Goal: Task Accomplishment & Management: Complete application form

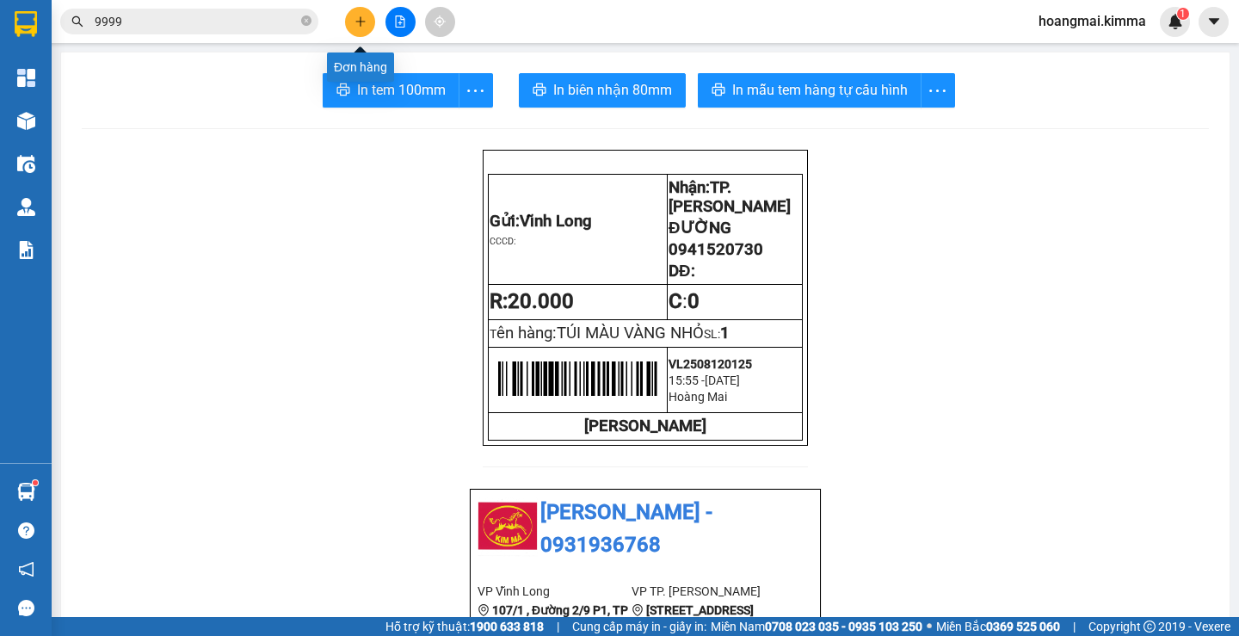
click at [361, 25] on icon "plus" at bounding box center [360, 20] width 1 height 9
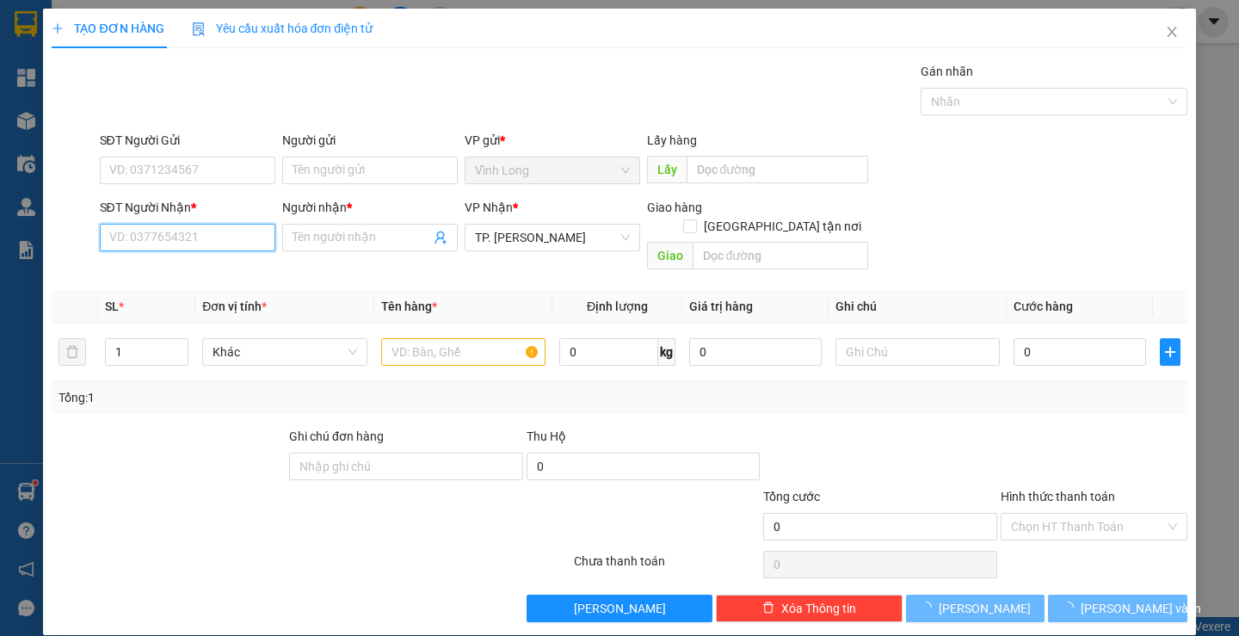
click at [181, 242] on input "SĐT Người Nhận *" at bounding box center [188, 238] width 176 height 28
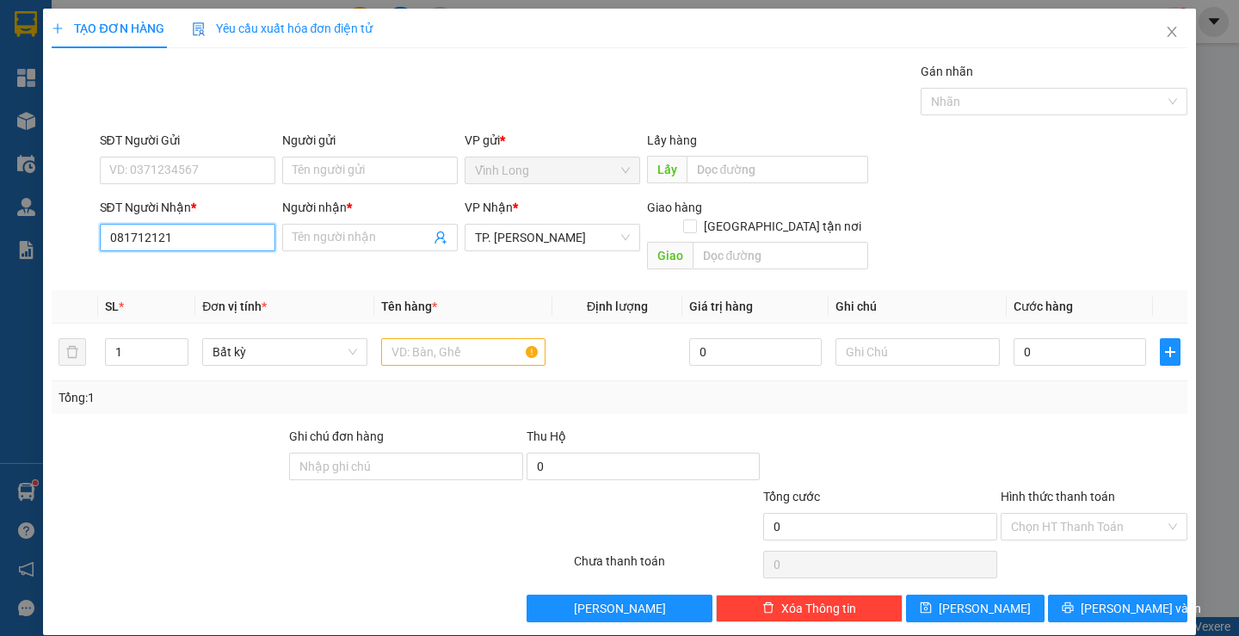
type input "0817121212"
click at [195, 269] on div "0817121212 - LÂN" at bounding box center [184, 271] width 153 height 19
type input "LÂN"
type input "0817121212"
drag, startPoint x: 276, startPoint y: 243, endPoint x: 184, endPoint y: 250, distance: 92.4
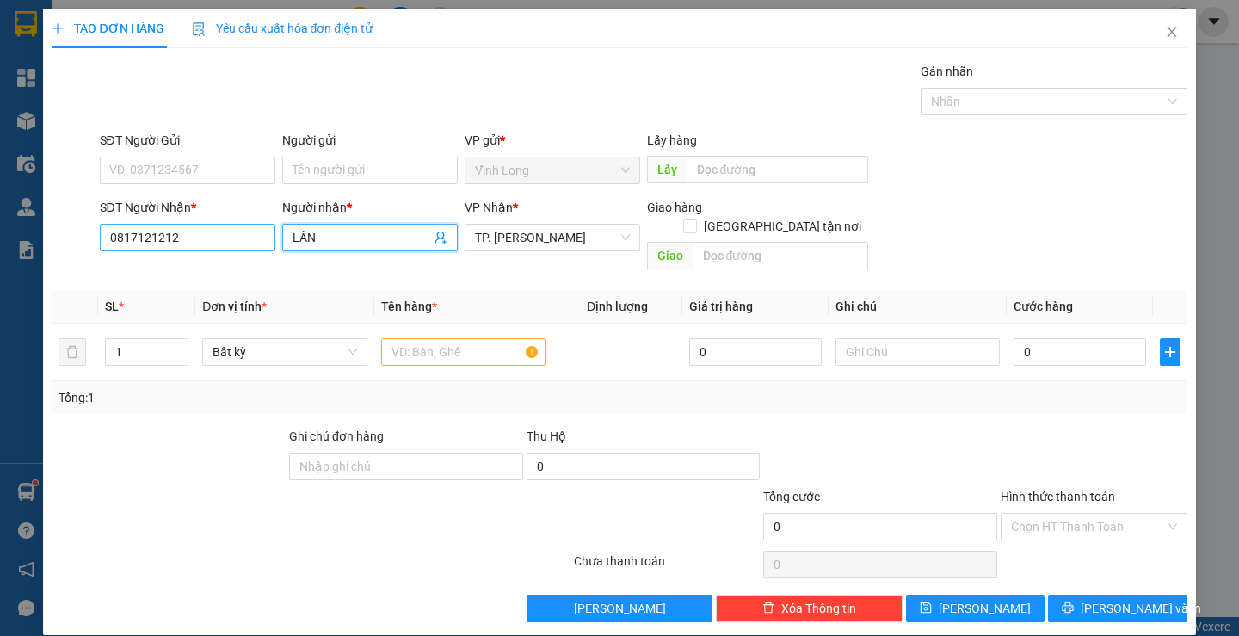
click at [197, 249] on div "SĐT Người Nhận * 0817121212 Người nhận * LÂN LÂN VP Nhận * TP. Hồ Chí Minh Giao…" at bounding box center [643, 237] width 1095 height 79
type input "BẸP"
click at [421, 338] on input "text" at bounding box center [463, 352] width 164 height 28
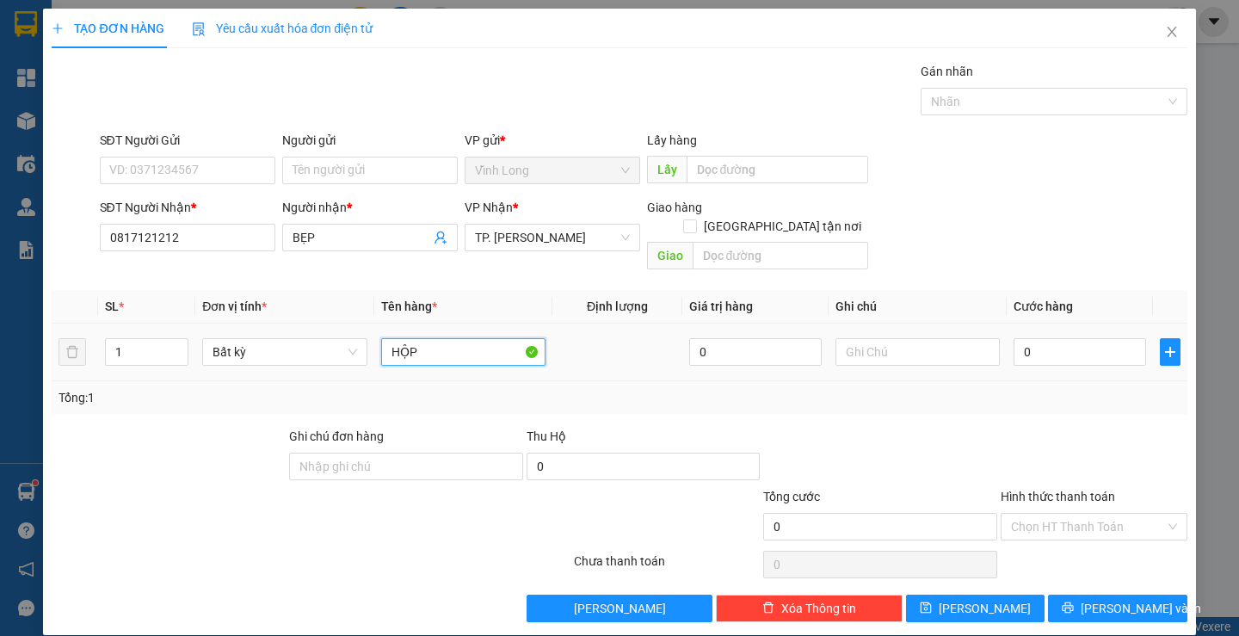
type input "HỘP"
type input "TRANG"
type input "2"
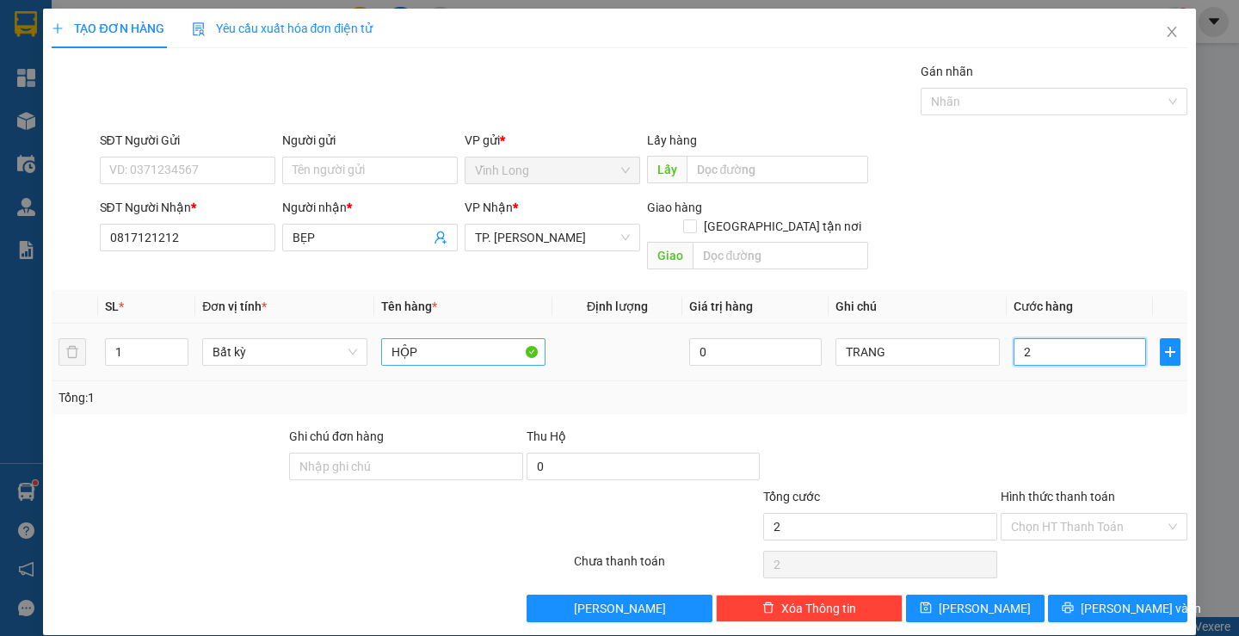
type input "20"
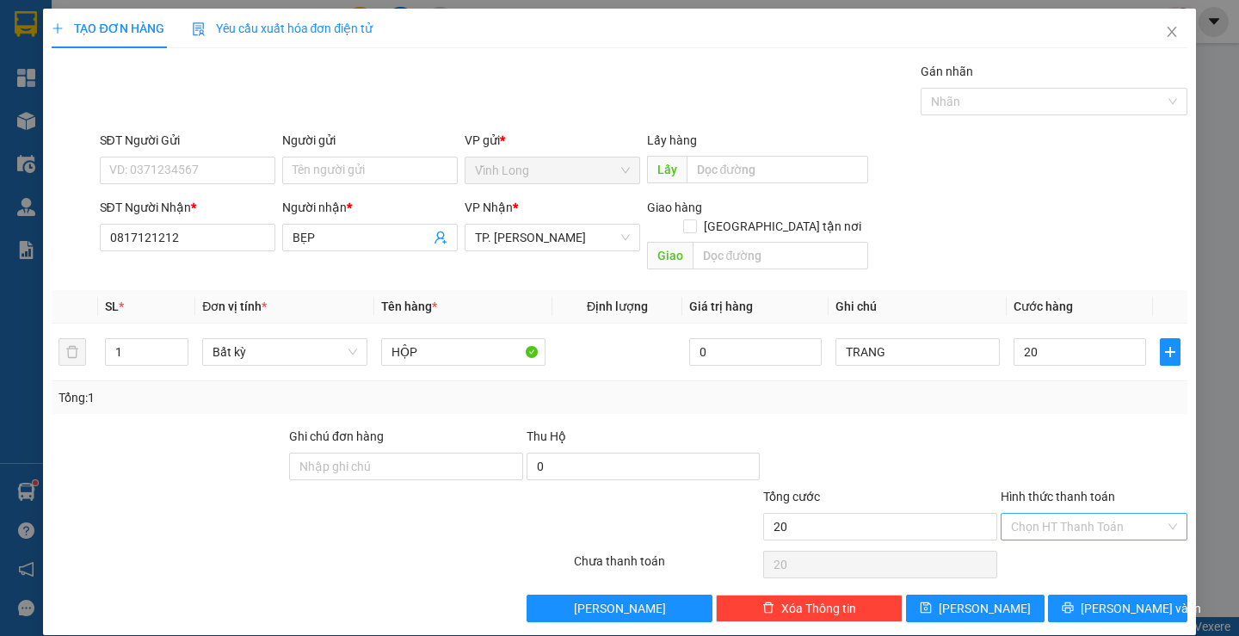
type input "20.000"
click at [1015, 514] on input "Hình thức thanh toán" at bounding box center [1088, 527] width 154 height 26
click at [1019, 541] on div "Tại văn phòng" at bounding box center [1084, 542] width 164 height 19
type input "0"
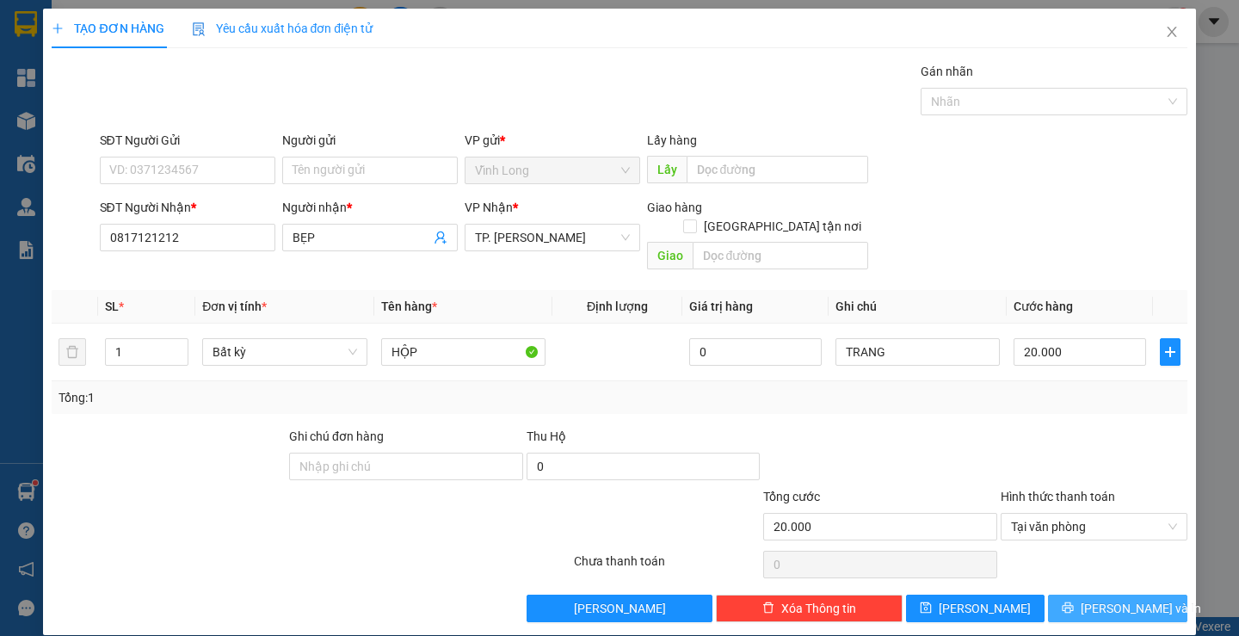
click at [1108, 599] on span "[PERSON_NAME] và In" at bounding box center [1141, 608] width 120 height 19
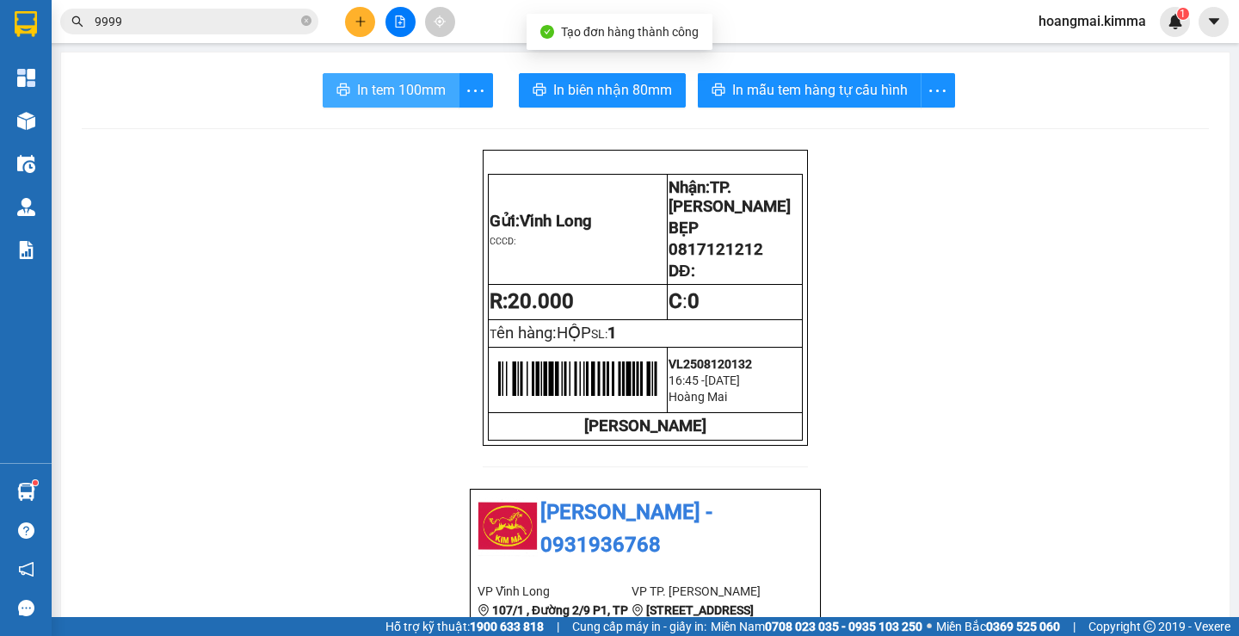
click at [367, 78] on button "In tem 100mm" at bounding box center [391, 90] width 137 height 34
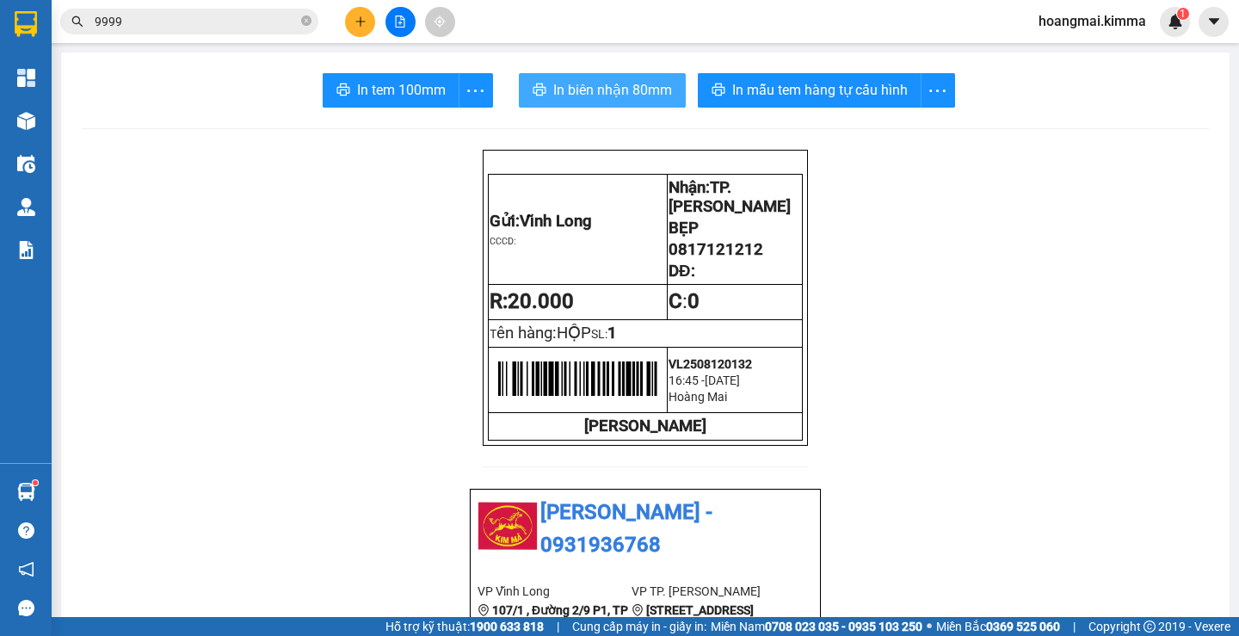
click at [571, 102] on button "In biên nhận 80mm" at bounding box center [602, 90] width 167 height 34
click at [591, 80] on span "In biên nhận 80mm" at bounding box center [612, 90] width 119 height 22
click at [355, 28] on button at bounding box center [360, 22] width 30 height 30
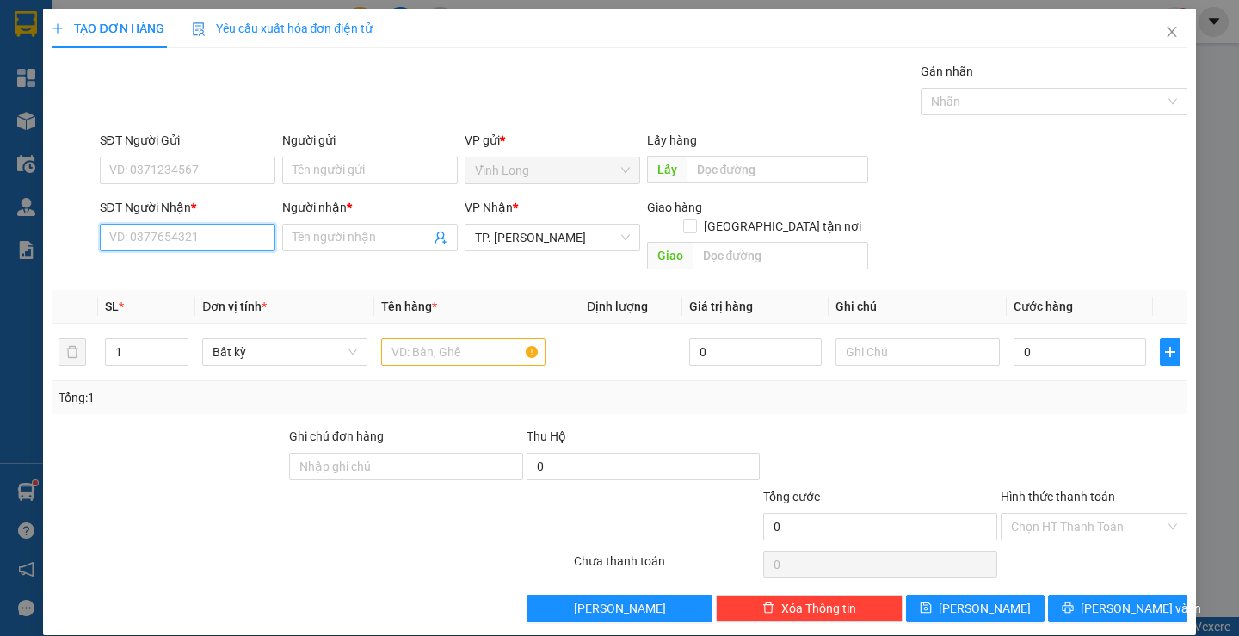
click at [154, 234] on input "SĐT Người Nhận *" at bounding box center [188, 238] width 176 height 28
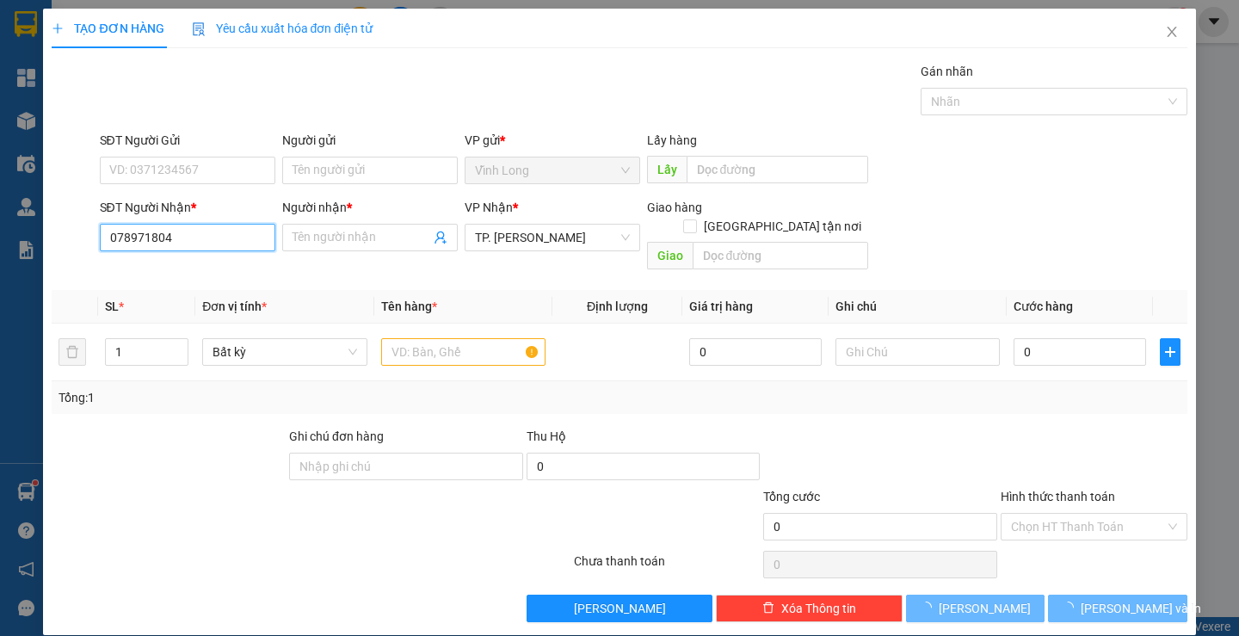
type input "0789718045"
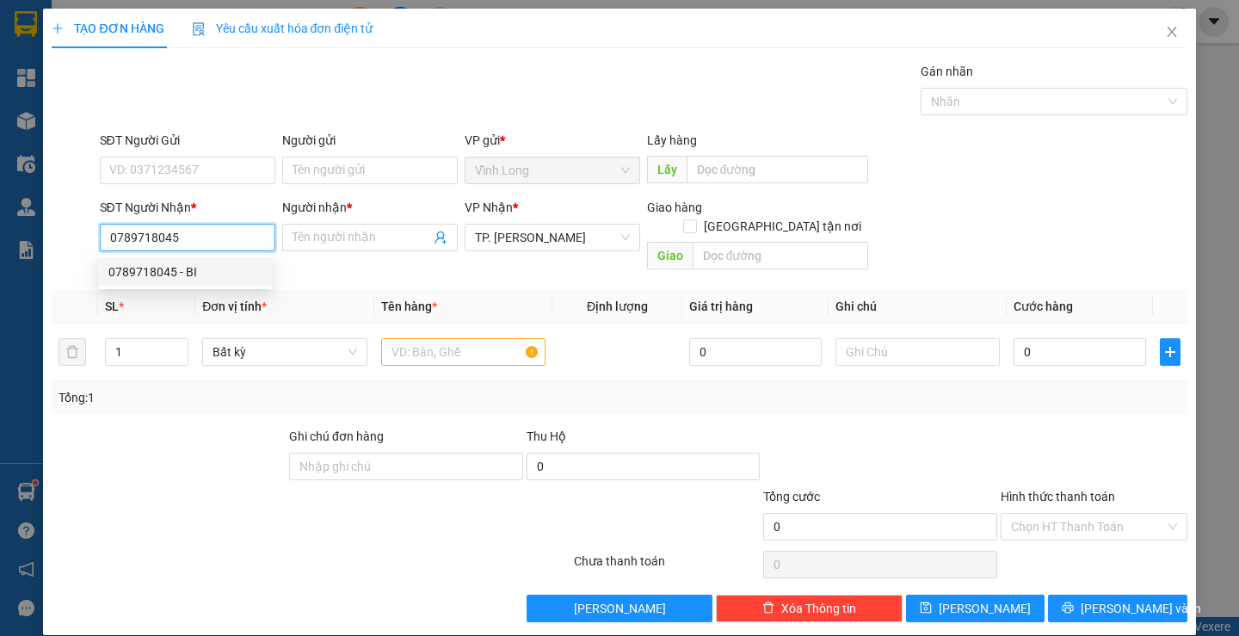
click at [182, 269] on div "0789718045 - BI" at bounding box center [184, 271] width 153 height 19
type input "BI"
type input "0789718045"
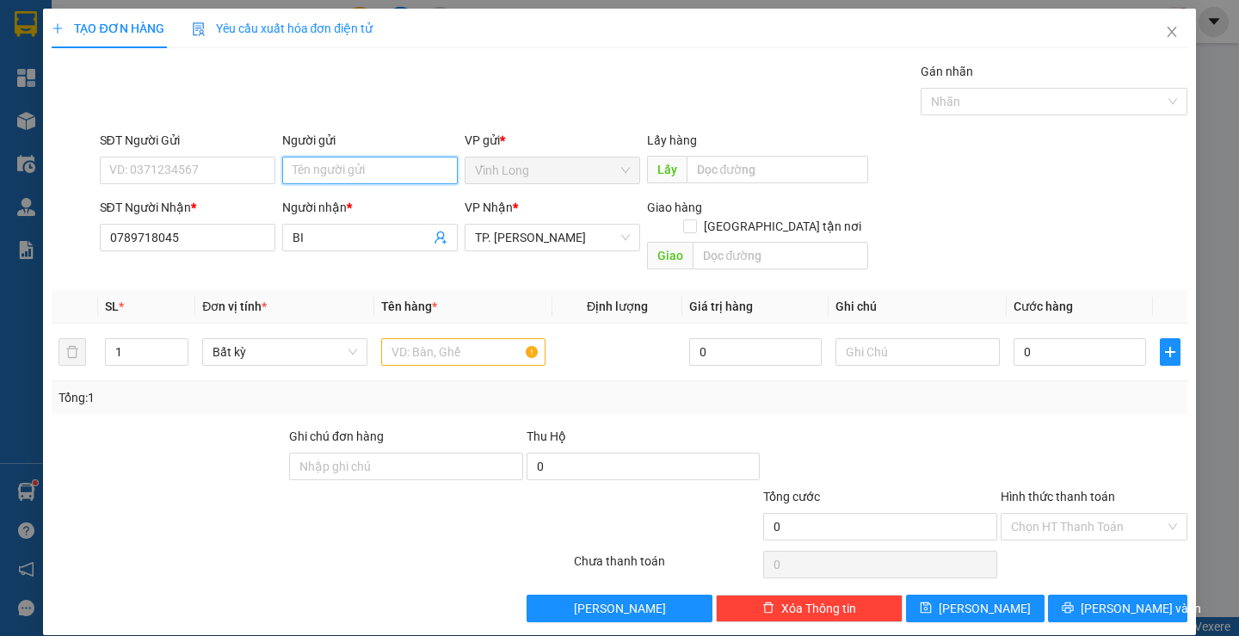
click at [303, 175] on input "Người gửi" at bounding box center [370, 171] width 176 height 28
click at [218, 170] on input "SĐT Người Gửi" at bounding box center [188, 171] width 176 height 28
type input "0767746710"
click at [445, 338] on input "text" at bounding box center [463, 352] width 164 height 28
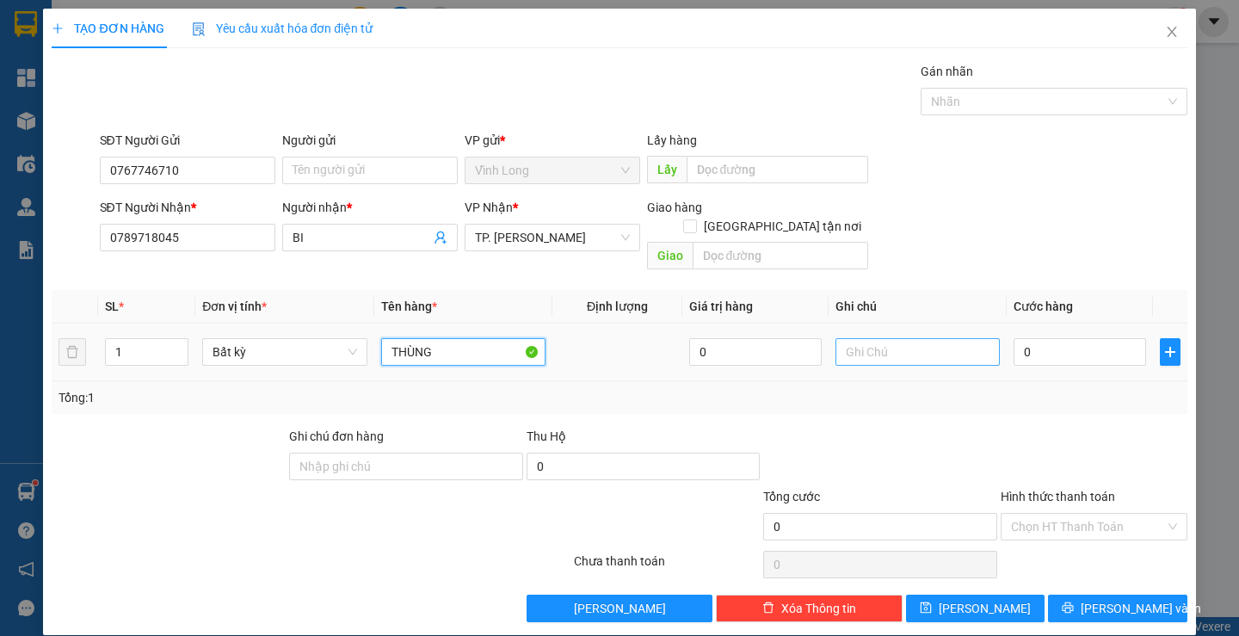
type input "THÙNG"
click at [897, 338] on input "text" at bounding box center [918, 352] width 164 height 28
type input "LAN"
click at [1029, 349] on div "0" at bounding box center [1080, 352] width 133 height 34
click at [1033, 338] on input "0" at bounding box center [1080, 352] width 133 height 28
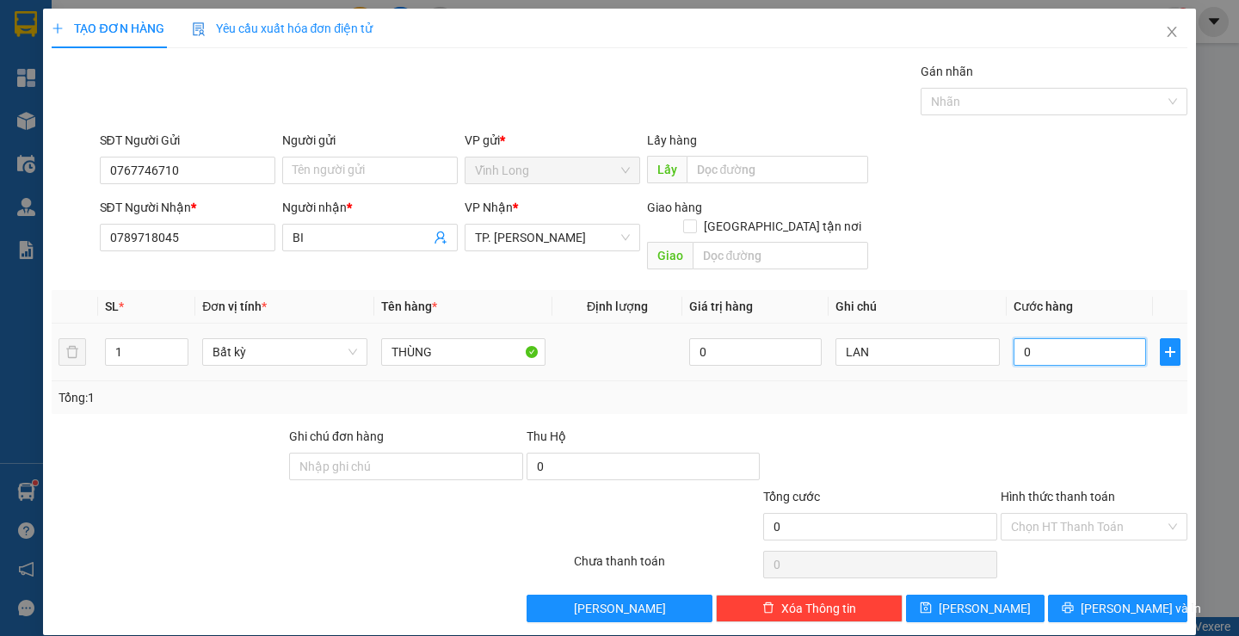
type input "4"
type input "40"
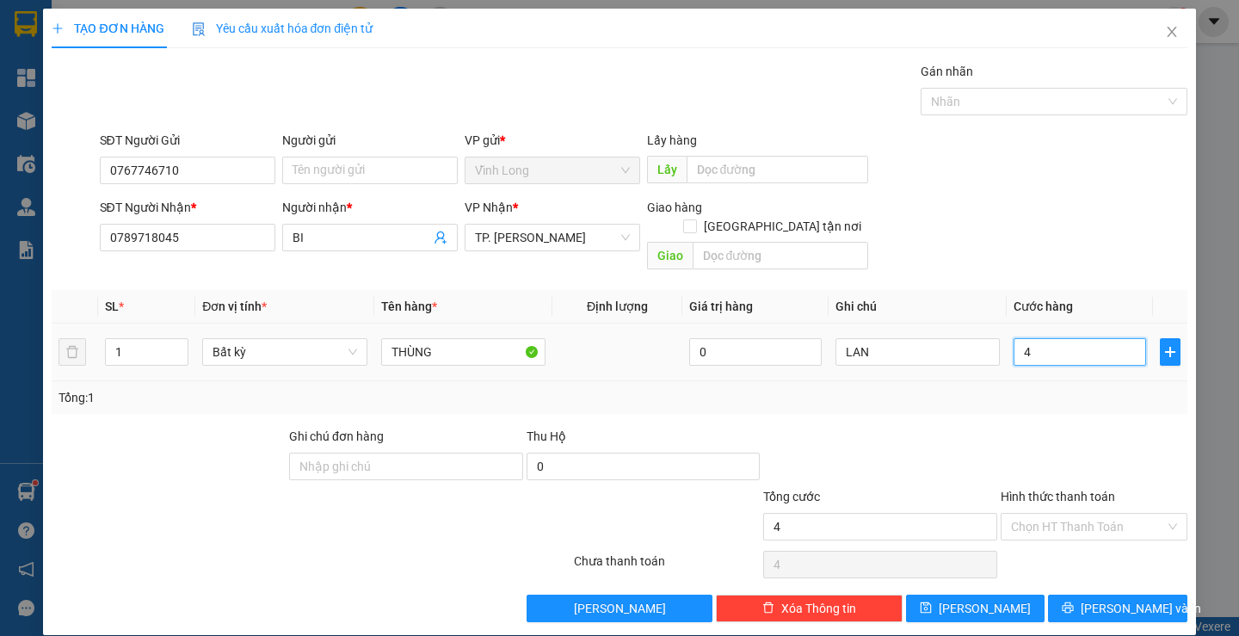
type input "40"
type input "40.000"
click at [1063, 514] on input "Hình thức thanh toán" at bounding box center [1088, 527] width 154 height 26
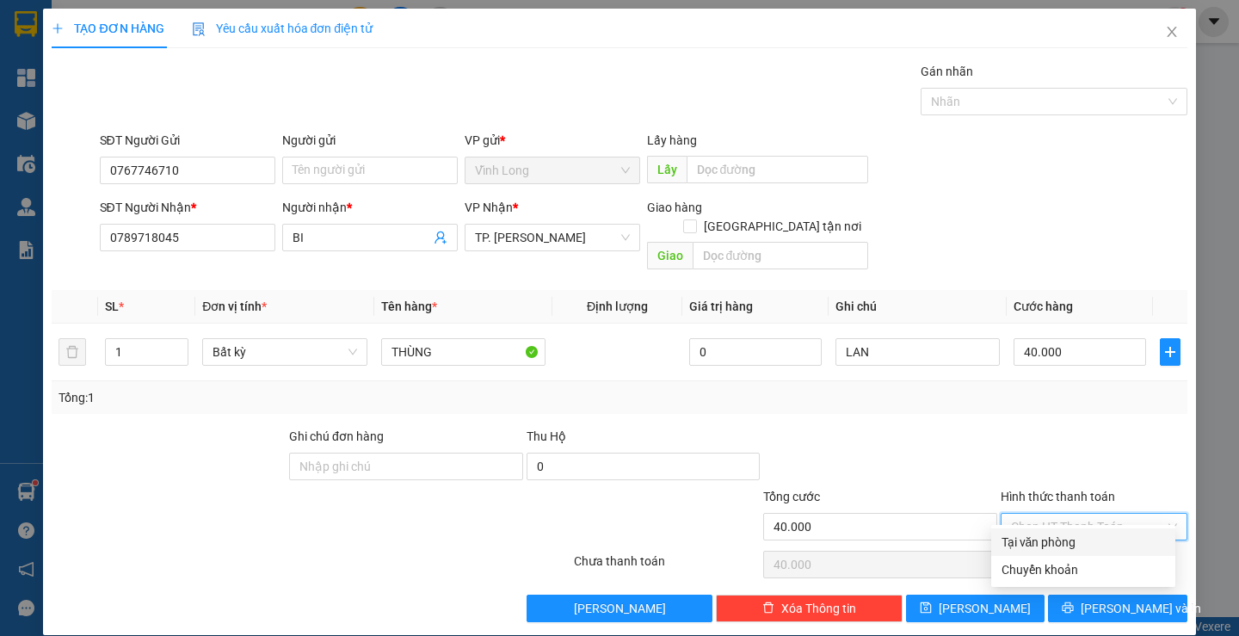
click at [1046, 544] on div "Tại văn phòng" at bounding box center [1084, 542] width 164 height 19
type input "0"
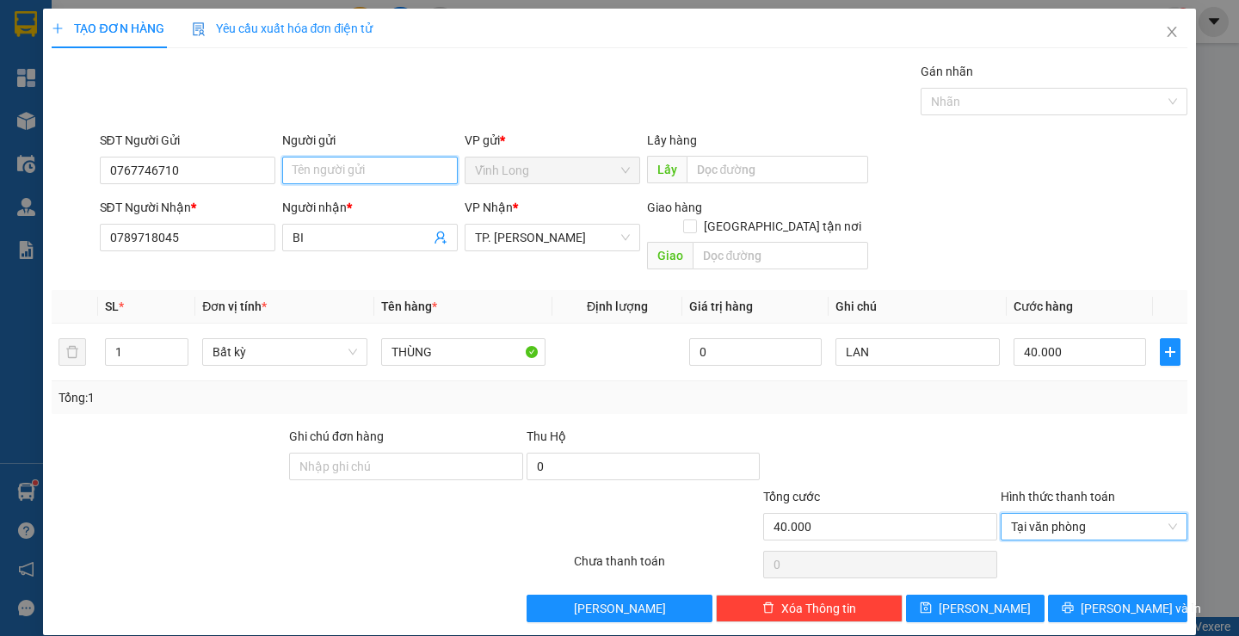
click at [371, 171] on input "Người gửi" at bounding box center [370, 171] width 176 height 28
click at [358, 173] on input "Người gửi" at bounding box center [370, 171] width 176 height 28
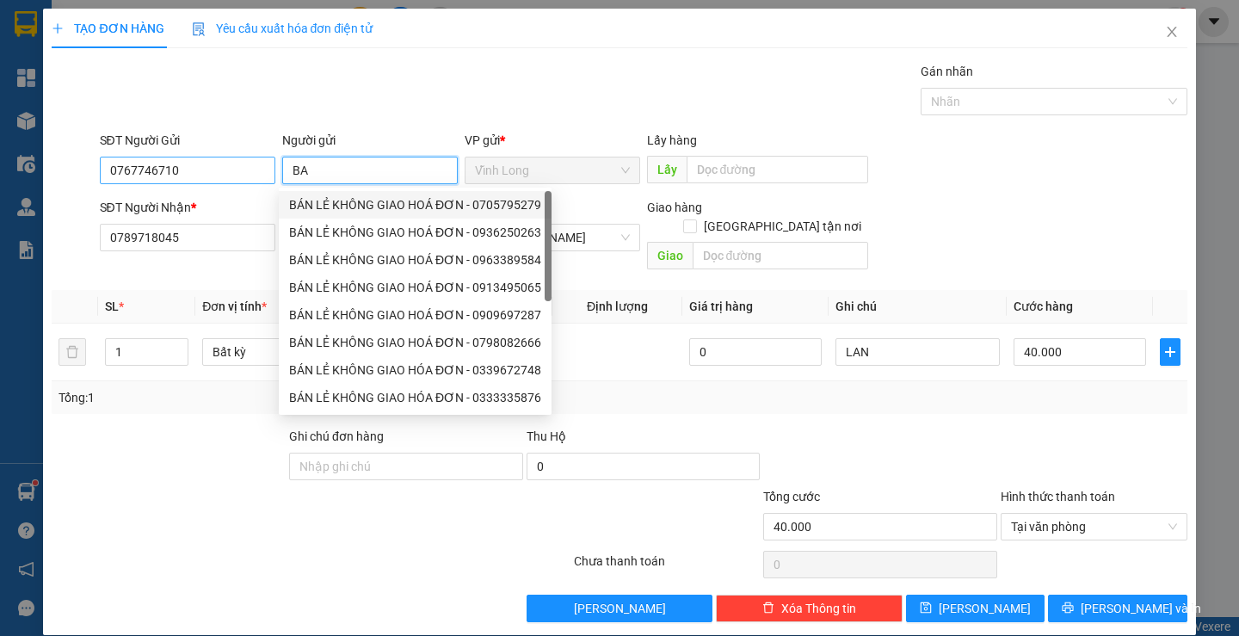
type input "BA"
drag, startPoint x: 208, startPoint y: 168, endPoint x: 58, endPoint y: 170, distance: 150.6
click at [58, 170] on div "SĐT Người Gửi 0767746710 0767746710 Người gửi BA VP gửi * Vĩnh Long Lấy hàng L…" at bounding box center [619, 161] width 1139 height 60
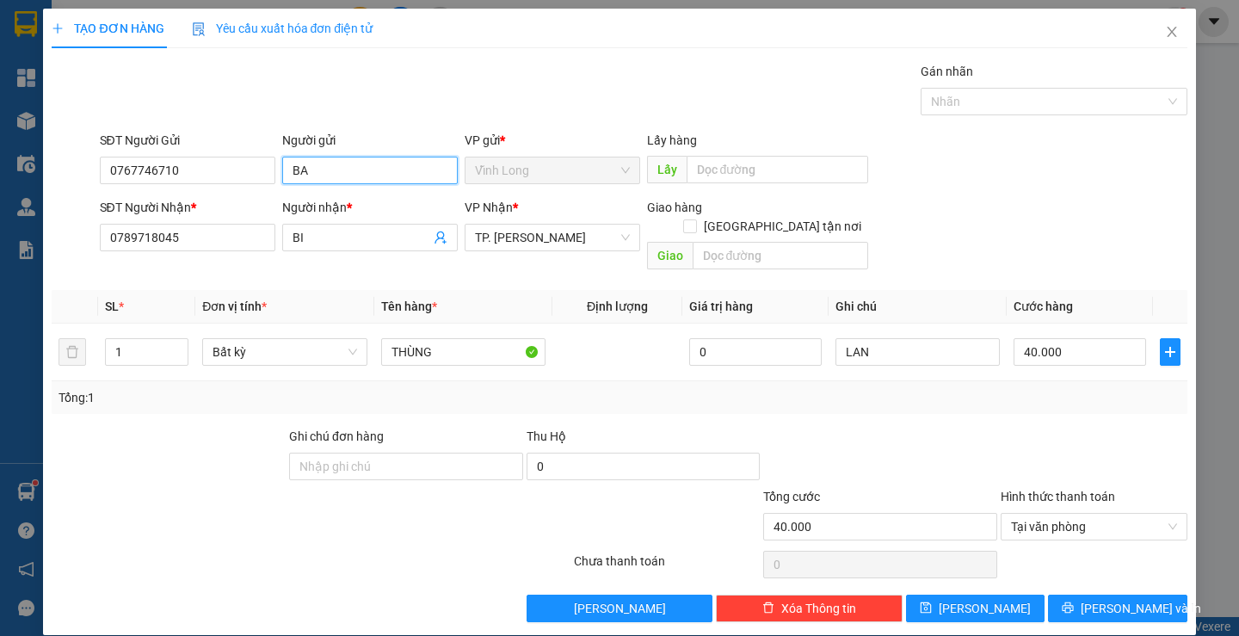
click at [329, 176] on input "BA" at bounding box center [370, 171] width 176 height 28
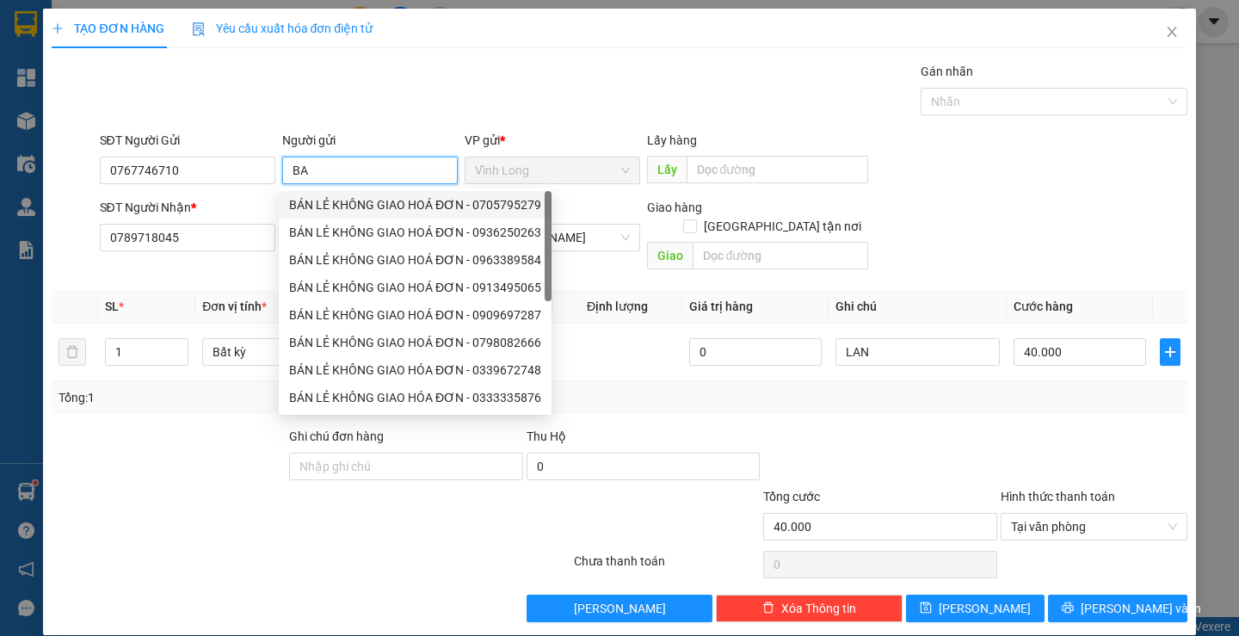
click at [330, 211] on div "BÁN LẺ KHÔNG GIAO HOÁ ĐƠN - 0705795279" at bounding box center [415, 204] width 252 height 19
type input "0705795279"
type input "BÁN LẺ KHÔNG GIAO HOÁ ĐƠN"
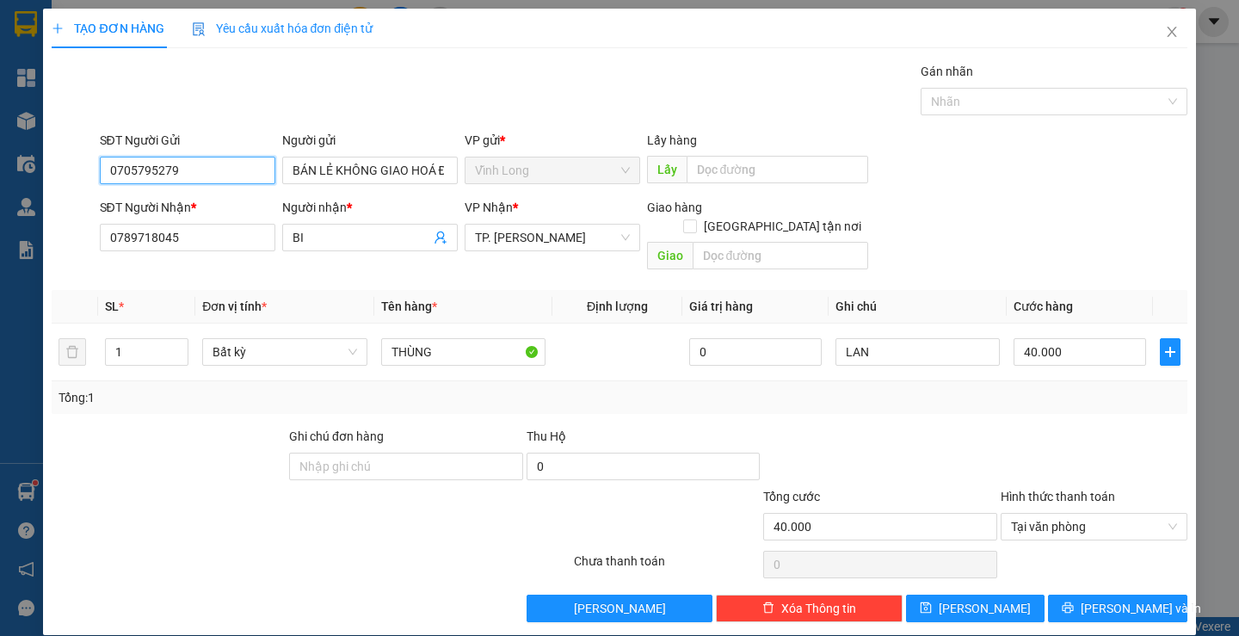
drag, startPoint x: 239, startPoint y: 175, endPoint x: 62, endPoint y: 162, distance: 177.7
click at [62, 162] on div "SĐT Người Gửi 0705795279 0705795279 Người gửi BÁN LẺ KHÔNG GIAO HOÁ ĐƠN VP gửi …" at bounding box center [619, 161] width 1139 height 60
paste input "67746710"
type input "0767746710"
click at [1139, 599] on span "[PERSON_NAME] và In" at bounding box center [1141, 608] width 120 height 19
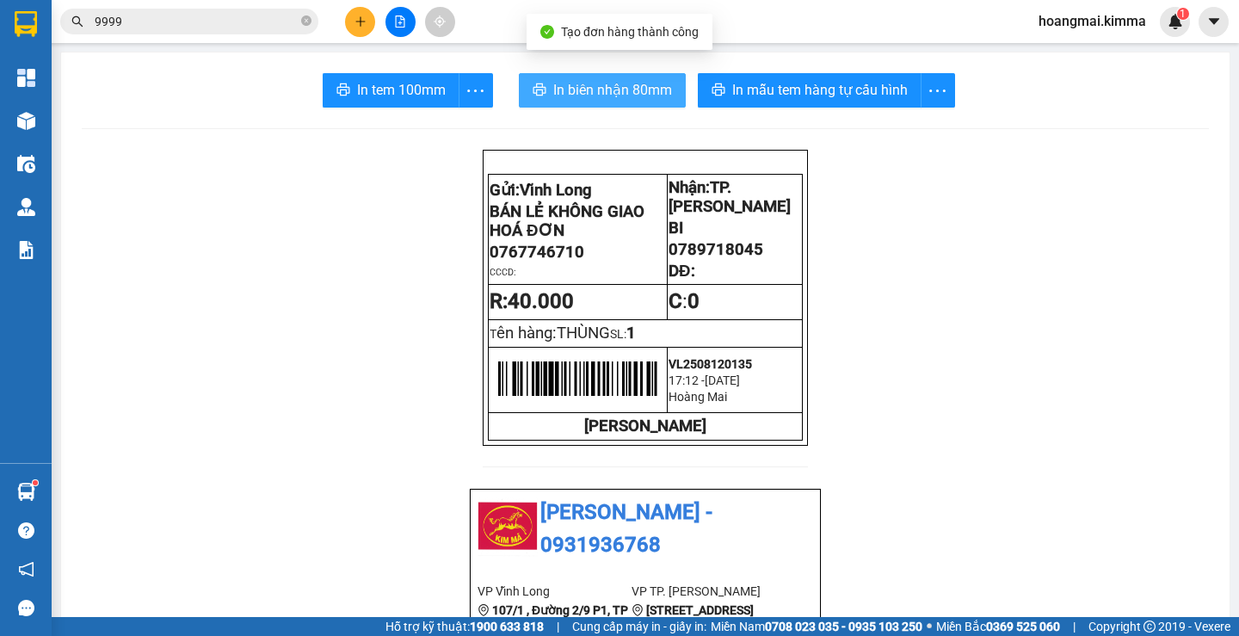
click at [559, 87] on span "In biên nhận 80mm" at bounding box center [612, 90] width 119 height 22
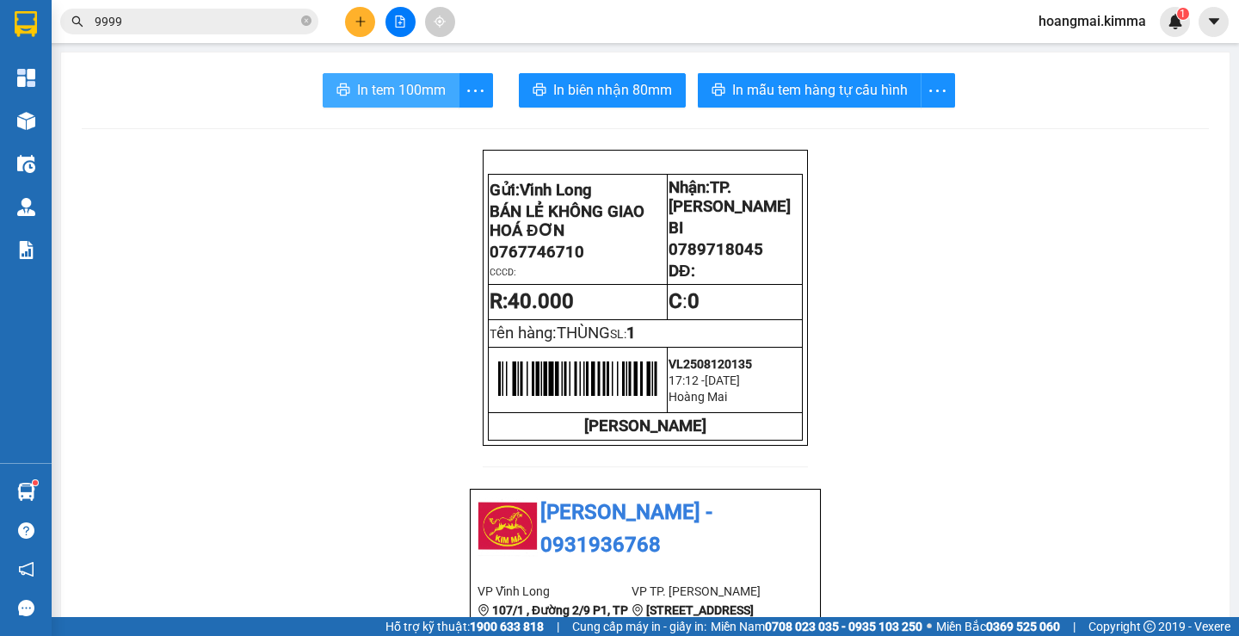
click at [389, 104] on button "In tem 100mm" at bounding box center [391, 90] width 137 height 34
click at [360, 24] on icon "plus" at bounding box center [361, 21] width 12 height 12
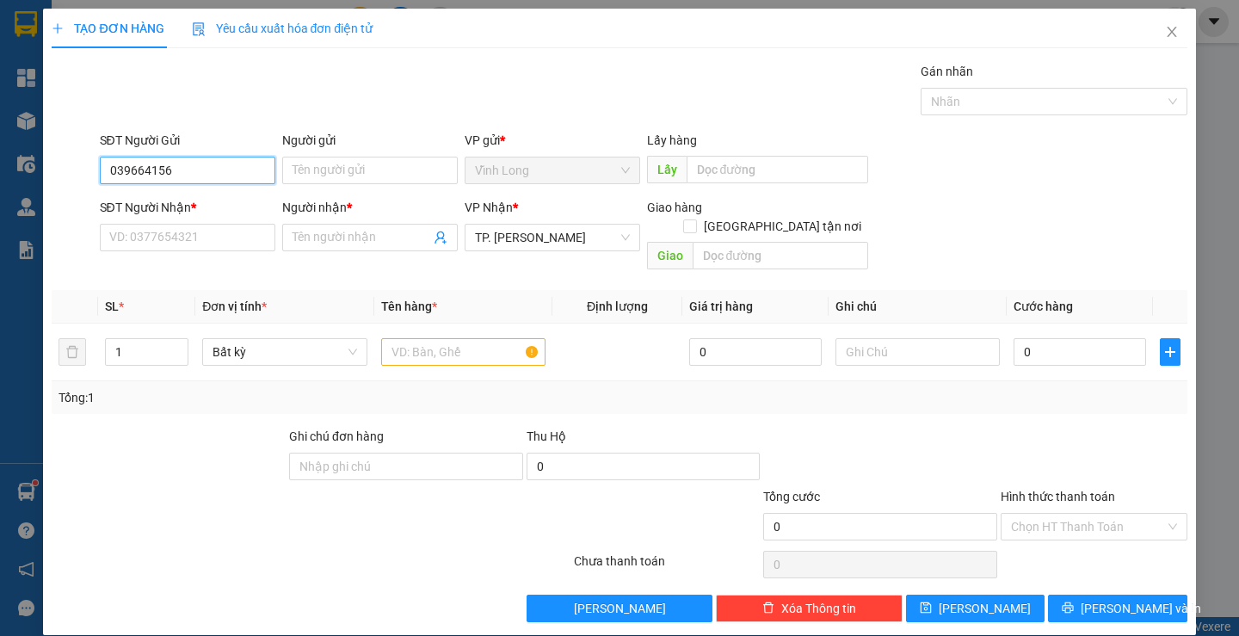
type input "0396641566"
drag, startPoint x: 189, startPoint y: 176, endPoint x: 16, endPoint y: 140, distance: 176.5
click at [15, 144] on div "TẠO ĐƠN HÀNG Yêu cầu xuất hóa đơn điện tử Transit Pickup Surcharge Ids Transit …" at bounding box center [619, 318] width 1239 height 636
click at [148, 250] on input "SĐT Người Nhận *" at bounding box center [188, 238] width 176 height 28
paste input "0396641566"
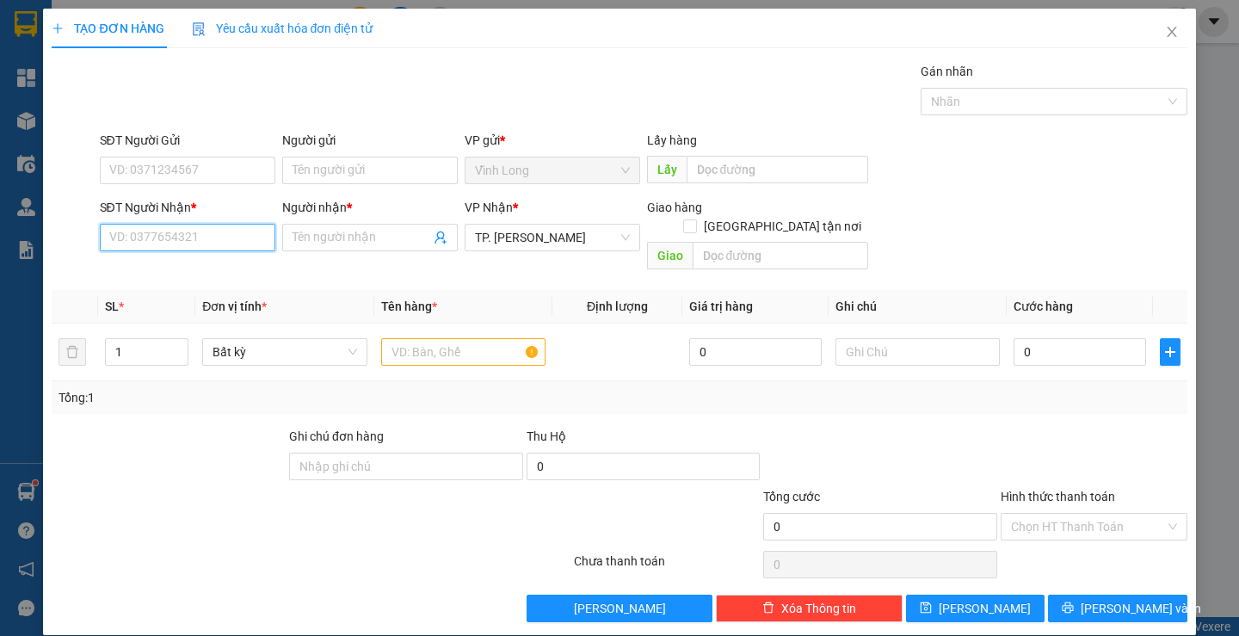
type input "0396641566"
click at [256, 270] on div "0396641566 - TRƯỜNG MINH LAB" at bounding box center [205, 271] width 194 height 19
type input "TRƯỜNG MINH LAB"
type input "0396641566"
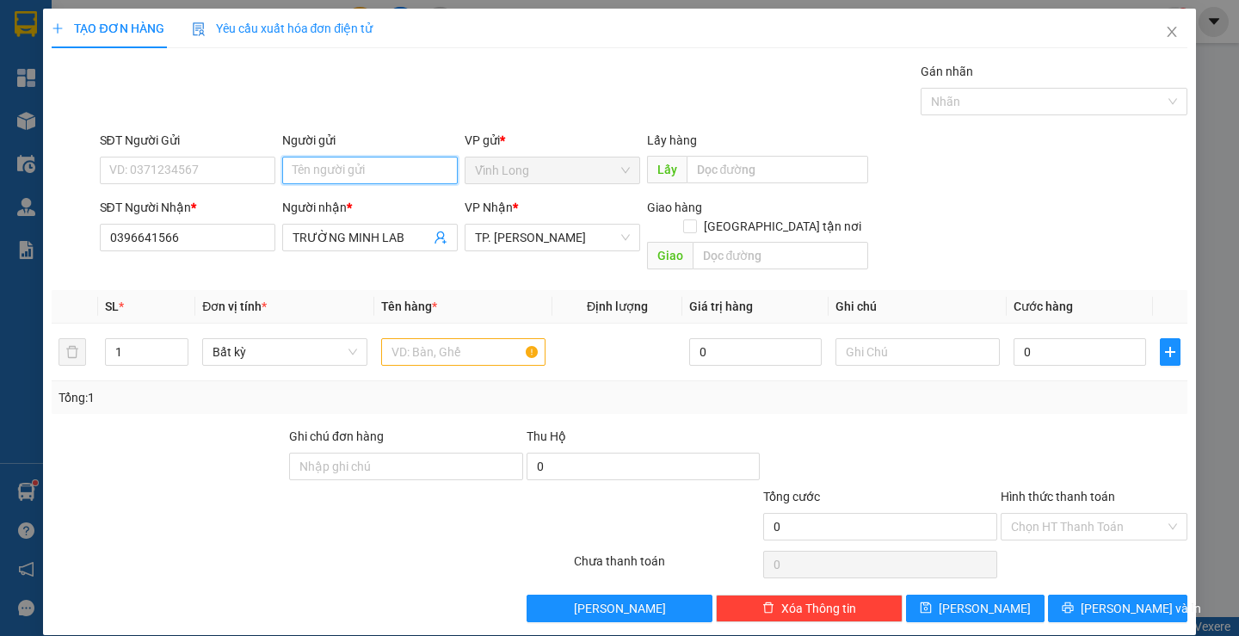
click at [309, 180] on input "Người gửi" at bounding box center [370, 171] width 176 height 28
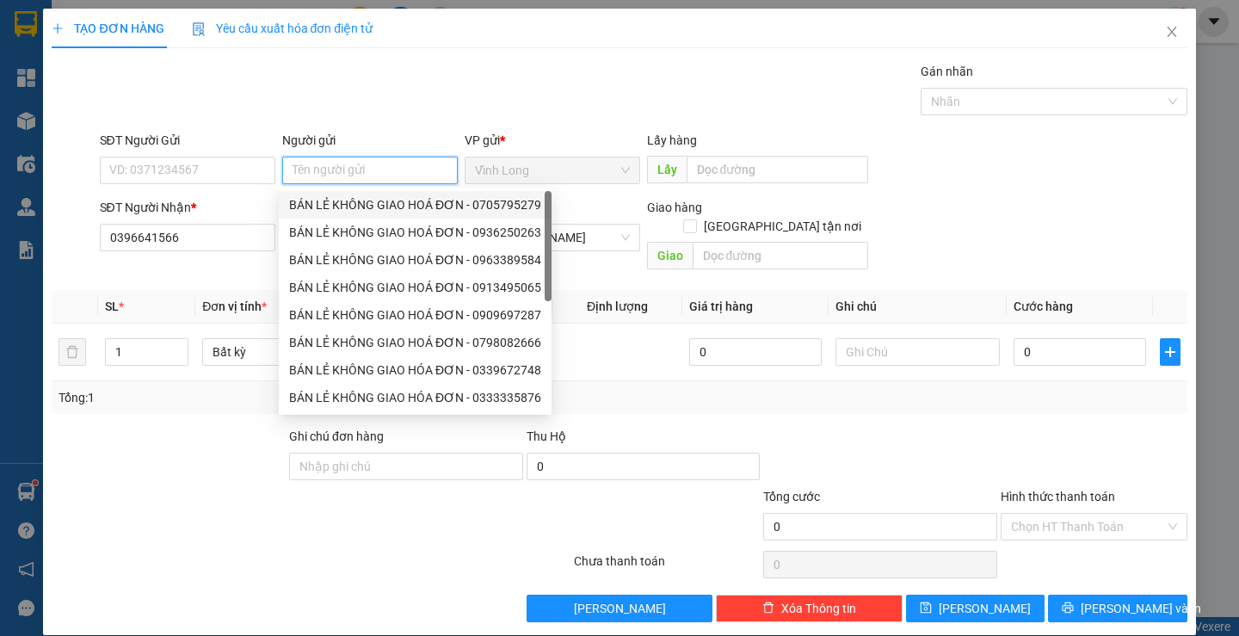
click at [326, 199] on div "BÁN LẺ KHÔNG GIAO HOÁ ĐƠN - 0705795279" at bounding box center [415, 204] width 252 height 19
type input "0705795279"
type input "BÁN LẺ KHÔNG GIAO HOÁ ĐƠN"
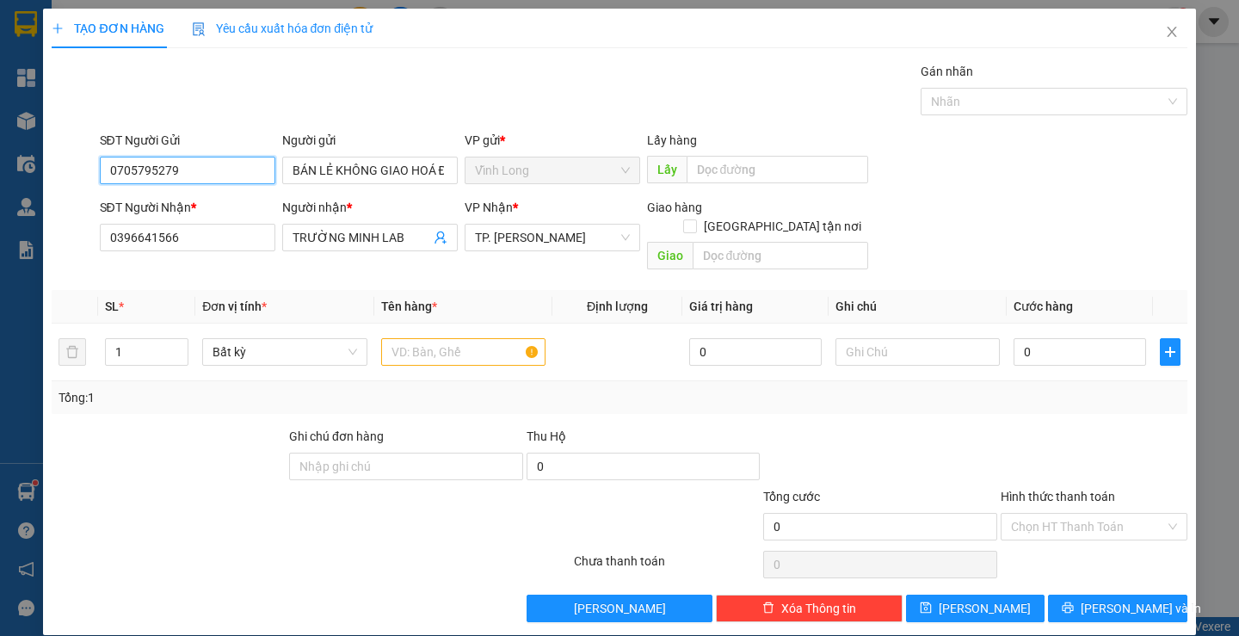
drag, startPoint x: 199, startPoint y: 169, endPoint x: 0, endPoint y: 179, distance: 199.1
click at [0, 179] on div "TẠO ĐƠN HÀNG Yêu cầu xuất hóa đơn điện tử Transit Pickup Surcharge Ids Transit …" at bounding box center [619, 318] width 1239 height 636
click at [435, 338] on input "text" at bounding box center [463, 352] width 164 height 28
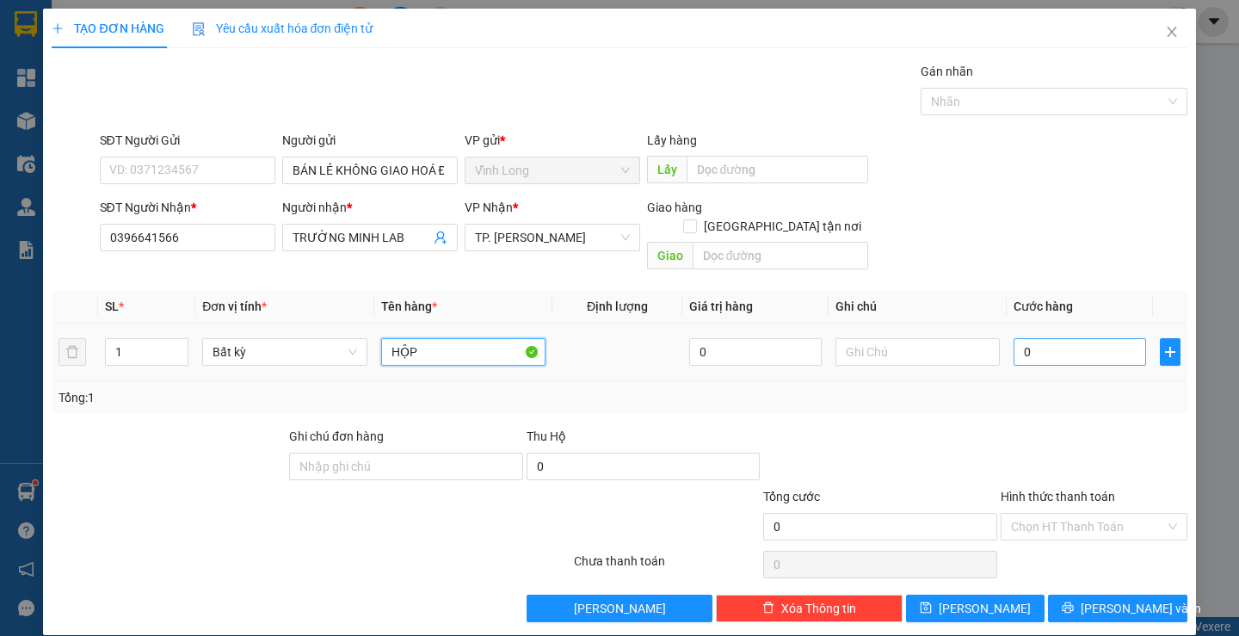
type input "HỘP"
click at [1052, 342] on input "0" at bounding box center [1080, 352] width 133 height 28
type input "2"
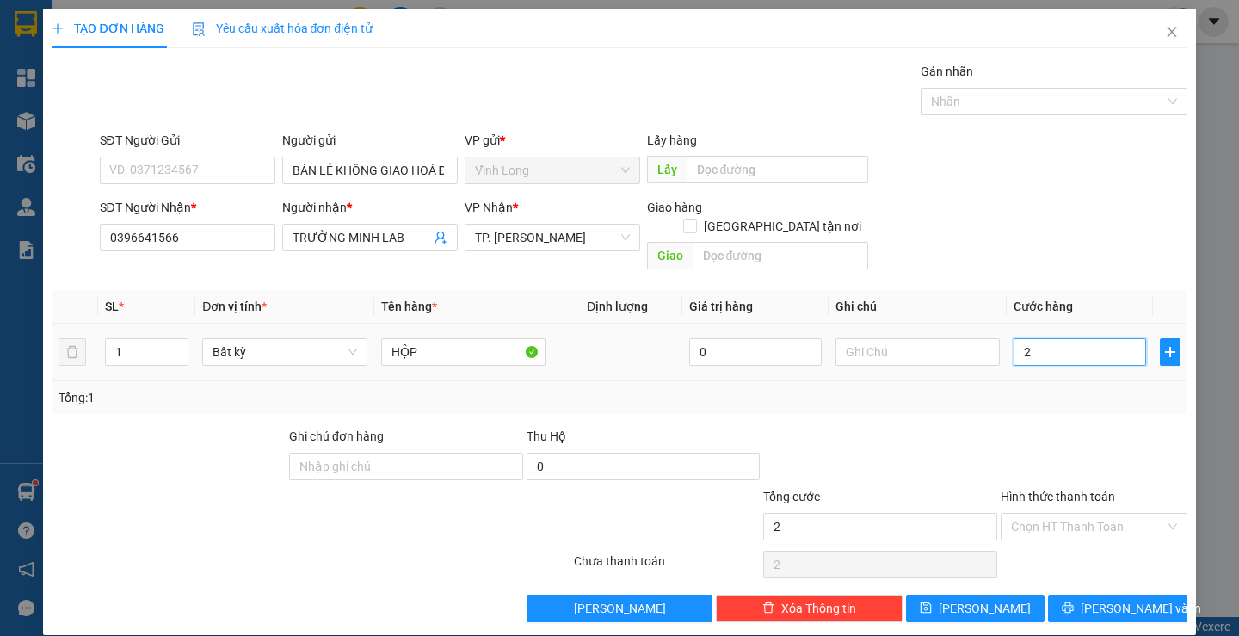
type input "20"
type input "20.000"
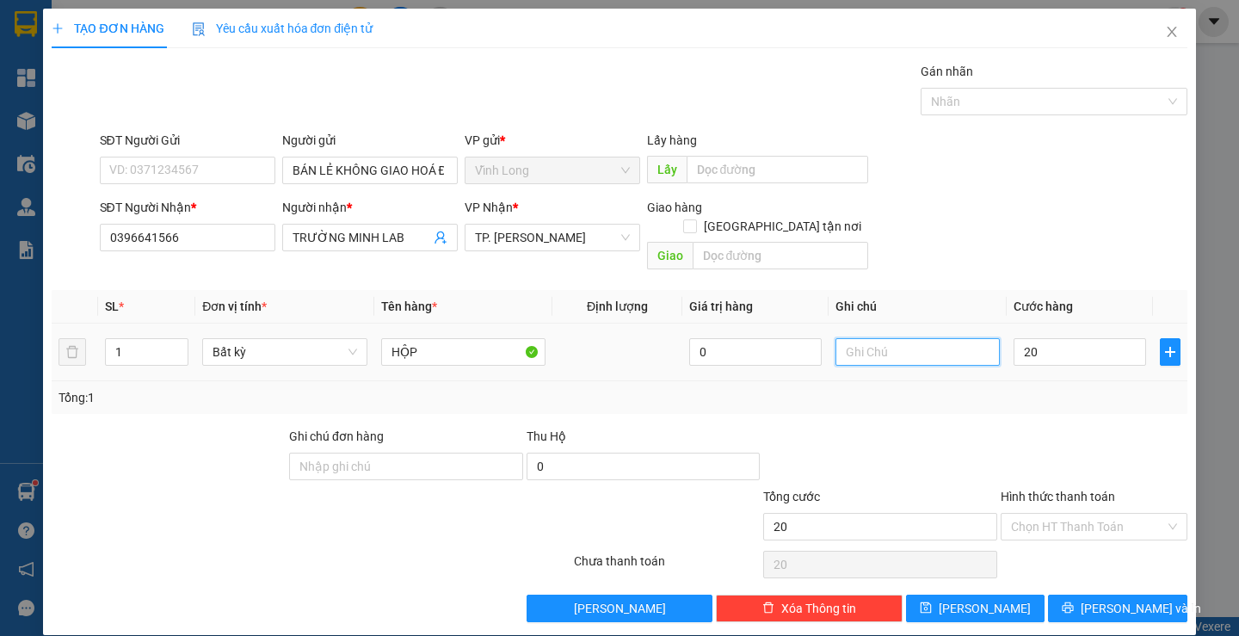
type input "20.000"
click at [871, 338] on input "text" at bounding box center [918, 352] width 164 height 28
type input "LAN"
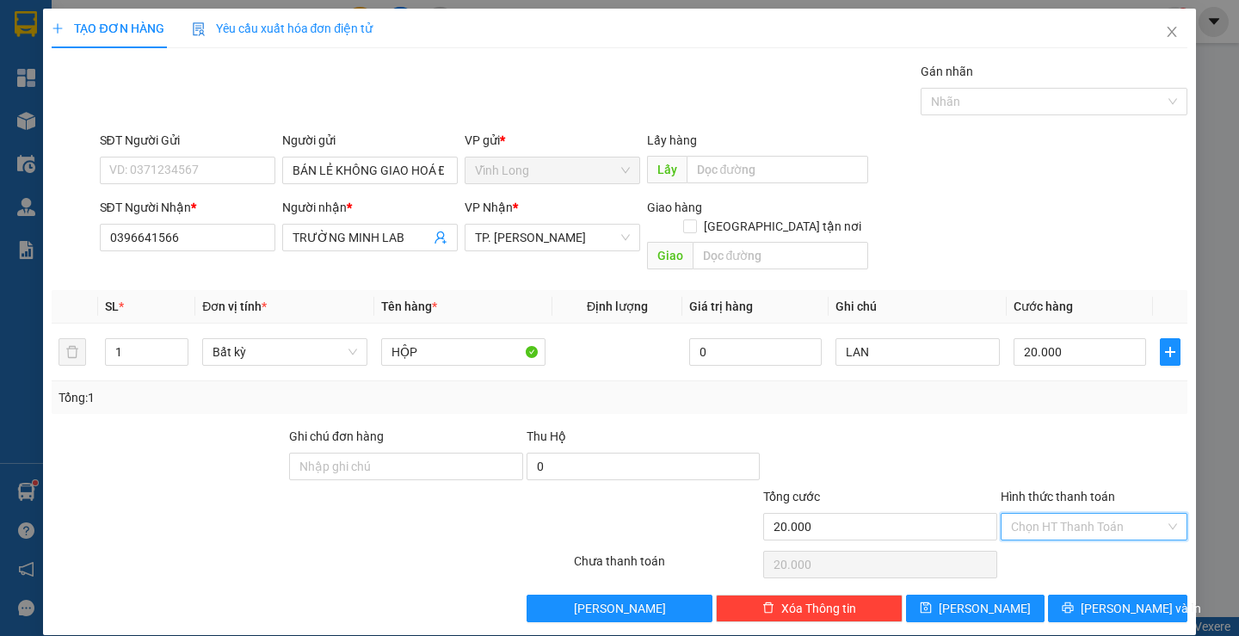
click at [1059, 514] on input "Hình thức thanh toán" at bounding box center [1088, 527] width 154 height 26
click at [1054, 540] on div "Tại văn phòng" at bounding box center [1084, 542] width 164 height 19
type input "0"
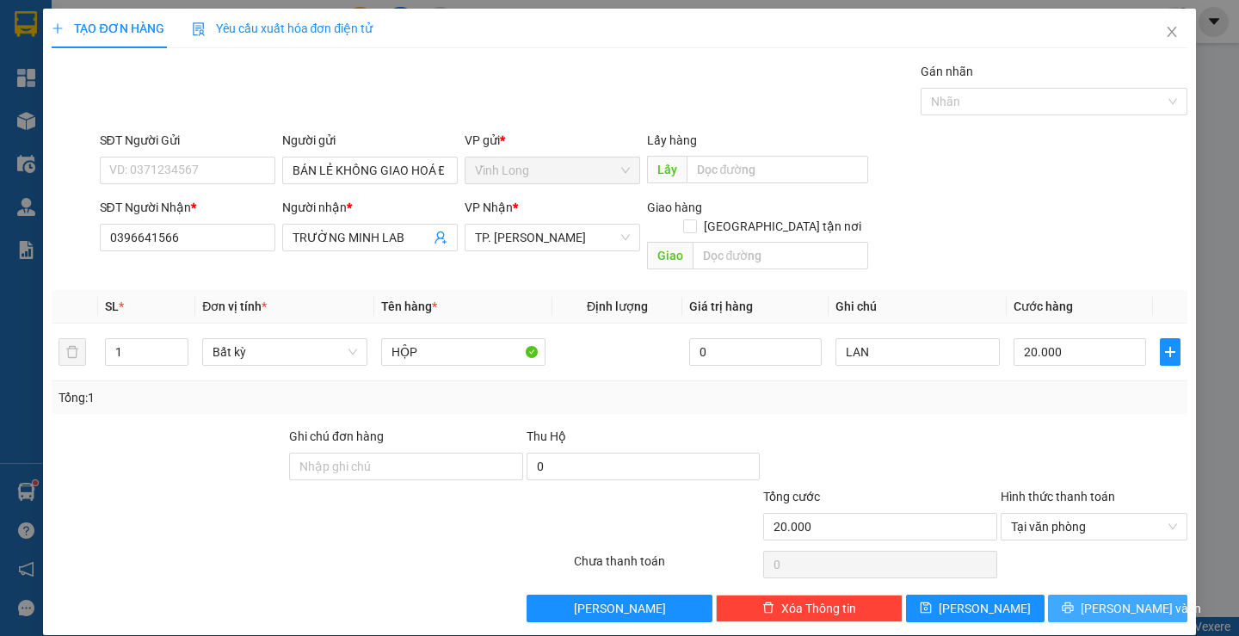
click at [1107, 599] on span "[PERSON_NAME] và In" at bounding box center [1141, 608] width 120 height 19
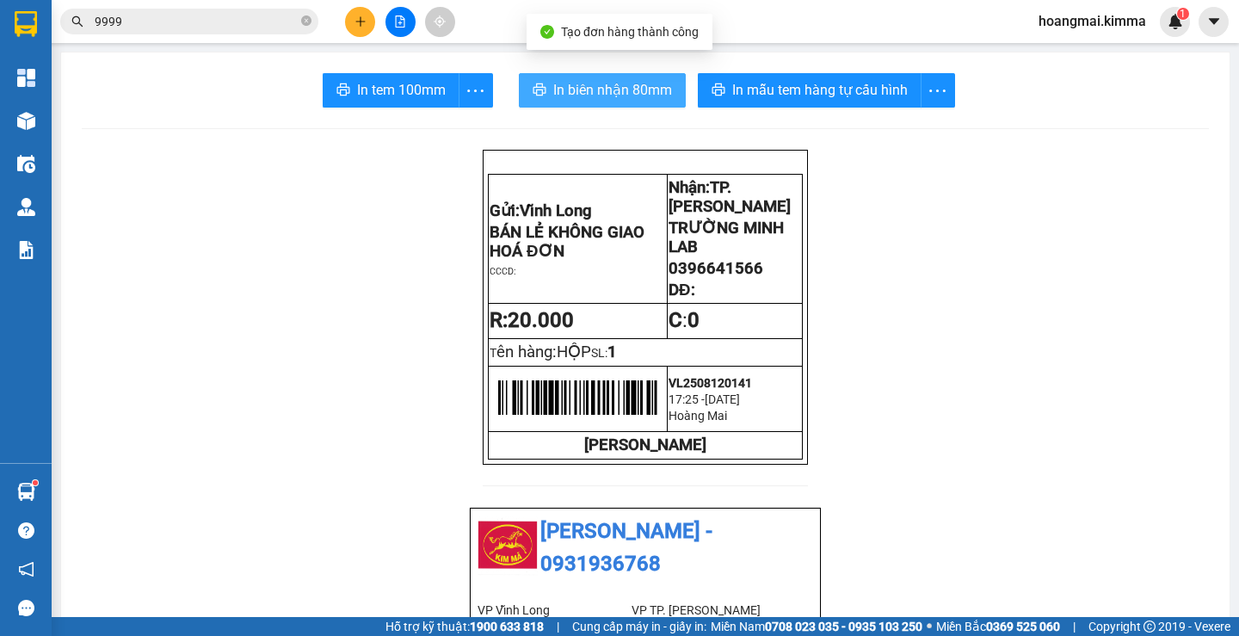
click at [624, 78] on button "In biên nhận 80mm" at bounding box center [602, 90] width 167 height 34
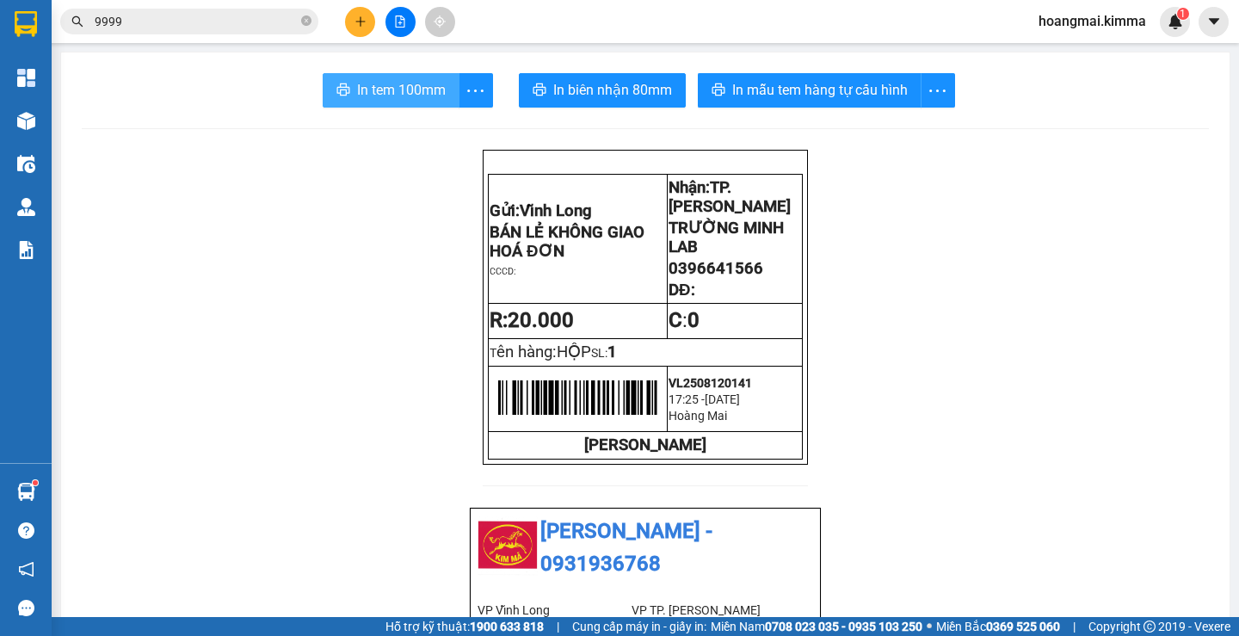
click at [374, 89] on span "In tem 100mm" at bounding box center [401, 90] width 89 height 22
click at [349, 21] on button at bounding box center [360, 22] width 30 height 30
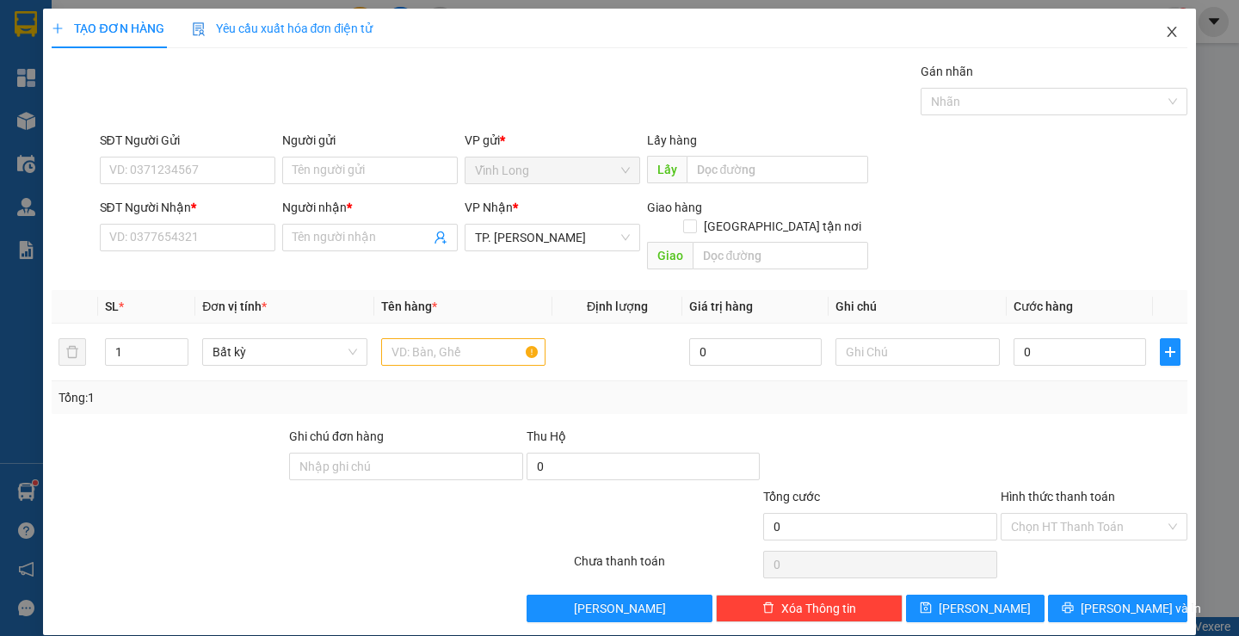
click at [1165, 32] on icon "close" at bounding box center [1172, 32] width 14 height 14
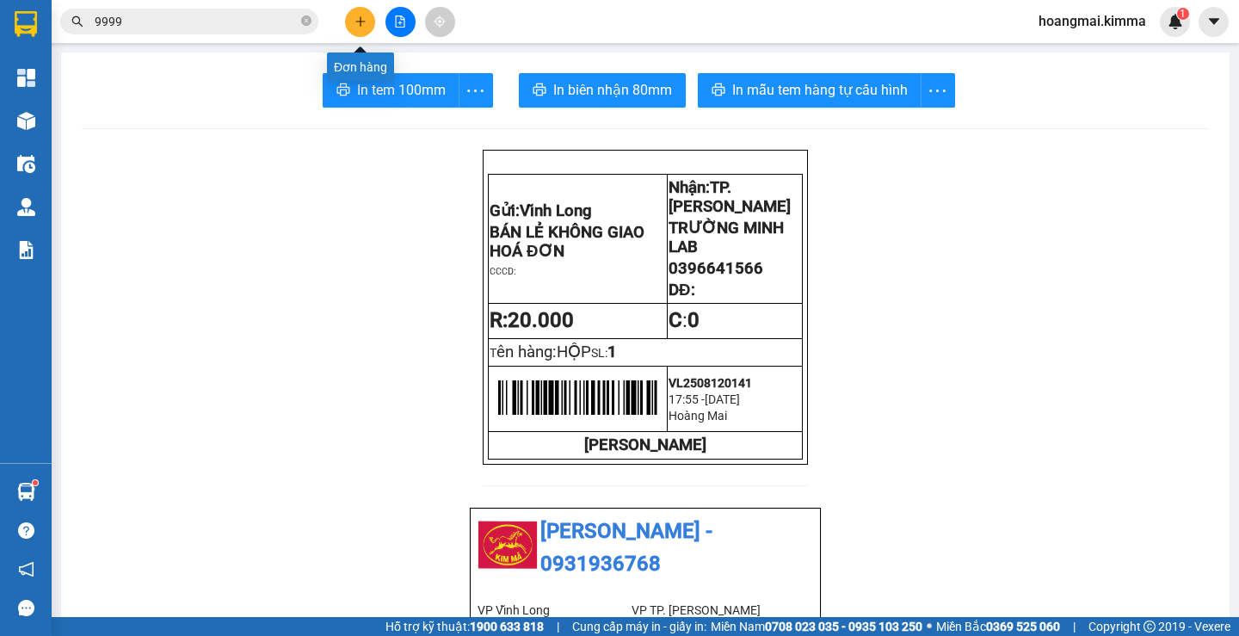
click at [347, 25] on button at bounding box center [360, 22] width 30 height 30
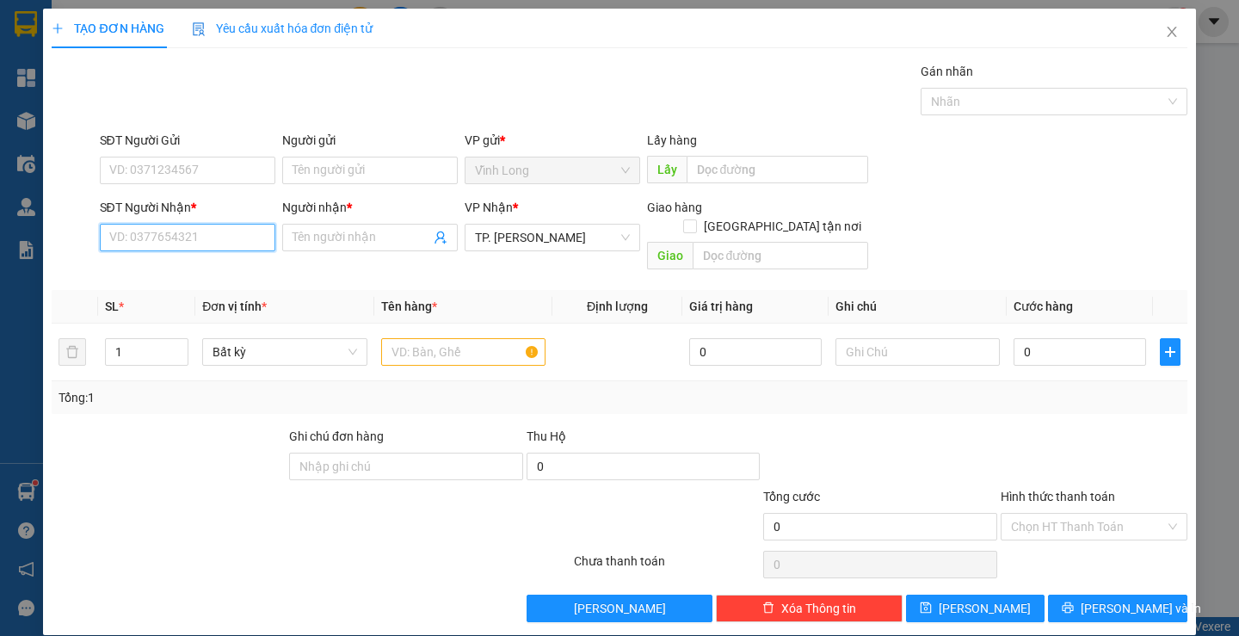
click at [201, 231] on input "SĐT Người Nhận *" at bounding box center [188, 238] width 176 height 28
type input "0908286262"
click at [297, 239] on input "Người nhận *" at bounding box center [362, 237] width 138 height 19
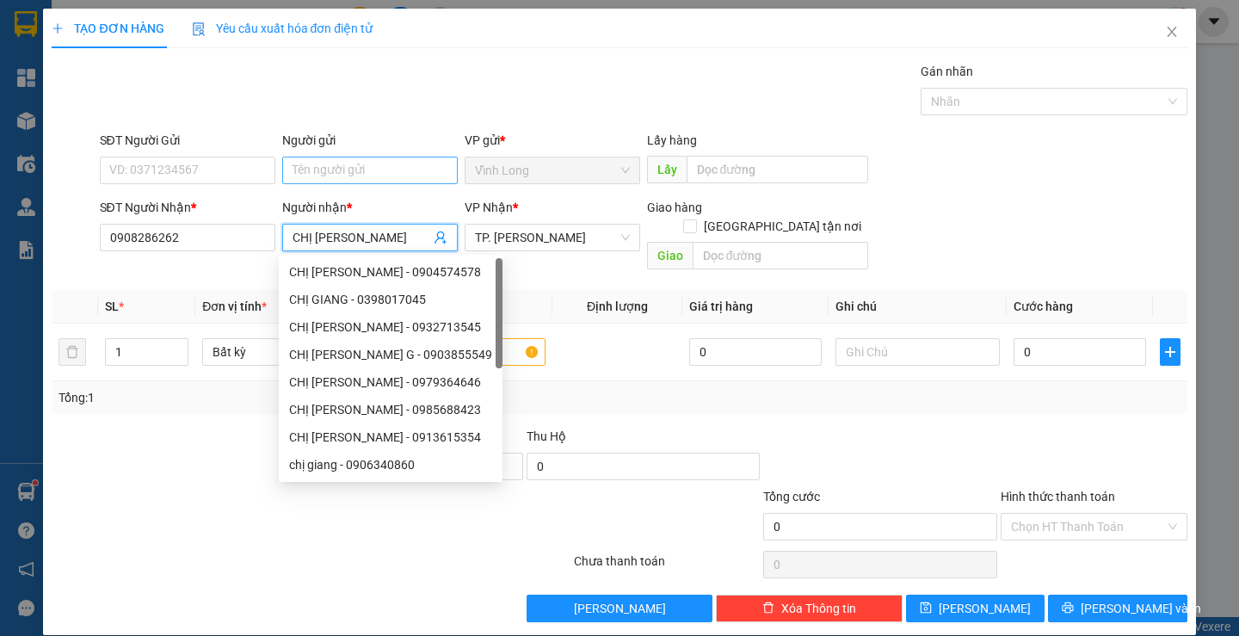
type input "CHỊ [PERSON_NAME]"
click at [342, 176] on input "Người gửi" at bounding box center [370, 171] width 176 height 28
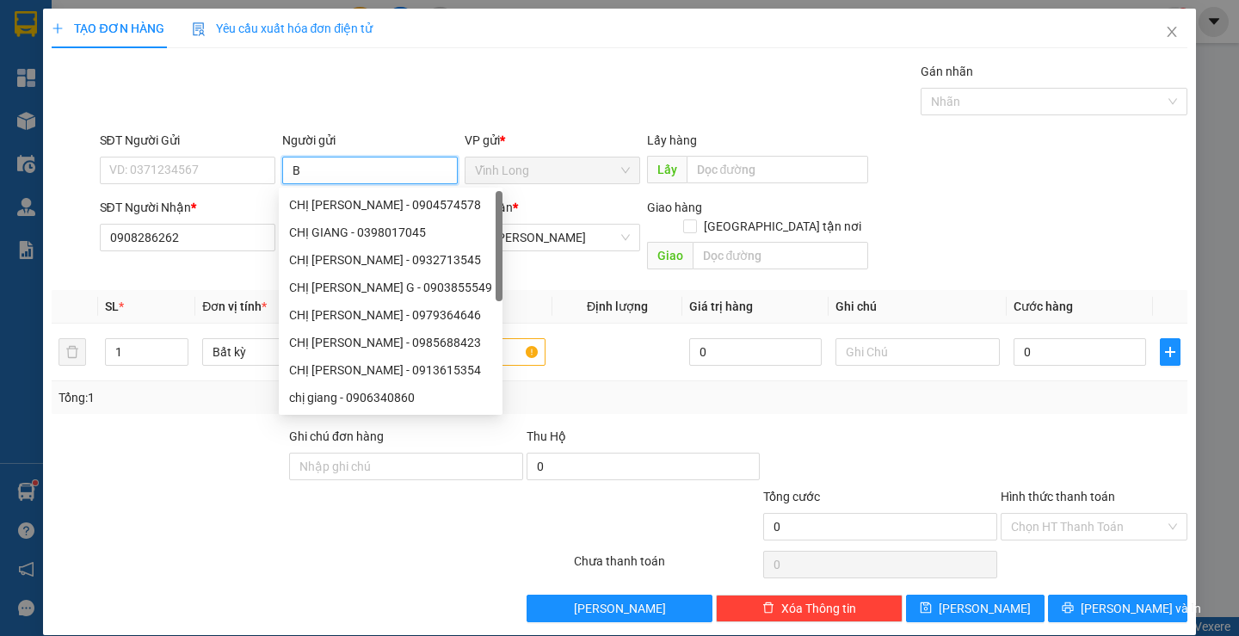
type input "BA"
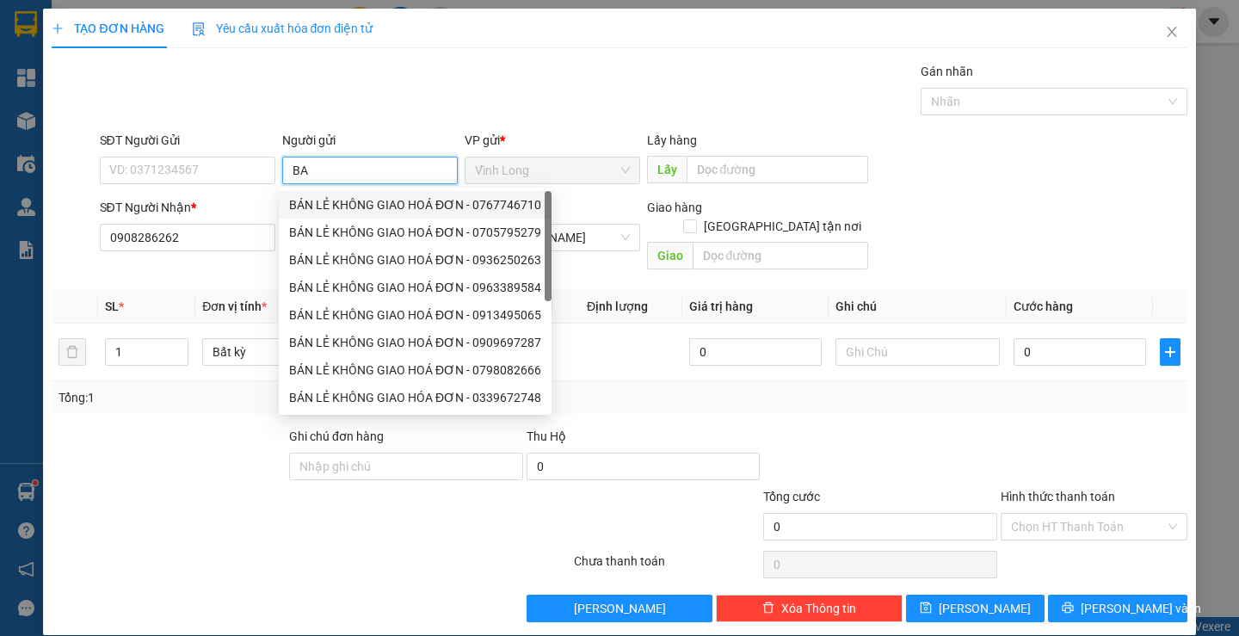
click at [333, 202] on div "BÁN LẺ KHÔNG GIAO HOÁ ĐƠN - 0767746710" at bounding box center [415, 204] width 252 height 19
type input "0767746710"
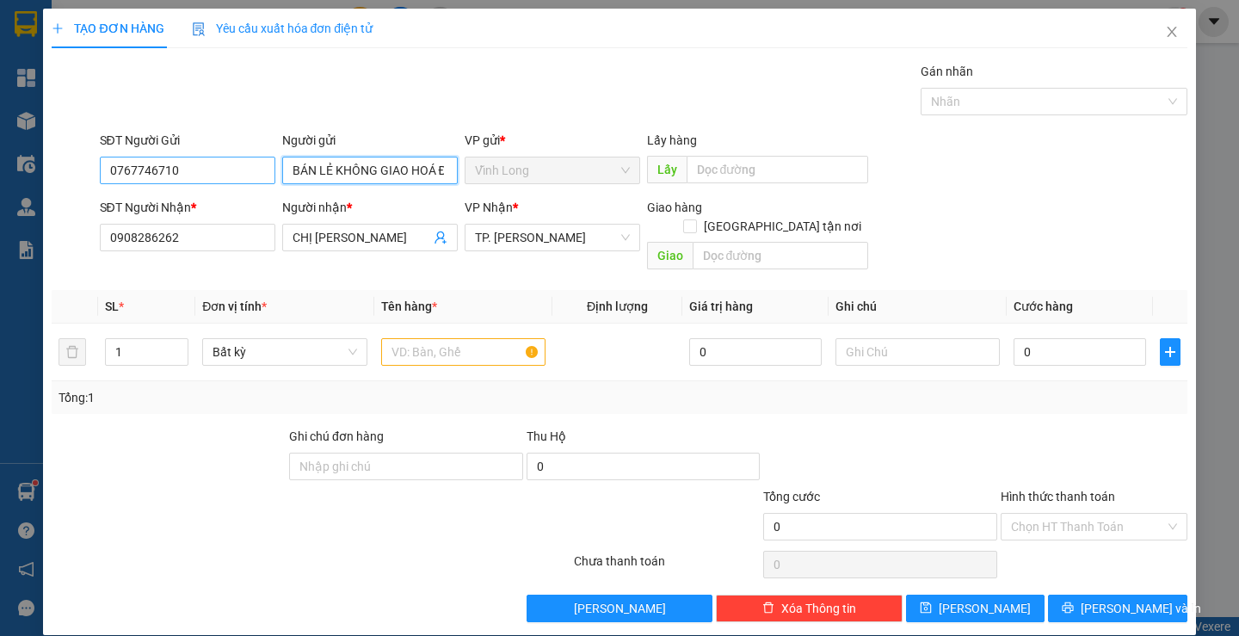
type input "BÁN LẺ KHÔNG GIAO HOÁ ĐƠN"
drag, startPoint x: 184, startPoint y: 171, endPoint x: 68, endPoint y: 170, distance: 116.2
click at [68, 170] on div "SĐT Người Gửi 0767746710 0767746710 Người gửi BÁN LẺ KHÔNG GIAO HOÁ ĐƠN VP gửi …" at bounding box center [619, 161] width 1139 height 60
click at [465, 338] on input "text" at bounding box center [463, 352] width 164 height 28
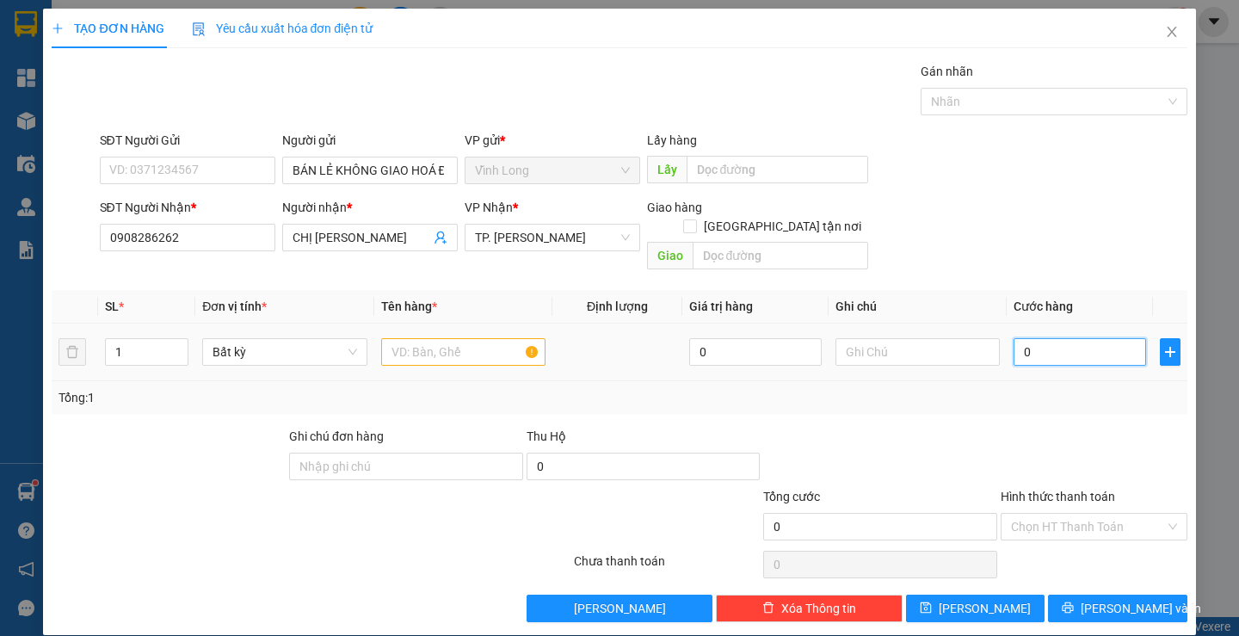
click at [1034, 338] on input "0" at bounding box center [1080, 352] width 133 height 28
type input "4"
type input "40"
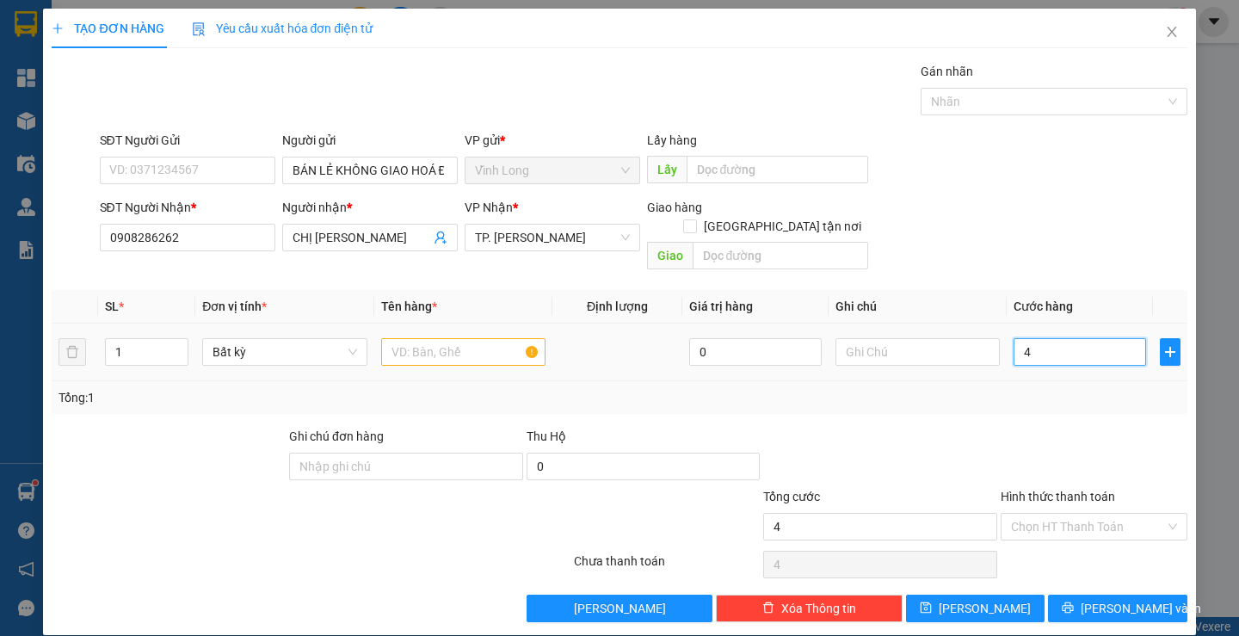
type input "40"
type input "40.000"
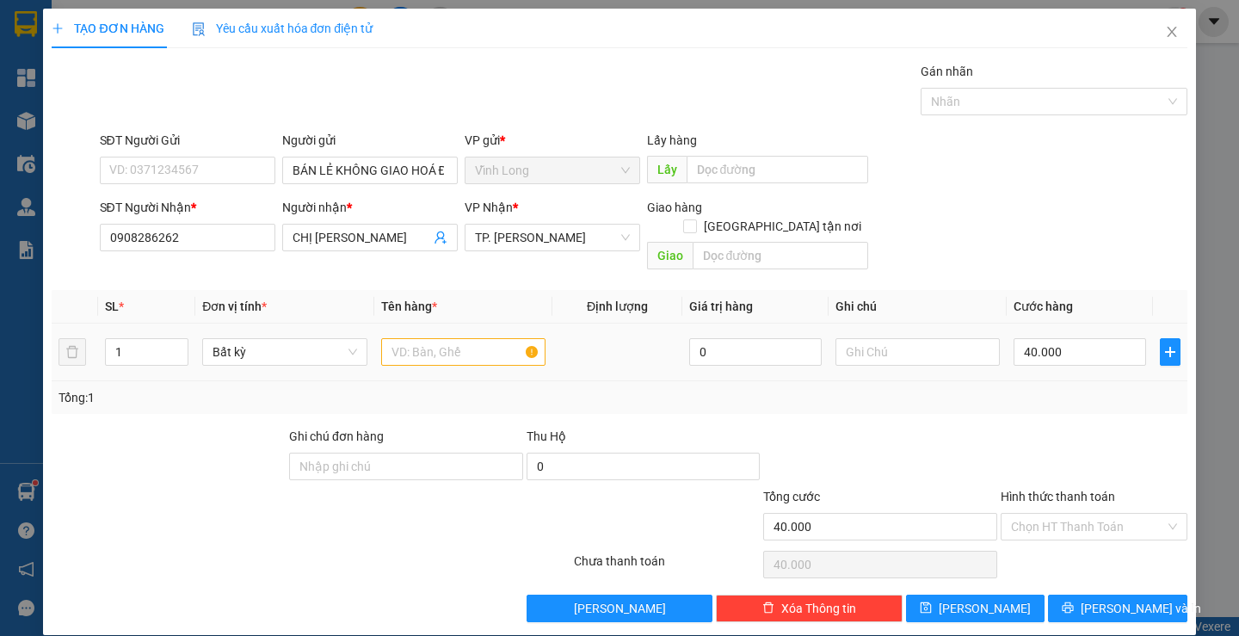
click at [923, 347] on div at bounding box center [918, 352] width 164 height 34
click at [924, 338] on input "text" at bounding box center [918, 352] width 164 height 28
type input "LAN"
click at [430, 339] on input "text" at bounding box center [463, 352] width 164 height 28
type input "KIỆN"
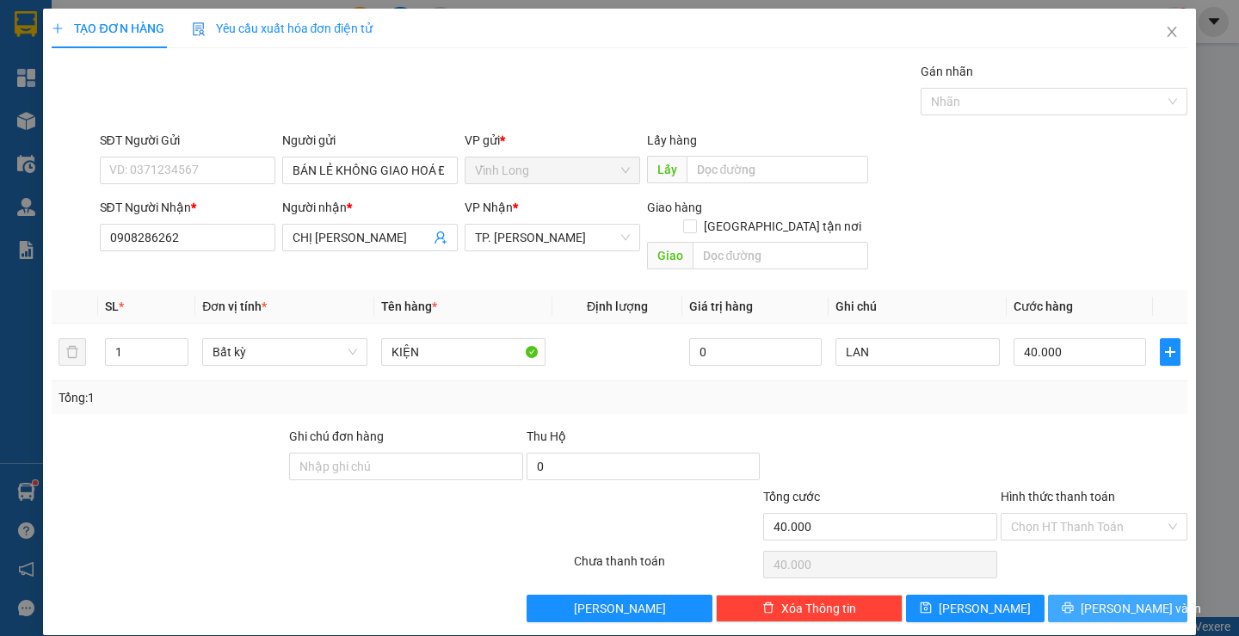
click at [1115, 599] on span "[PERSON_NAME] và In" at bounding box center [1141, 608] width 120 height 19
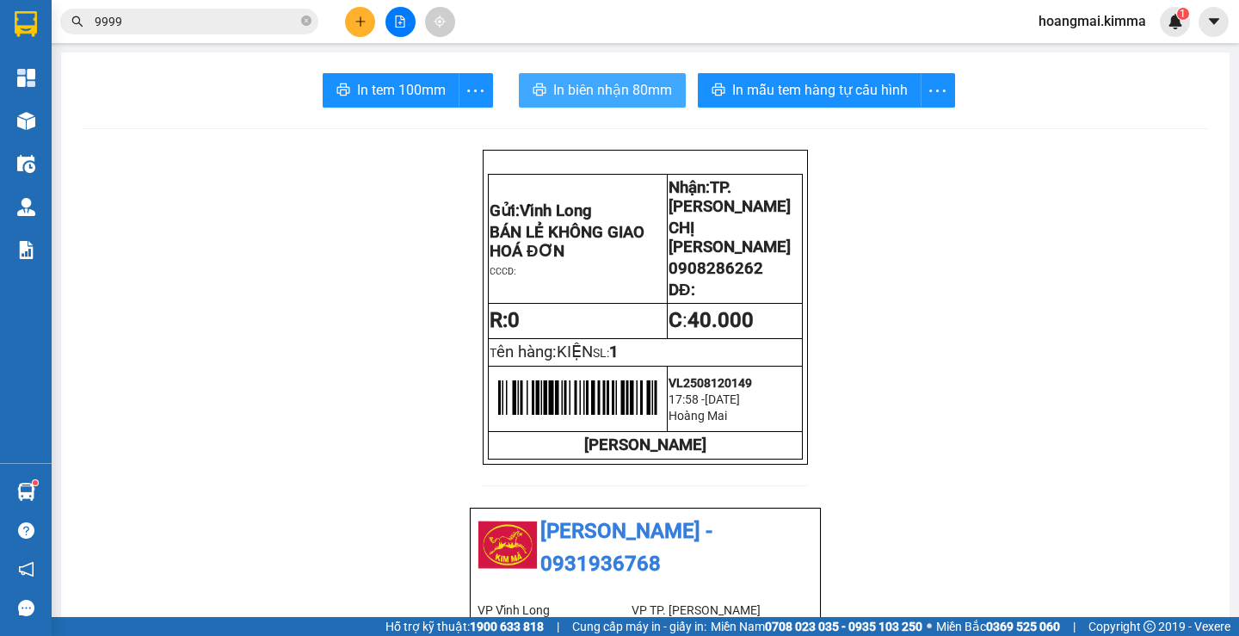
click at [555, 91] on span "In biên nhận 80mm" at bounding box center [612, 90] width 119 height 22
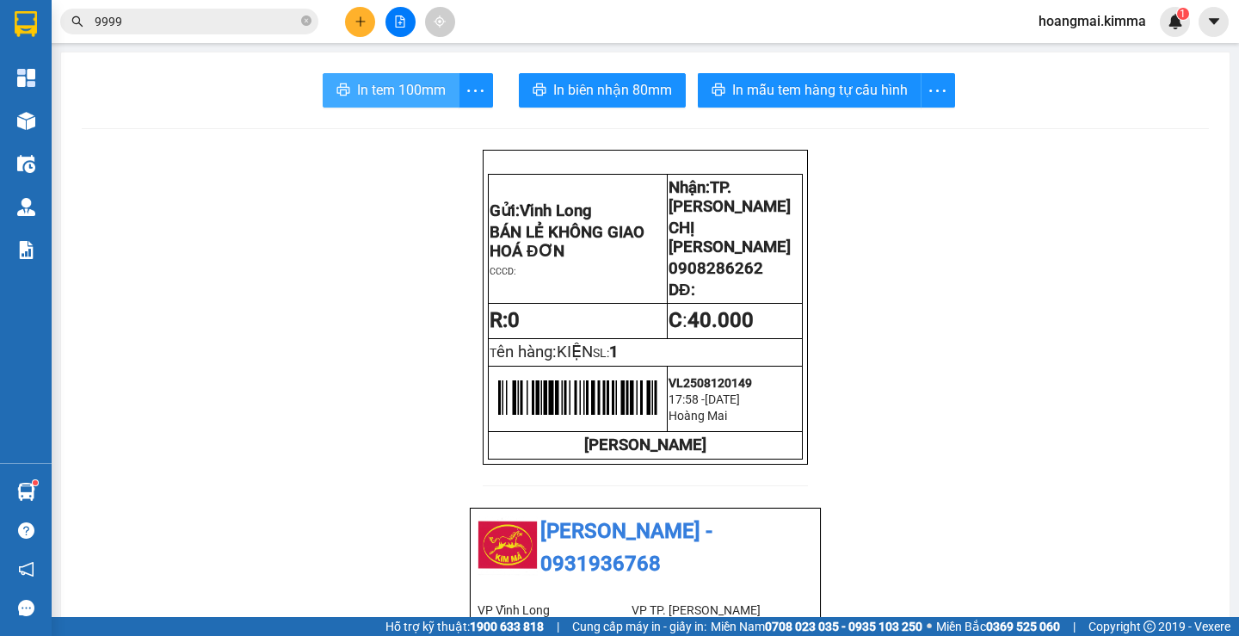
click at [404, 84] on span "In tem 100mm" at bounding box center [401, 90] width 89 height 22
click at [399, 91] on span "In tem 100mm" at bounding box center [401, 90] width 89 height 22
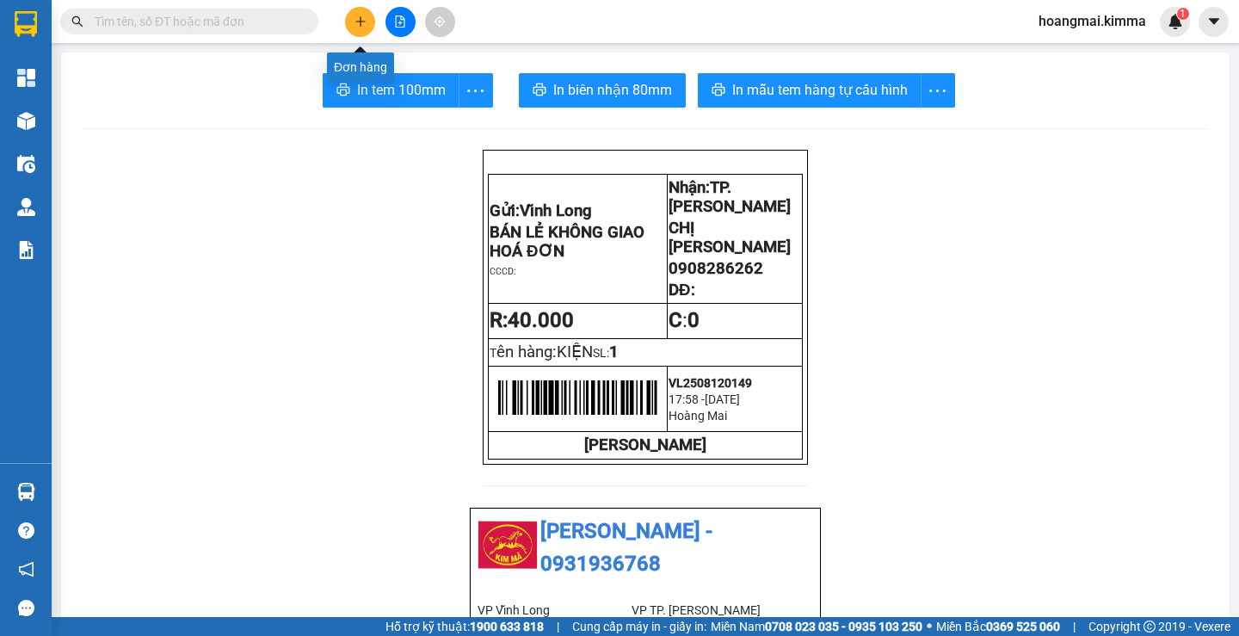
click at [363, 41] on div "Đơn hàng" at bounding box center [360, 60] width 67 height 41
click at [356, 28] on button at bounding box center [360, 22] width 30 height 30
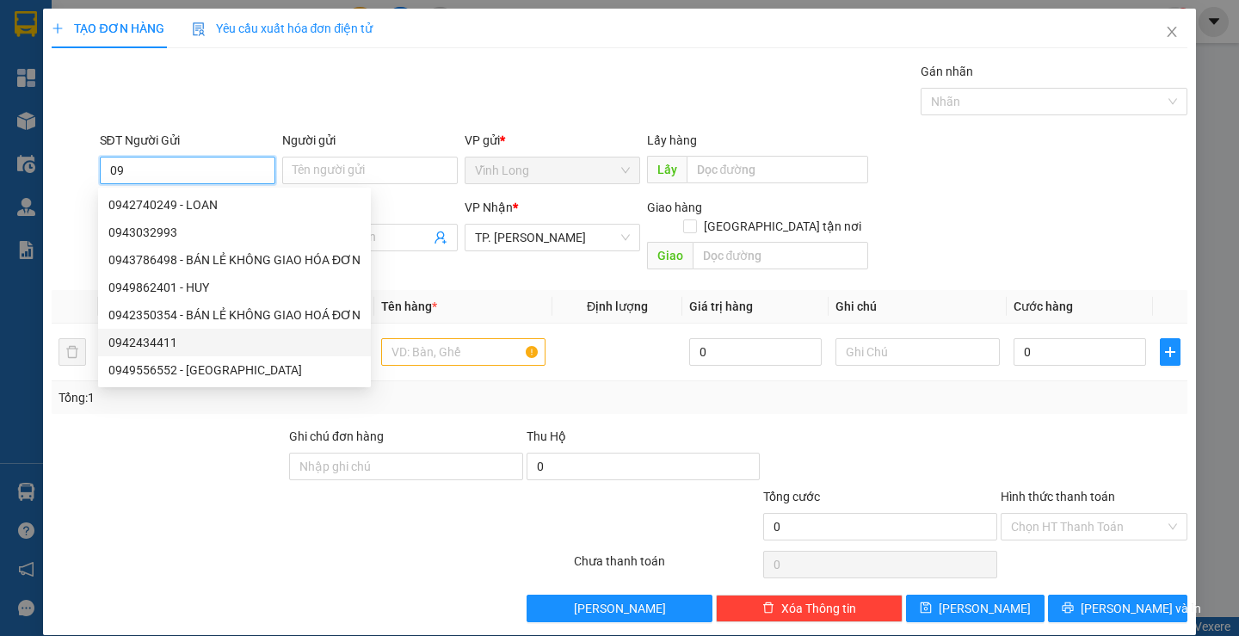
type input "0"
click at [209, 439] on div at bounding box center [169, 457] width 238 height 60
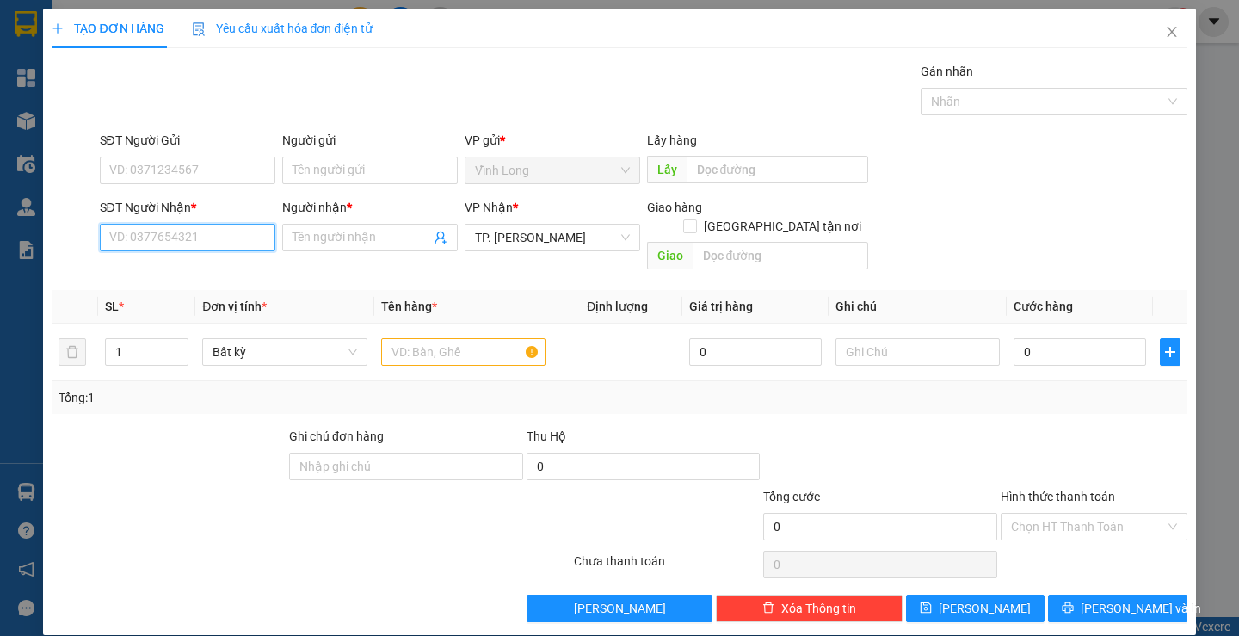
click at [182, 235] on input "SĐT Người Nhận *" at bounding box center [188, 238] width 176 height 28
type input "0947286916"
click at [206, 271] on div "0947286916 - LABO [PERSON_NAME]" at bounding box center [209, 271] width 203 height 19
type input "LABO [PERSON_NAME]"
type input "0947286916"
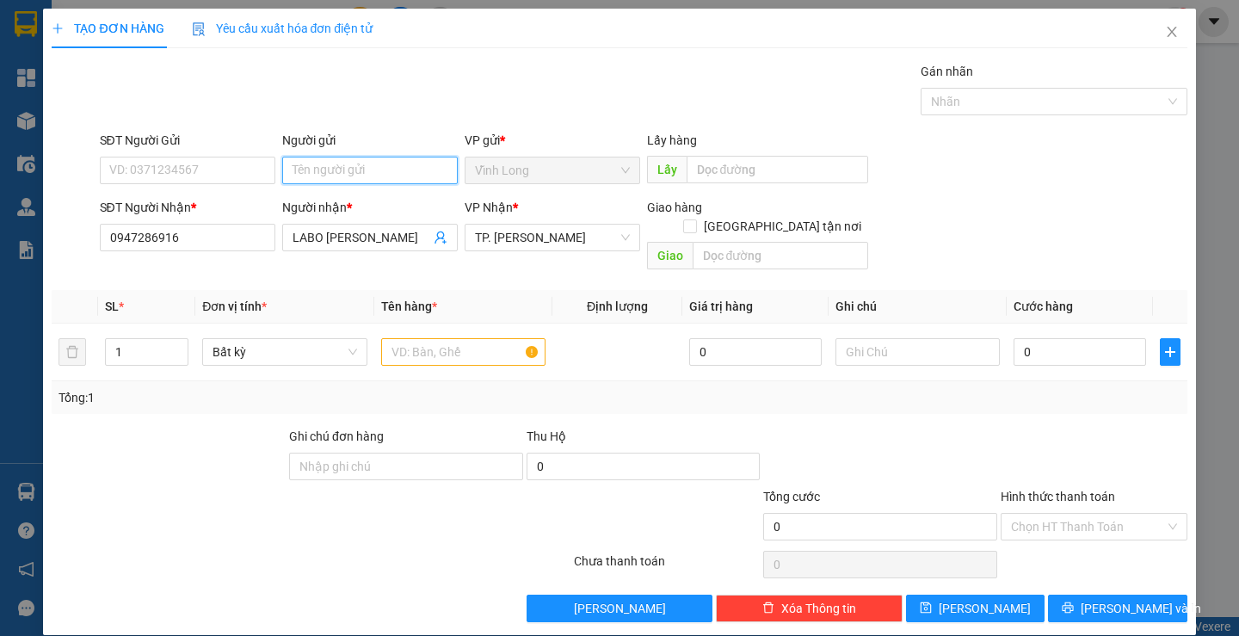
click at [321, 165] on input "Người gửi" at bounding box center [370, 171] width 176 height 28
type input "BA"
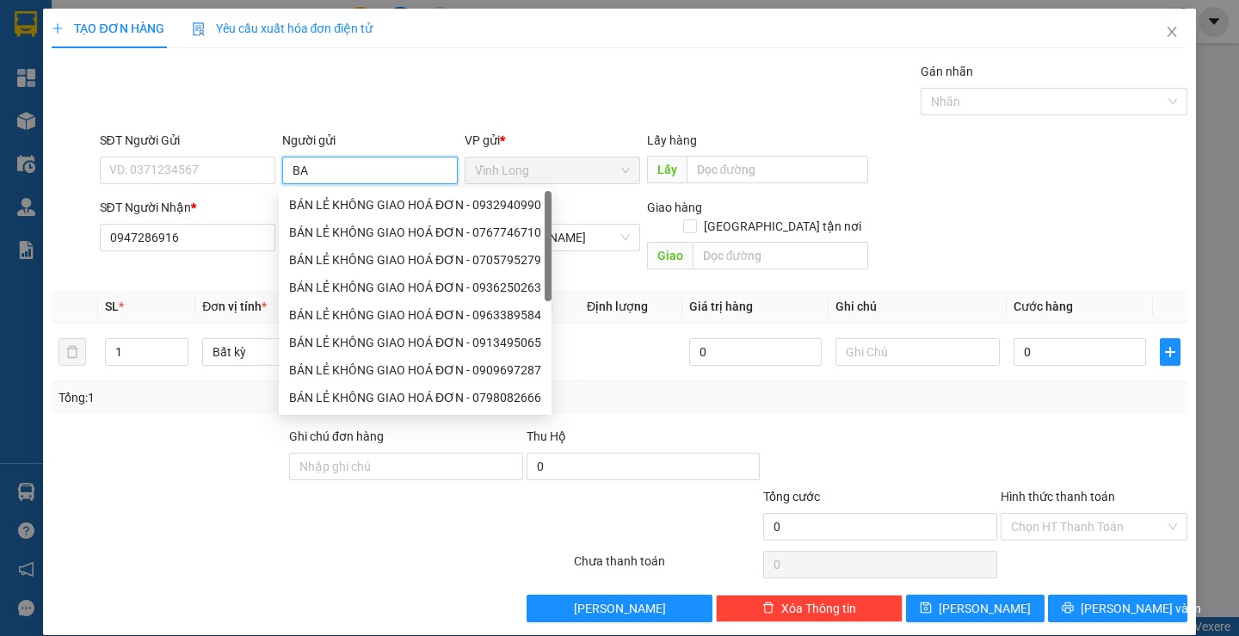
click at [322, 193] on div "BÁN LẺ KHÔNG GIAO HOÁ ĐƠN - 0932940990" at bounding box center [415, 205] width 273 height 28
type input "0932940990"
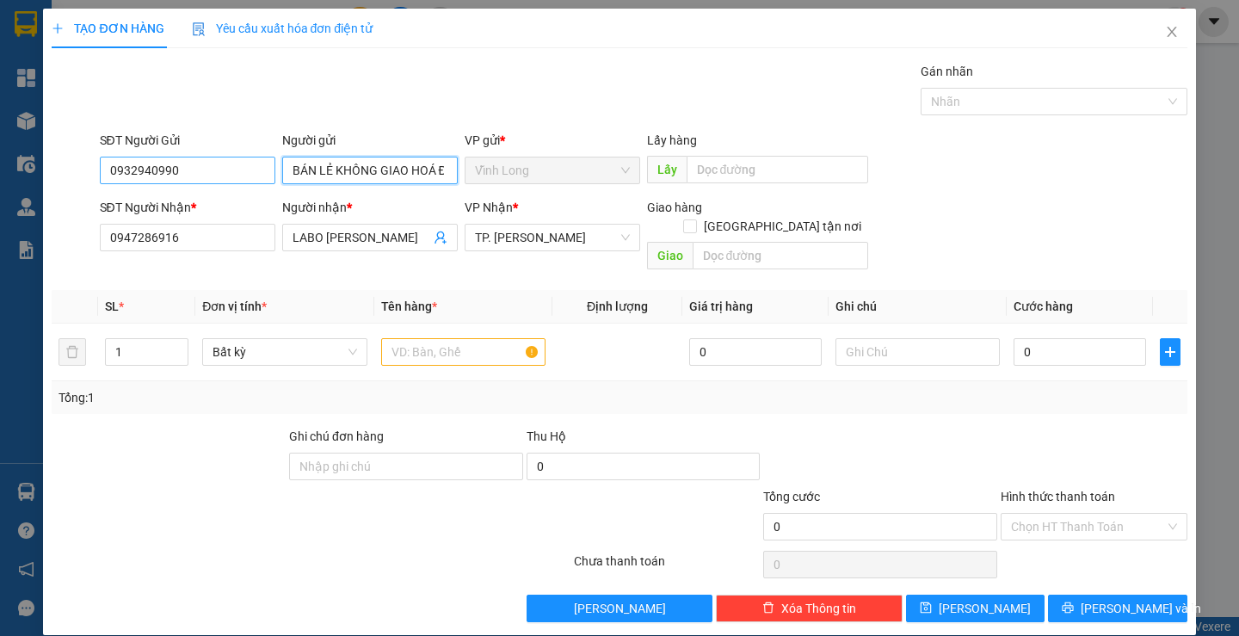
type input "BÁN LẺ KHÔNG GIAO HOÁ ĐƠN"
drag, startPoint x: 213, startPoint y: 170, endPoint x: 0, endPoint y: 162, distance: 213.6
click at [0, 162] on div "TẠO ĐƠN HÀNG Yêu cầu xuất hóa đơn điện tử Transit Pickup Surcharge Ids Transit …" at bounding box center [619, 318] width 1239 height 636
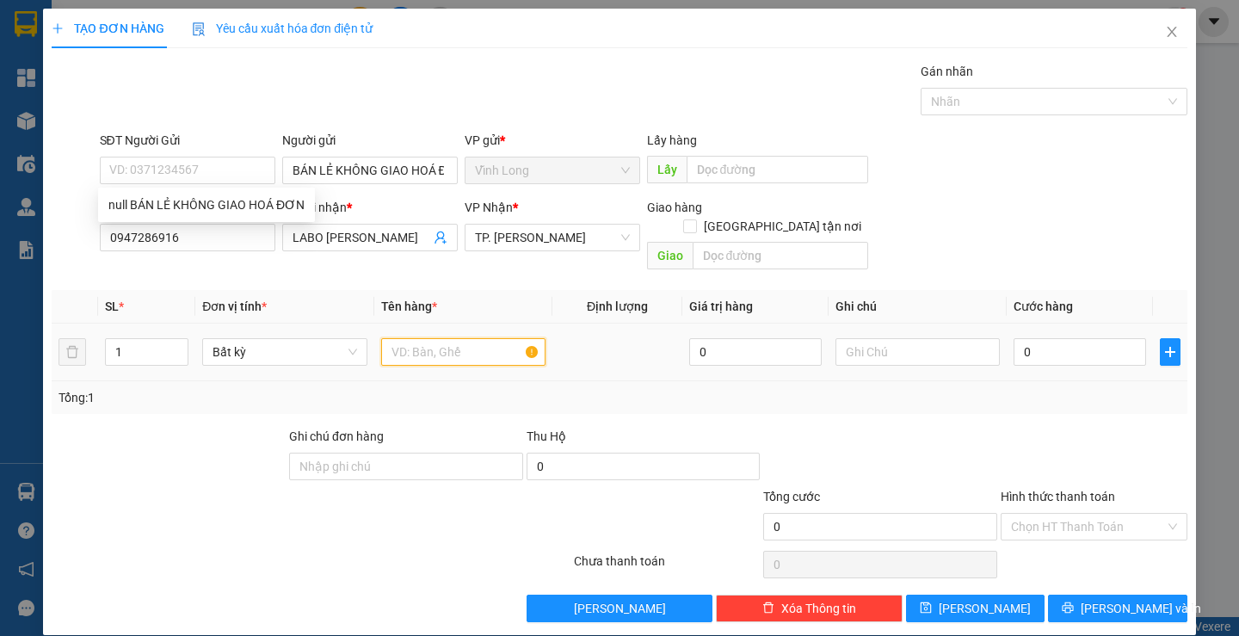
click at [417, 338] on input "text" at bounding box center [463, 352] width 164 height 28
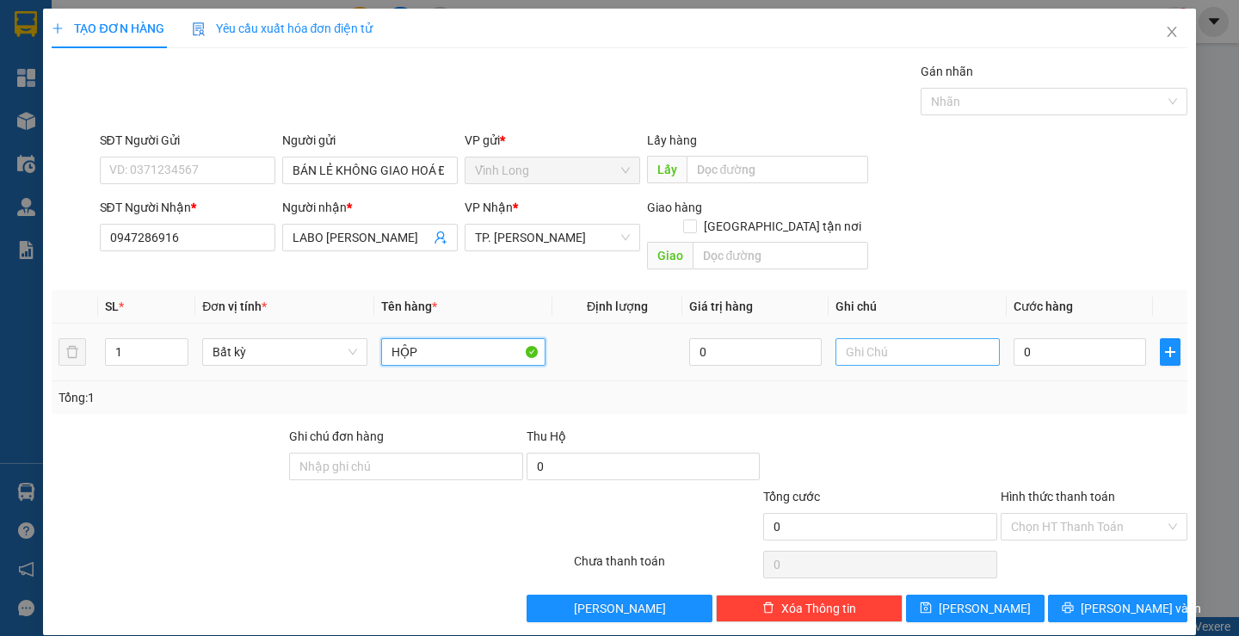
type input "HỘP"
click at [882, 338] on input "text" at bounding box center [918, 352] width 164 height 28
type input "LAN"
click at [1021, 338] on input "0" at bounding box center [1080, 352] width 133 height 28
type input "2"
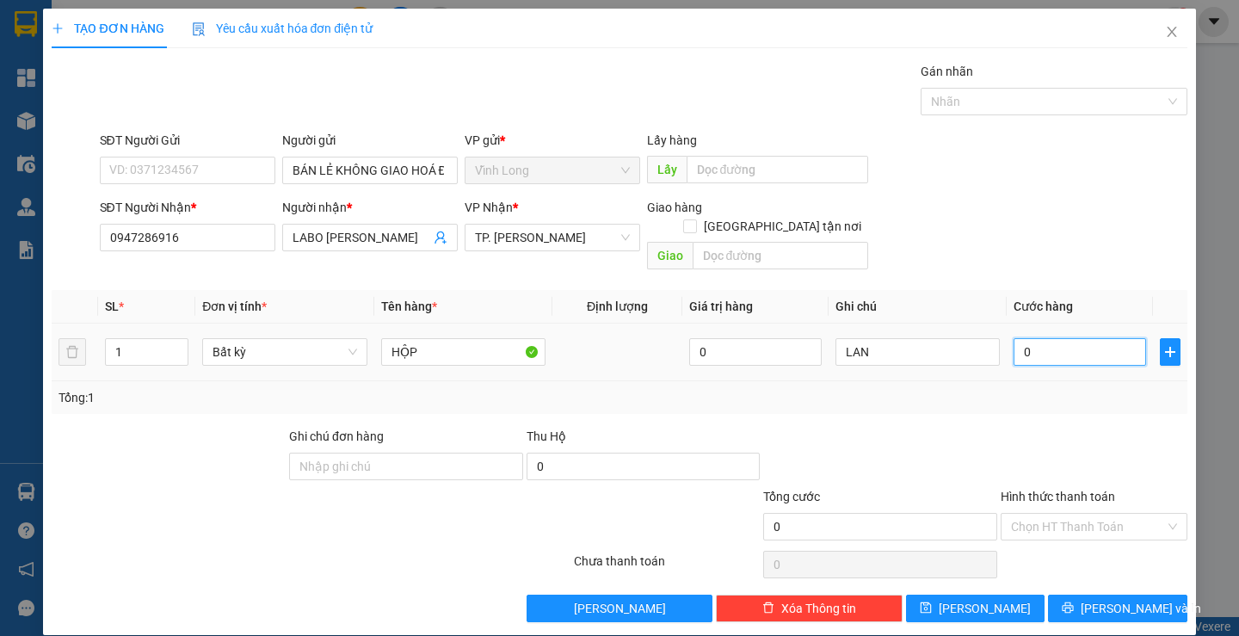
type input "2"
type input "20"
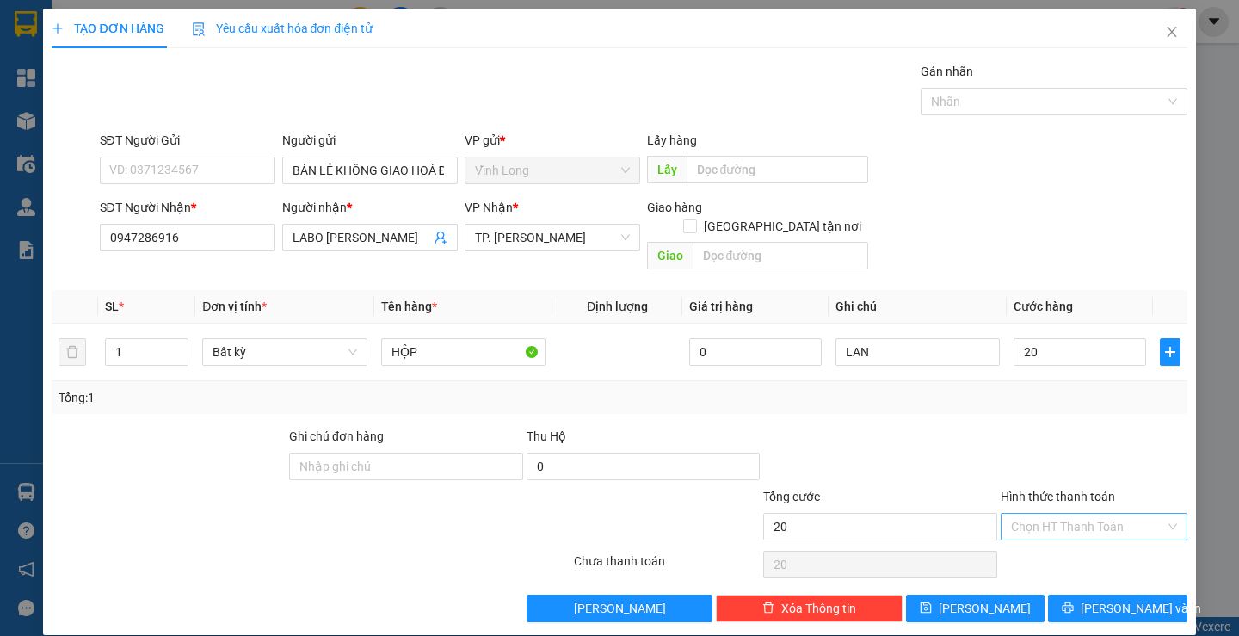
type input "20.000"
click at [1046, 514] on input "Hình thức thanh toán" at bounding box center [1088, 527] width 154 height 26
click at [1041, 534] on div "Tại văn phòng" at bounding box center [1084, 542] width 164 height 19
type input "0"
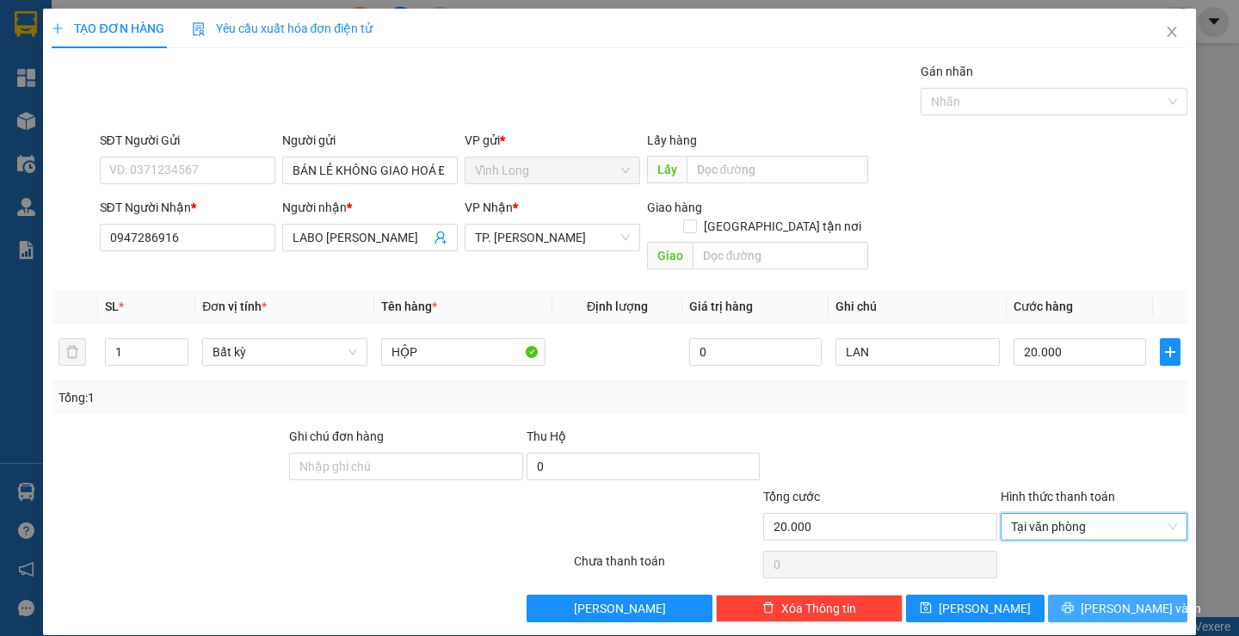
click at [1103, 599] on span "[PERSON_NAME] và In" at bounding box center [1141, 608] width 120 height 19
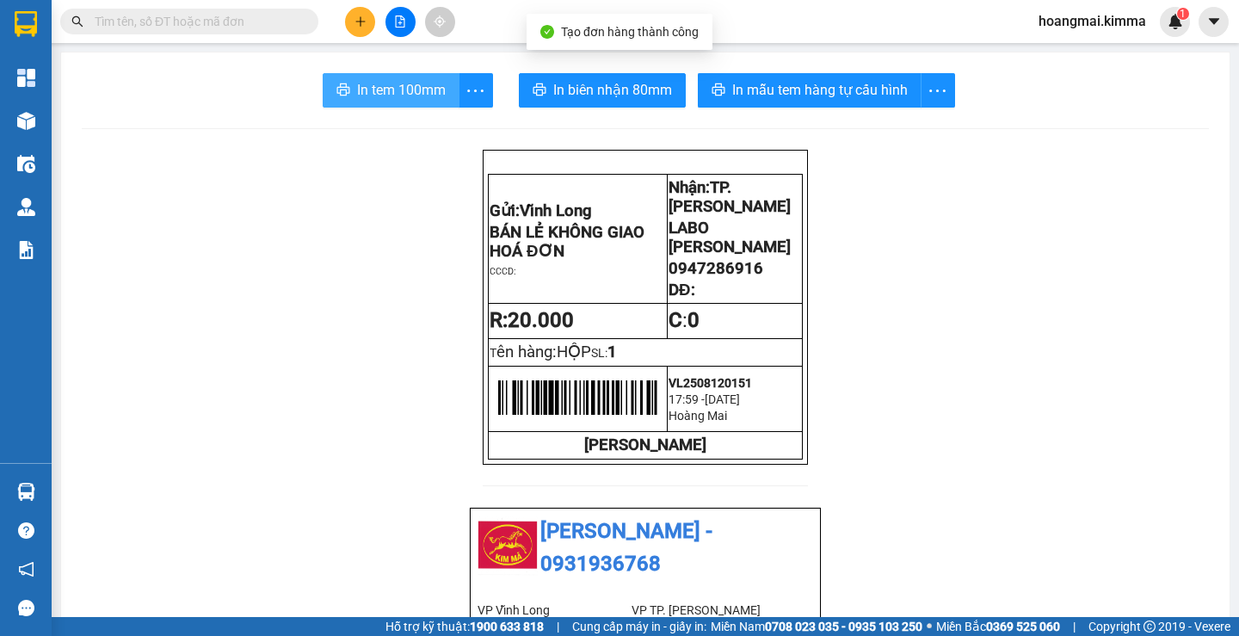
click at [383, 81] on span "In tem 100mm" at bounding box center [401, 90] width 89 height 22
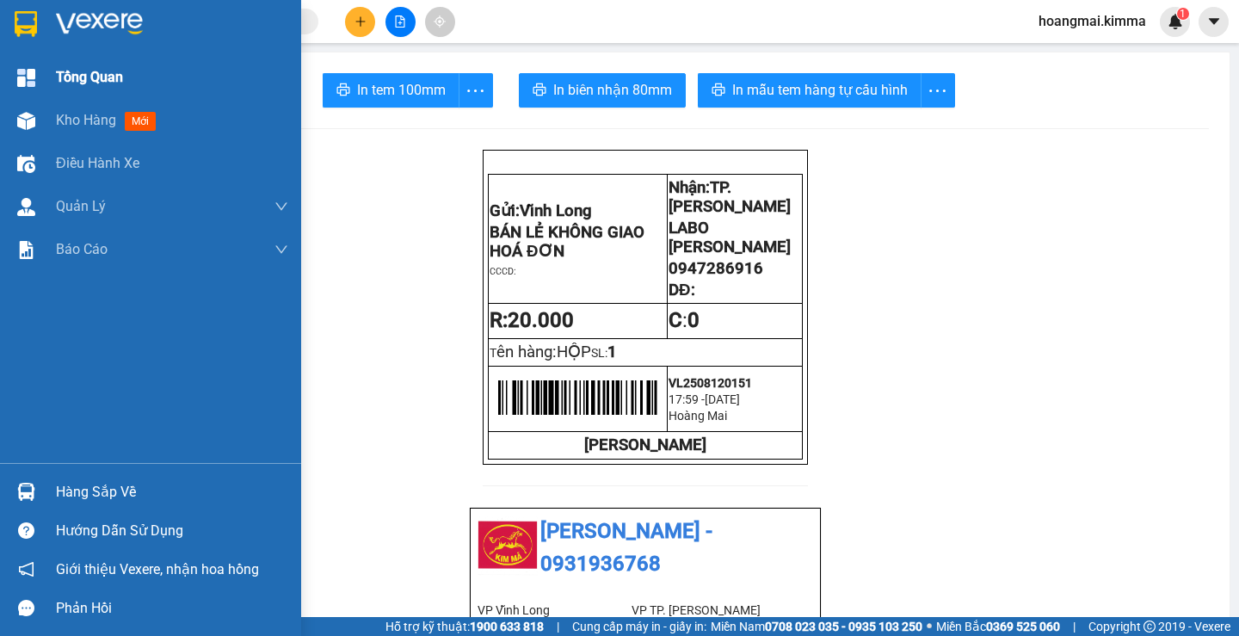
click at [60, 78] on span "Tổng Quan" at bounding box center [89, 77] width 67 height 22
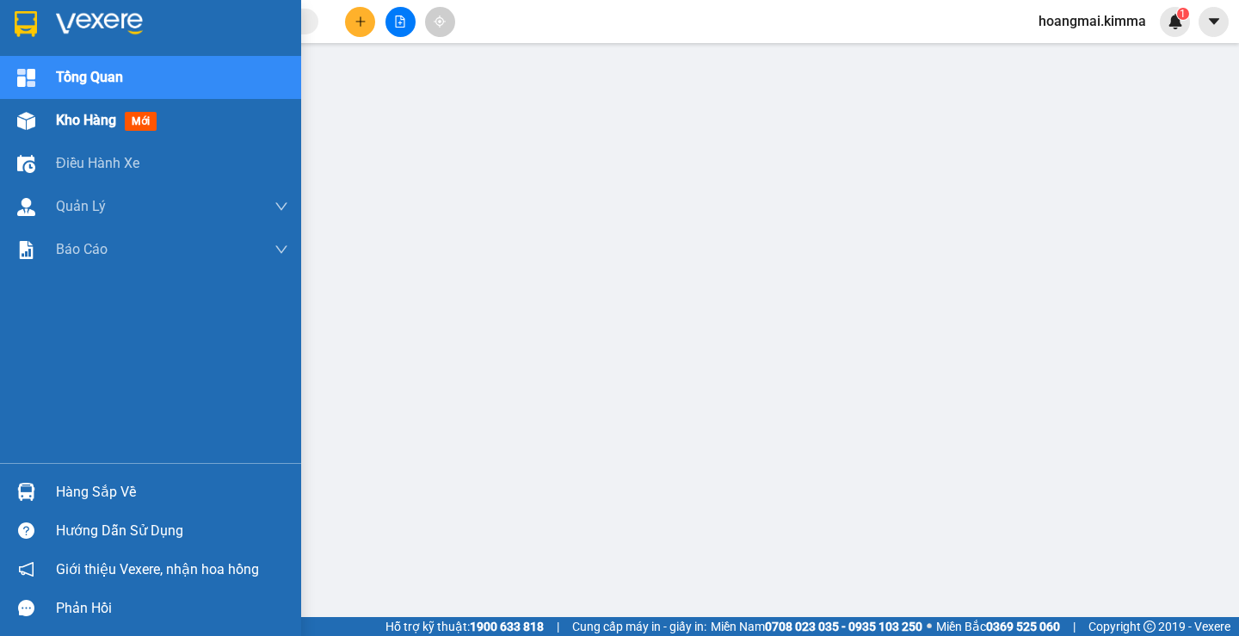
click at [84, 126] on span "Kho hàng" at bounding box center [86, 120] width 60 height 16
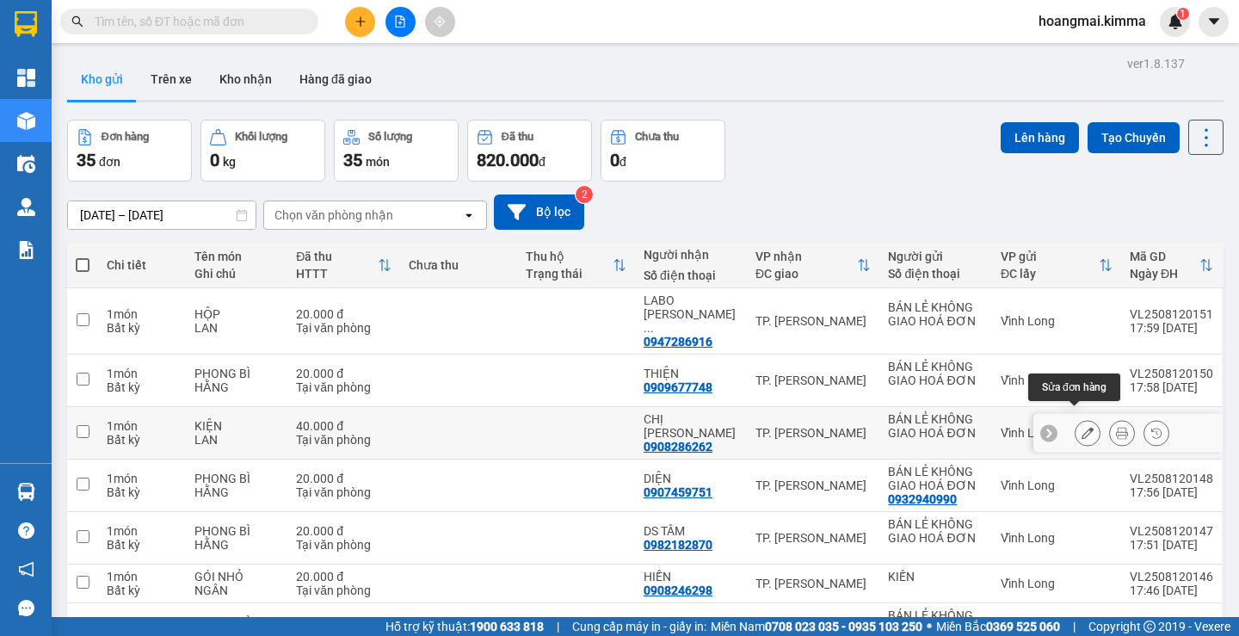
click at [1076, 418] on button at bounding box center [1088, 433] width 24 height 30
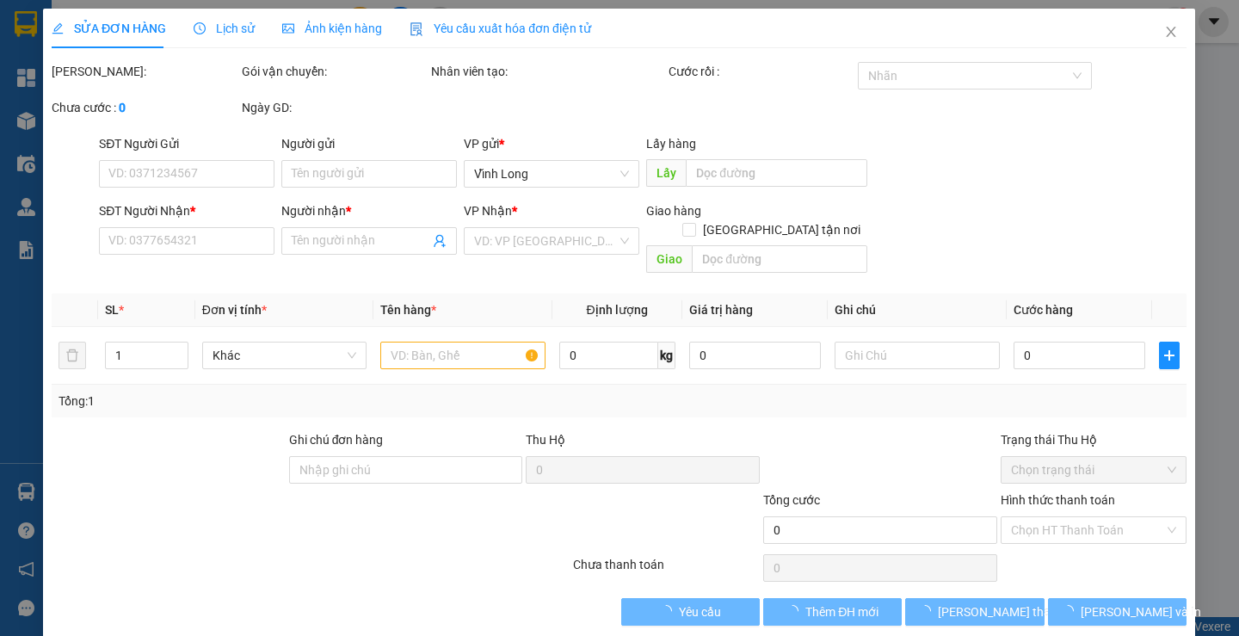
type input "BÁN LẺ KHÔNG GIAO HOÁ ĐƠN"
type input "0908286262"
type input "CHỊ [PERSON_NAME]"
type input "40.000"
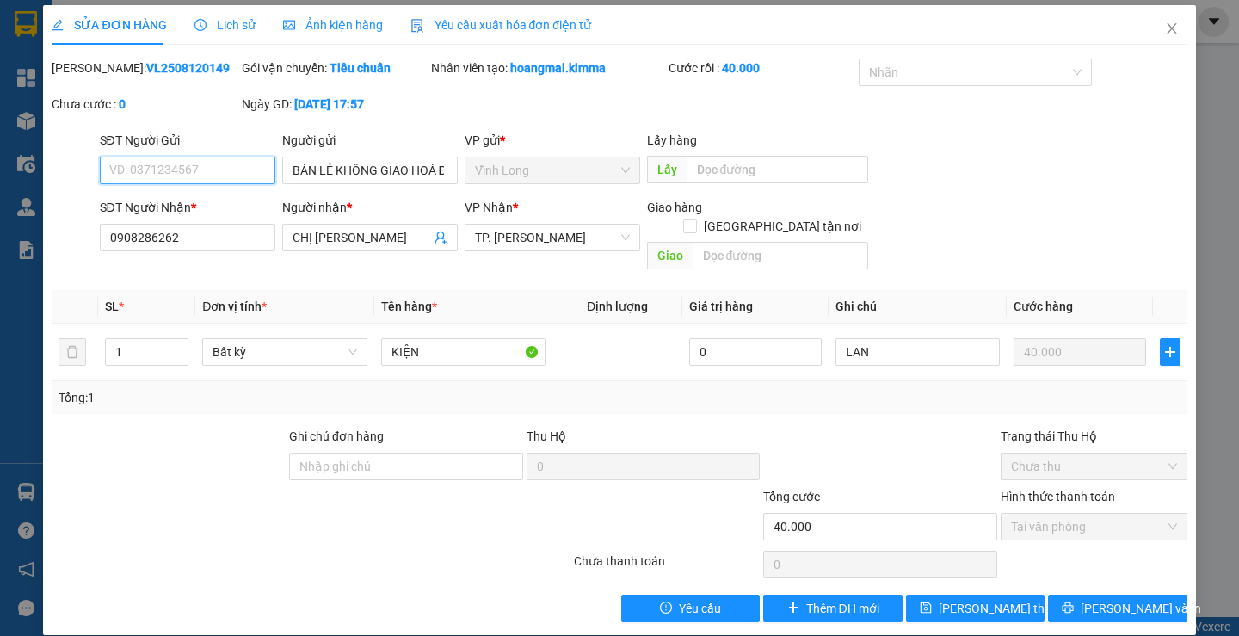
scroll to position [4, 0]
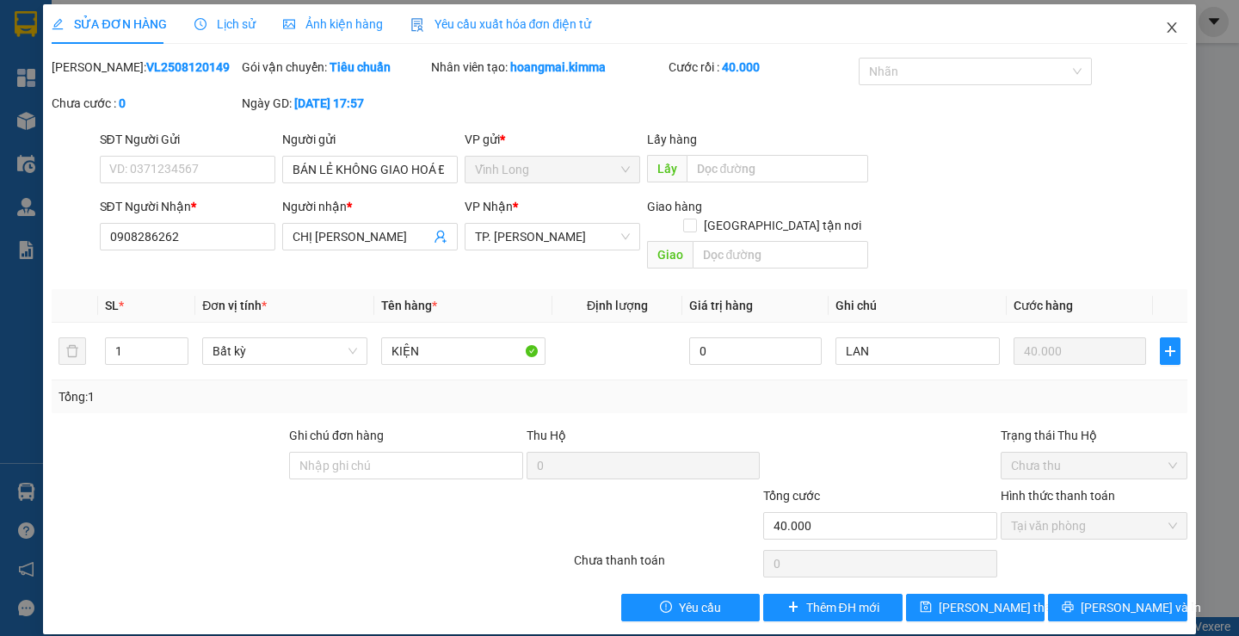
click at [1165, 22] on icon "close" at bounding box center [1172, 28] width 14 height 14
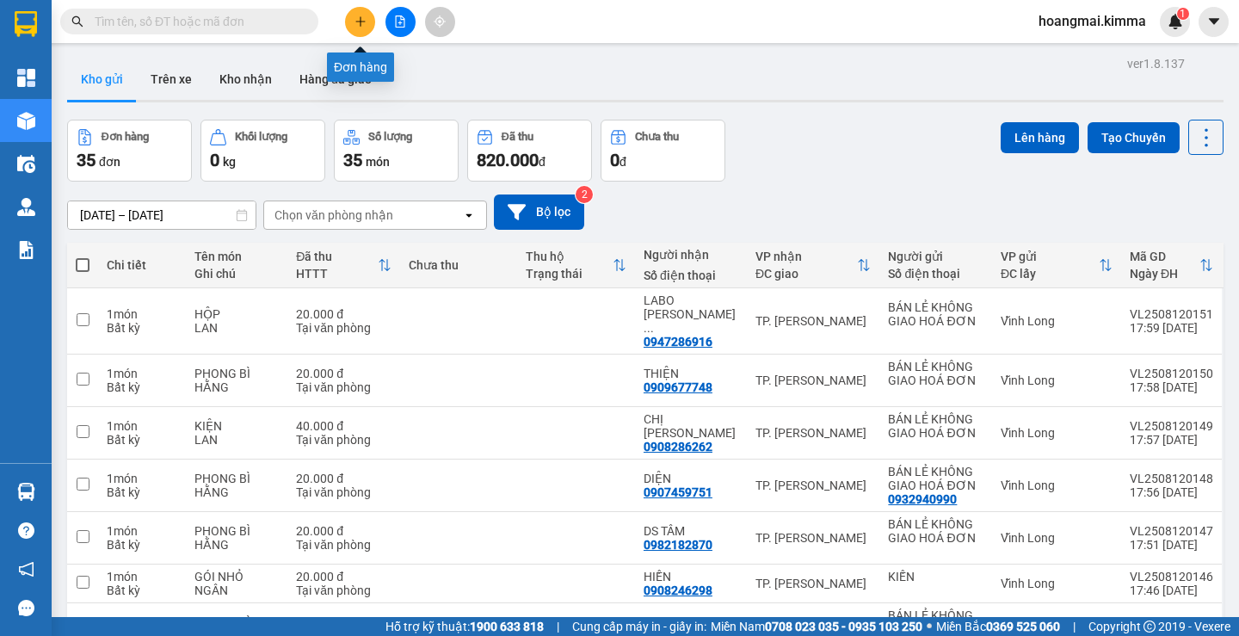
click at [367, 26] on button at bounding box center [360, 22] width 30 height 30
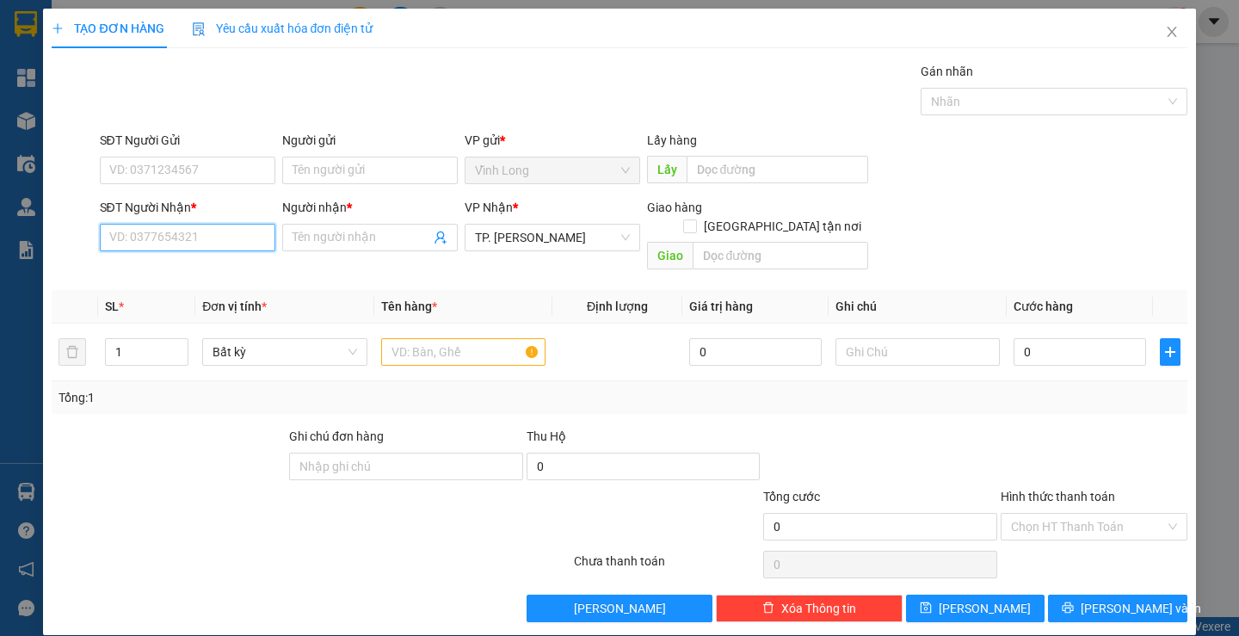
click at [182, 238] on input "SĐT Người Nhận *" at bounding box center [188, 238] width 176 height 28
type input "0917457121"
click at [295, 239] on input "Người nhận *" at bounding box center [362, 237] width 138 height 19
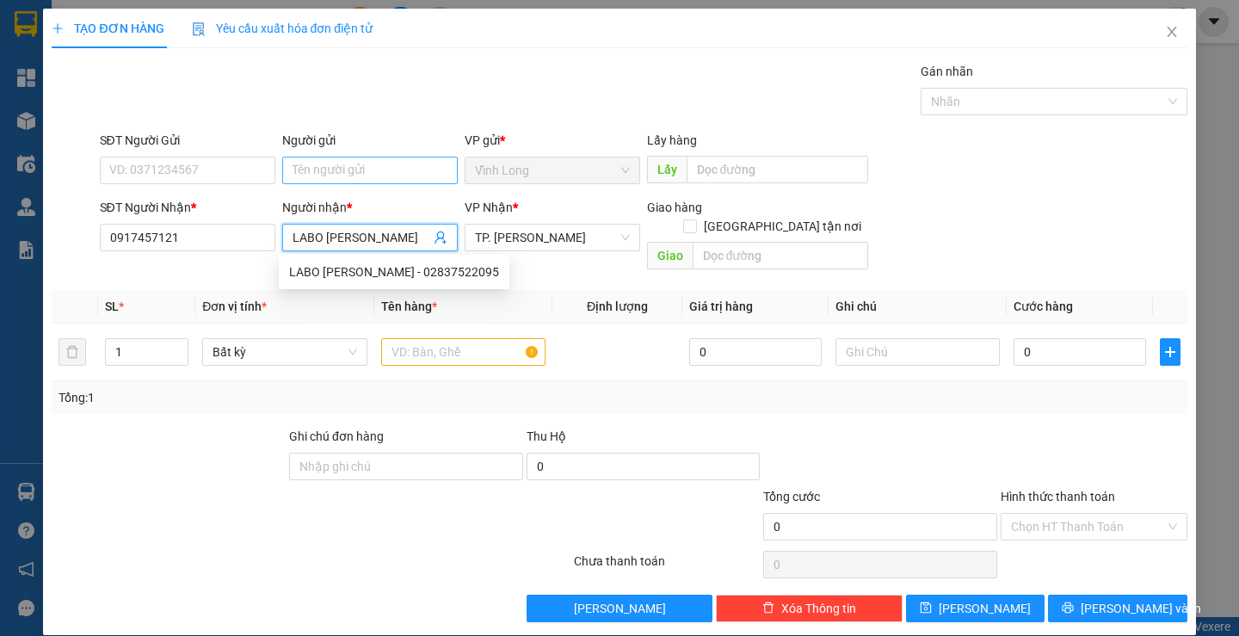
type input "LABO [PERSON_NAME]"
click at [410, 180] on input "Người gửi" at bounding box center [370, 171] width 176 height 28
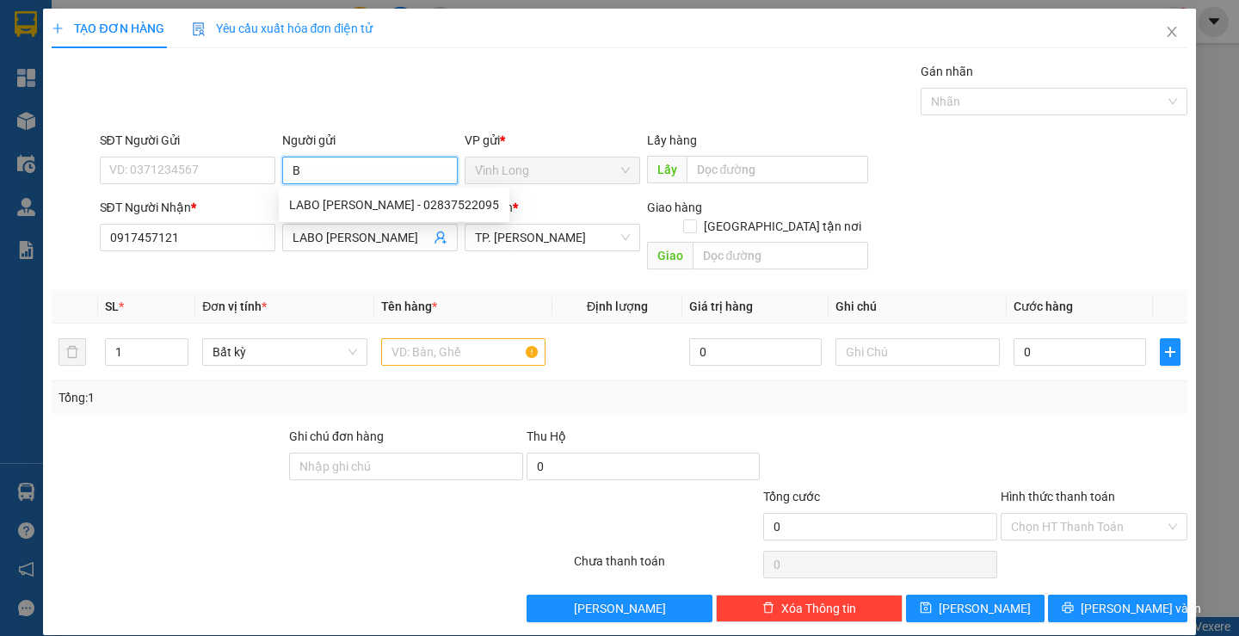
type input "BA"
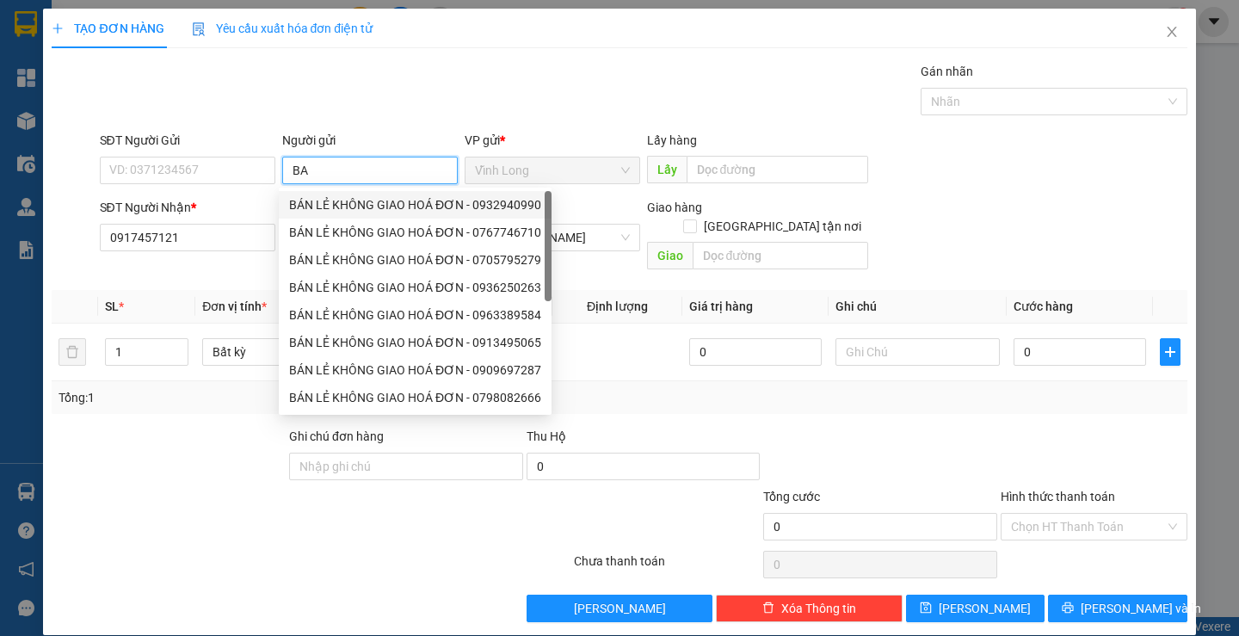
click at [379, 204] on div "BÁN LẺ KHÔNG GIAO HOÁ ĐƠN - 0932940990" at bounding box center [415, 204] width 252 height 19
type input "0932940990"
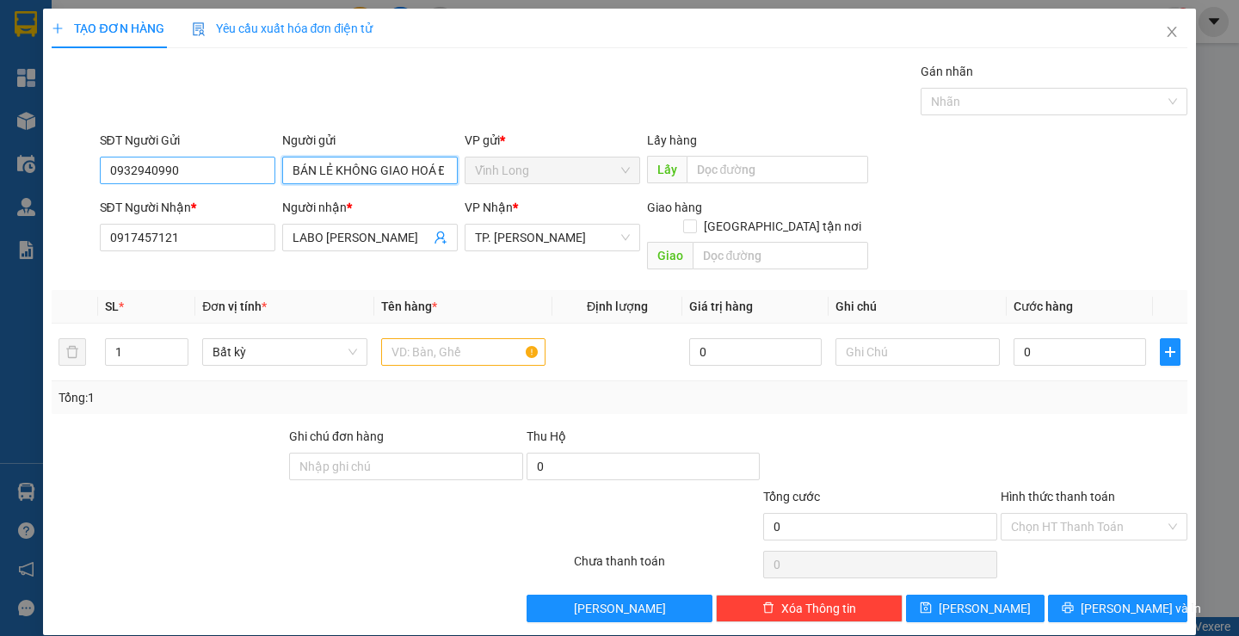
type input "BÁN LẺ KHÔNG GIAO HOÁ ĐƠN"
drag, startPoint x: 194, startPoint y: 169, endPoint x: 24, endPoint y: 164, distance: 169.6
click at [24, 164] on div "TẠO ĐƠN HÀNG Yêu cầu xuất hóa đơn điện tử Transit Pickup Surcharge Ids Transit …" at bounding box center [619, 318] width 1239 height 636
click at [456, 338] on input "text" at bounding box center [463, 352] width 164 height 28
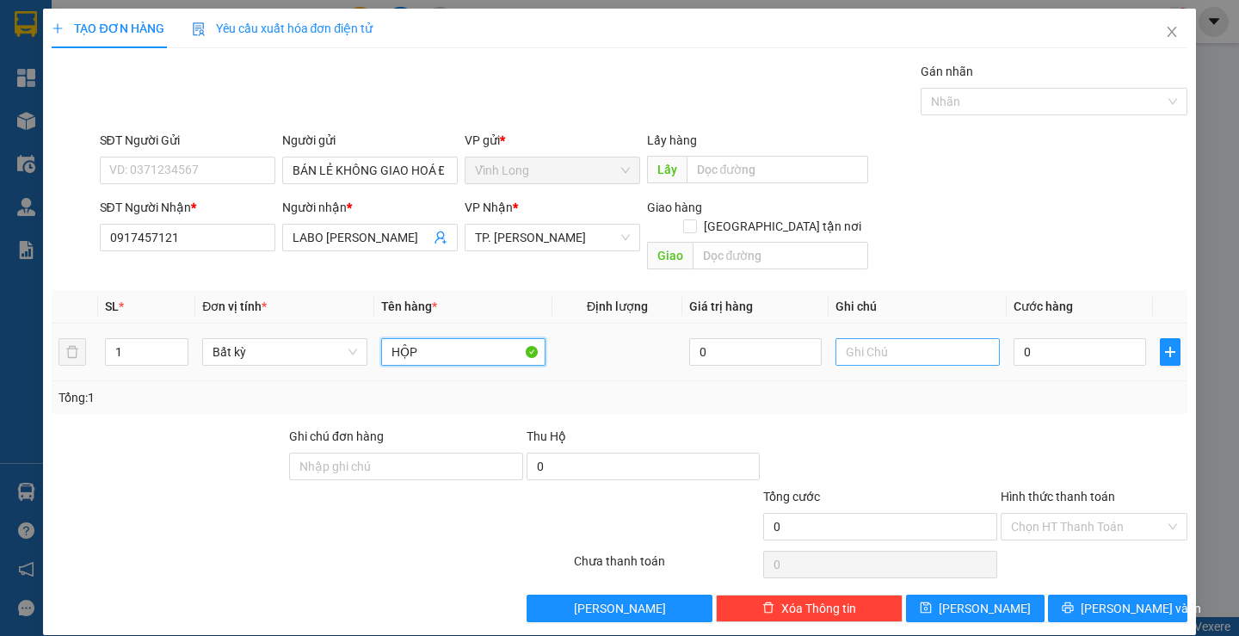
type input "HỘP"
click at [892, 338] on input "text" at bounding box center [918, 352] width 164 height 28
type input "LAN"
click at [1113, 345] on input "0" at bounding box center [1080, 352] width 133 height 28
type input "2"
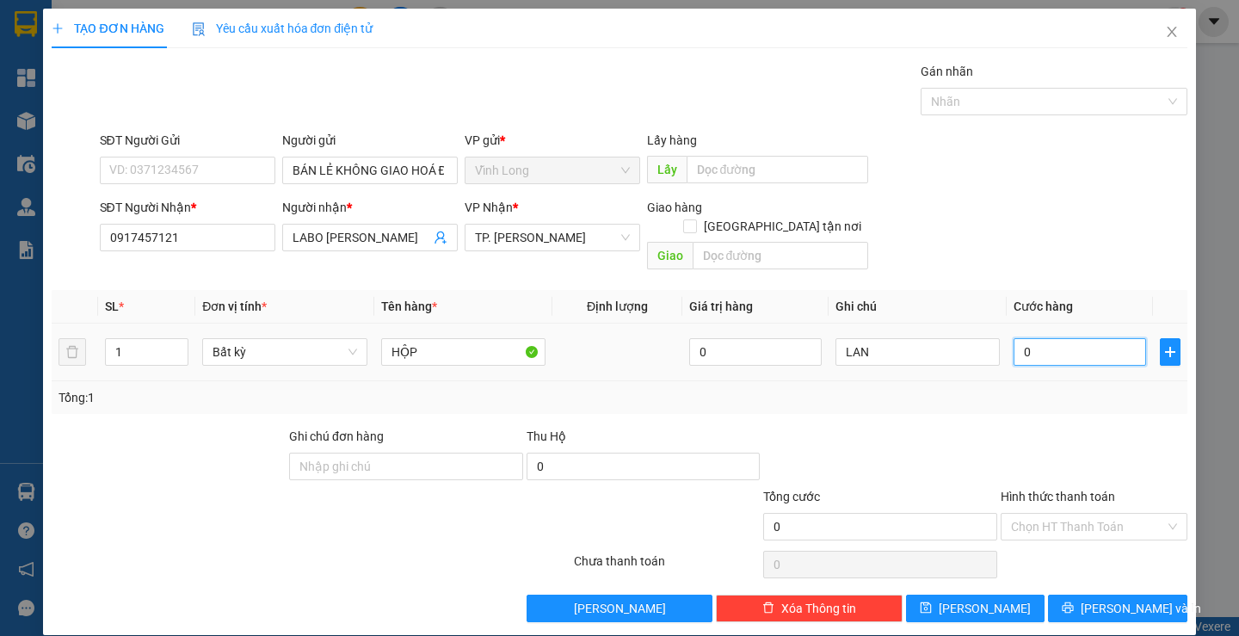
type input "2"
type input "20"
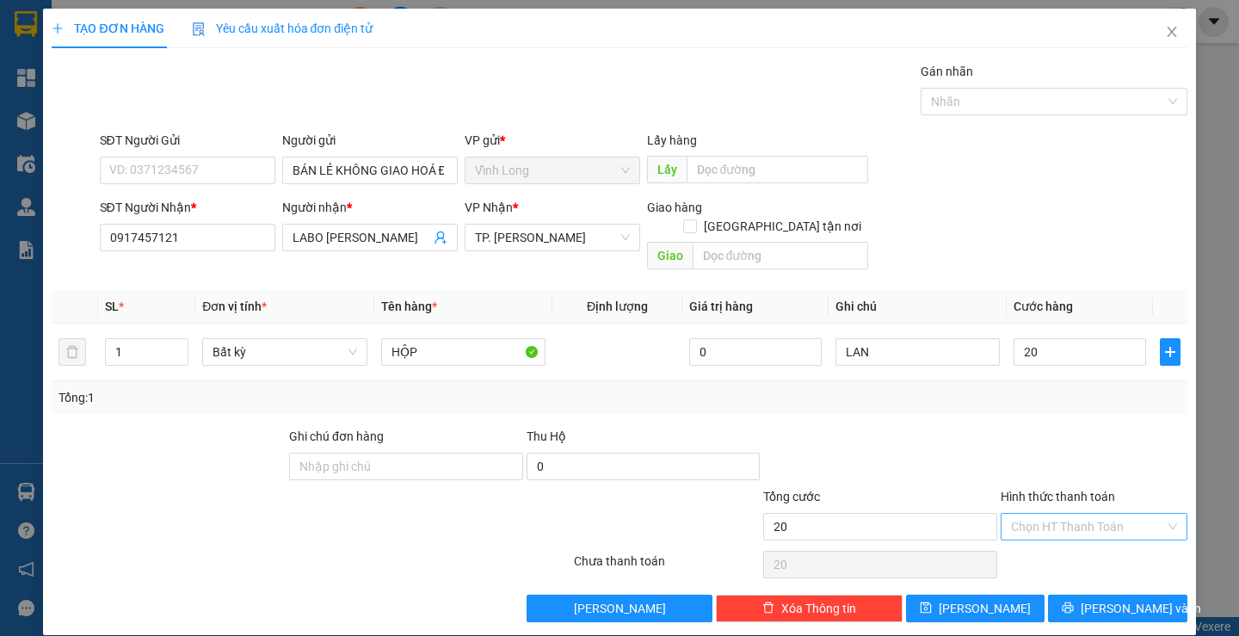
type input "20.000"
click at [1105, 514] on input "Hình thức thanh toán" at bounding box center [1088, 527] width 154 height 26
click at [1036, 546] on div "Tại văn phòng" at bounding box center [1084, 542] width 164 height 19
type input "0"
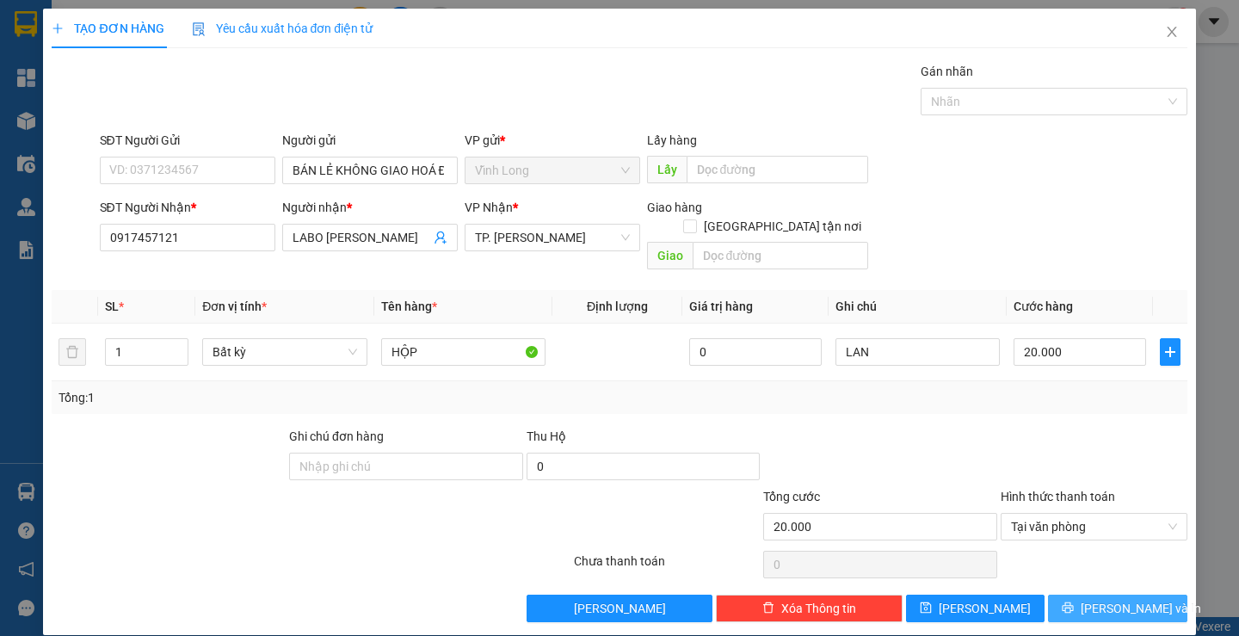
click at [1099, 599] on span "[PERSON_NAME] và In" at bounding box center [1141, 608] width 120 height 19
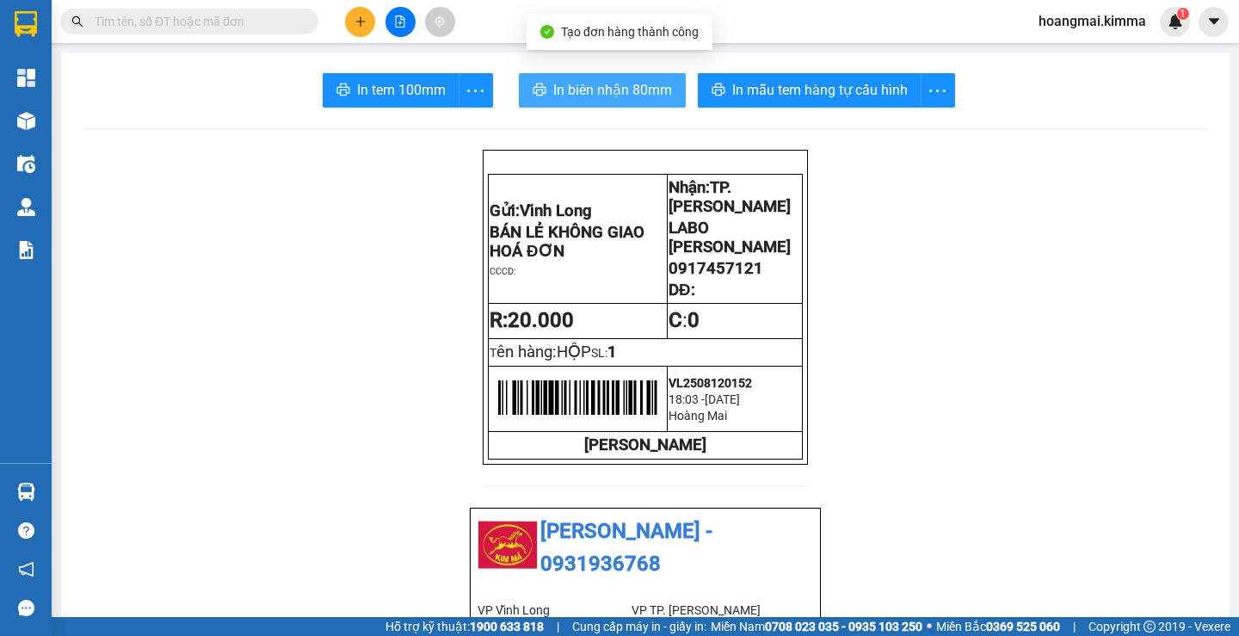
click at [555, 96] on span "In biên nhận 80mm" at bounding box center [612, 90] width 119 height 22
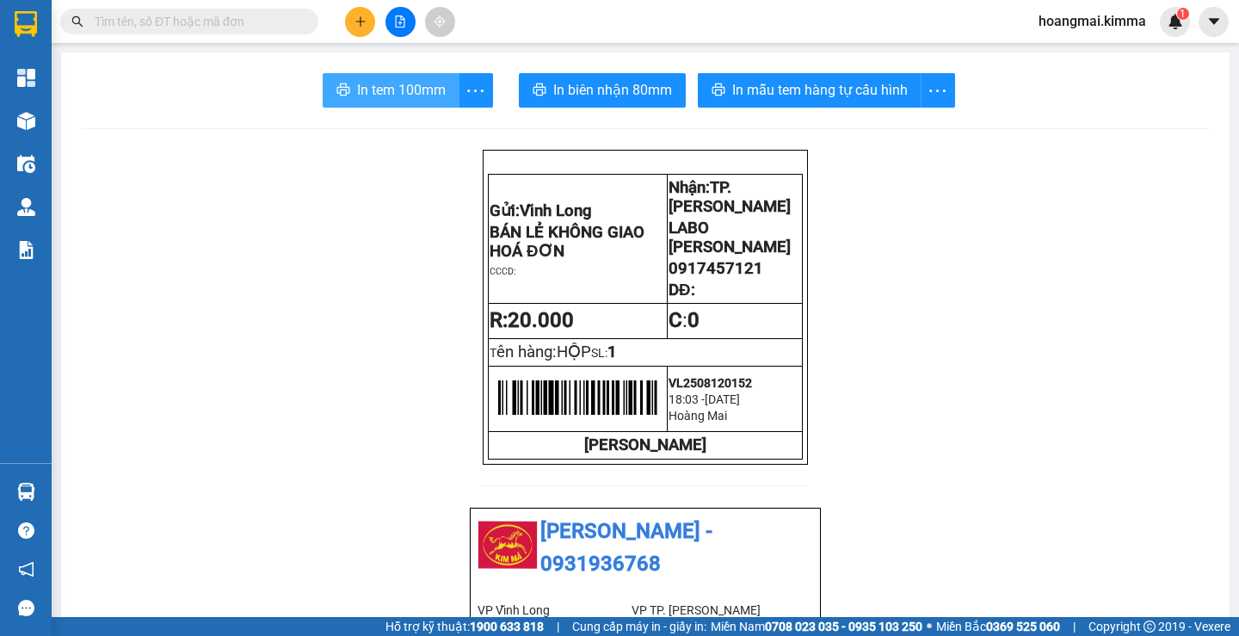
click at [368, 82] on span "In tem 100mm" at bounding box center [401, 90] width 89 height 22
click at [363, 22] on icon "plus" at bounding box center [361, 21] width 12 height 12
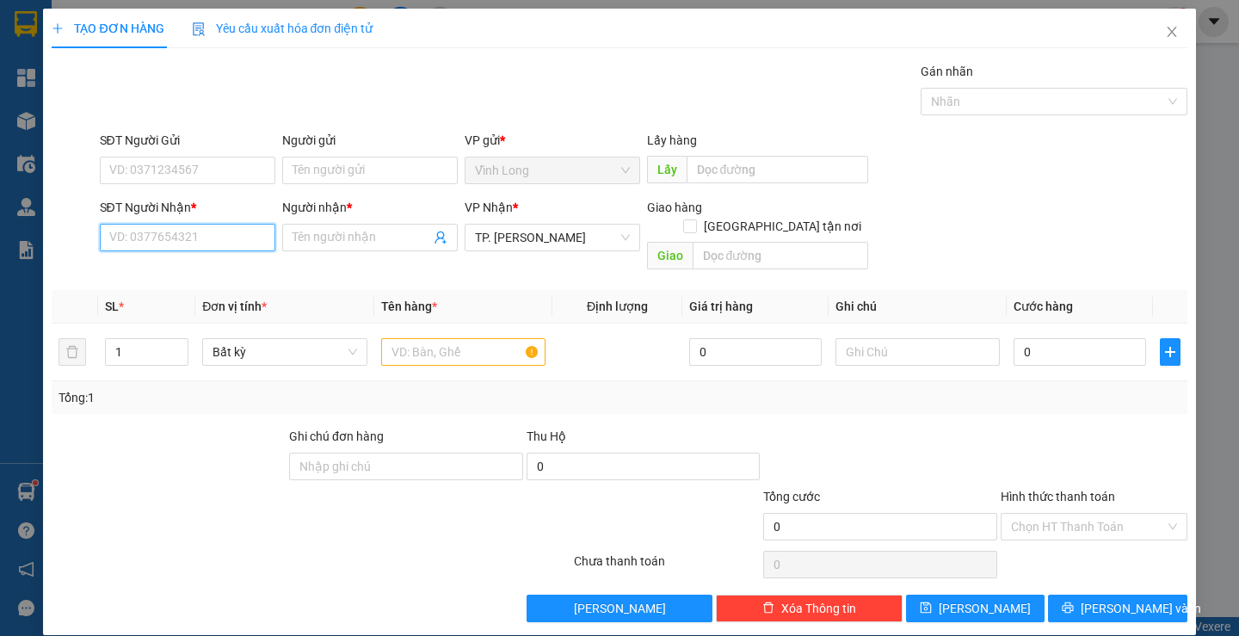
click at [209, 231] on input "SĐT Người Nhận *" at bounding box center [188, 238] width 176 height 28
type input "0934653563"
click at [228, 265] on div "0934653563 - [PERSON_NAME]" at bounding box center [193, 271] width 170 height 19
type input "[PERSON_NAME]"
type input "0934653563"
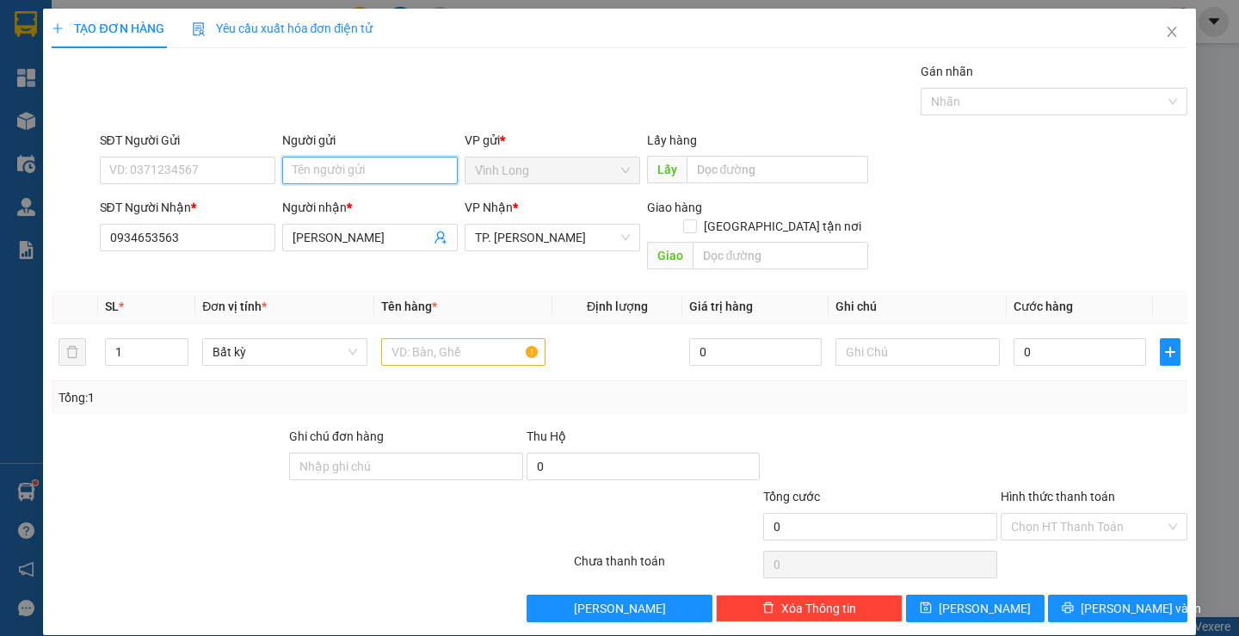
click at [324, 173] on input "Người gửi" at bounding box center [370, 171] width 176 height 28
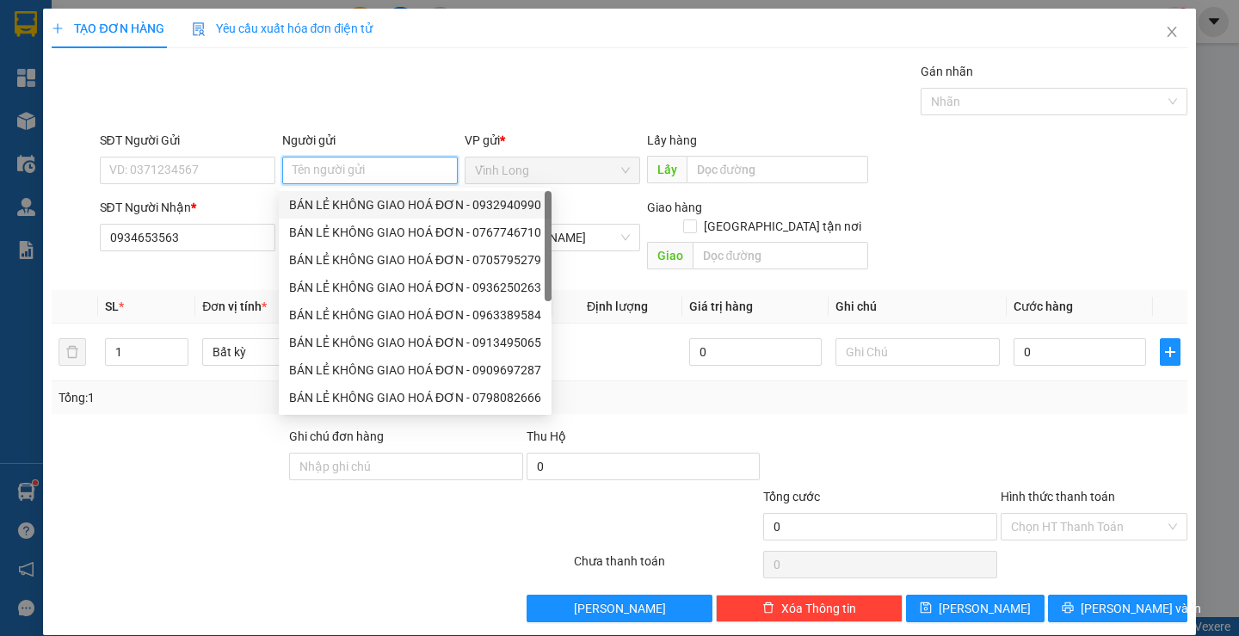
click at [318, 201] on div "BÁN LẺ KHÔNG GIAO HOÁ ĐƠN - 0932940990" at bounding box center [415, 204] width 252 height 19
type input "0932940990"
type input "BÁN LẺ KHÔNG GIAO HOÁ ĐƠN"
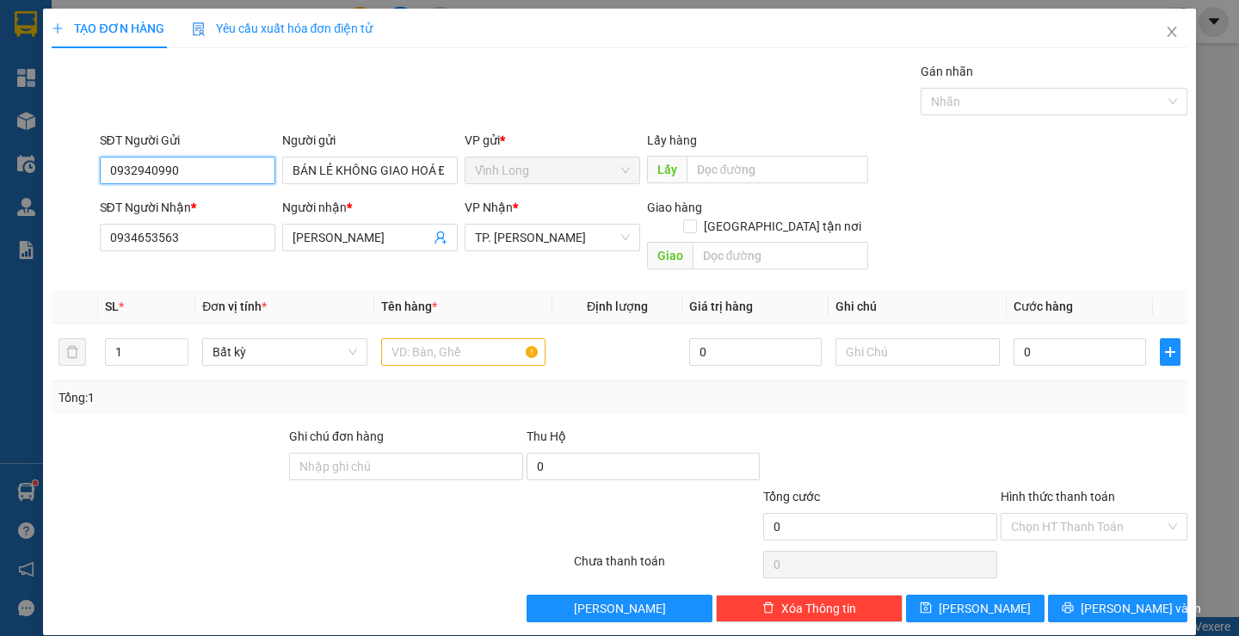
drag, startPoint x: 209, startPoint y: 174, endPoint x: 24, endPoint y: 176, distance: 185.0
click at [24, 176] on div "TẠO ĐƠN HÀNG Yêu cầu xuất hóa đơn điện tử Transit Pickup Surcharge Ids Transit …" at bounding box center [619, 318] width 1239 height 636
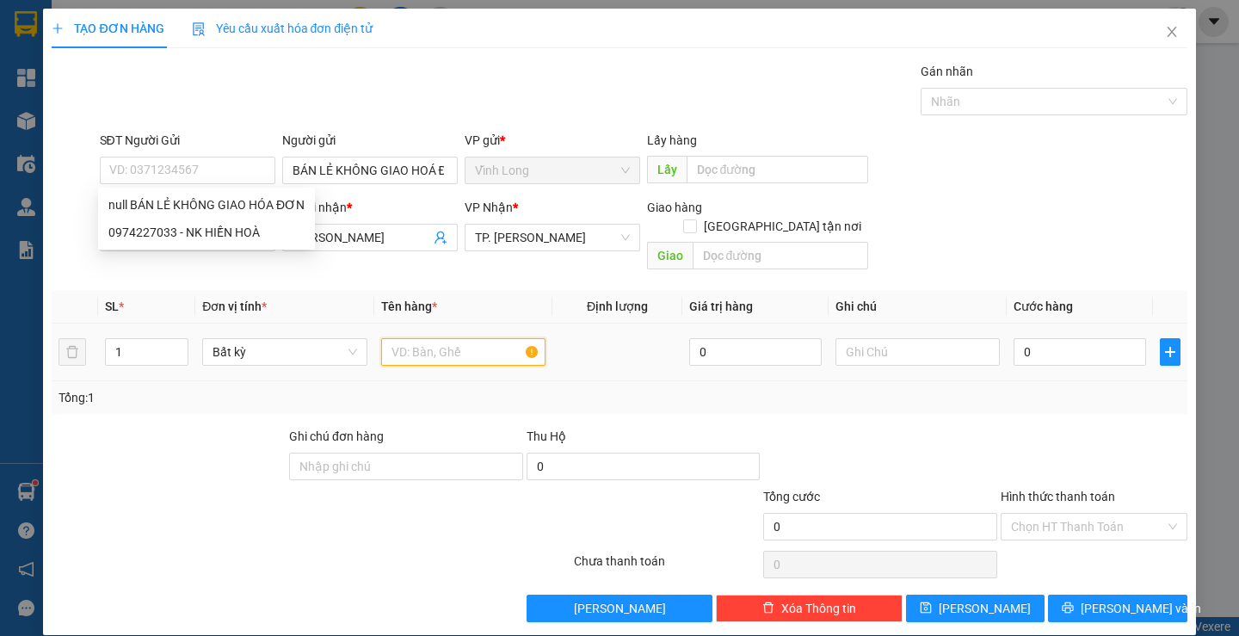
click at [490, 340] on input "text" at bounding box center [463, 352] width 164 height 28
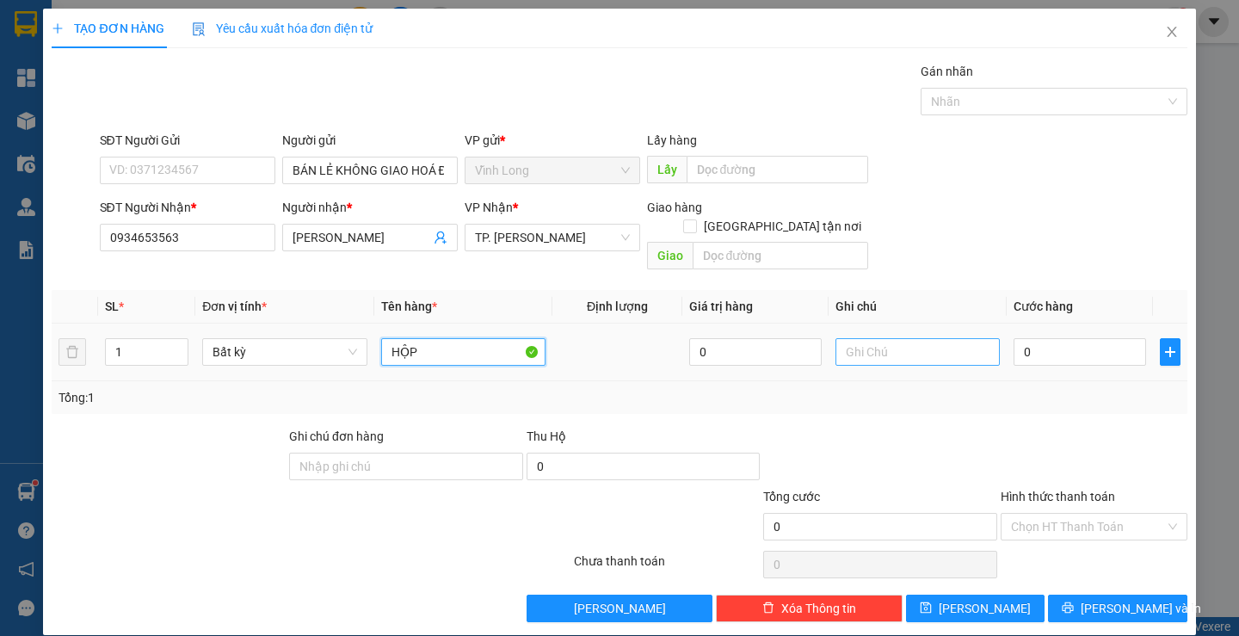
type input "HỘP"
click at [924, 338] on input "text" at bounding box center [918, 352] width 164 height 28
type input "LAN"
click at [1061, 338] on input "0" at bounding box center [1080, 352] width 133 height 28
type input "2"
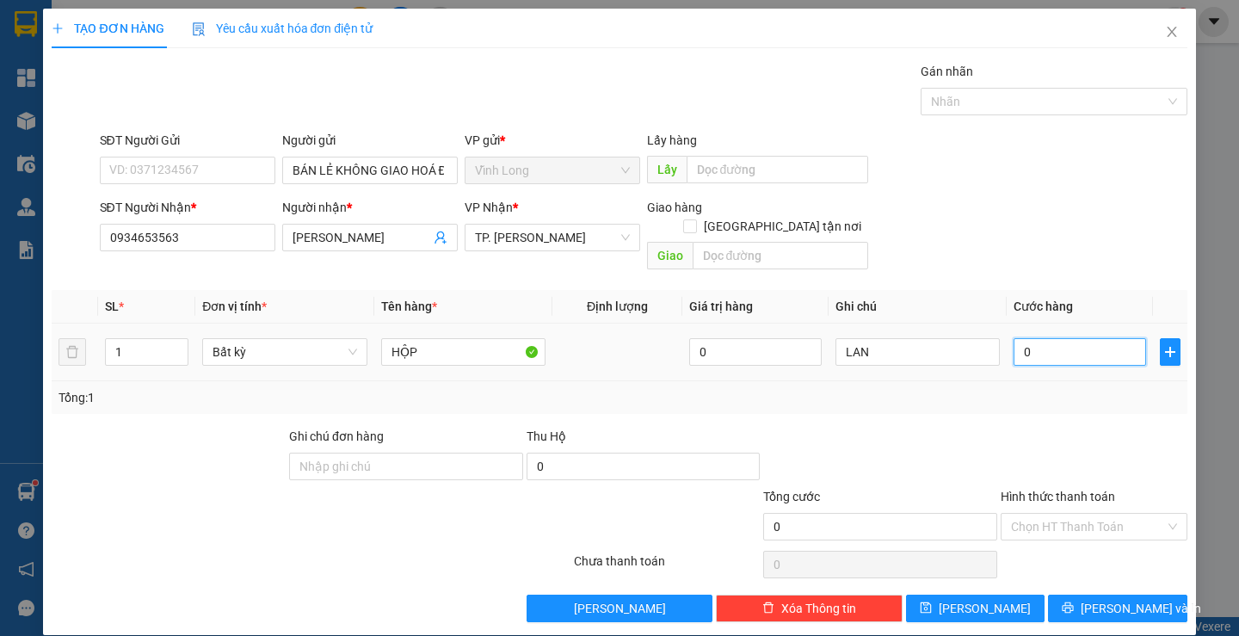
type input "2"
type input "20"
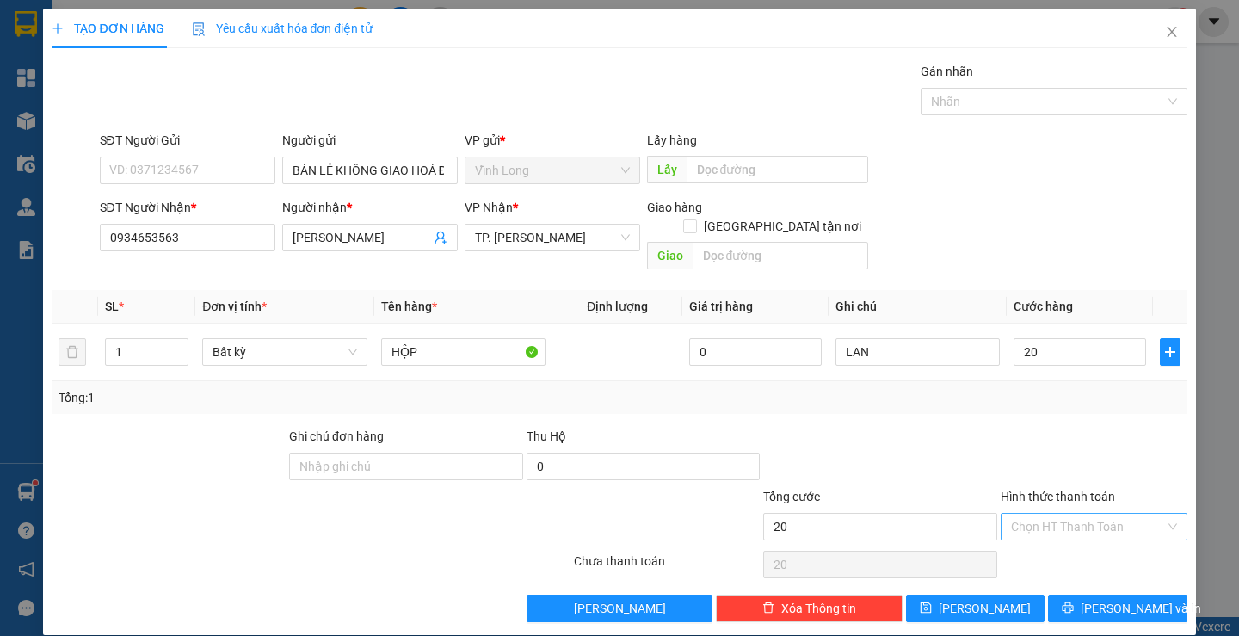
type input "20.000"
click at [1015, 514] on input "Hình thức thanh toán" at bounding box center [1088, 527] width 154 height 26
click at [1015, 540] on div "Tại văn phòng" at bounding box center [1084, 542] width 164 height 19
type input "0"
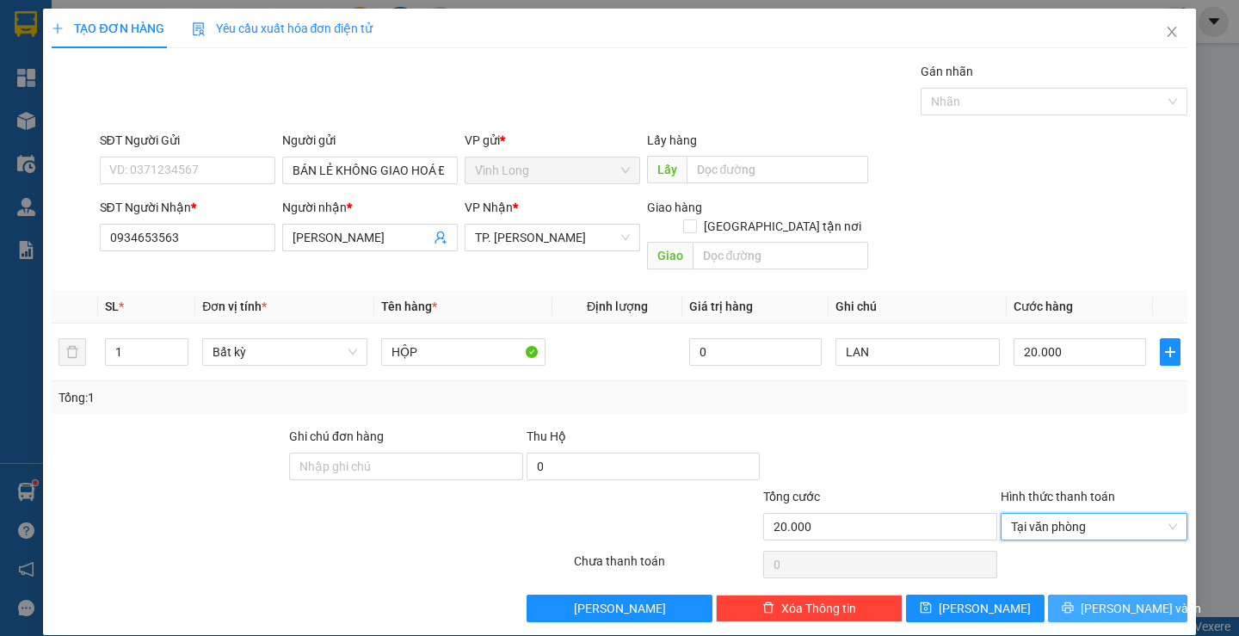
click at [1096, 599] on span "[PERSON_NAME] và In" at bounding box center [1141, 608] width 120 height 19
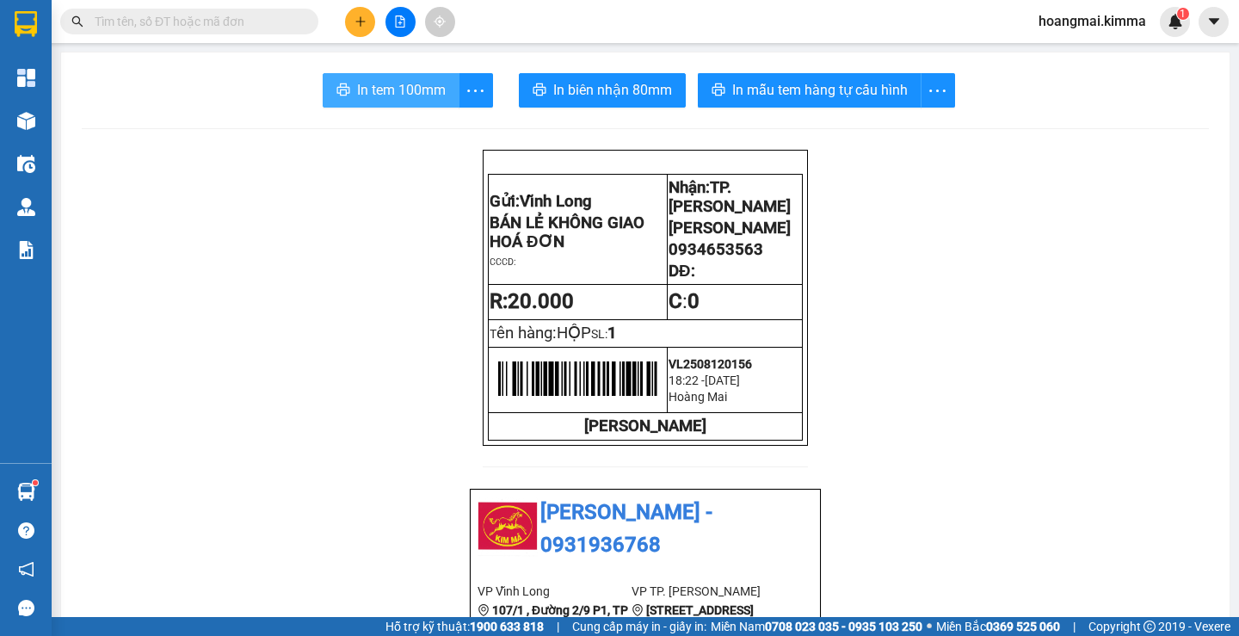
click at [386, 99] on span "In tem 100mm" at bounding box center [401, 90] width 89 height 22
click at [372, 21] on button at bounding box center [360, 22] width 30 height 30
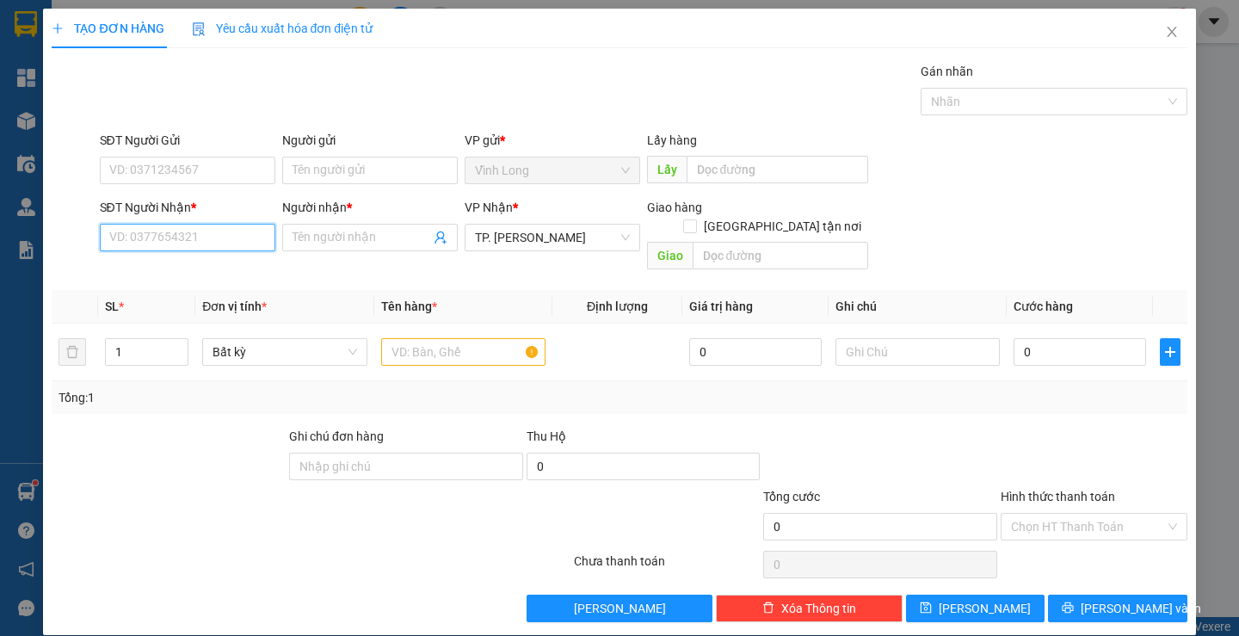
click at [218, 236] on input "SĐT Người Nhận *" at bounding box center [188, 238] width 176 height 28
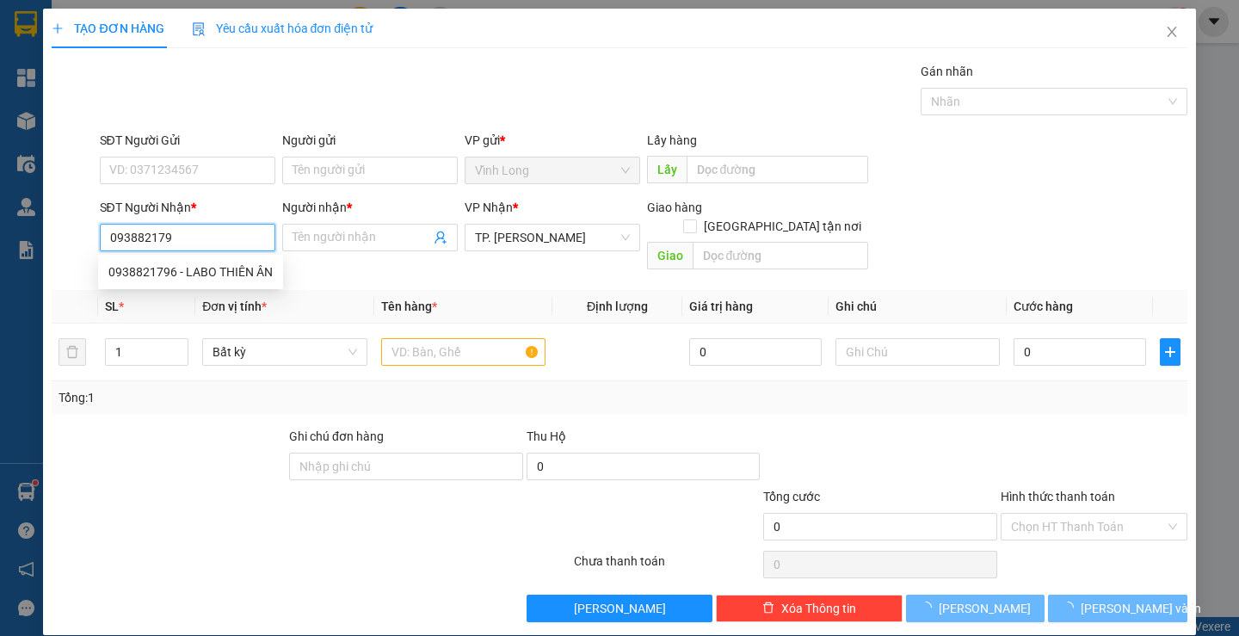
type input "0938821796"
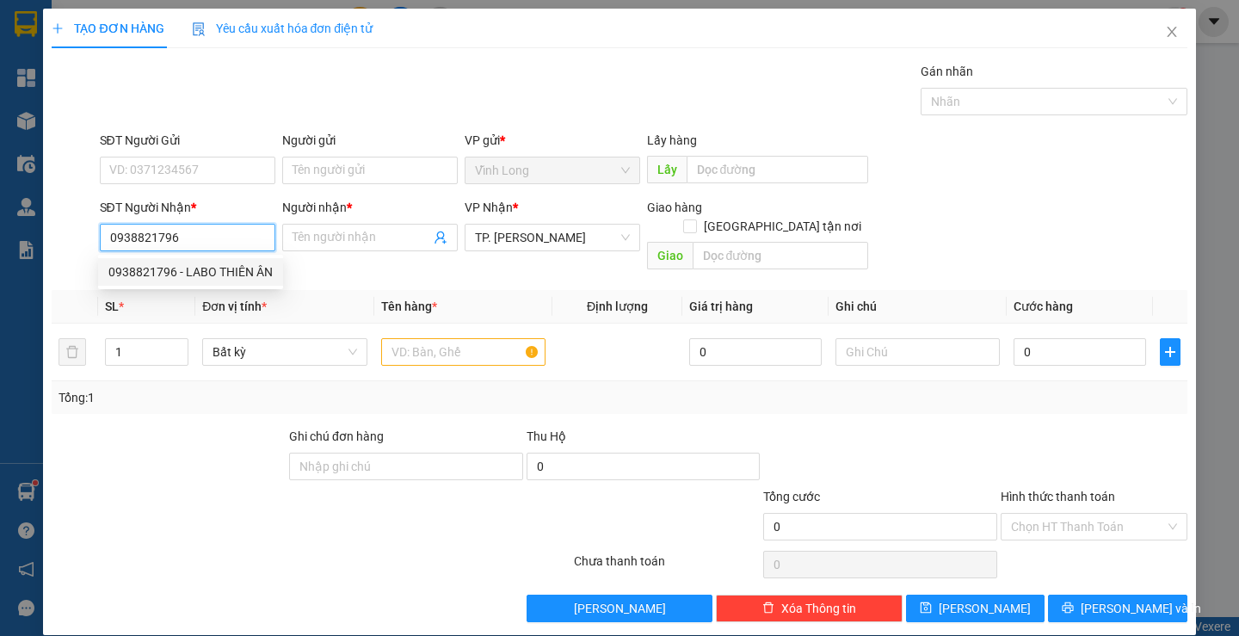
click at [240, 274] on div "0938821796 - LABO THIÊN ÂN" at bounding box center [190, 271] width 164 height 19
type input "LABO THIÊN ÂN"
type input "0938821796"
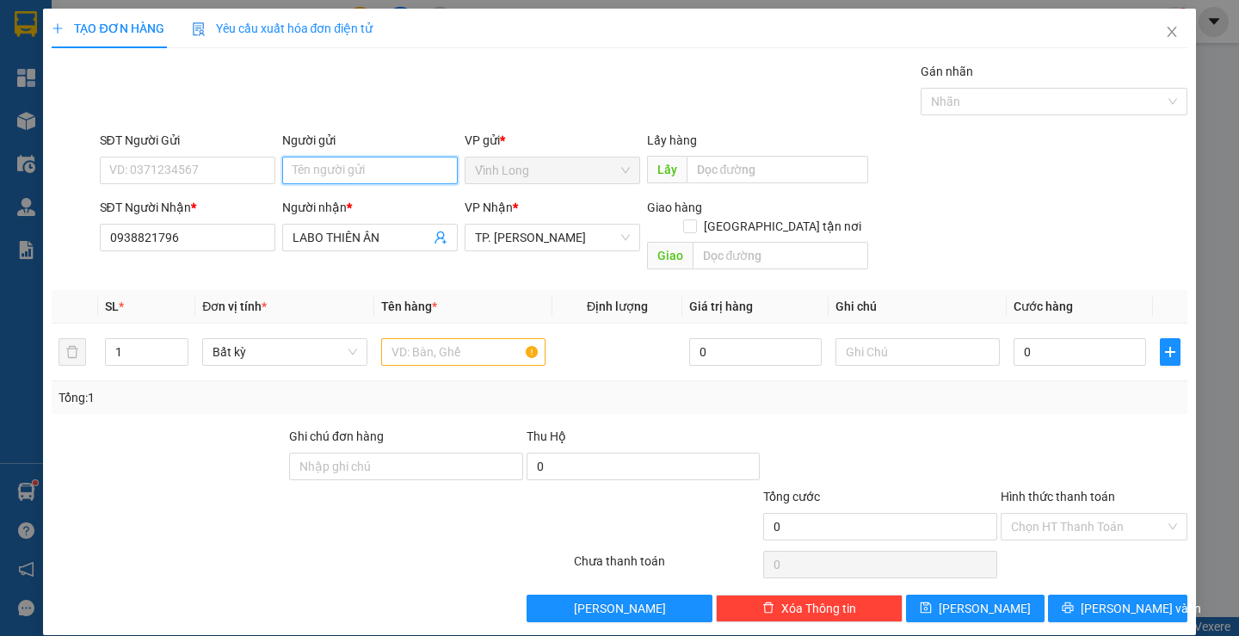
click at [316, 170] on input "Người gửi" at bounding box center [370, 171] width 176 height 28
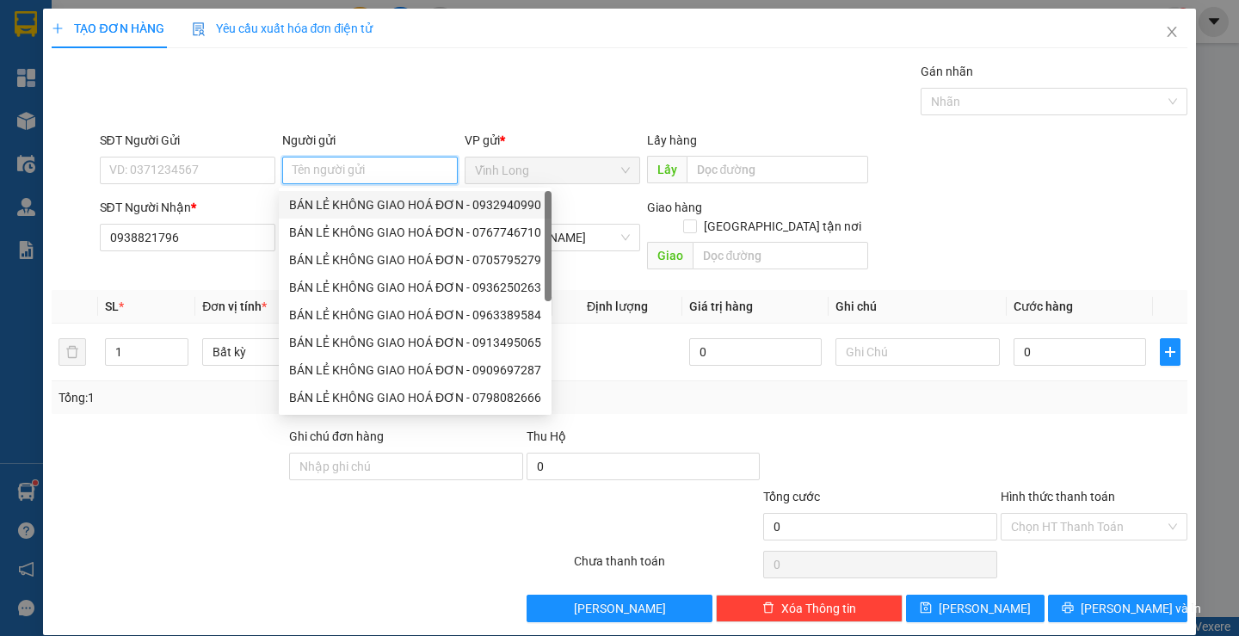
click at [311, 200] on div "BÁN LẺ KHÔNG GIAO HOÁ ĐƠN - 0932940990" at bounding box center [415, 204] width 252 height 19
type input "0932940990"
type input "BÁN LẺ KHÔNG GIAO HOÁ ĐƠN"
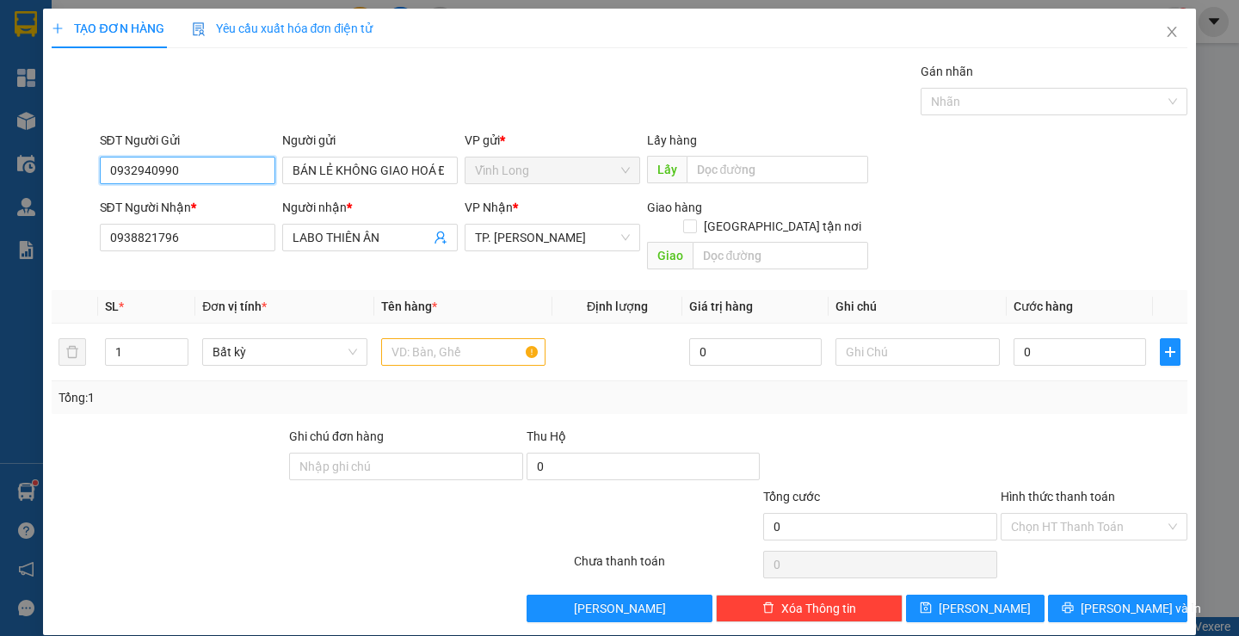
drag, startPoint x: 243, startPoint y: 172, endPoint x: 0, endPoint y: 156, distance: 243.2
click at [0, 156] on div "TẠO ĐƠN HÀNG Yêu cầu xuất hóa đơn điện tử Transit Pickup Surcharge Ids Transit …" at bounding box center [619, 318] width 1239 height 636
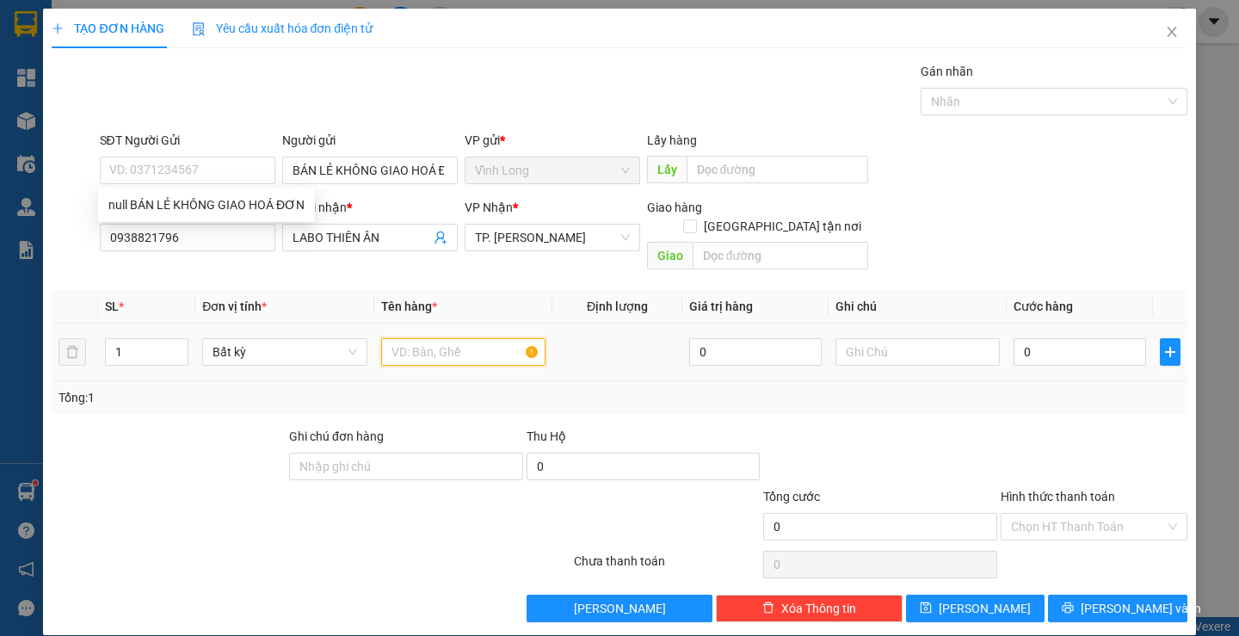
click at [396, 338] on input "text" at bounding box center [463, 352] width 164 height 28
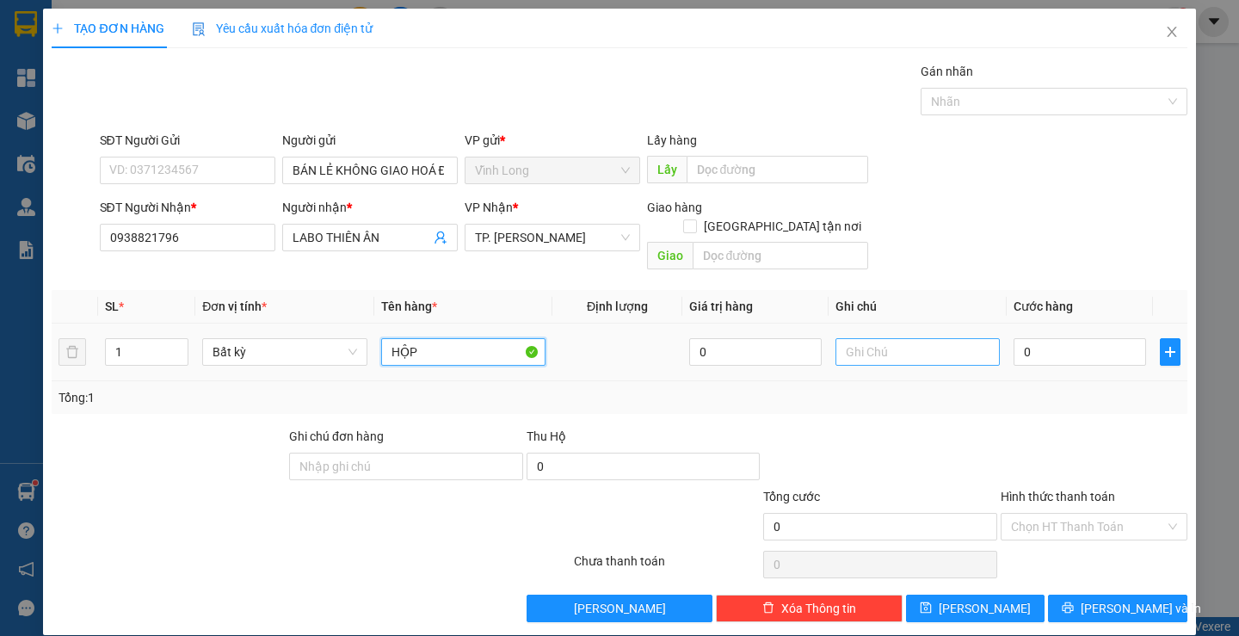
type input "HỘP"
click at [905, 338] on input "text" at bounding box center [918, 352] width 164 height 28
type input "LAN"
click at [1044, 338] on input "0" at bounding box center [1080, 352] width 133 height 28
type input "2"
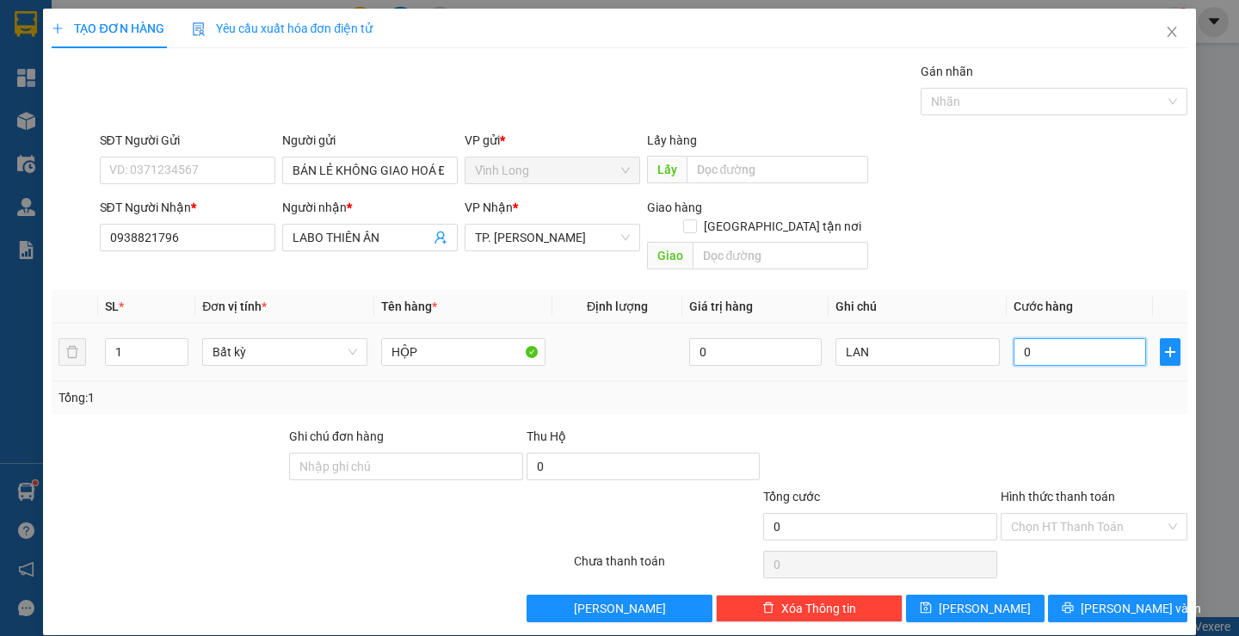
type input "2"
type input "20"
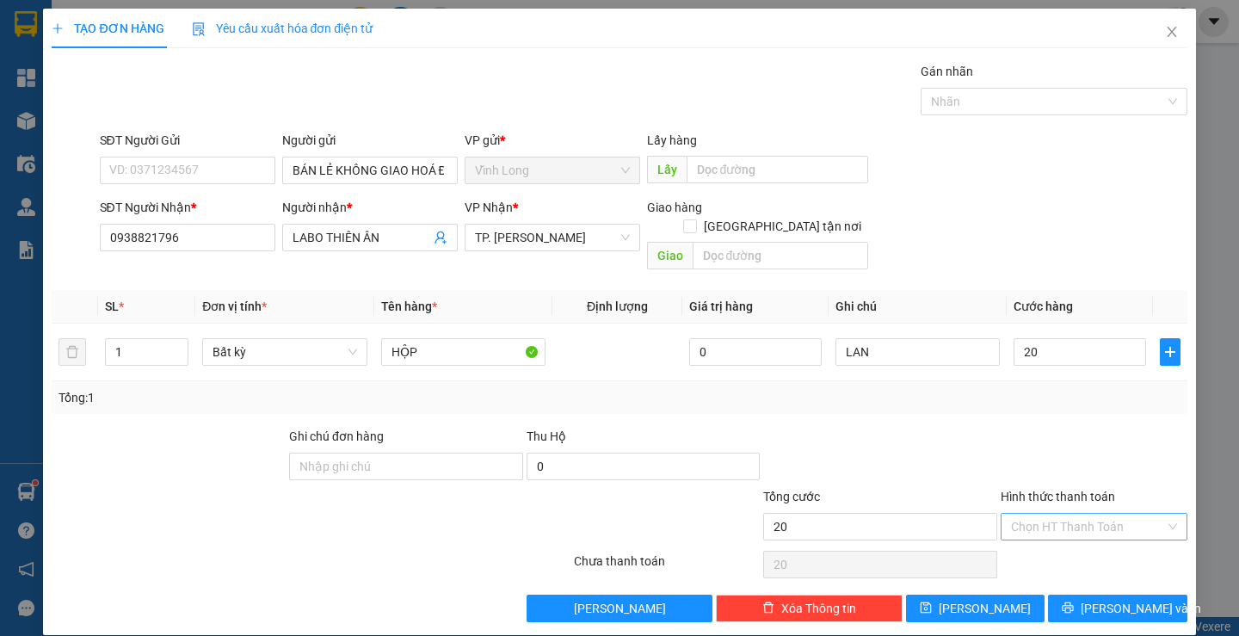
type input "20.000"
click at [1054, 514] on input "Hình thức thanh toán" at bounding box center [1088, 527] width 154 height 26
click at [1043, 539] on div "Tại văn phòng" at bounding box center [1084, 542] width 164 height 19
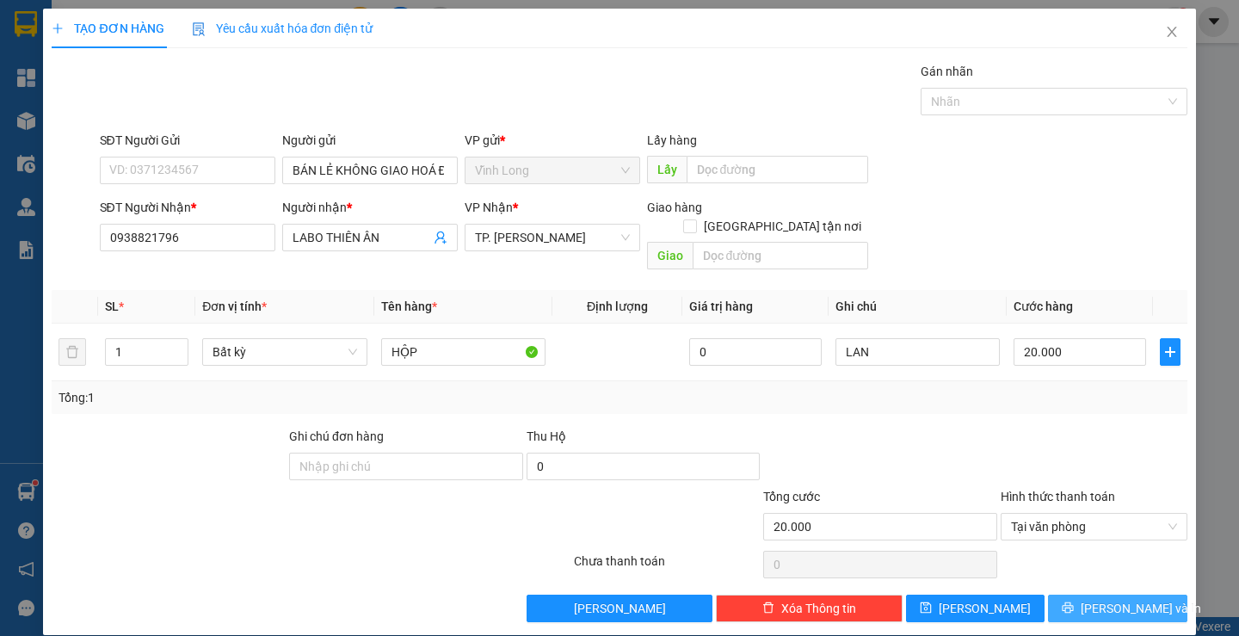
click at [1096, 599] on span "[PERSON_NAME] và In" at bounding box center [1141, 608] width 120 height 19
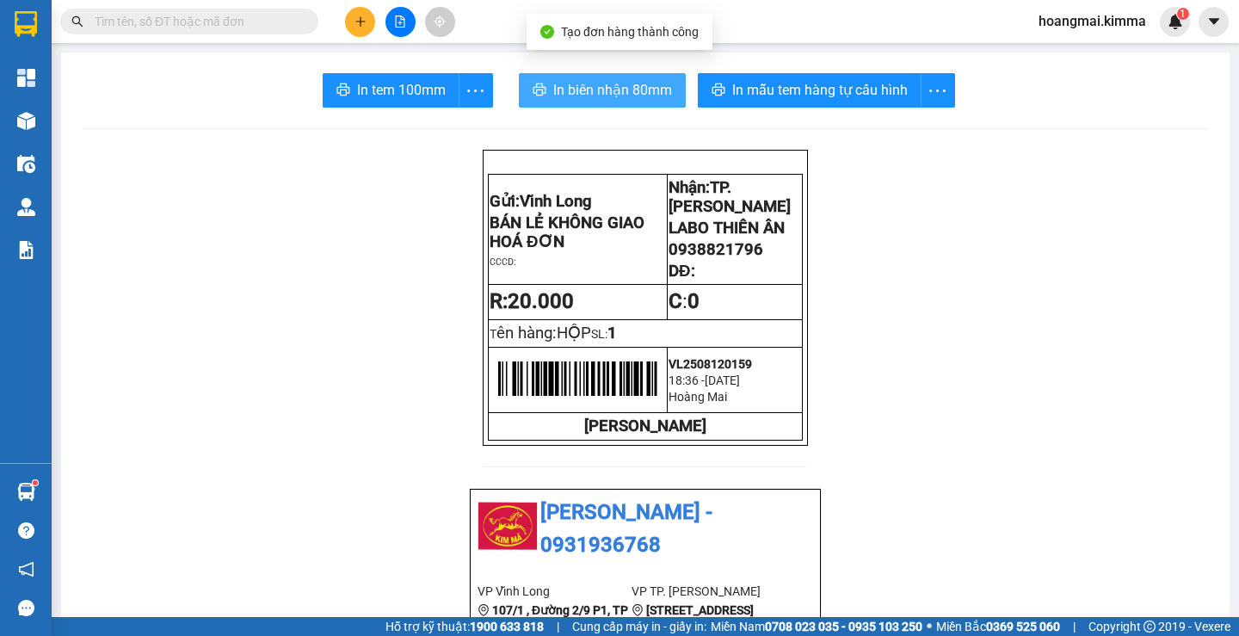
click at [578, 82] on span "In biên nhận 80mm" at bounding box center [612, 90] width 119 height 22
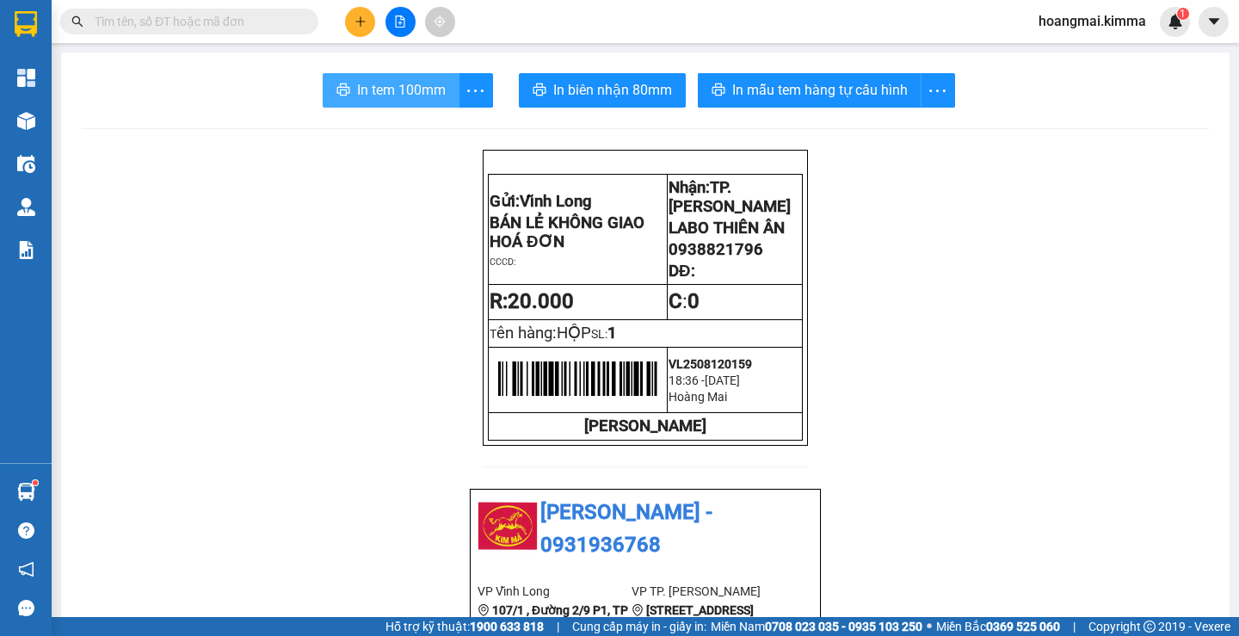
click at [383, 98] on span "In tem 100mm" at bounding box center [401, 90] width 89 height 22
click at [361, 15] on button at bounding box center [360, 22] width 30 height 30
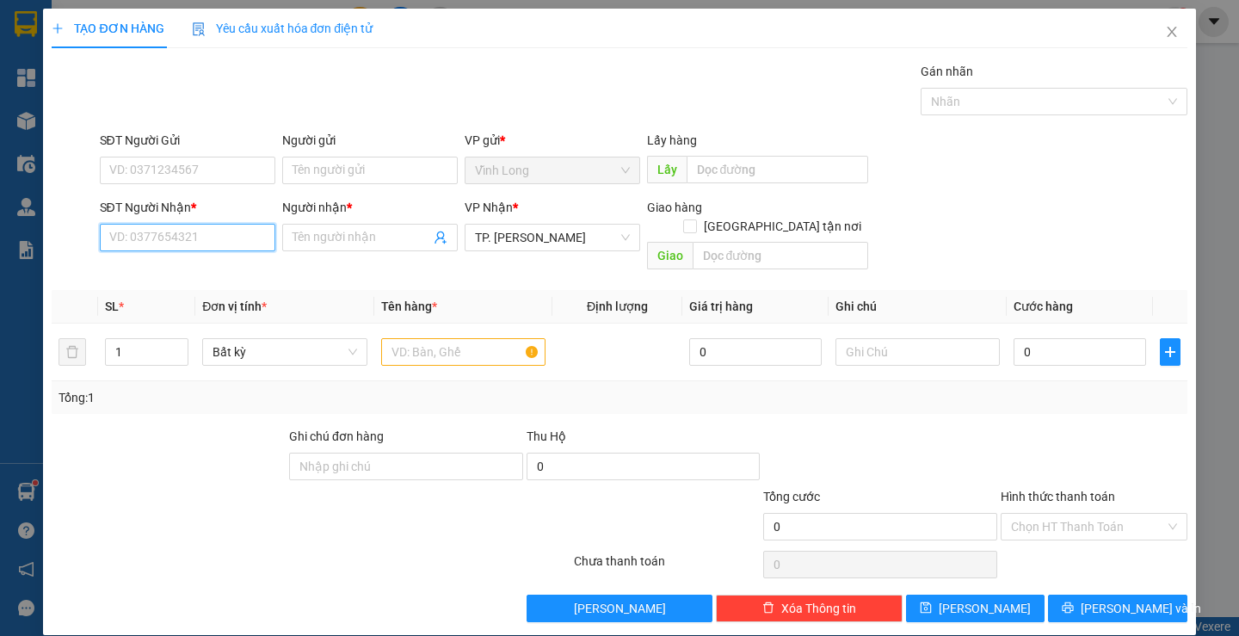
click at [199, 239] on input "SĐT Người Nhận *" at bounding box center [188, 238] width 176 height 28
click at [312, 179] on input "Người gửi" at bounding box center [370, 171] width 176 height 28
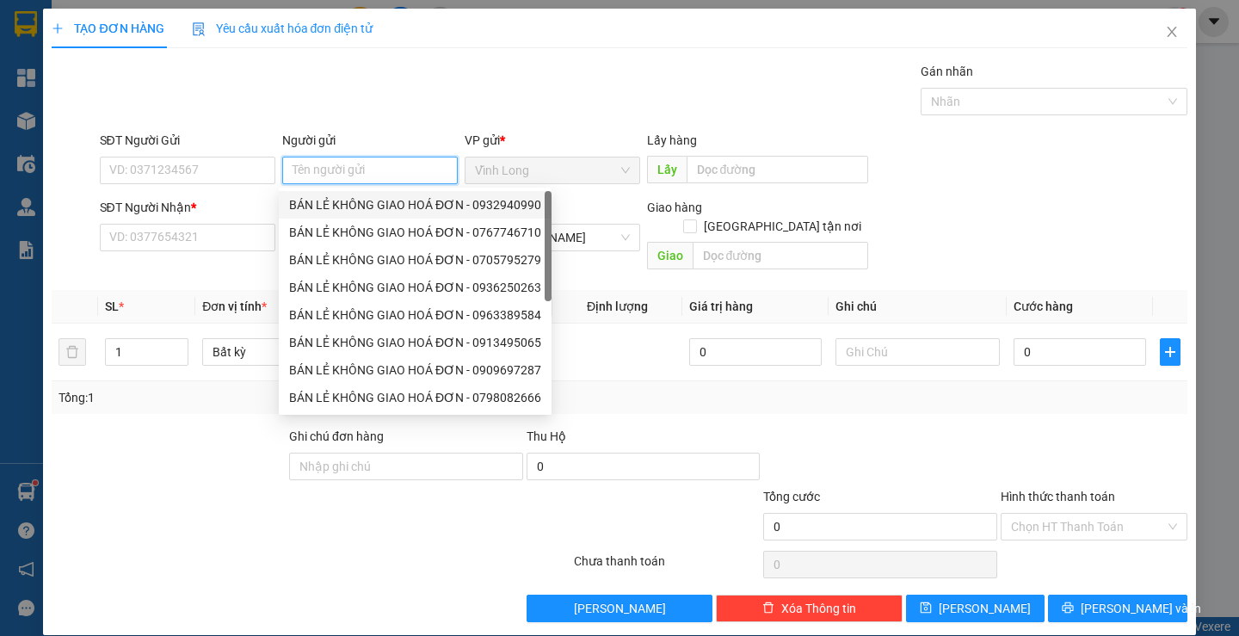
click at [300, 197] on div "BÁN LẺ KHÔNG GIAO HOÁ ĐƠN - 0932940990" at bounding box center [415, 204] width 252 height 19
type input "0932940990"
type input "BÁN LẺ KHÔNG GIAO HOÁ ĐƠN"
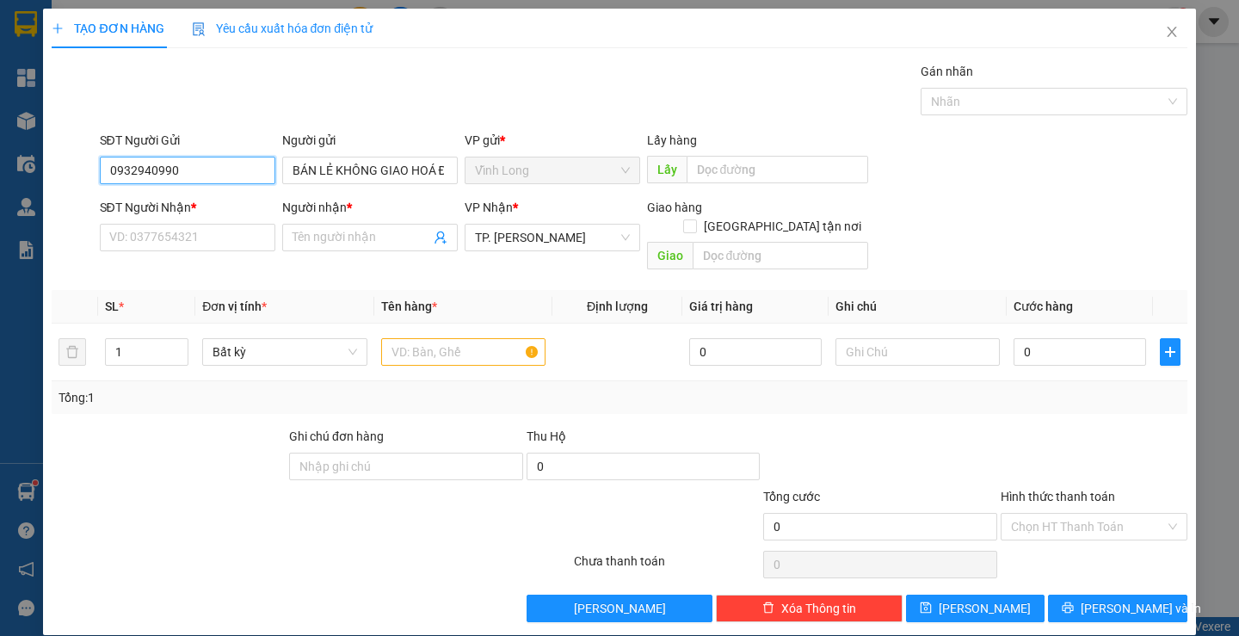
drag, startPoint x: 238, startPoint y: 177, endPoint x: 45, endPoint y: 172, distance: 193.7
click at [45, 172] on div "TẠO ĐƠN HÀNG Yêu cầu xuất hóa đơn điện tử Transit Pickup Surcharge Ids Transit …" at bounding box center [619, 322] width 1152 height 627
click at [155, 241] on input "SĐT Người Nhận *" at bounding box center [188, 238] width 176 height 28
click at [439, 342] on input "text" at bounding box center [463, 352] width 164 height 28
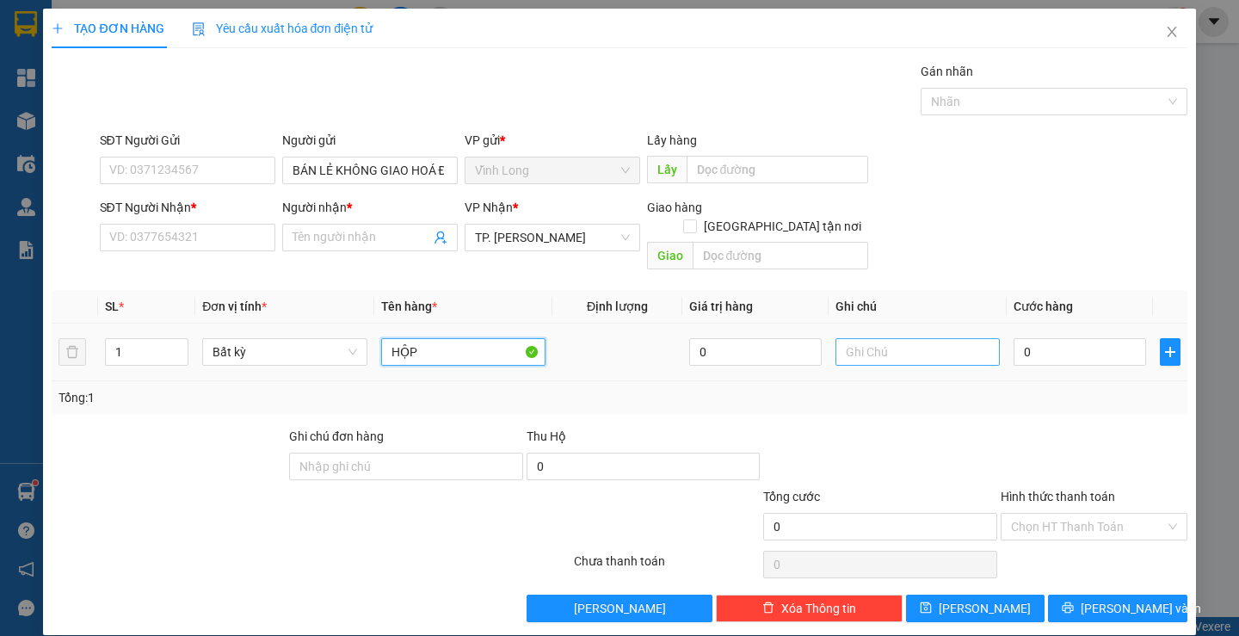
type input "HỘP"
click at [886, 338] on input "text" at bounding box center [918, 352] width 164 height 28
type input "LAN"
click at [1072, 343] on input "0" at bounding box center [1080, 352] width 133 height 28
type input "2"
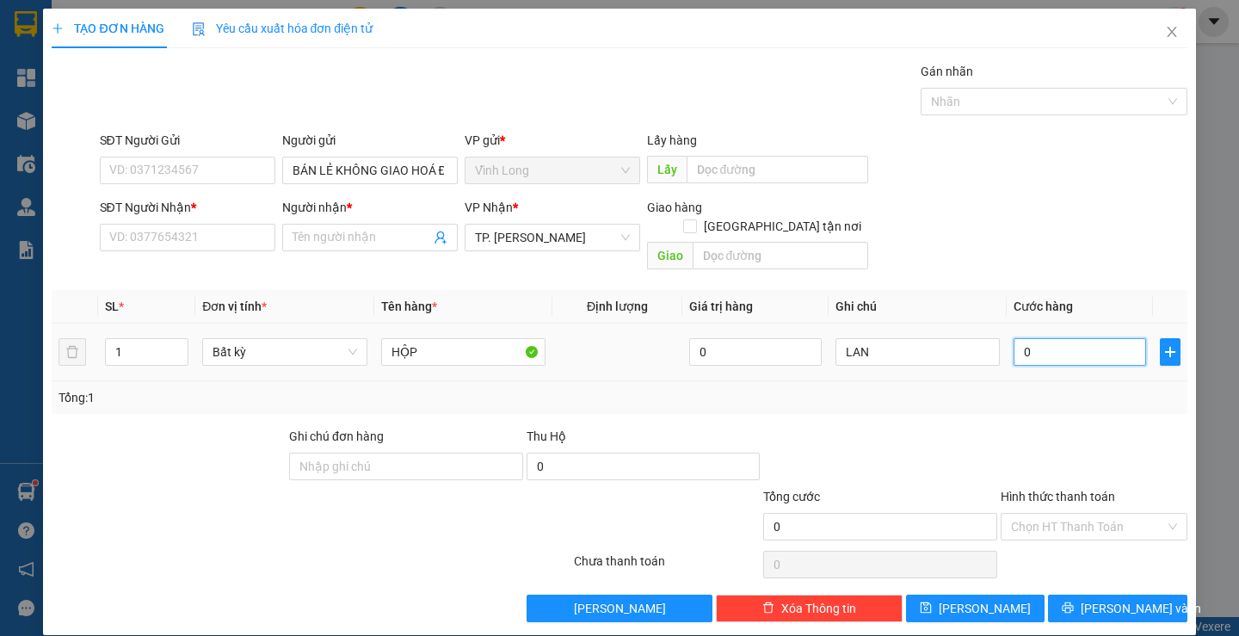
type input "2"
type input "20"
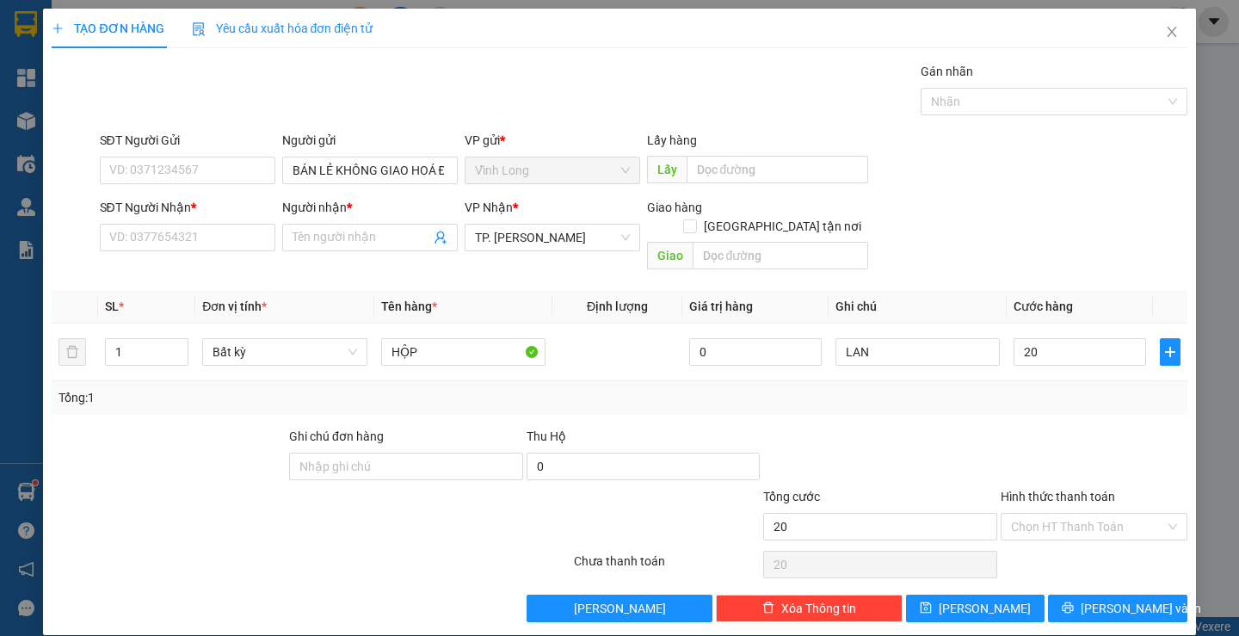
type input "20.000"
click at [967, 392] on div "Tổng: 1" at bounding box center [619, 397] width 1135 height 33
click at [1065, 514] on input "Hình thức thanh toán" at bounding box center [1088, 527] width 154 height 26
click at [1036, 534] on div "Tại văn phòng" at bounding box center [1084, 542] width 164 height 19
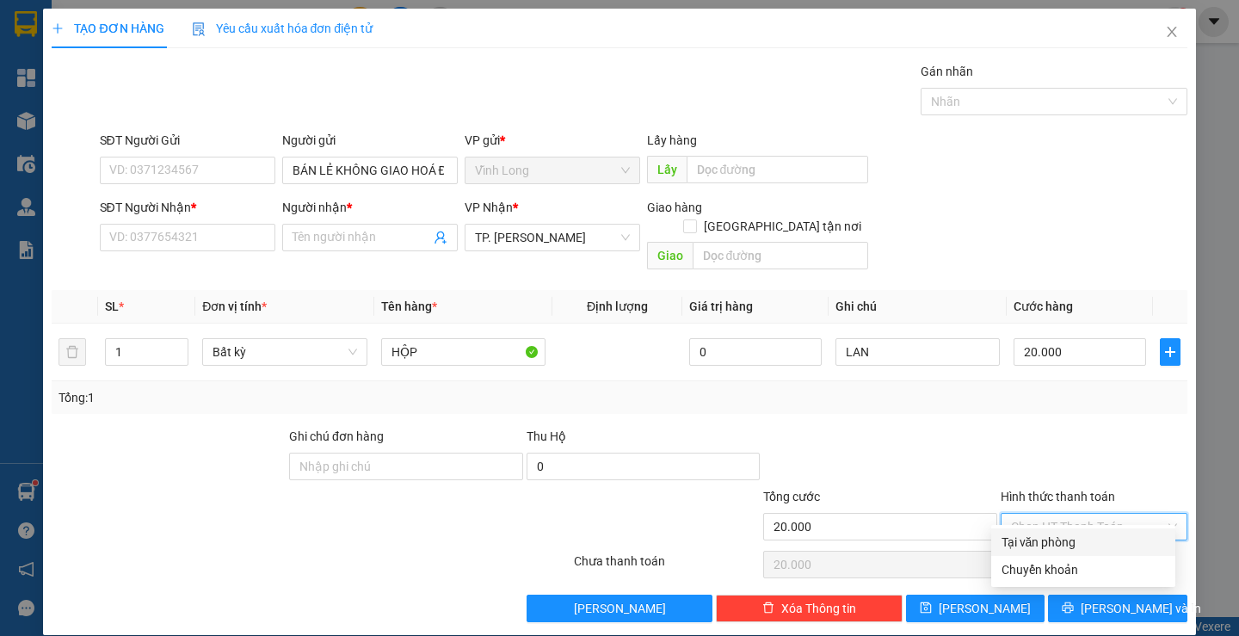
type input "0"
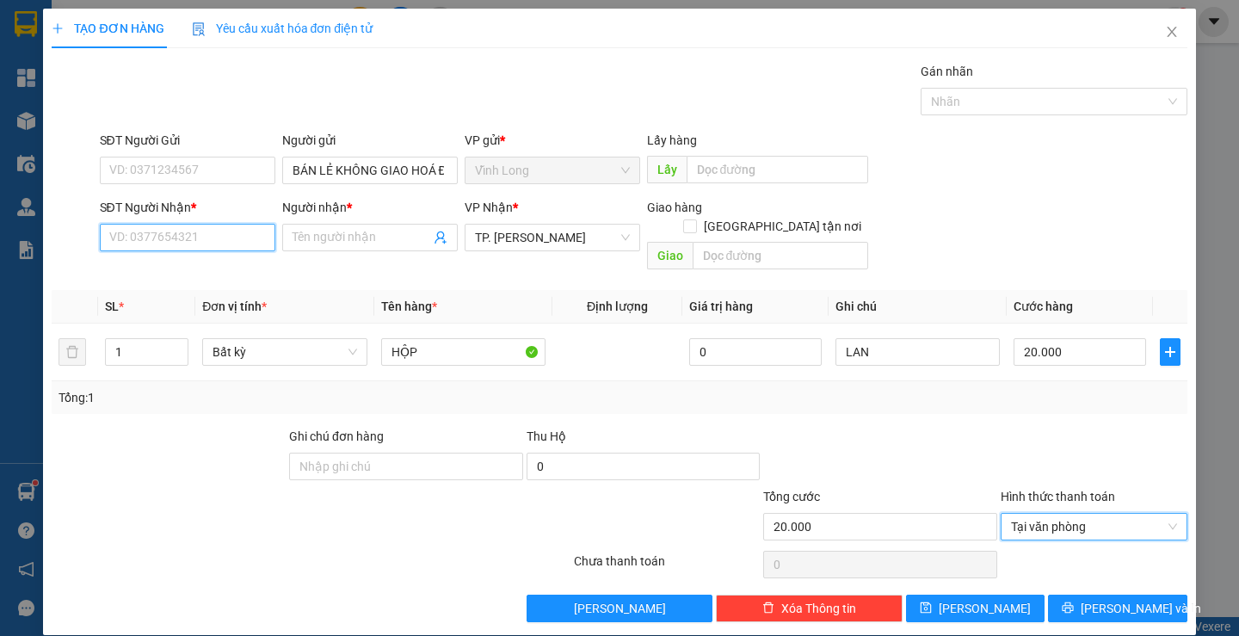
click at [219, 242] on input "SĐT Người Nhận *" at bounding box center [188, 238] width 176 height 28
type input "0916691610"
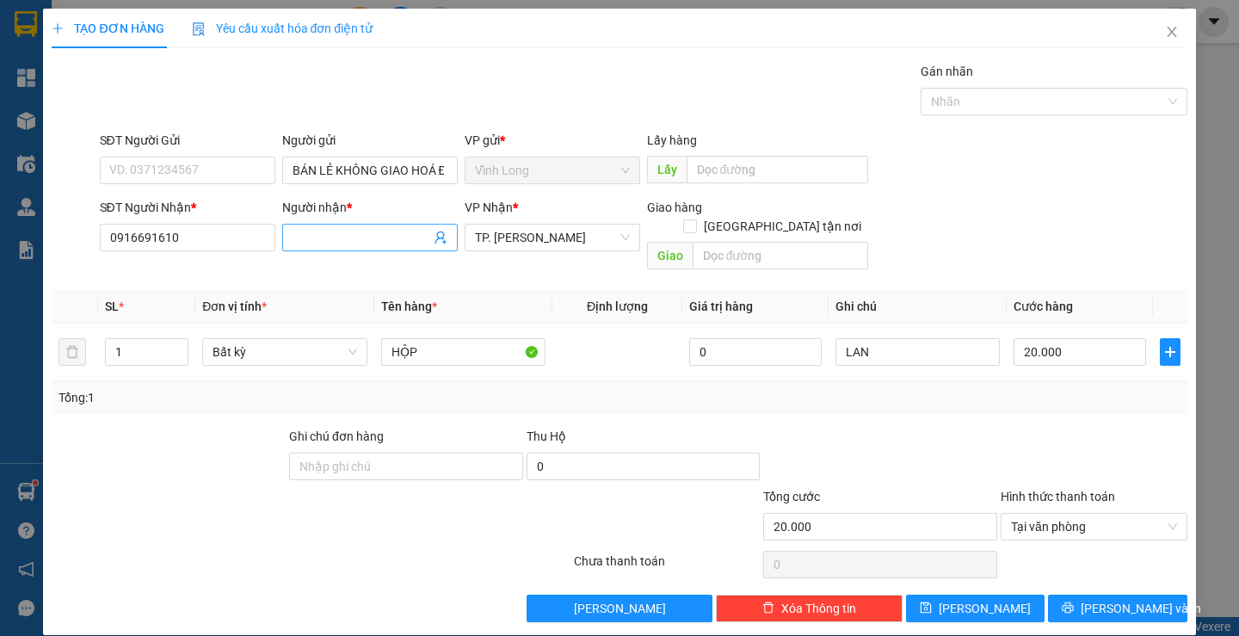
click at [311, 240] on input "Người nhận *" at bounding box center [362, 237] width 138 height 19
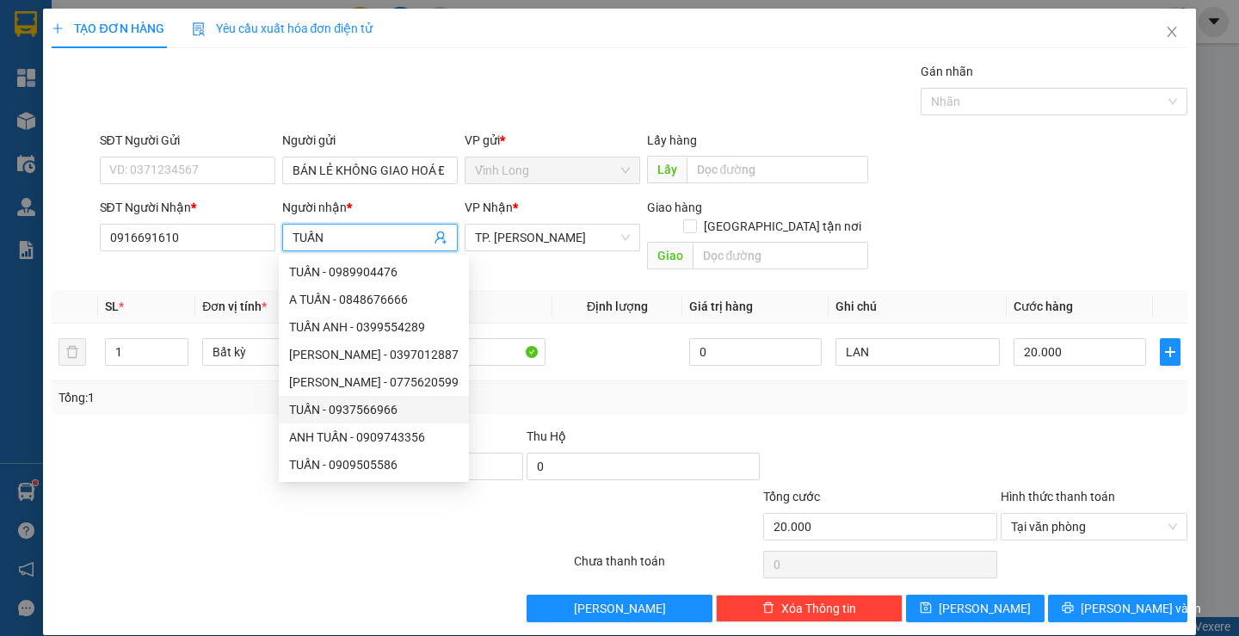
type input "TUẤN"
click at [623, 392] on div "Tổng: 1" at bounding box center [619, 397] width 1135 height 33
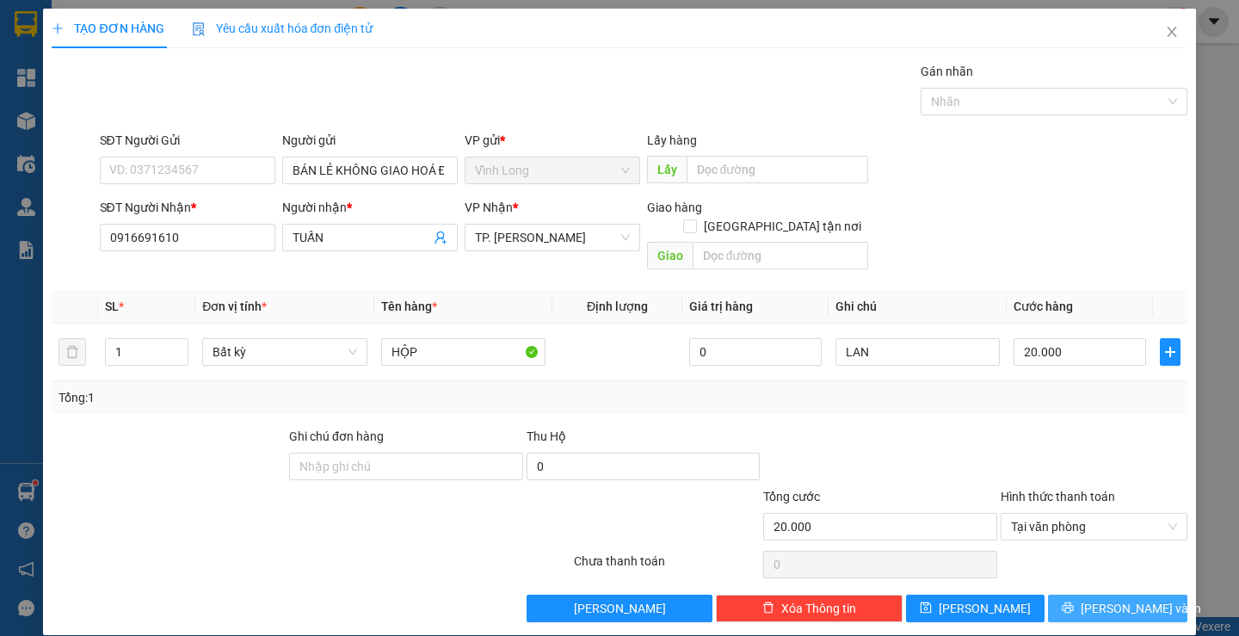
click at [1107, 599] on span "[PERSON_NAME] và In" at bounding box center [1141, 608] width 120 height 19
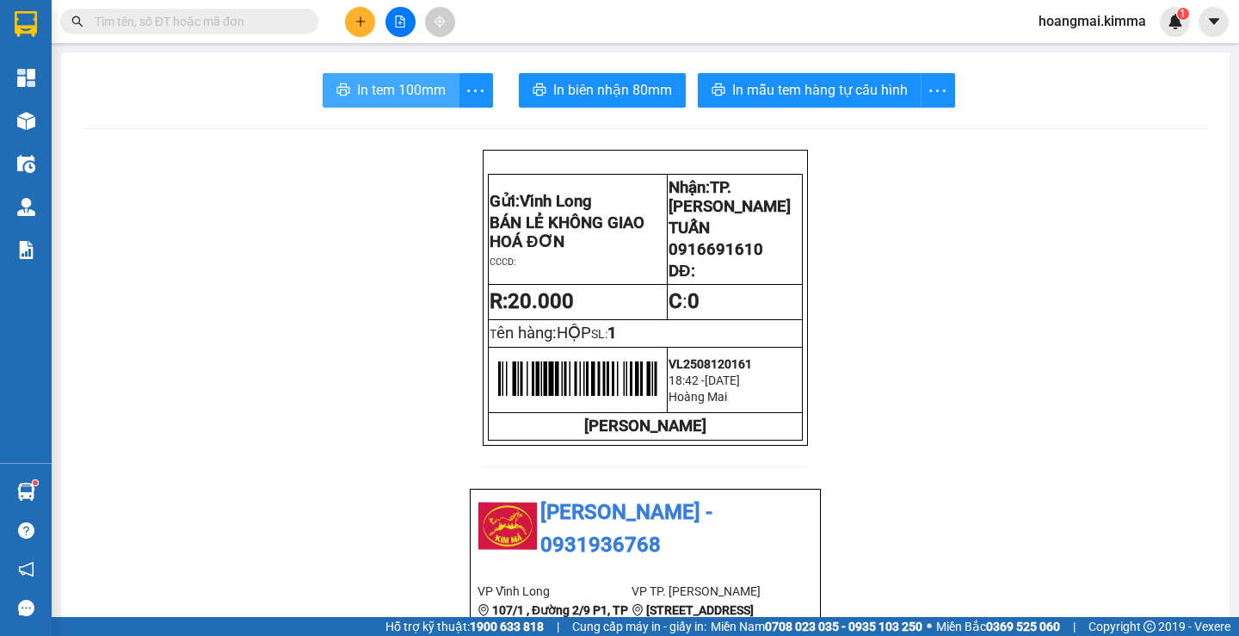
click at [385, 86] on span "In tem 100mm" at bounding box center [401, 90] width 89 height 22
click at [356, 15] on icon "plus" at bounding box center [361, 21] width 12 height 12
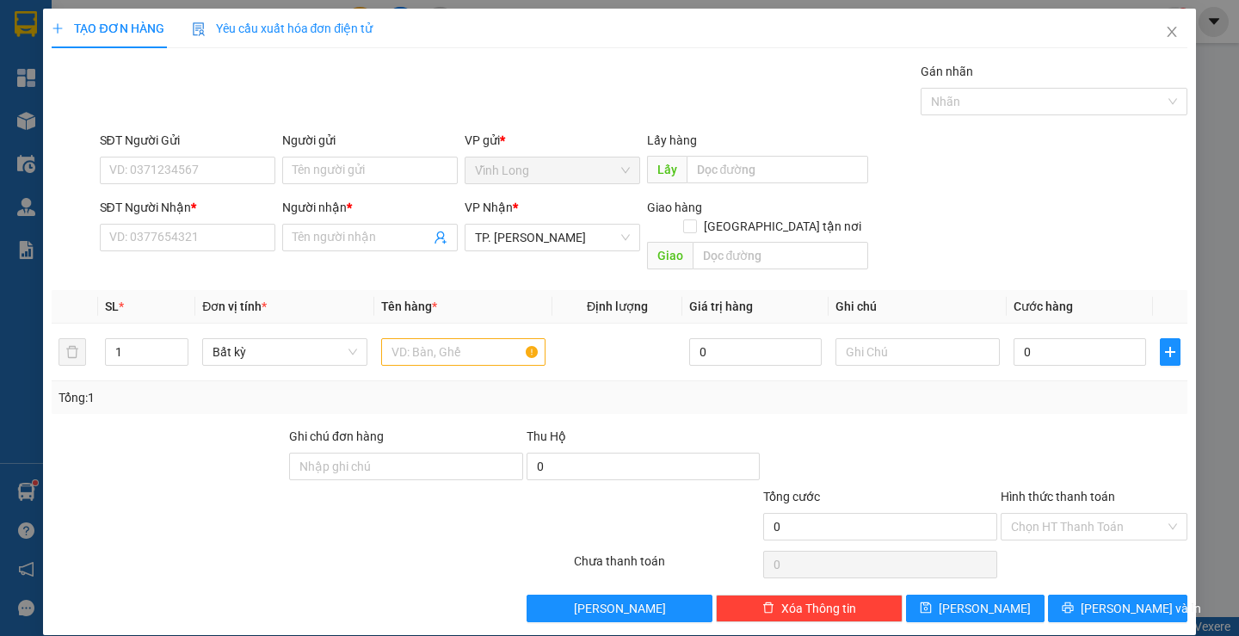
click at [387, 184] on div "Người gửi Tên người gửi" at bounding box center [370, 161] width 176 height 60
click at [387, 176] on input "Người gửi" at bounding box center [370, 171] width 176 height 28
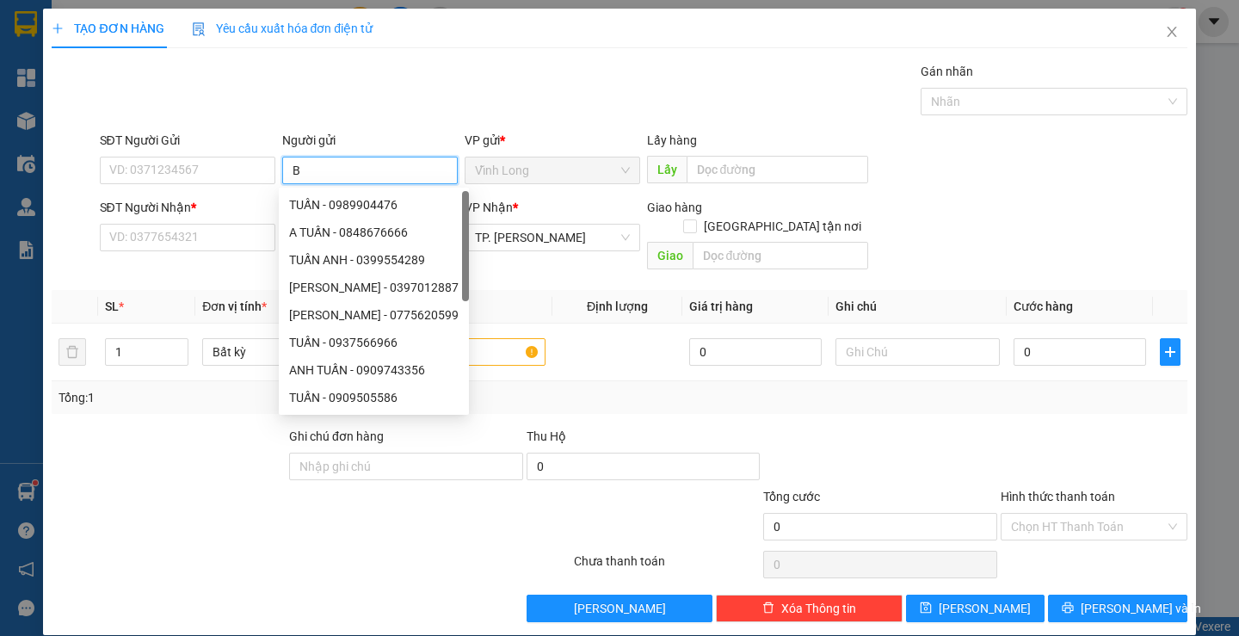
type input "BA"
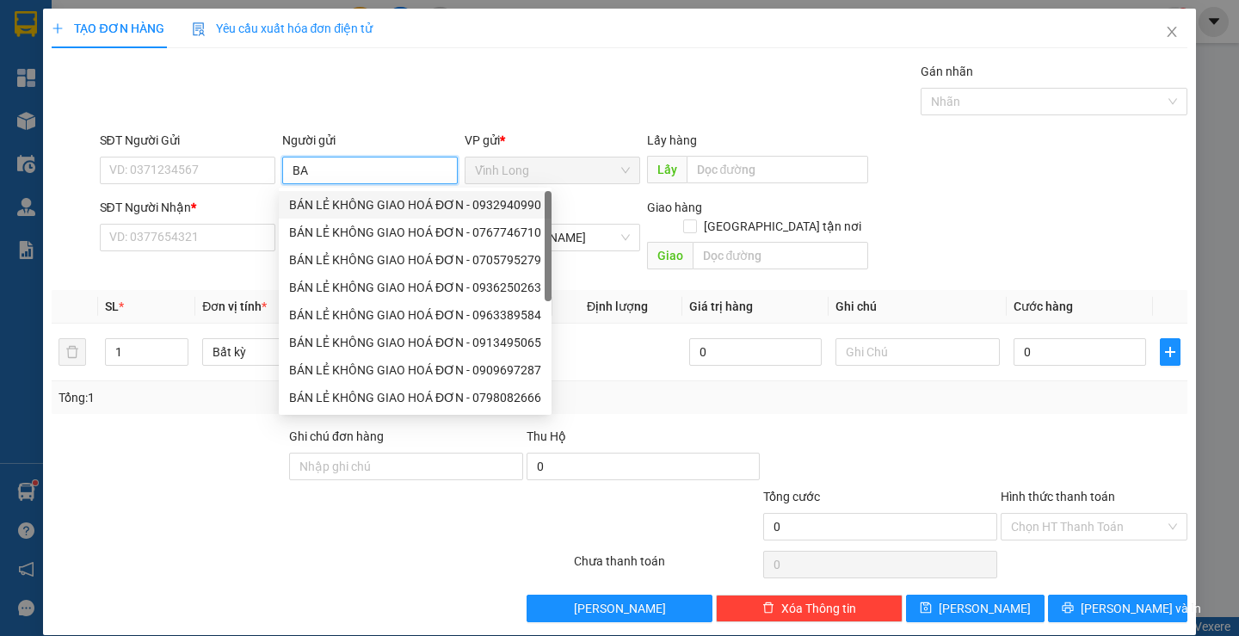
click at [338, 202] on div "BÁN LẺ KHÔNG GIAO HOÁ ĐƠN - 0932940990" at bounding box center [415, 204] width 252 height 19
type input "0932940990"
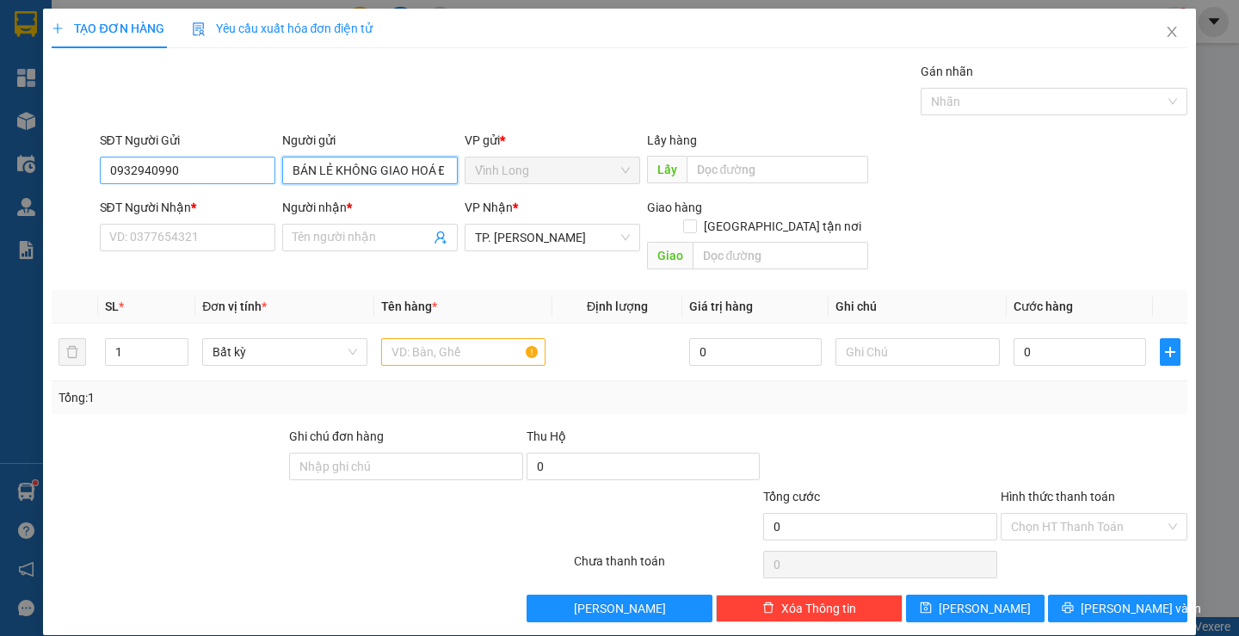
type input "BÁN LẺ KHÔNG GIAO HOÁ ĐƠN"
drag, startPoint x: 218, startPoint y: 171, endPoint x: 26, endPoint y: 163, distance: 192.1
click at [26, 163] on div "TẠO ĐƠN HÀNG Yêu cầu xuất hóa đơn điện tử Transit Pickup Surcharge Ids Transit …" at bounding box center [619, 318] width 1239 height 636
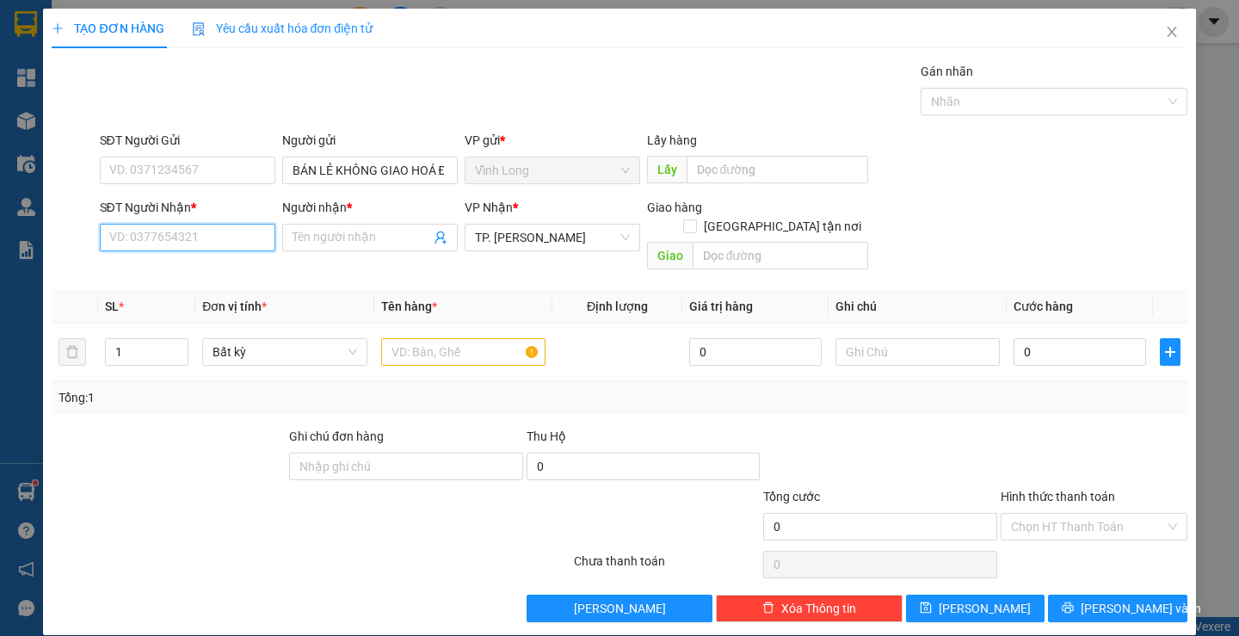
click at [139, 233] on input "SĐT Người Nhận *" at bounding box center [188, 238] width 176 height 28
type input "0854453878"
click at [202, 269] on div "0854453878 - MEDILAD" at bounding box center [184, 271] width 153 height 19
type input "MEDILAD"
type input "0854453878"
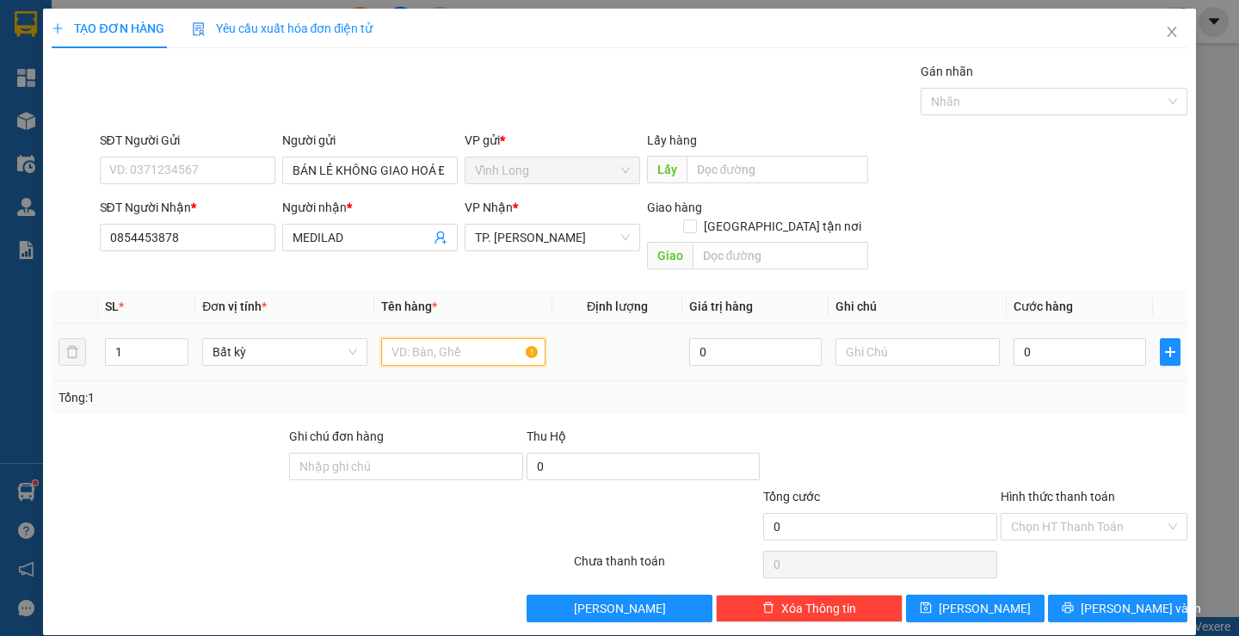
click at [458, 338] on input "text" at bounding box center [463, 352] width 164 height 28
type input "HỘP"
click at [890, 338] on input "text" at bounding box center [918, 352] width 164 height 28
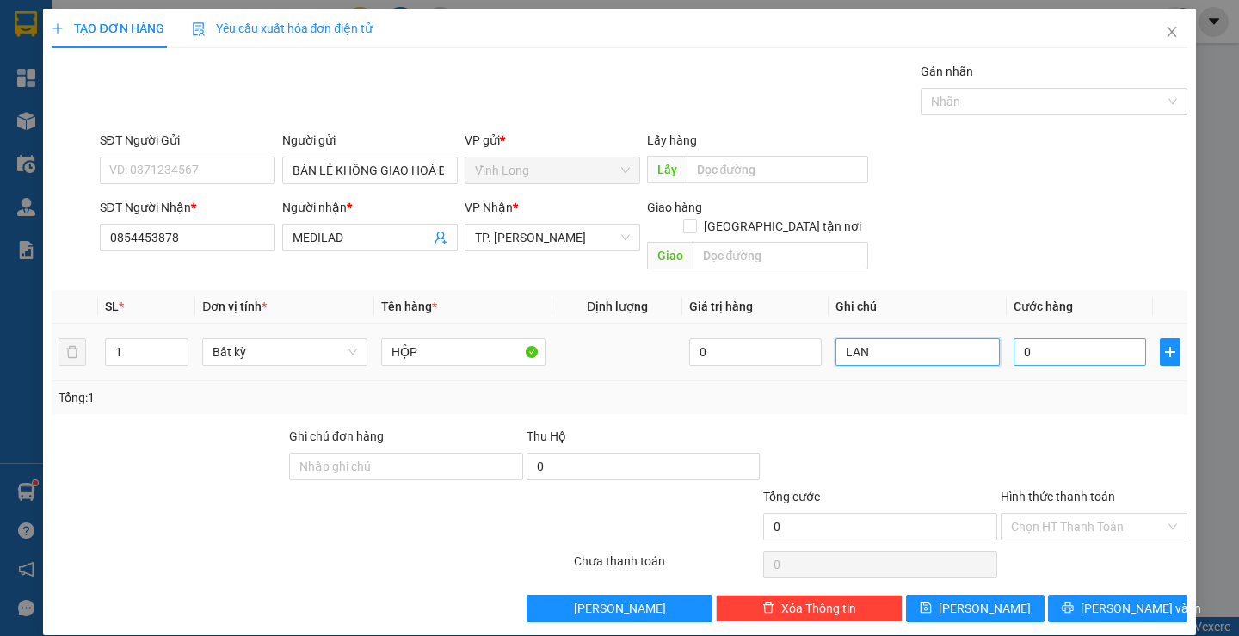
type input "LAN"
click at [1065, 338] on input "0" at bounding box center [1080, 352] width 133 height 28
type input "2"
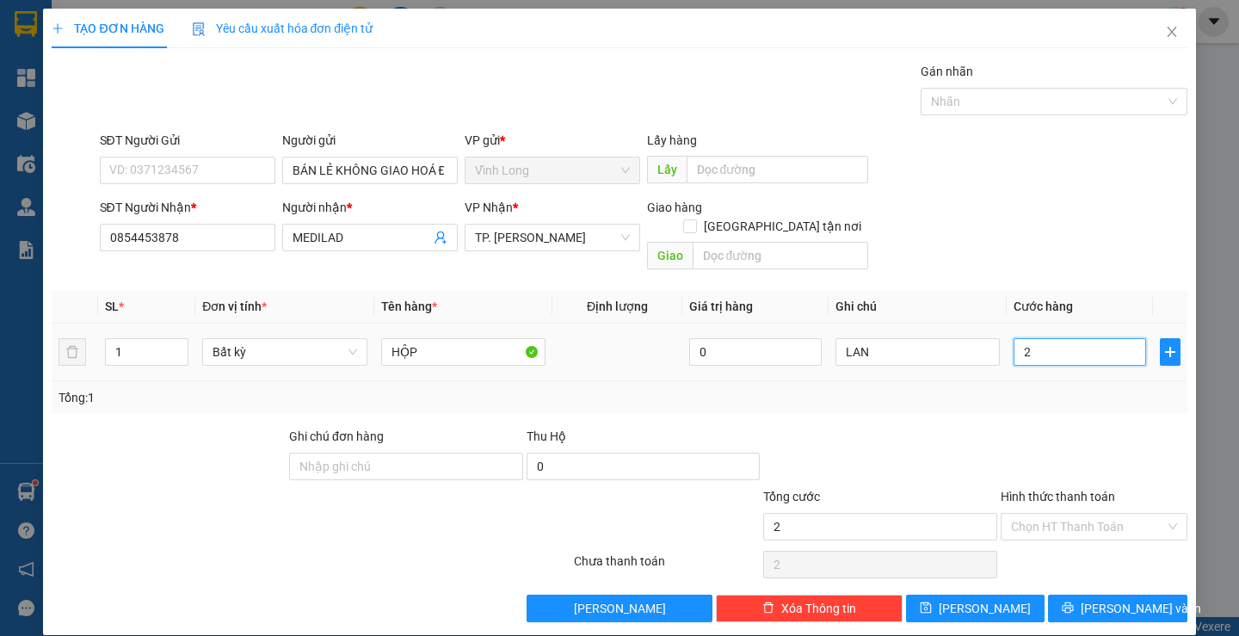
type input "20"
type input "20.000"
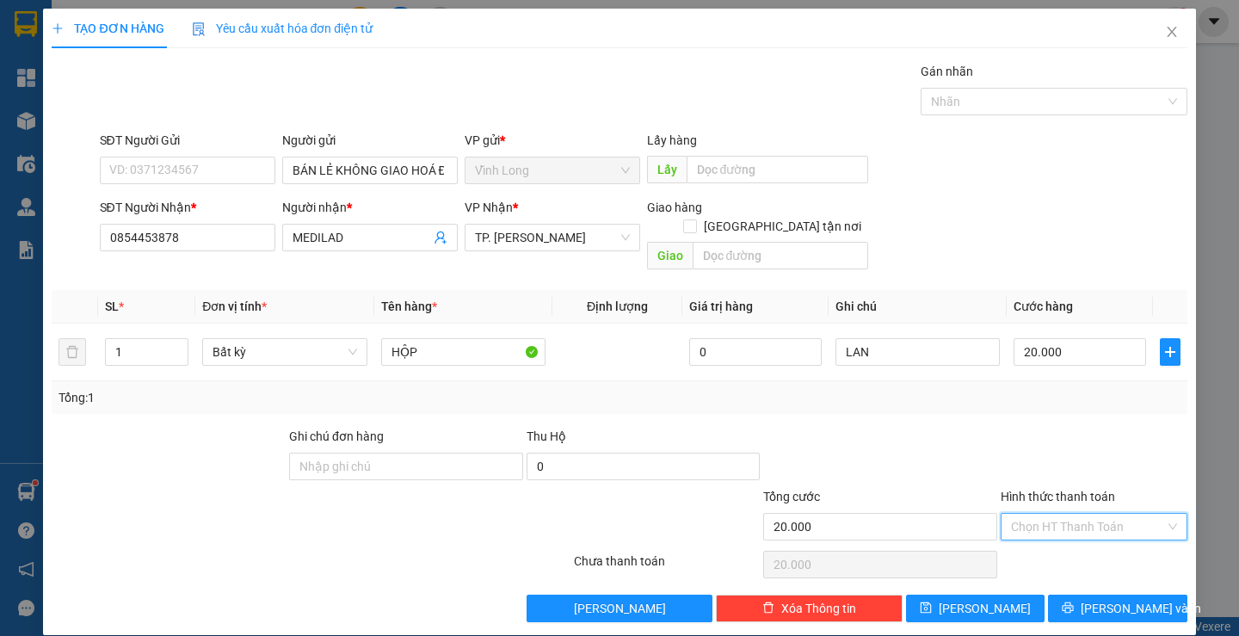
click at [1034, 514] on input "Hình thức thanh toán" at bounding box center [1088, 527] width 154 height 26
click at [1029, 534] on div "Tại văn phòng" at bounding box center [1084, 542] width 164 height 19
type input "0"
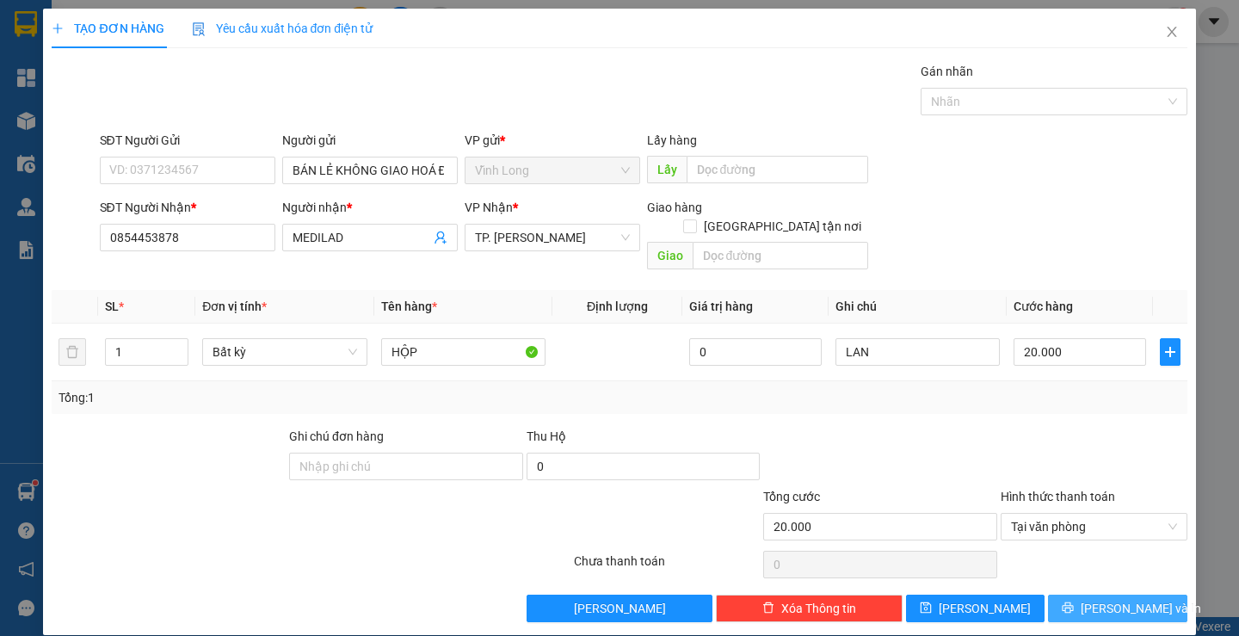
click at [1118, 599] on span "[PERSON_NAME] và In" at bounding box center [1141, 608] width 120 height 19
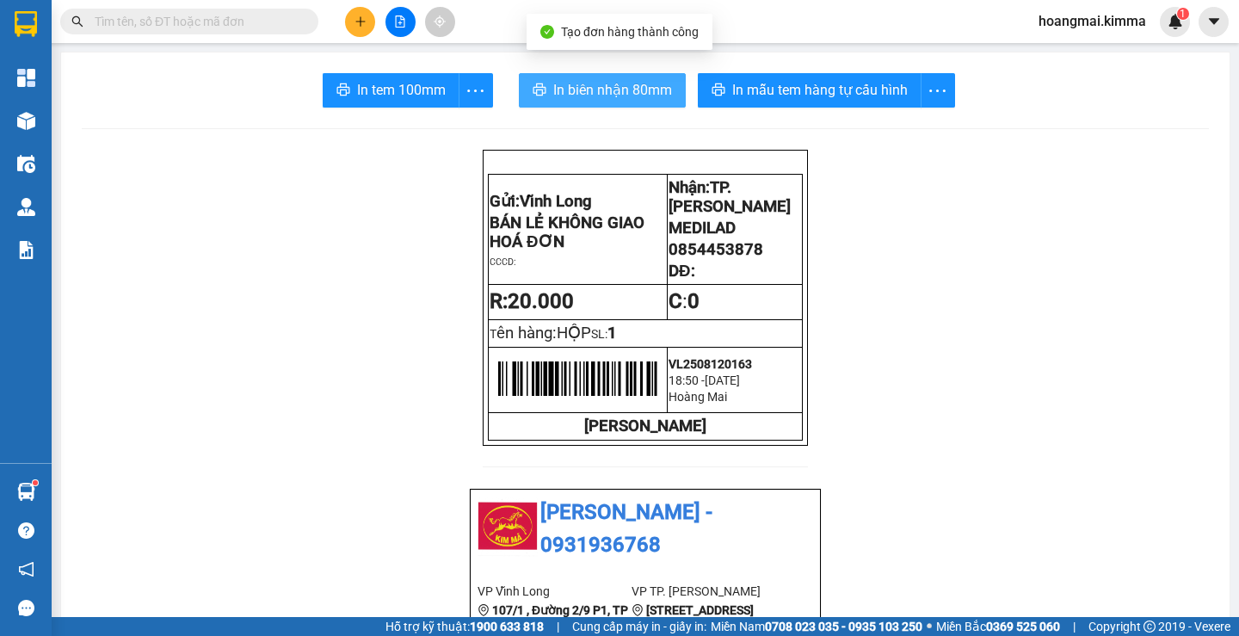
click at [591, 84] on span "In biên nhận 80mm" at bounding box center [612, 90] width 119 height 22
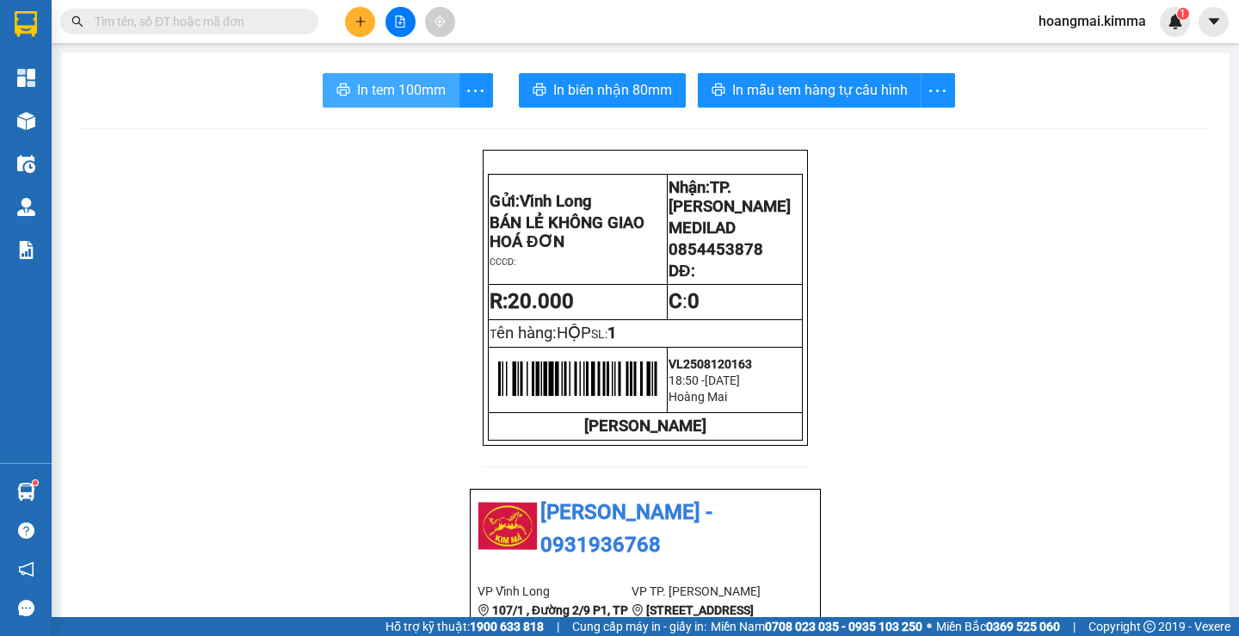
click at [380, 104] on button "In tem 100mm" at bounding box center [391, 90] width 137 height 34
click at [355, 28] on button at bounding box center [360, 22] width 30 height 30
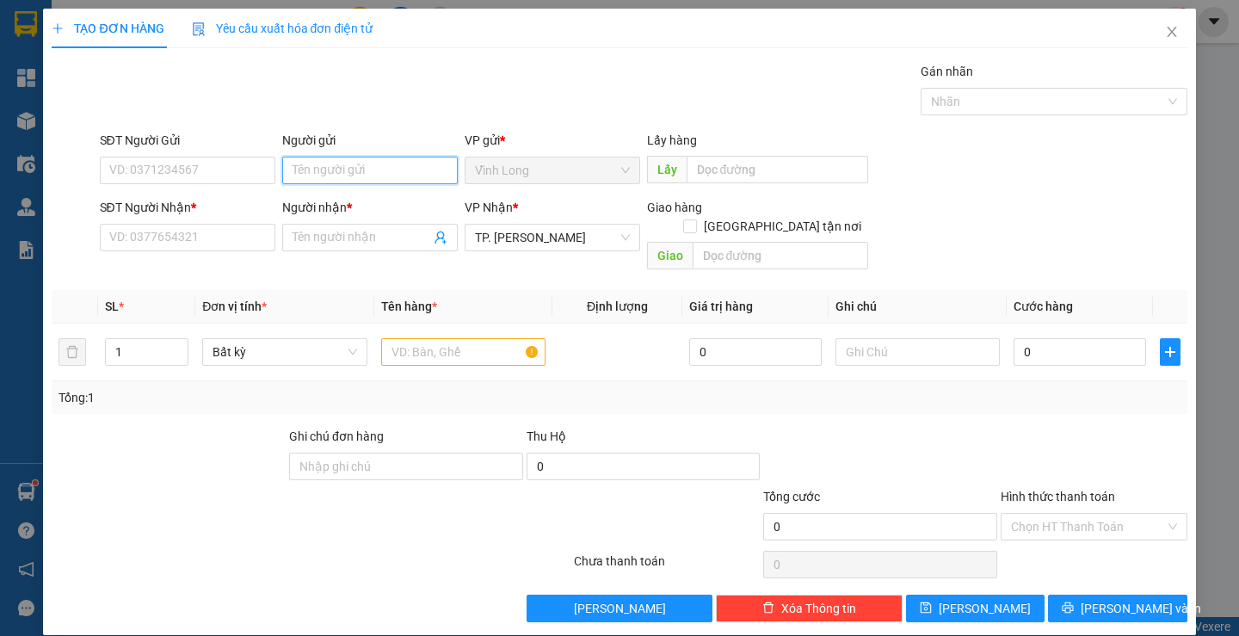
click at [324, 164] on input "Người gửi" at bounding box center [370, 171] width 176 height 28
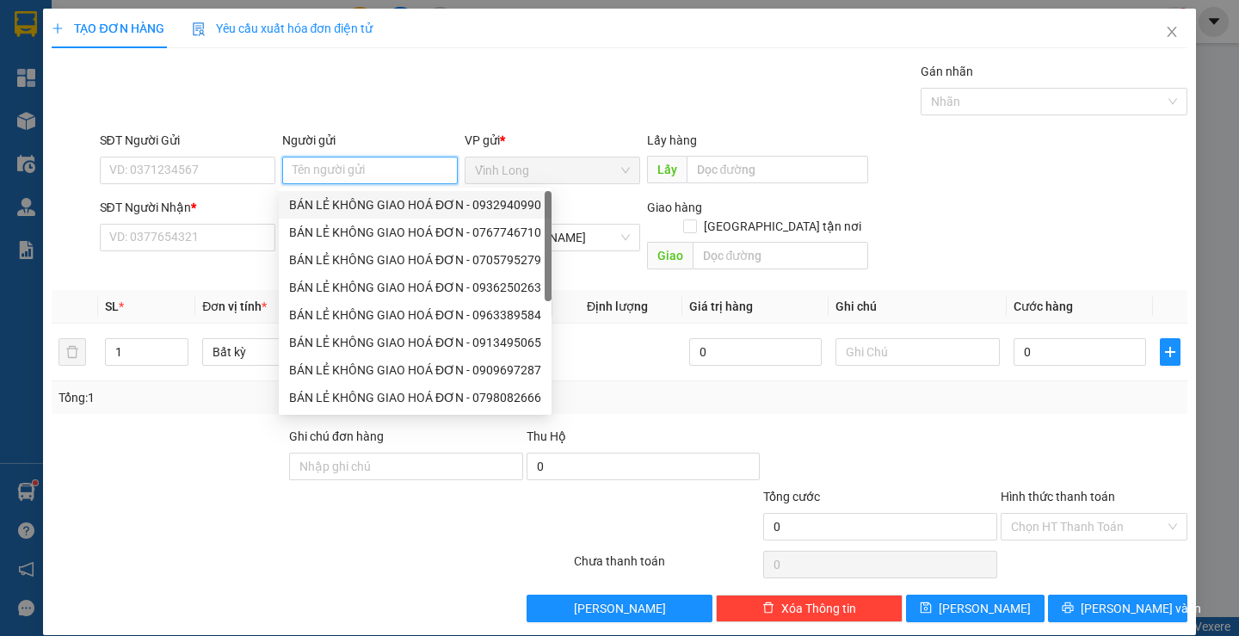
click at [318, 201] on div "BÁN LẺ KHÔNG GIAO HOÁ ĐƠN - 0932940990" at bounding box center [415, 204] width 252 height 19
type input "0932940990"
type input "BÁN LẺ KHÔNG GIAO HOÁ ĐƠN"
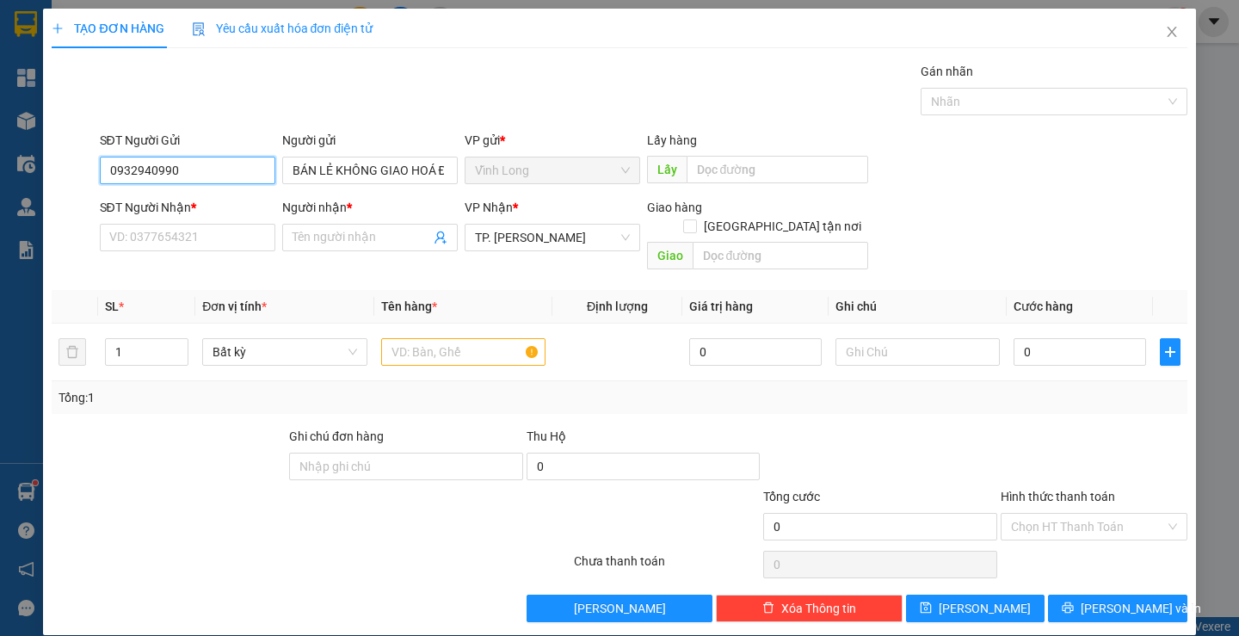
drag, startPoint x: 225, startPoint y: 170, endPoint x: 0, endPoint y: 192, distance: 226.5
click at [0, 192] on div "TẠO ĐƠN HÀNG Yêu cầu xuất hóa đơn điện tử Transit Pickup Surcharge Ids Transit …" at bounding box center [619, 318] width 1239 height 636
click at [138, 229] on input "SĐT Người Nhận *" at bounding box center [188, 238] width 176 height 28
click at [321, 241] on input "Người nhận *" at bounding box center [362, 237] width 138 height 19
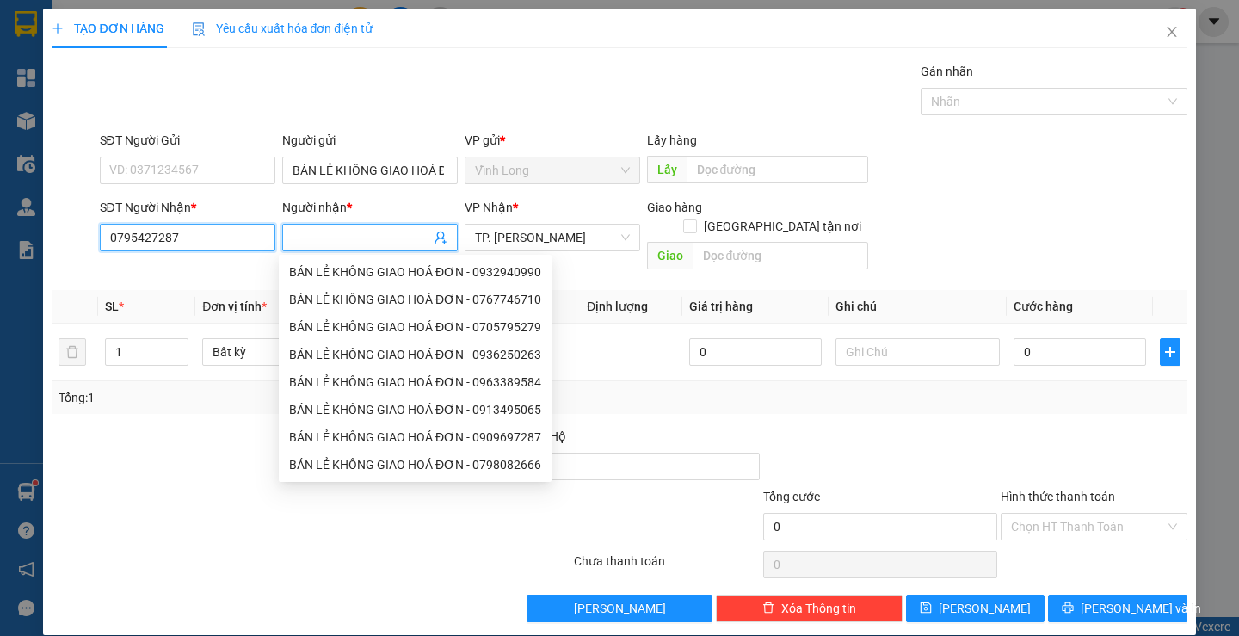
click at [151, 238] on input "0795427287" at bounding box center [188, 238] width 176 height 28
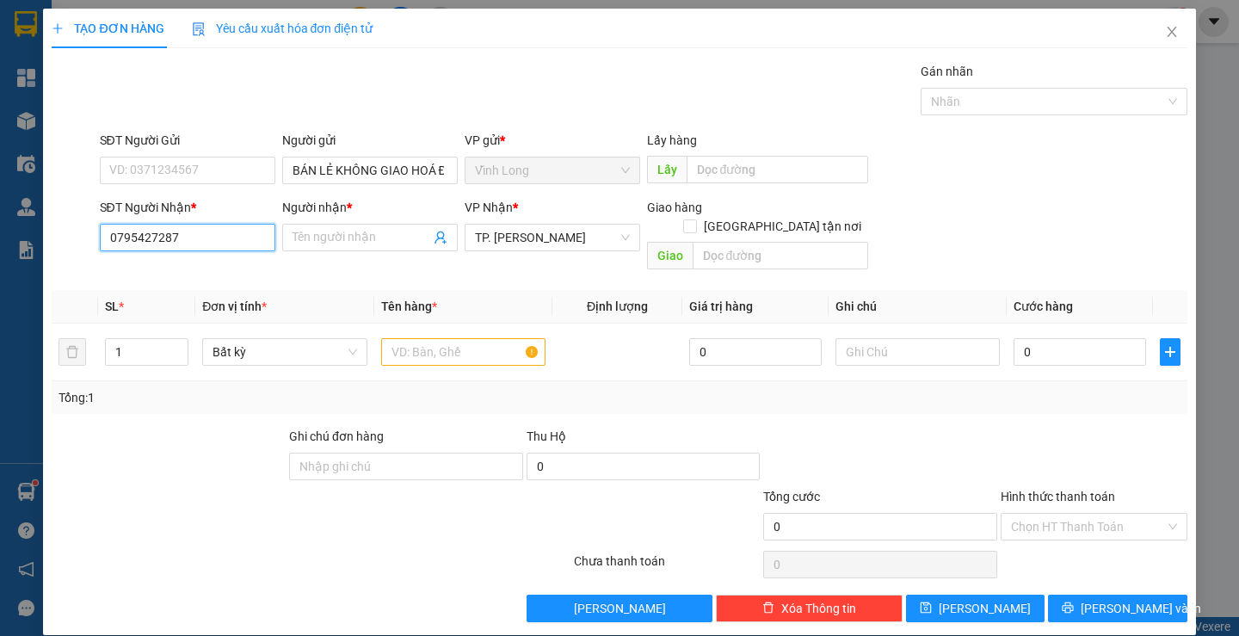
click at [145, 241] on input "0795427287" at bounding box center [188, 238] width 176 height 28
click at [220, 232] on input "0795437287" at bounding box center [188, 238] width 176 height 28
type input "0795437287"
click at [380, 236] on input "Người nhận *" at bounding box center [362, 237] width 138 height 19
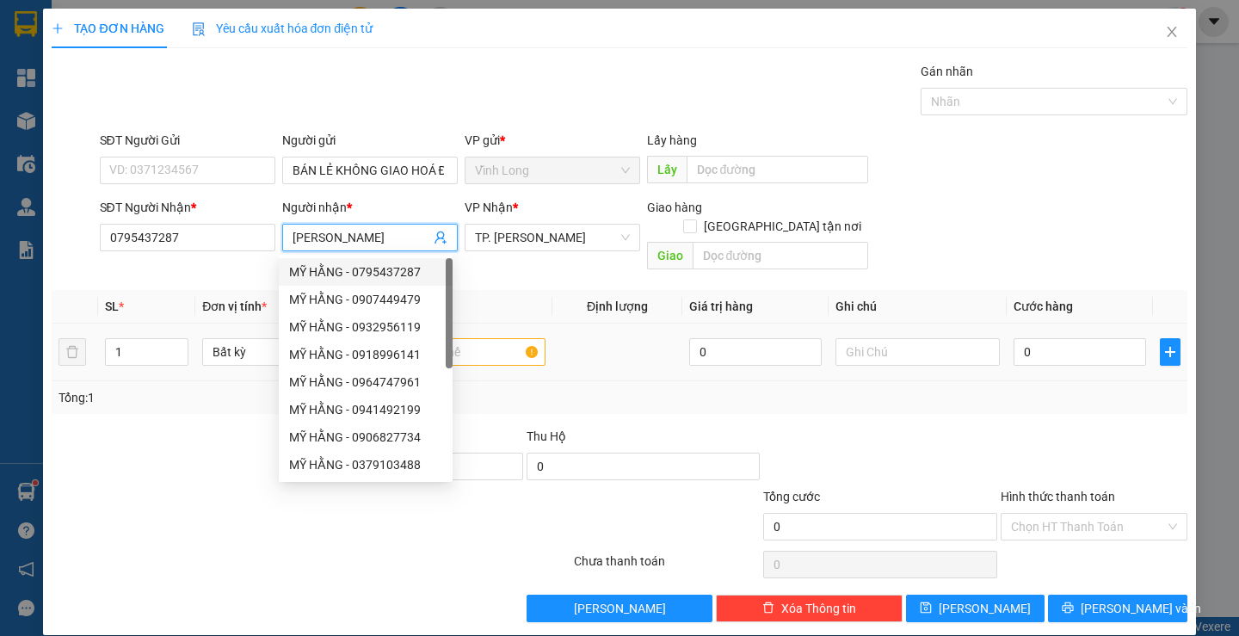
type input "[PERSON_NAME]"
click at [494, 338] on input "text" at bounding box center [463, 352] width 164 height 28
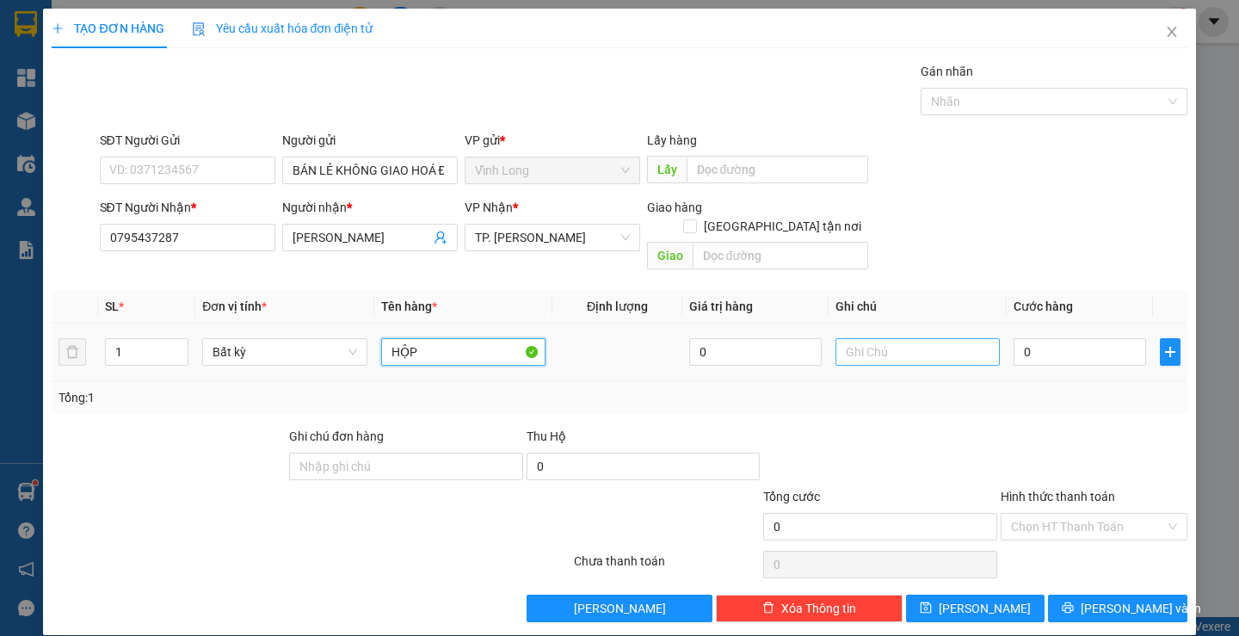
type input "HỘP"
click at [920, 338] on input "text" at bounding box center [918, 352] width 164 height 28
type input "LAN"
click at [1051, 338] on input "0" at bounding box center [1080, 352] width 133 height 28
type input "2"
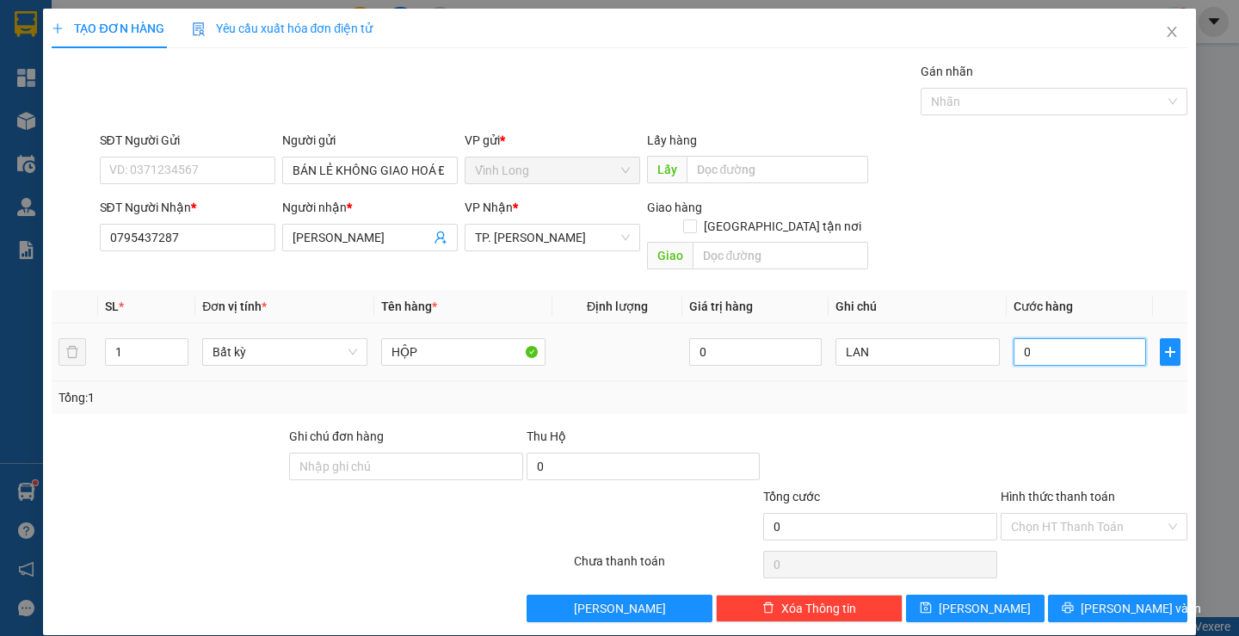
type input "2"
type input "20"
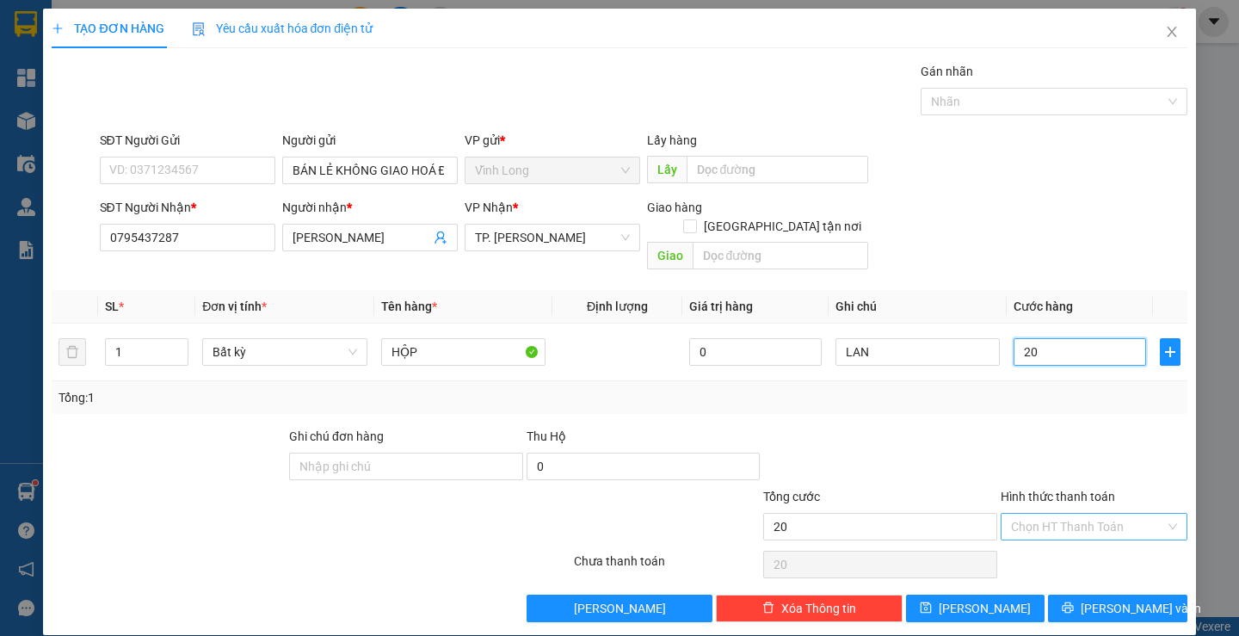
click at [1072, 521] on div "Chọn HT Thanh Toán" at bounding box center [1094, 527] width 187 height 28
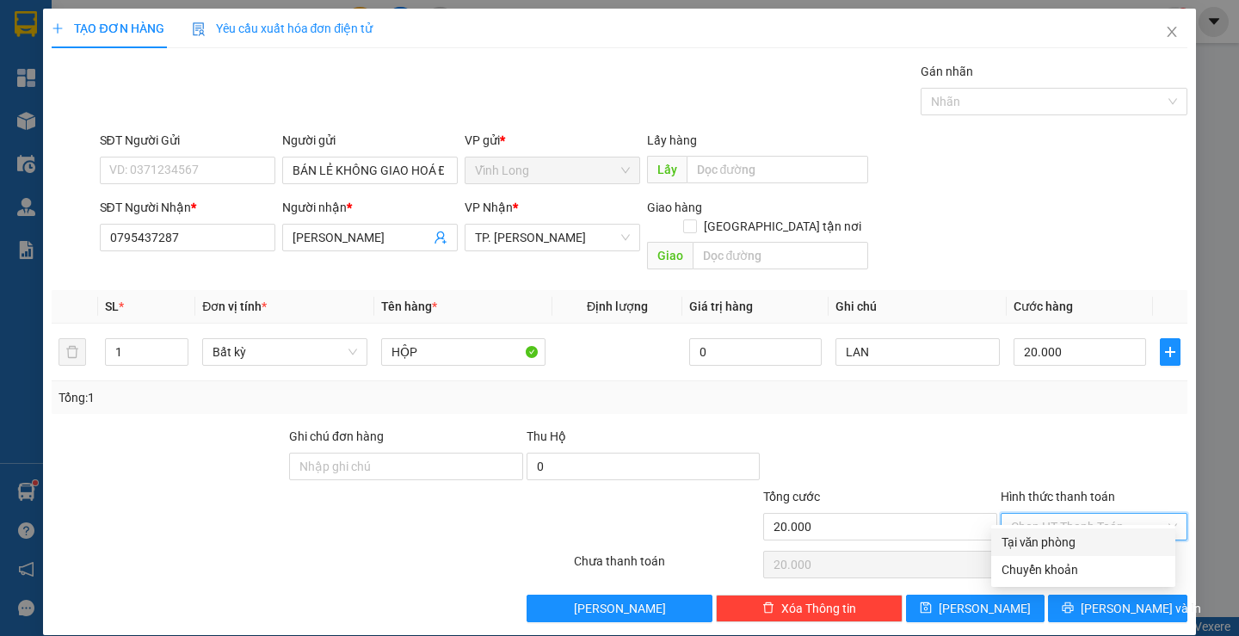
click at [1053, 539] on div "Tại văn phòng" at bounding box center [1084, 542] width 164 height 19
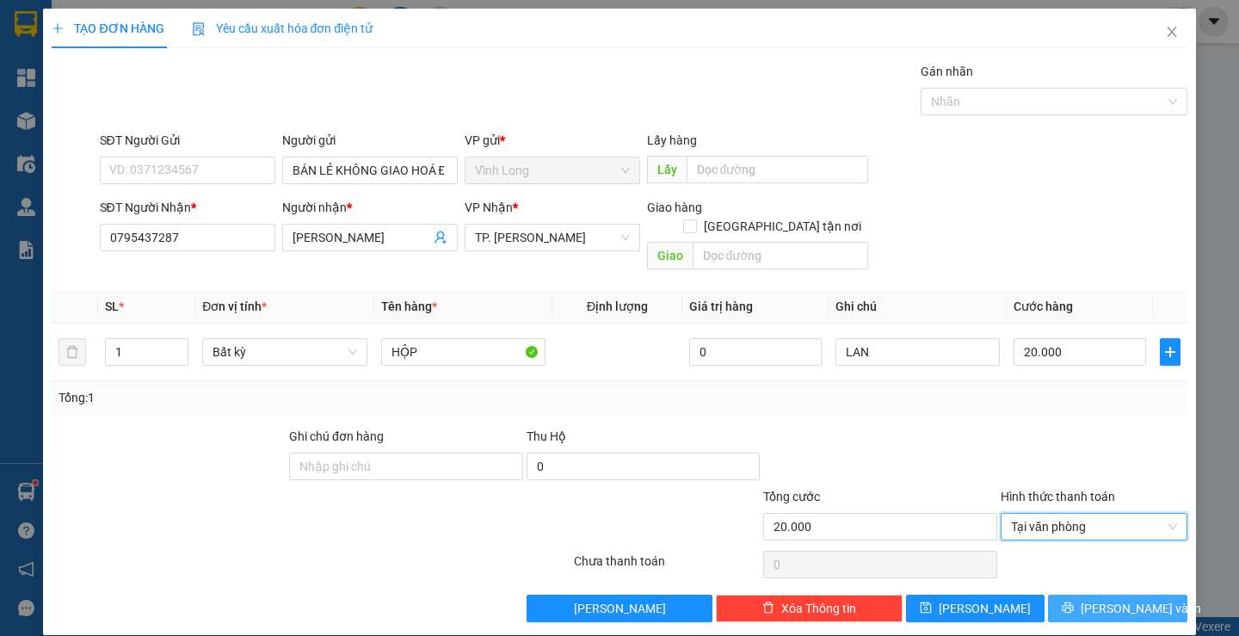
click at [1086, 595] on button "[PERSON_NAME] và In" at bounding box center [1117, 609] width 139 height 28
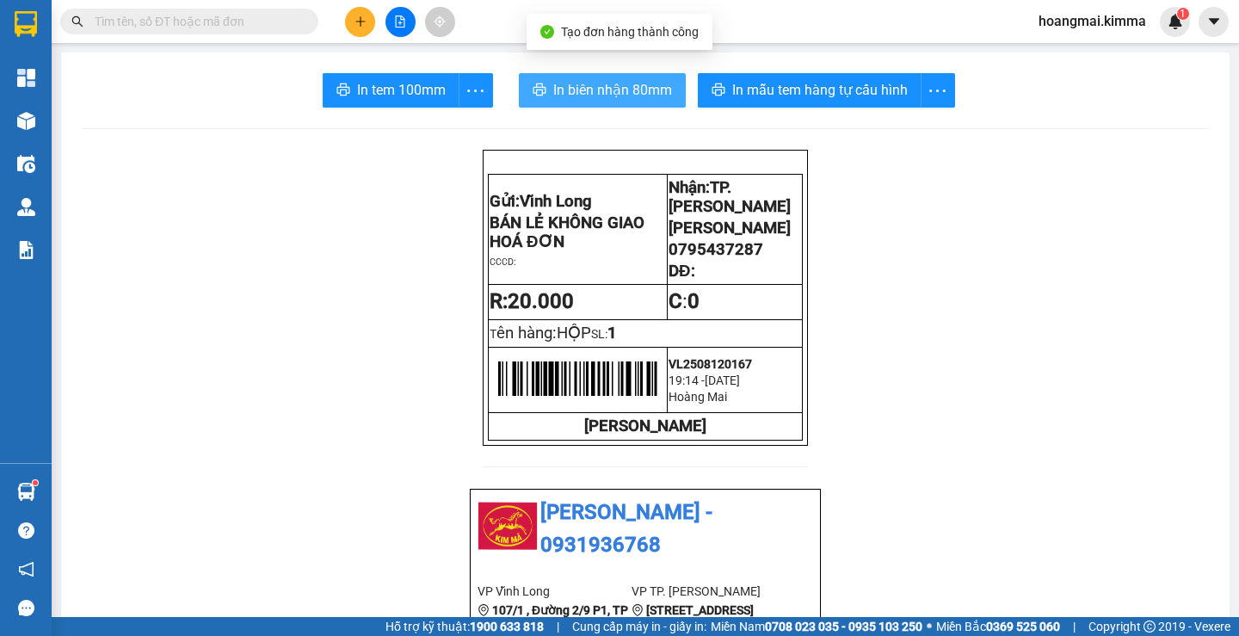
click at [634, 88] on span "In biên nhận 80mm" at bounding box center [612, 90] width 119 height 22
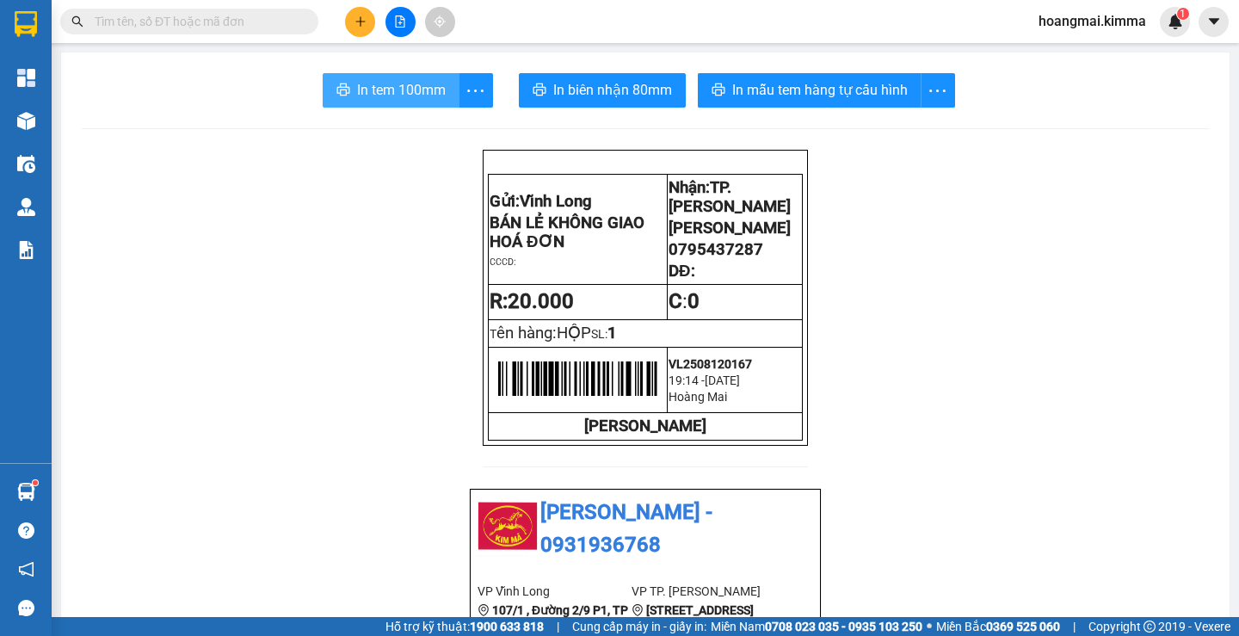
click at [407, 80] on span "In tem 100mm" at bounding box center [401, 90] width 89 height 22
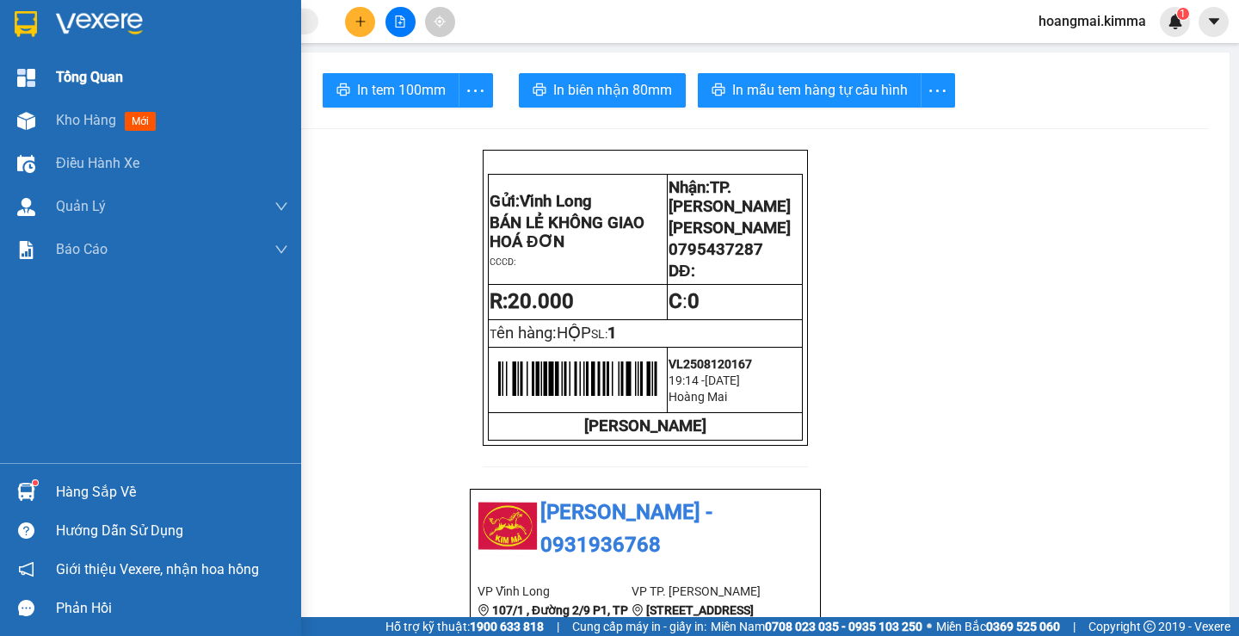
click at [41, 80] on div "Tổng Quan" at bounding box center [150, 77] width 301 height 43
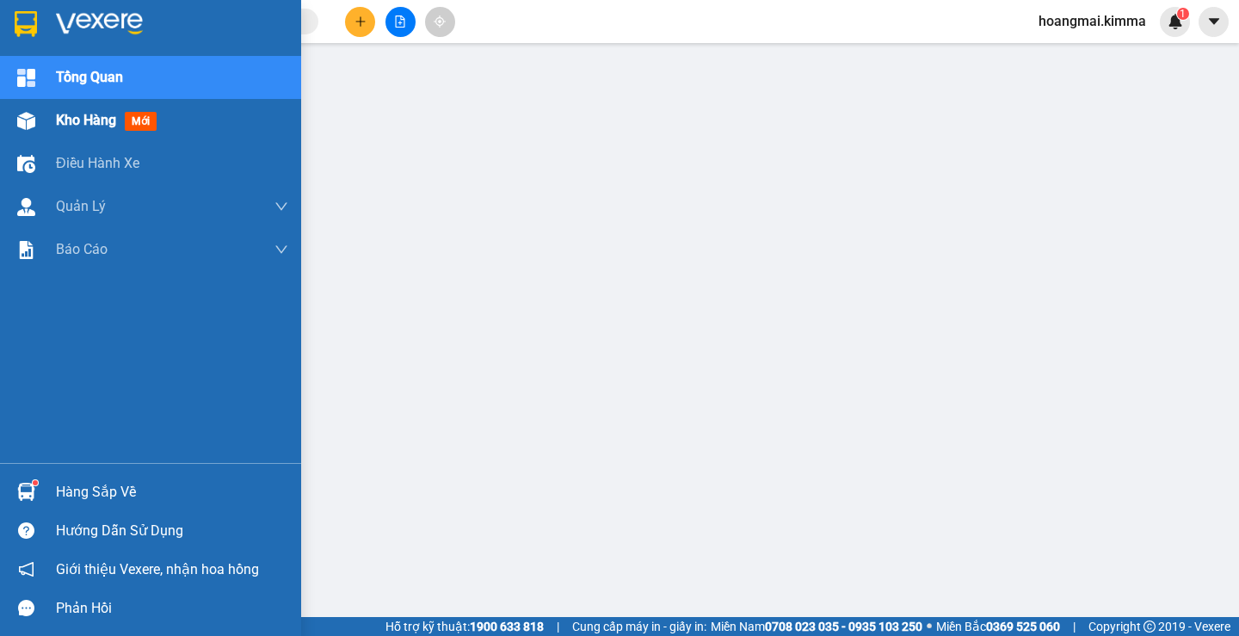
click at [48, 119] on div "Kho hàng mới" at bounding box center [150, 120] width 301 height 43
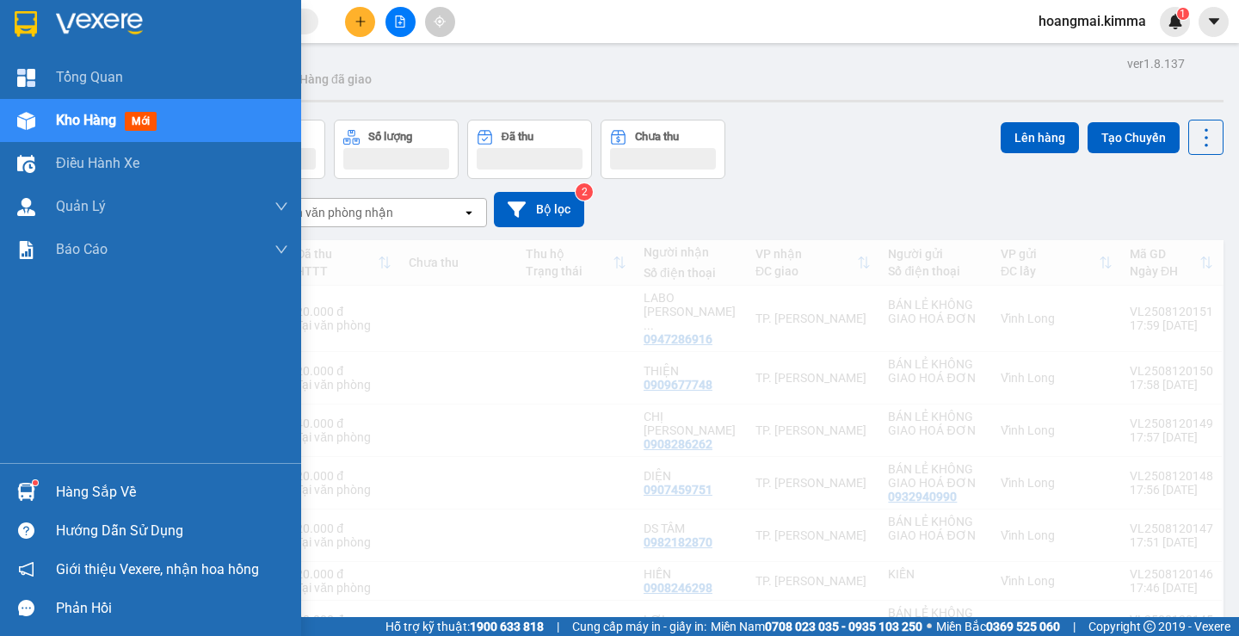
click at [99, 114] on span "Kho hàng" at bounding box center [86, 120] width 60 height 16
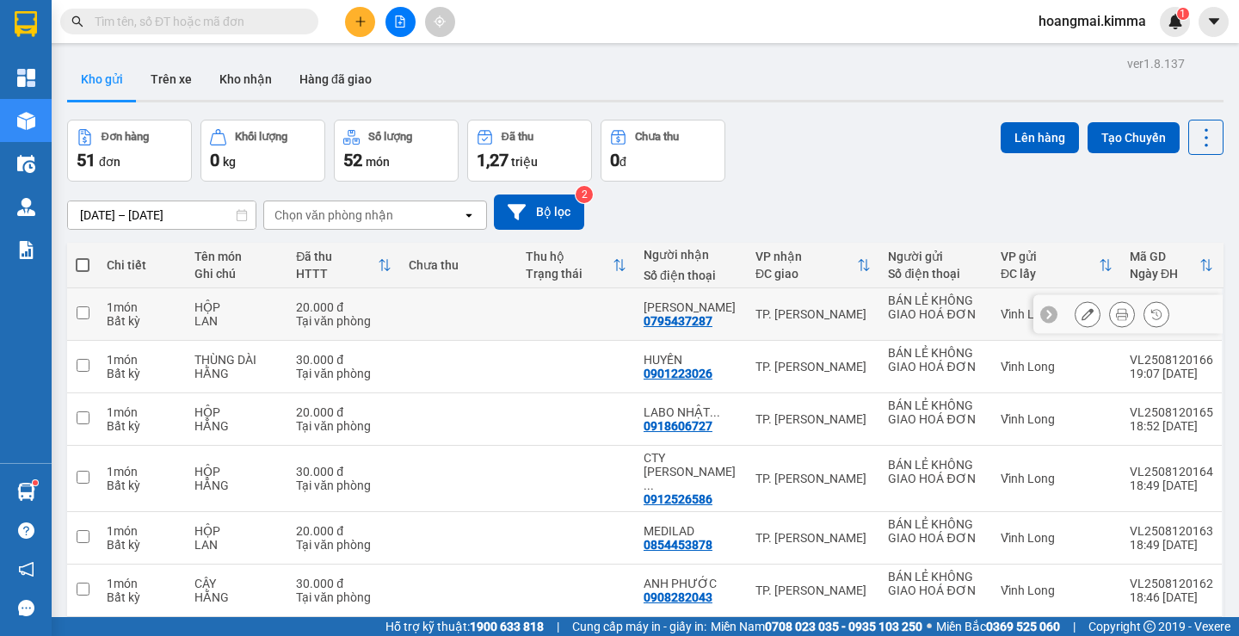
click at [255, 312] on div "HỘP" at bounding box center [236, 307] width 85 height 14
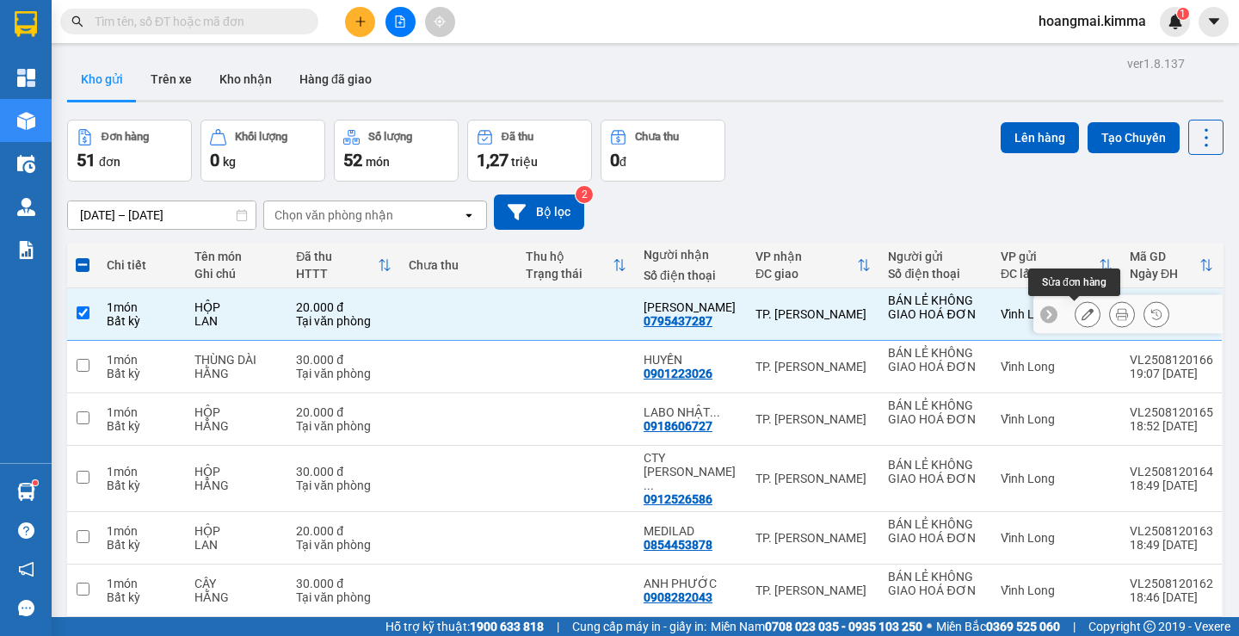
click at [1081, 318] on button at bounding box center [1088, 314] width 24 height 30
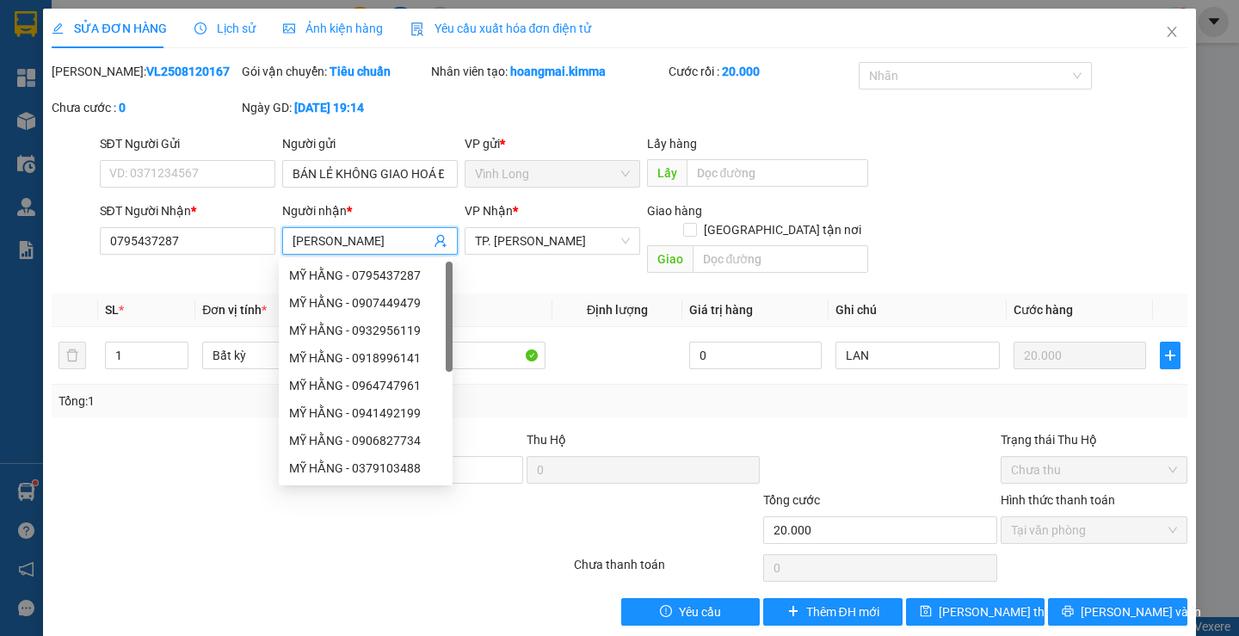
drag, startPoint x: 389, startPoint y: 248, endPoint x: 350, endPoint y: 244, distance: 39.0
click at [350, 244] on input "[PERSON_NAME]" at bounding box center [362, 240] width 138 height 19
click at [1167, 37] on icon "close" at bounding box center [1171, 32] width 9 height 10
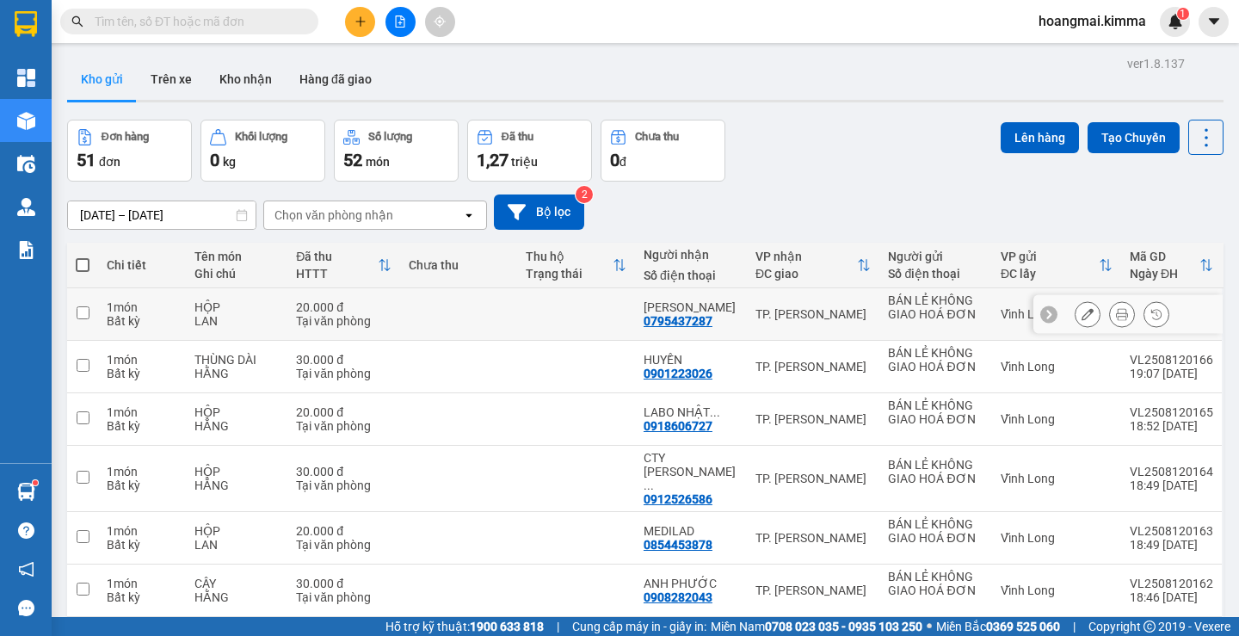
click at [1081, 322] on button at bounding box center [1088, 314] width 24 height 30
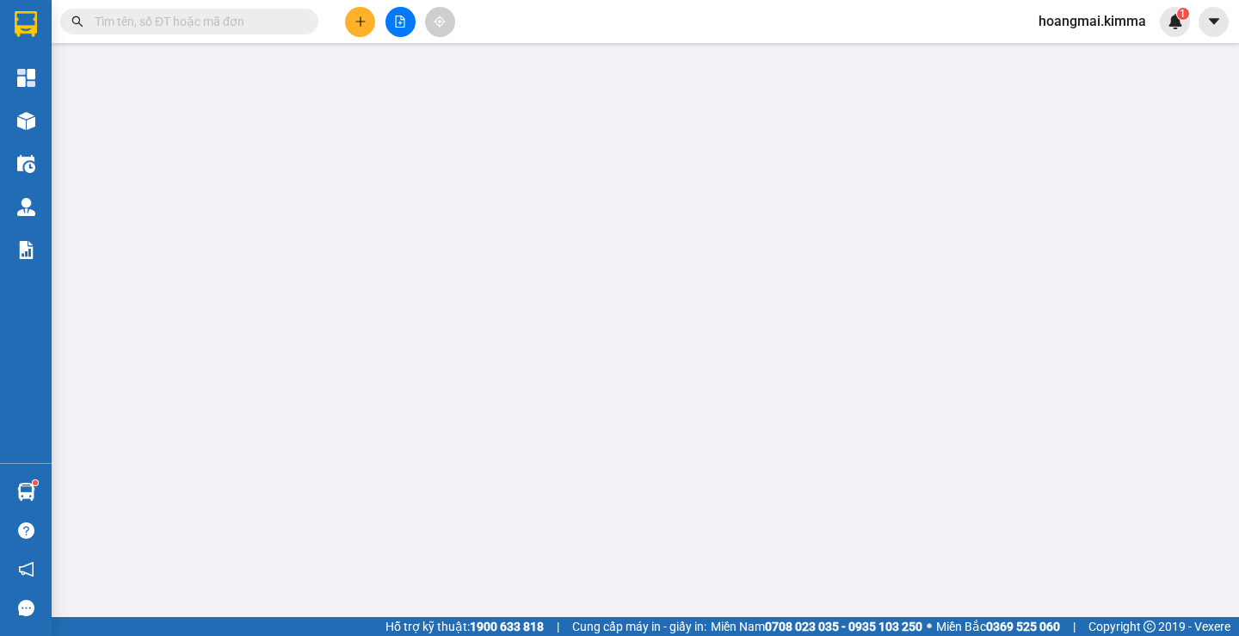
type input "BÁN LẺ KHÔNG GIAO HOÁ ĐƠN"
type input "0795437287"
type input "[PERSON_NAME]"
type input "20.000"
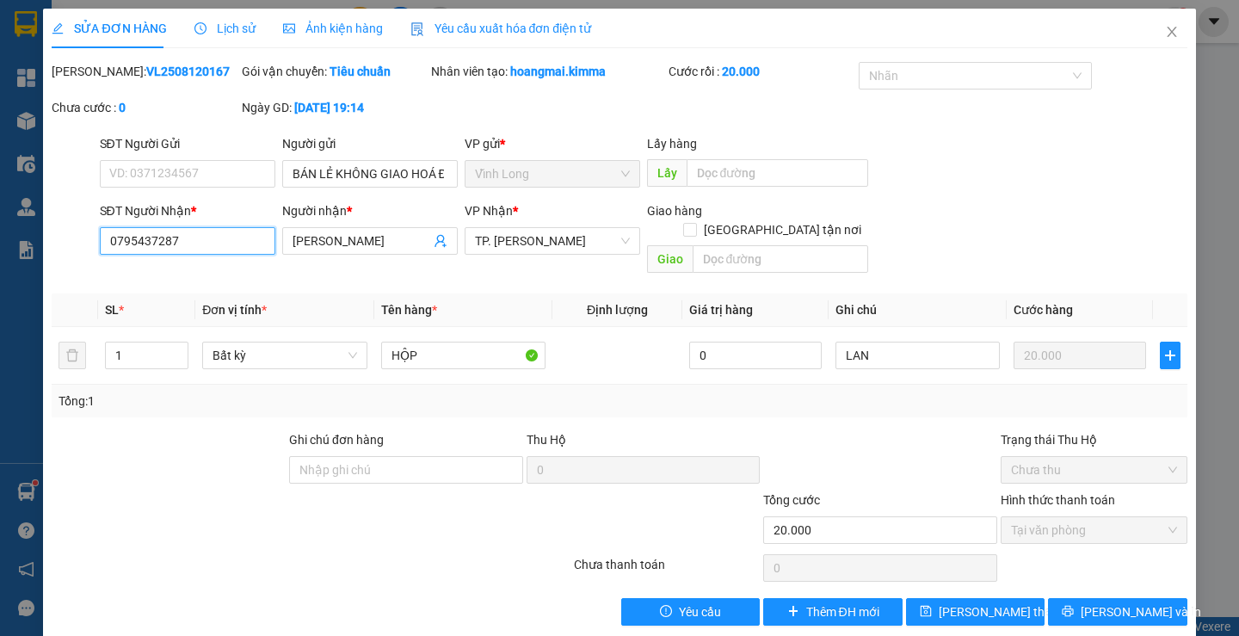
drag, startPoint x: 189, startPoint y: 229, endPoint x: 0, endPoint y: 258, distance: 191.6
click at [0, 259] on div "SỬA ĐƠN HÀNG Lịch sử Ảnh kiện hàng Yêu cầu xuất hóa đơn điện tử Total Paid Fee …" at bounding box center [619, 318] width 1239 height 636
type input "0905776368"
click at [357, 233] on input "[PERSON_NAME]" at bounding box center [362, 240] width 138 height 19
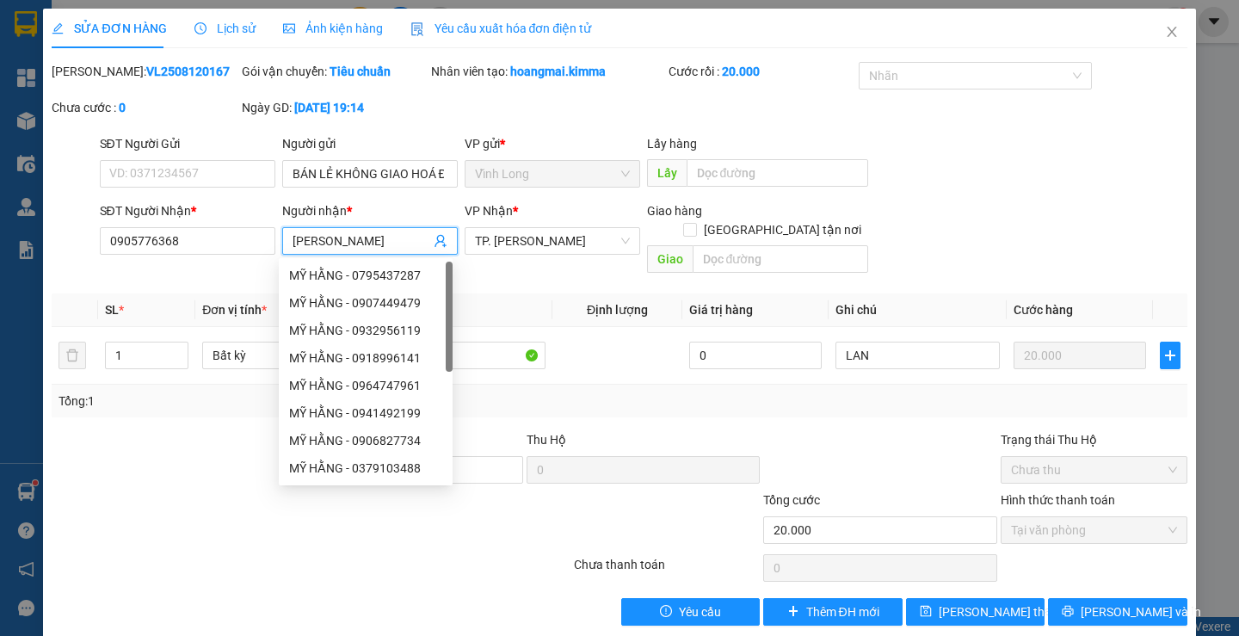
drag, startPoint x: 361, startPoint y: 251, endPoint x: 336, endPoint y: 238, distance: 29.3
click at [336, 238] on span "[PERSON_NAME]" at bounding box center [370, 241] width 176 height 28
drag, startPoint x: 351, startPoint y: 239, endPoint x: 279, endPoint y: 237, distance: 72.3
click at [282, 237] on span "[PERSON_NAME]" at bounding box center [370, 241] width 176 height 28
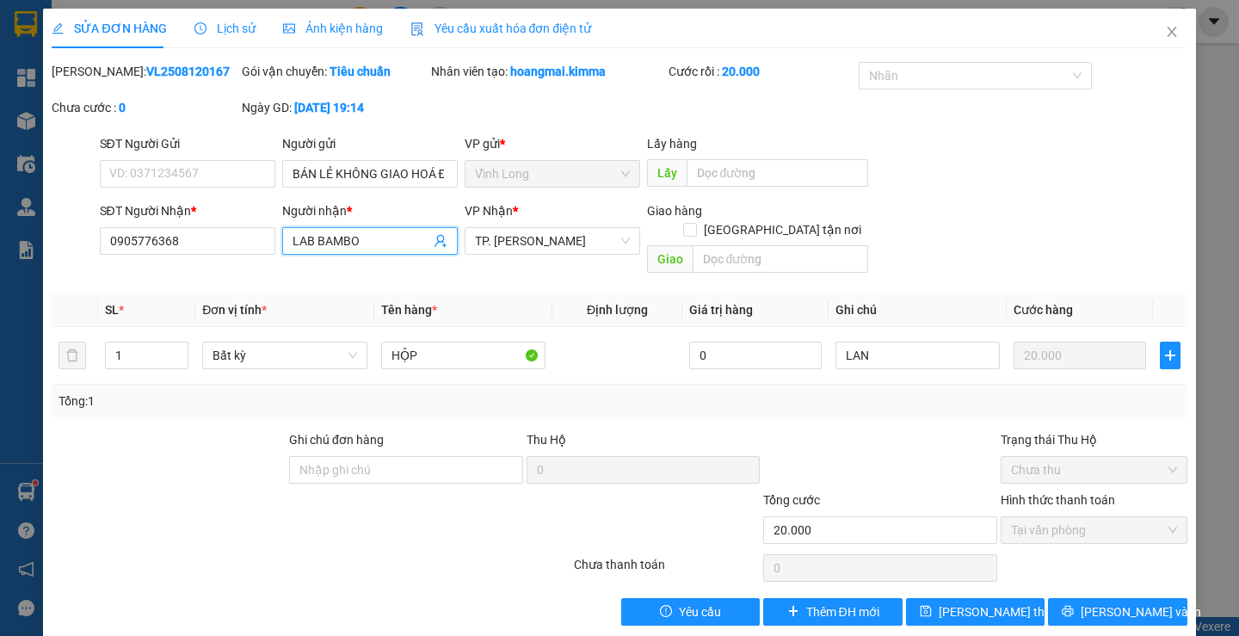
type input "LAB BAMBOO"
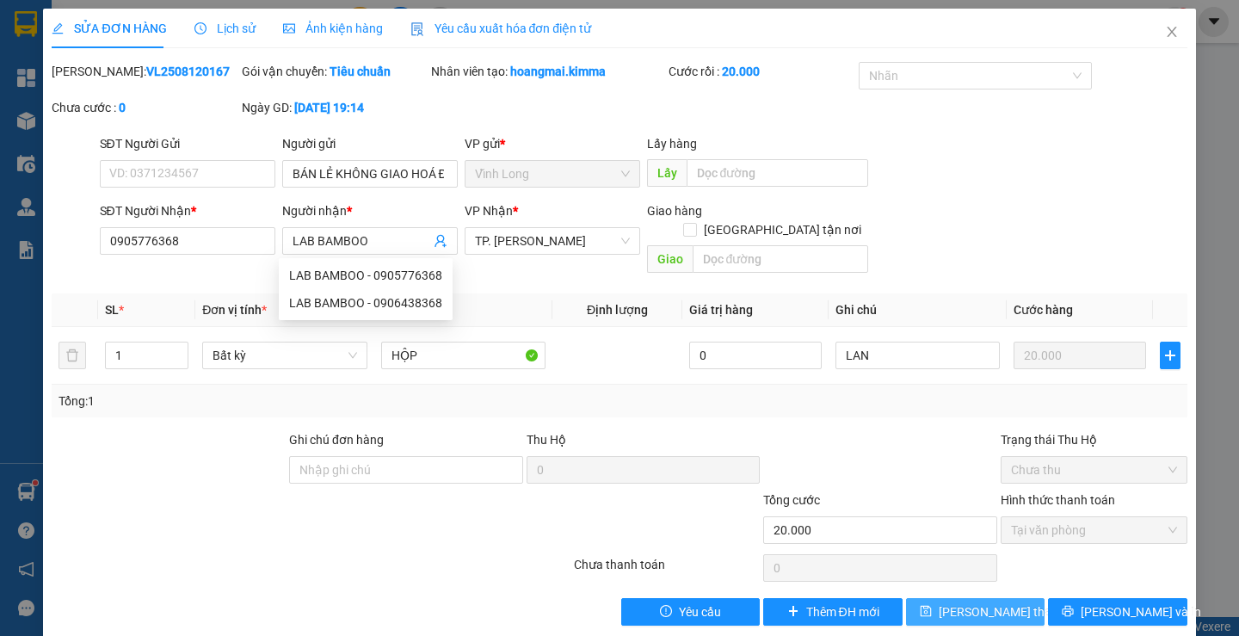
click at [948, 602] on span "[PERSON_NAME] thay đổi" at bounding box center [1008, 611] width 138 height 19
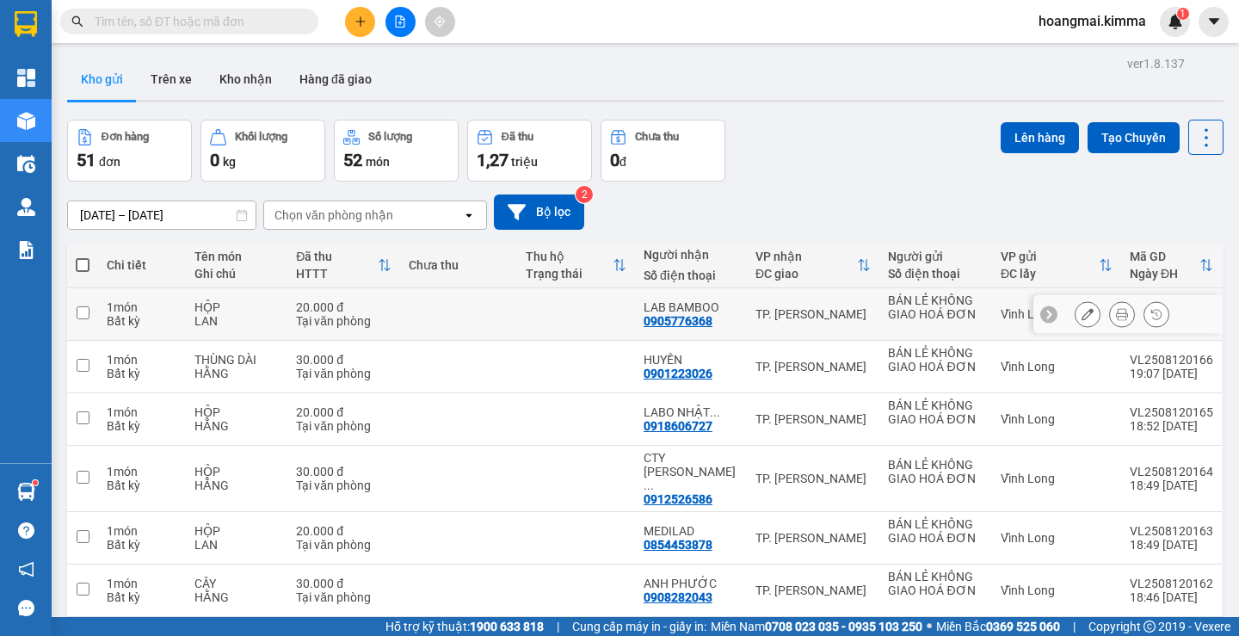
click at [1001, 308] on div "Vĩnh Long" at bounding box center [1057, 314] width 112 height 14
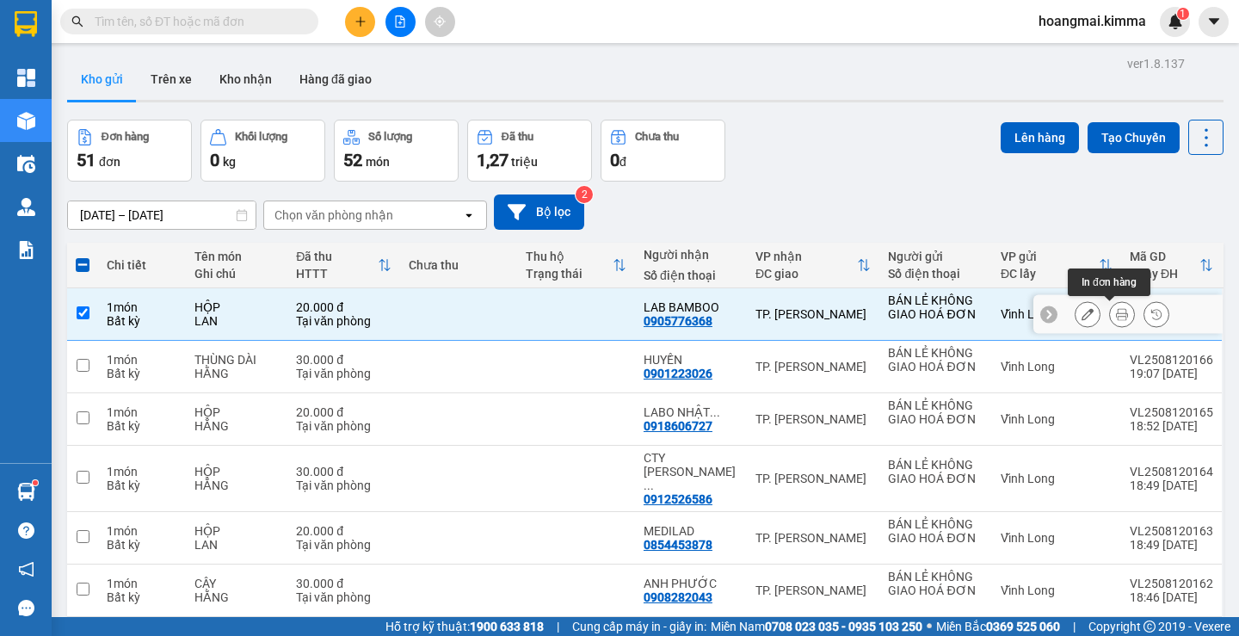
click at [1116, 317] on icon at bounding box center [1122, 314] width 12 height 12
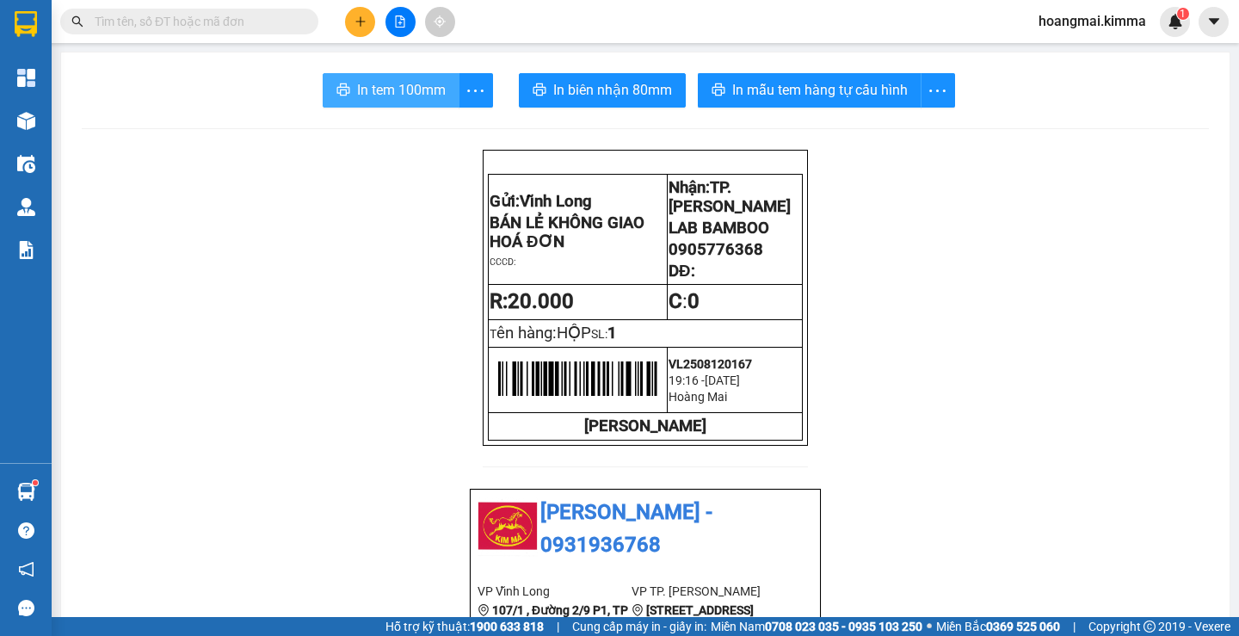
click at [395, 84] on span "In tem 100mm" at bounding box center [401, 90] width 89 height 22
click at [362, 20] on icon "plus" at bounding box center [361, 21] width 12 height 12
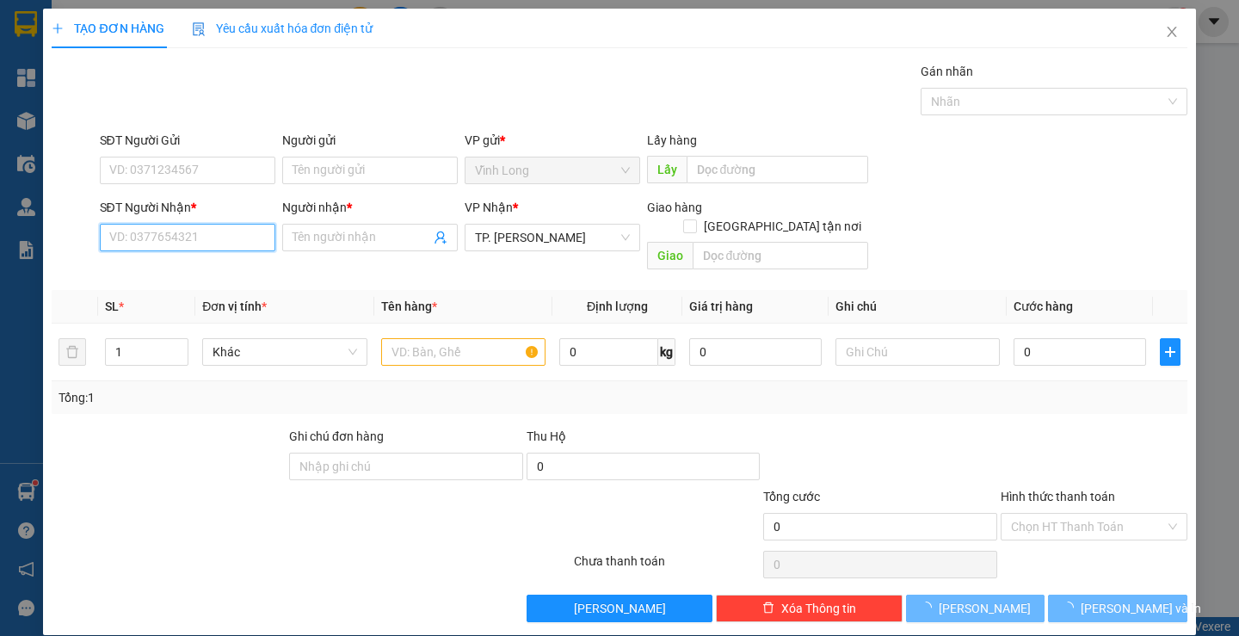
click at [229, 229] on input "SĐT Người Nhận *" at bounding box center [188, 238] width 176 height 28
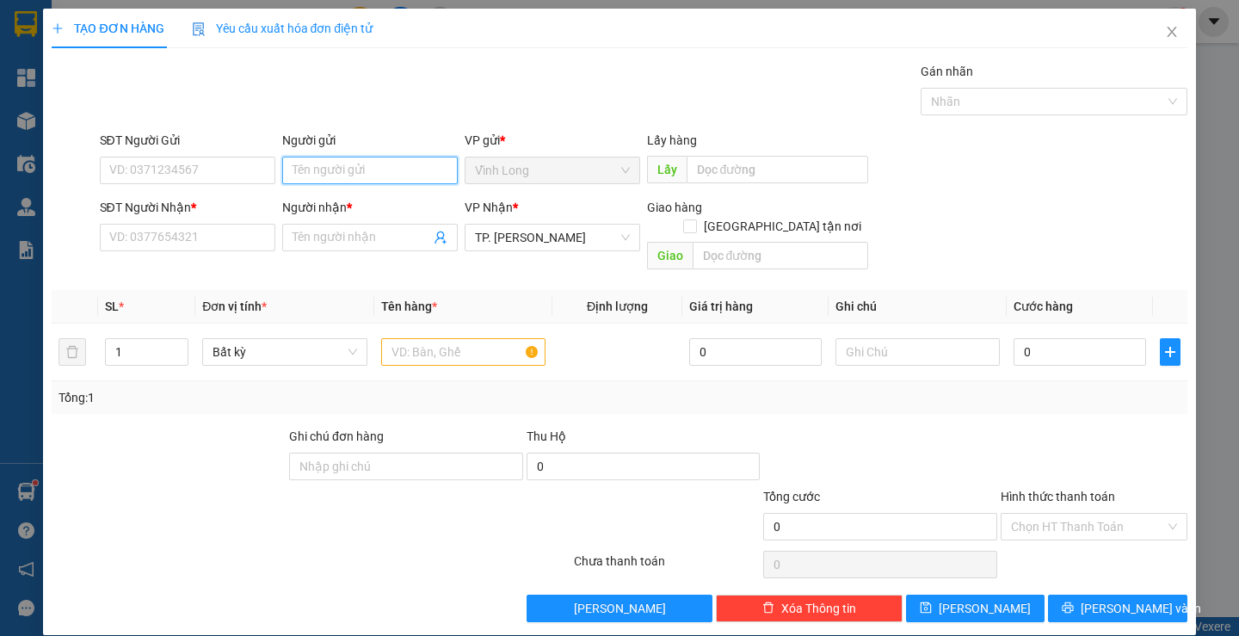
click at [327, 163] on input "Người gửi" at bounding box center [370, 171] width 176 height 28
type input "BA"
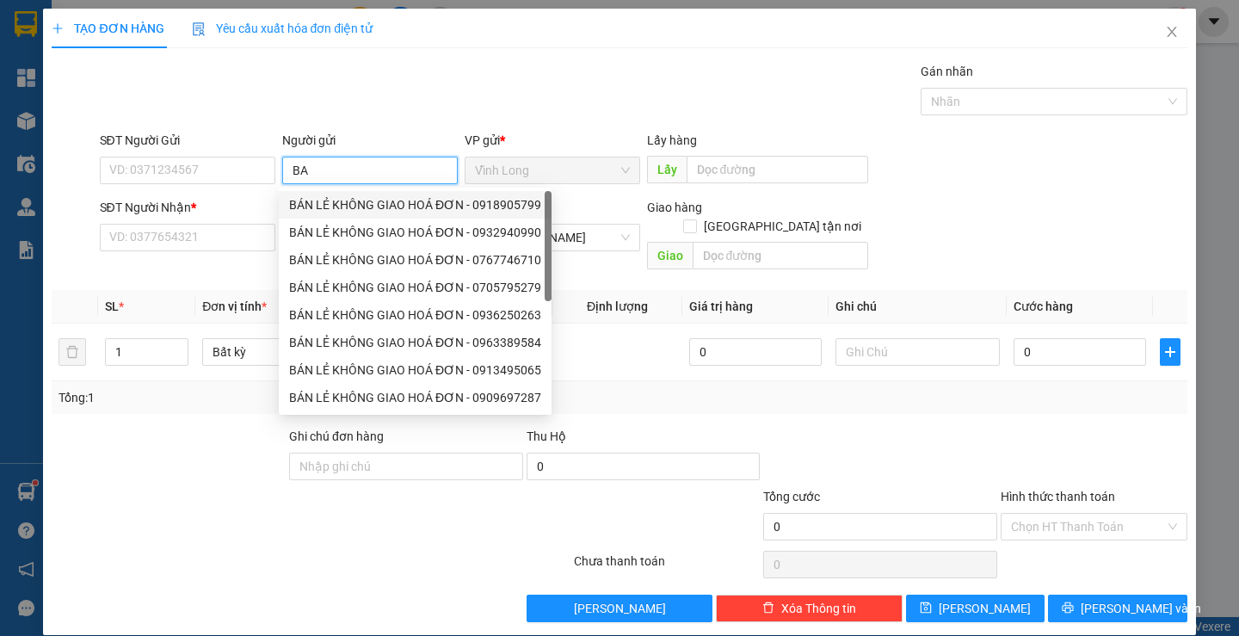
click at [322, 201] on div "BÁN LẺ KHÔNG GIAO HOÁ ĐƠN - 0918905799" at bounding box center [415, 204] width 252 height 19
type input "0918905799"
type input "BÁN LẺ KHÔNG GIAO HOÁ ĐƠN"
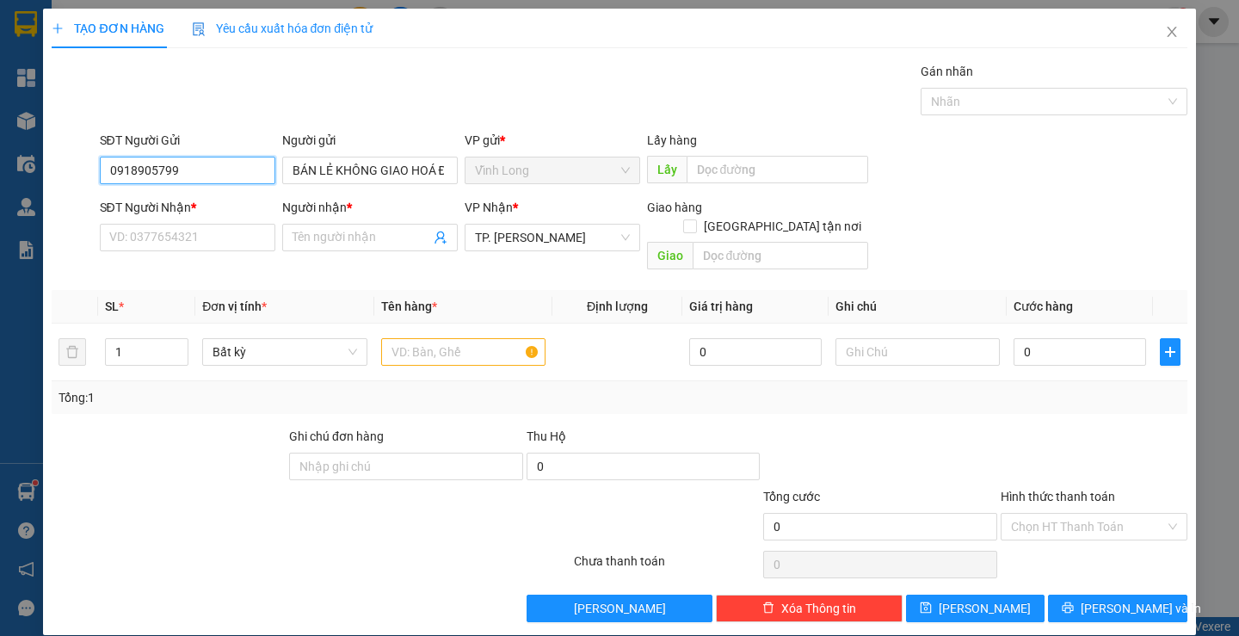
drag, startPoint x: 219, startPoint y: 182, endPoint x: 36, endPoint y: 162, distance: 183.5
click at [36, 162] on div "TẠO ĐƠN HÀNG Yêu cầu xuất hóa đơn điện tử Transit Pickup Surcharge Ids Transit …" at bounding box center [619, 318] width 1239 height 636
click at [136, 225] on input "SĐT Người Nhận *" at bounding box center [188, 238] width 176 height 28
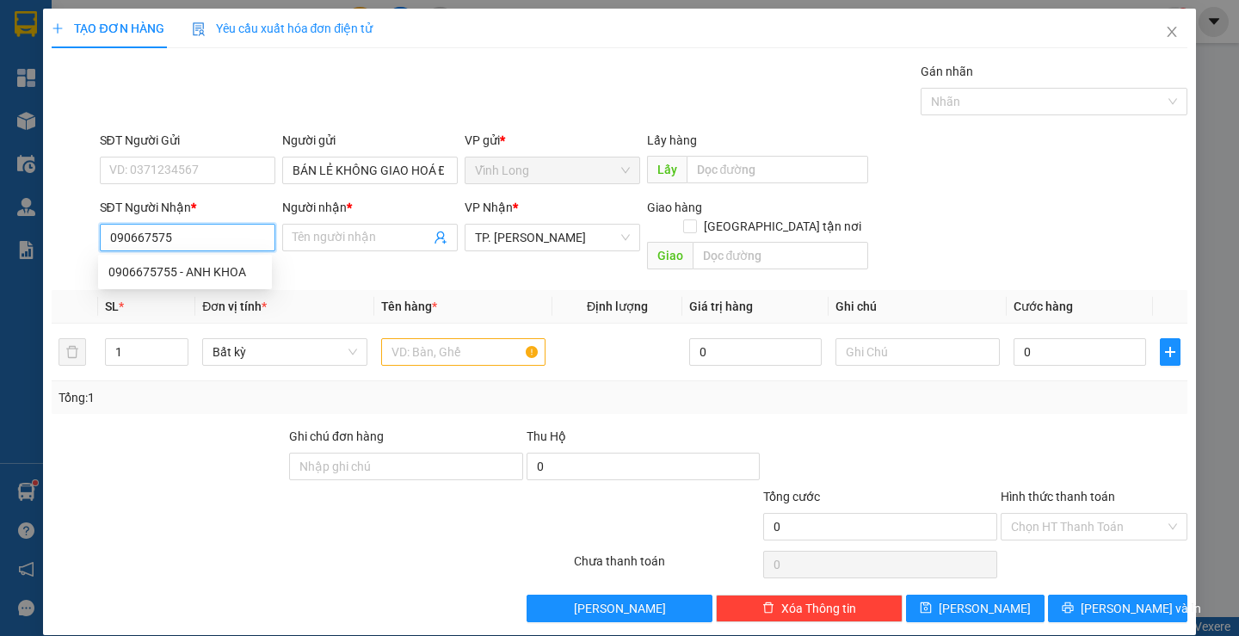
type input "0906675755"
click at [207, 275] on div "0906675755 - ANH KHOA" at bounding box center [184, 271] width 153 height 19
type input "ANH KHOA"
type input "0906675755"
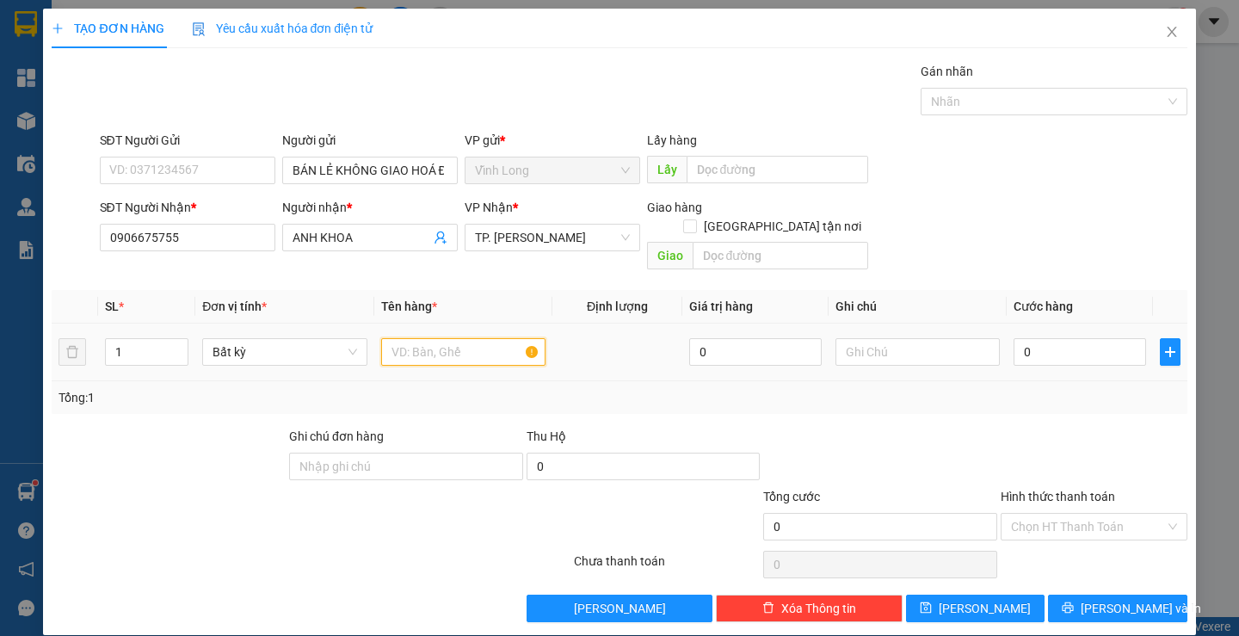
click at [466, 338] on input "text" at bounding box center [463, 352] width 164 height 28
type input "THÙNG"
click at [895, 338] on input "text" at bounding box center [918, 352] width 164 height 28
type input "LAN"
click at [1033, 338] on input "0" at bounding box center [1080, 352] width 133 height 28
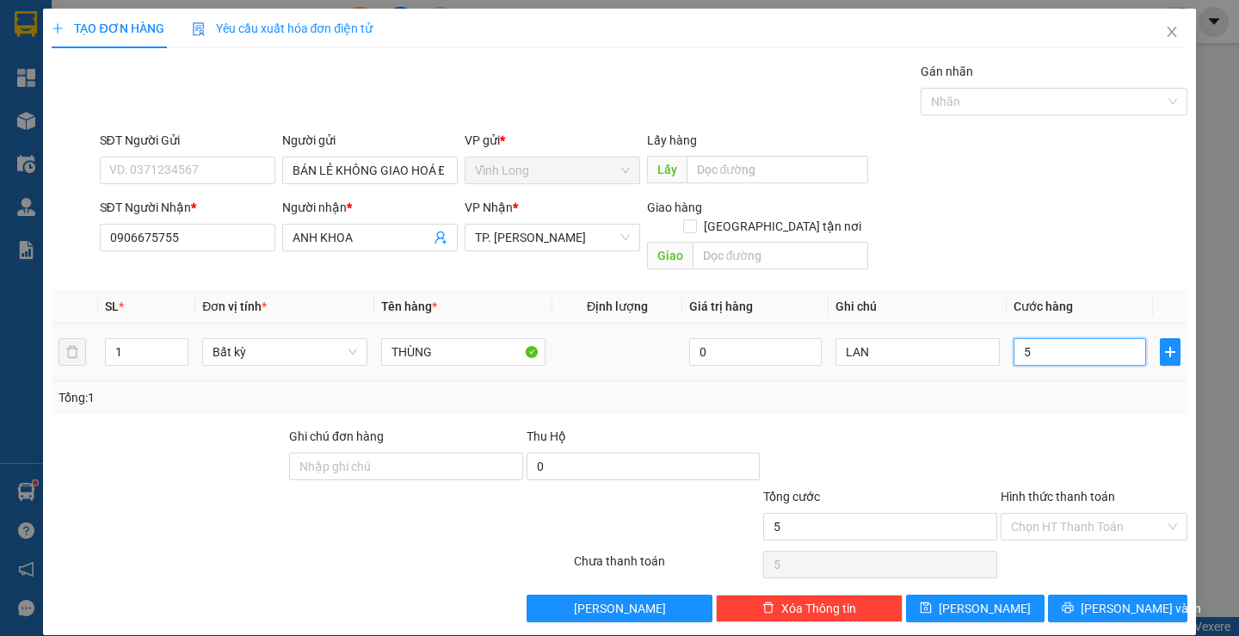
type input "5"
type input "50"
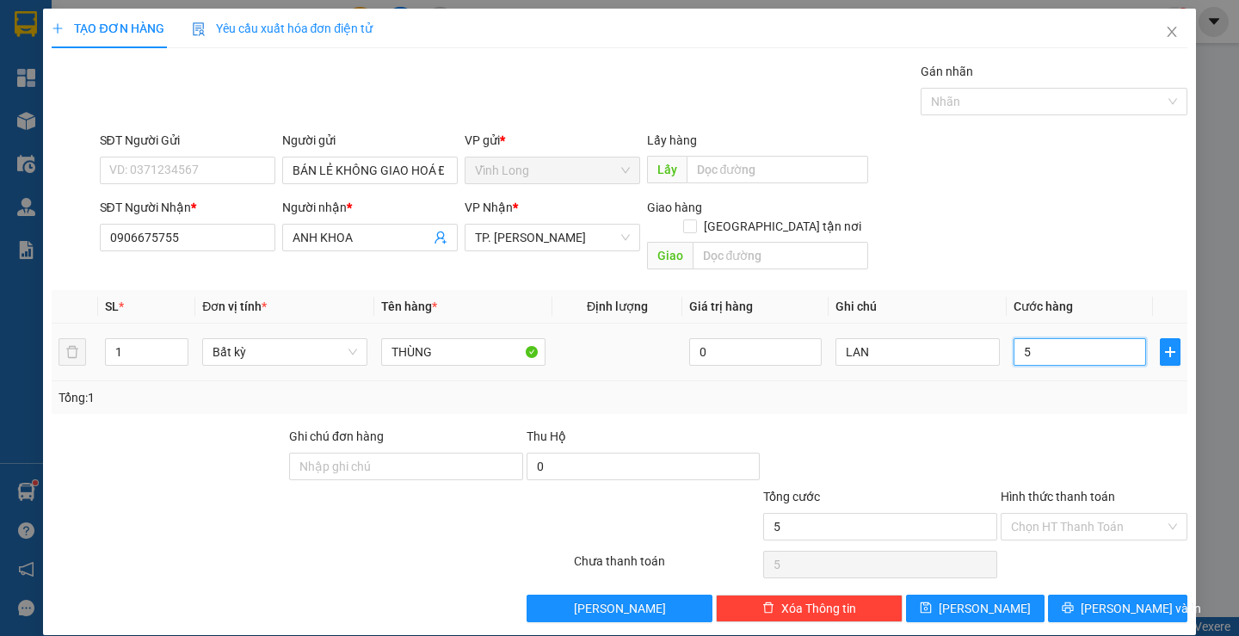
type input "50"
type input "50.000"
click at [1064, 514] on input "Hình thức thanh toán" at bounding box center [1088, 527] width 154 height 26
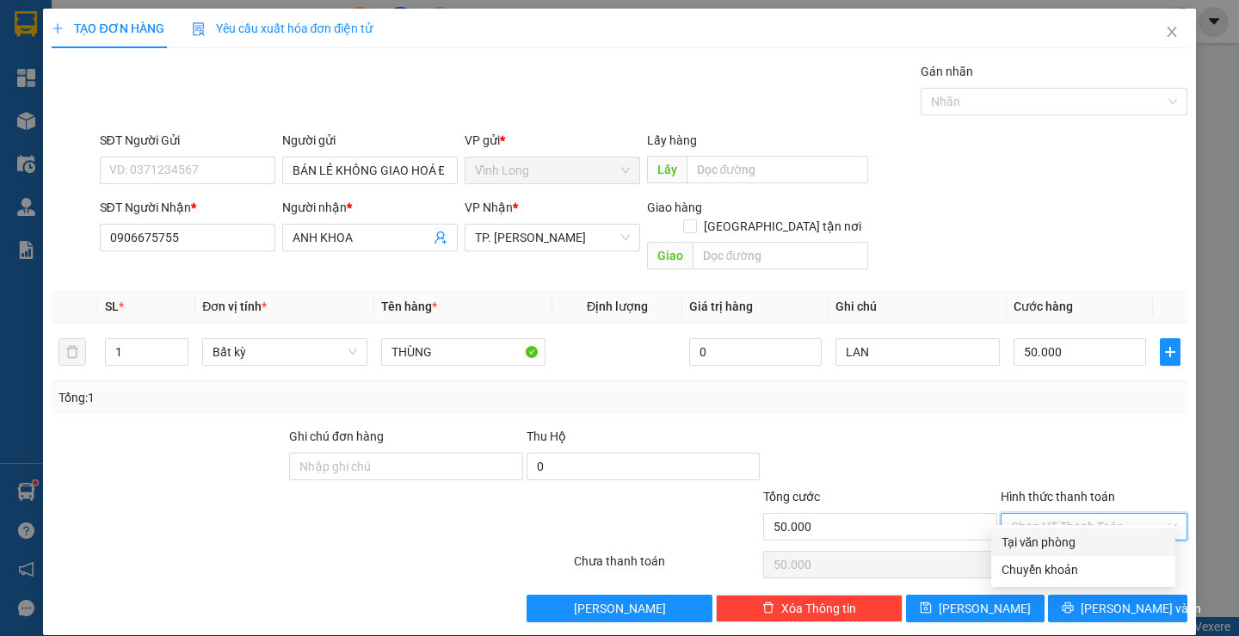
click at [1046, 548] on div "Tại văn phòng" at bounding box center [1084, 542] width 164 height 19
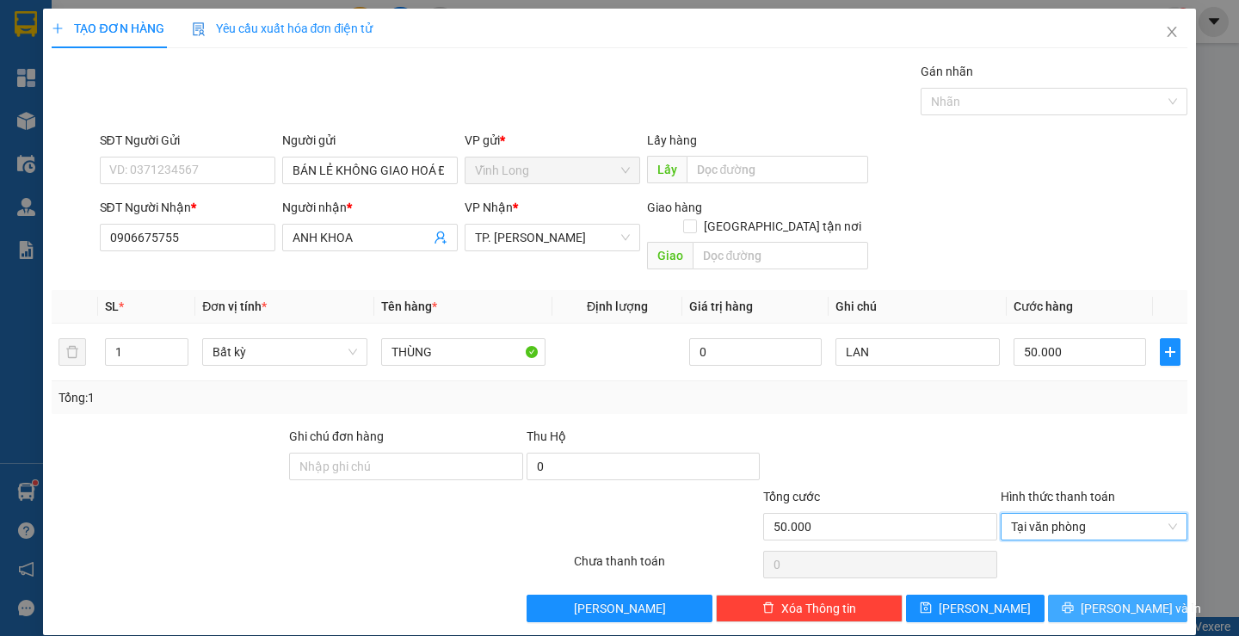
click at [1087, 595] on button "[PERSON_NAME] và In" at bounding box center [1117, 609] width 139 height 28
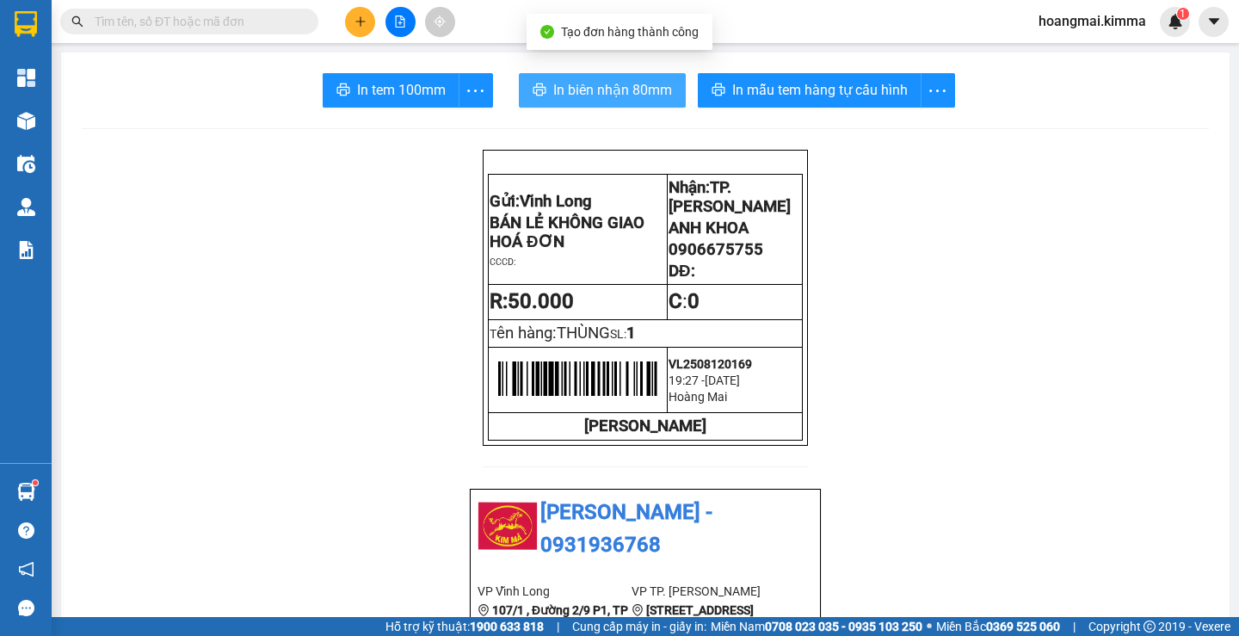
click at [625, 102] on button "In biên nhận 80mm" at bounding box center [602, 90] width 167 height 34
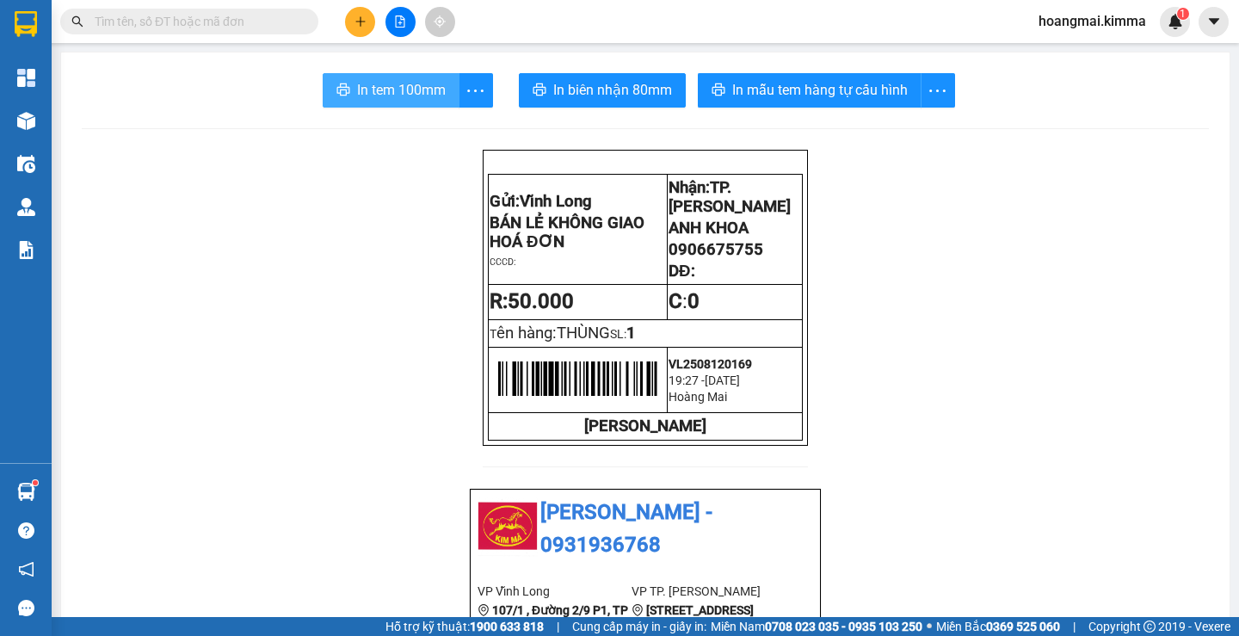
click at [385, 94] on span "In tem 100mm" at bounding box center [401, 90] width 89 height 22
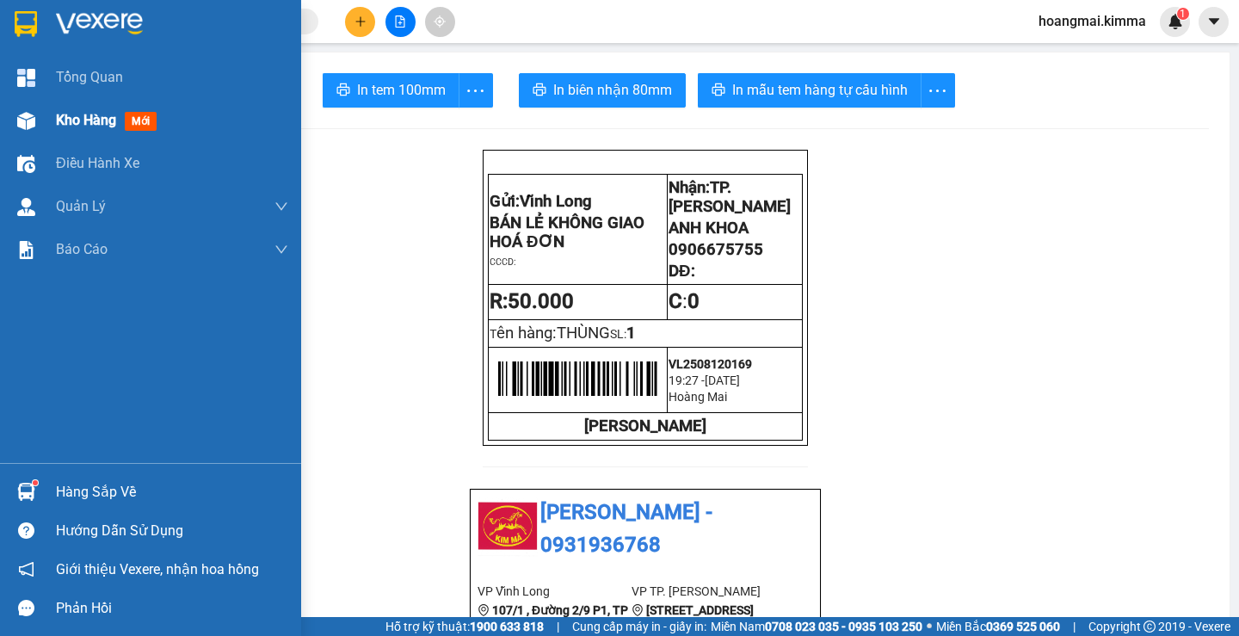
click at [82, 118] on span "Kho hàng" at bounding box center [86, 120] width 60 height 16
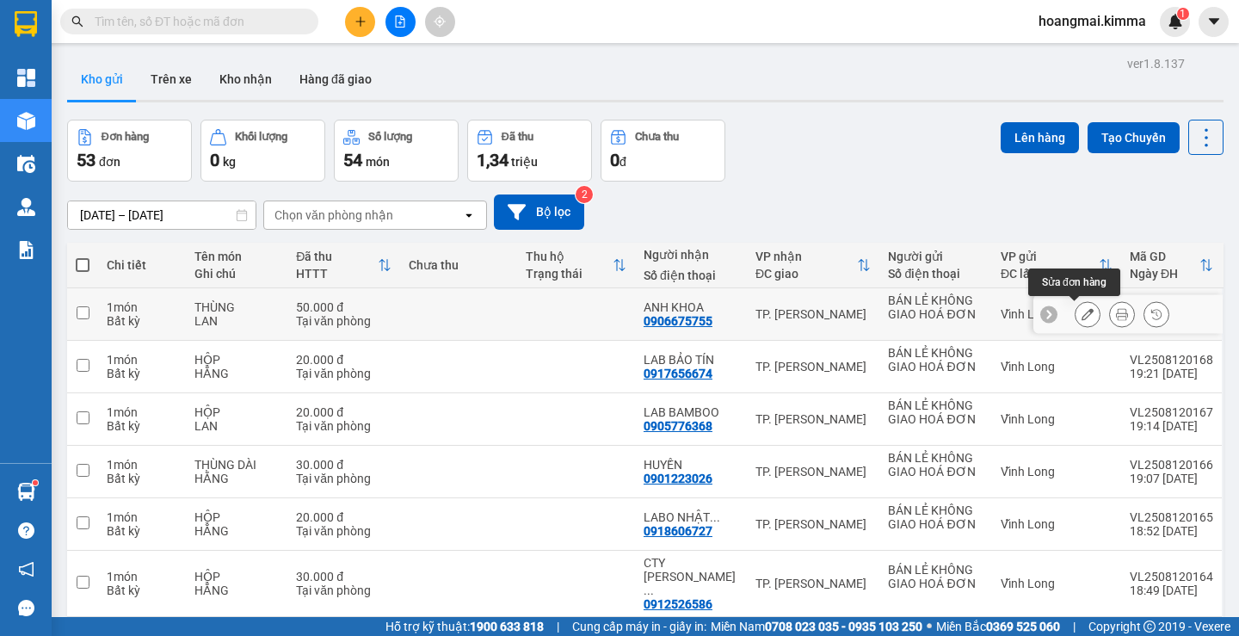
click at [1082, 315] on icon at bounding box center [1088, 314] width 12 height 12
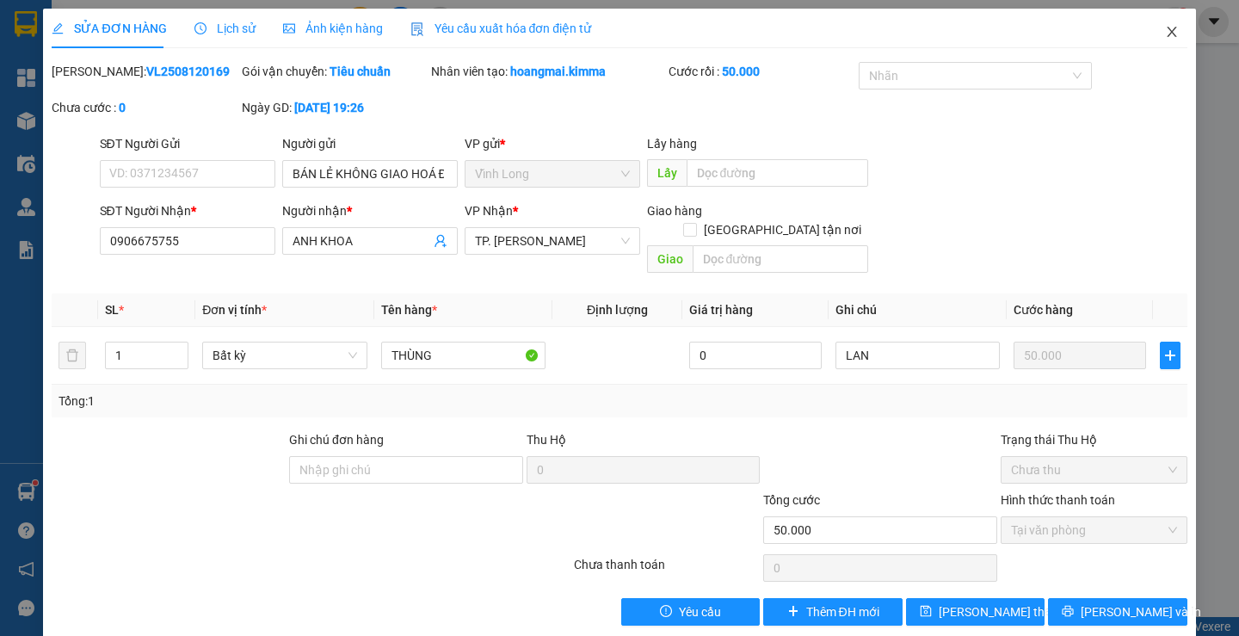
click at [1167, 32] on icon "close" at bounding box center [1171, 32] width 9 height 10
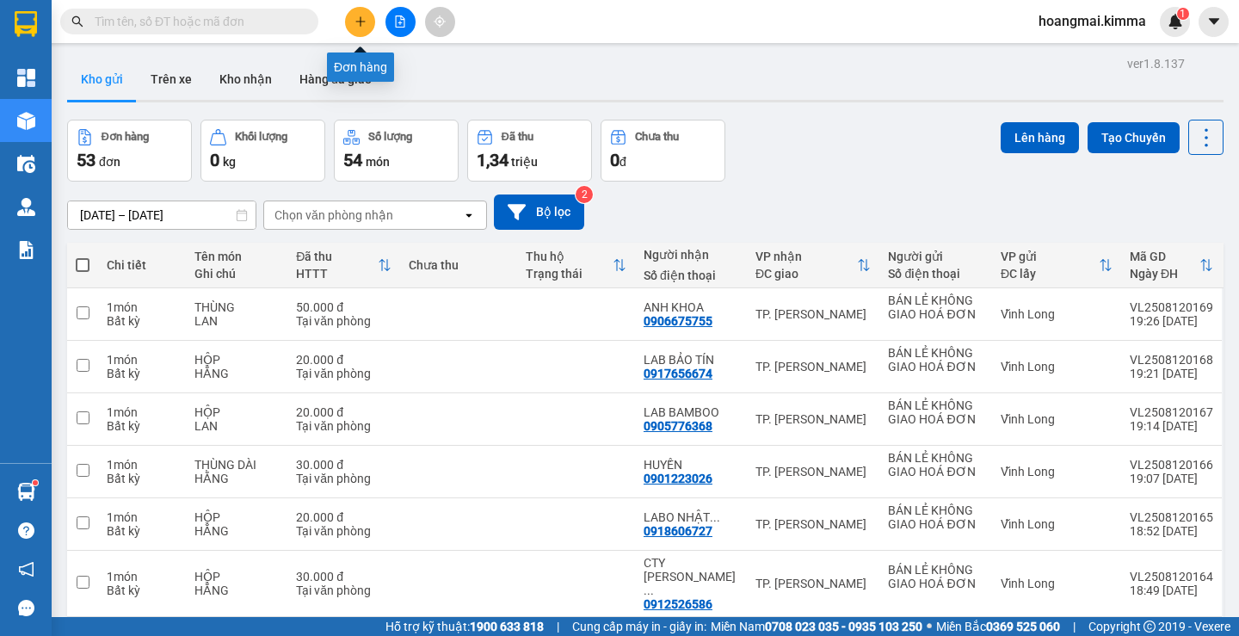
click at [361, 10] on button at bounding box center [360, 22] width 30 height 30
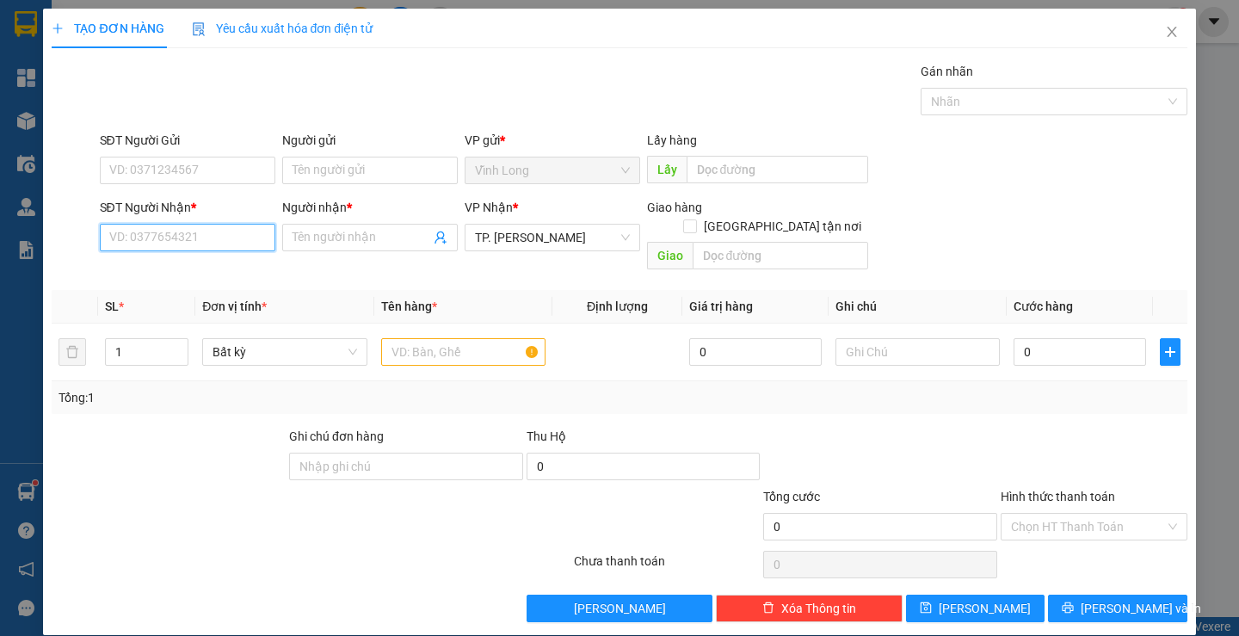
click at [214, 229] on input "SĐT Người Nhận *" at bounding box center [188, 238] width 176 height 28
type input "0964817347"
click at [225, 280] on div "0964817347 - LABO ANH KHOA" at bounding box center [193, 271] width 171 height 19
type input "LABO ANH KHOA"
type input "0964817347"
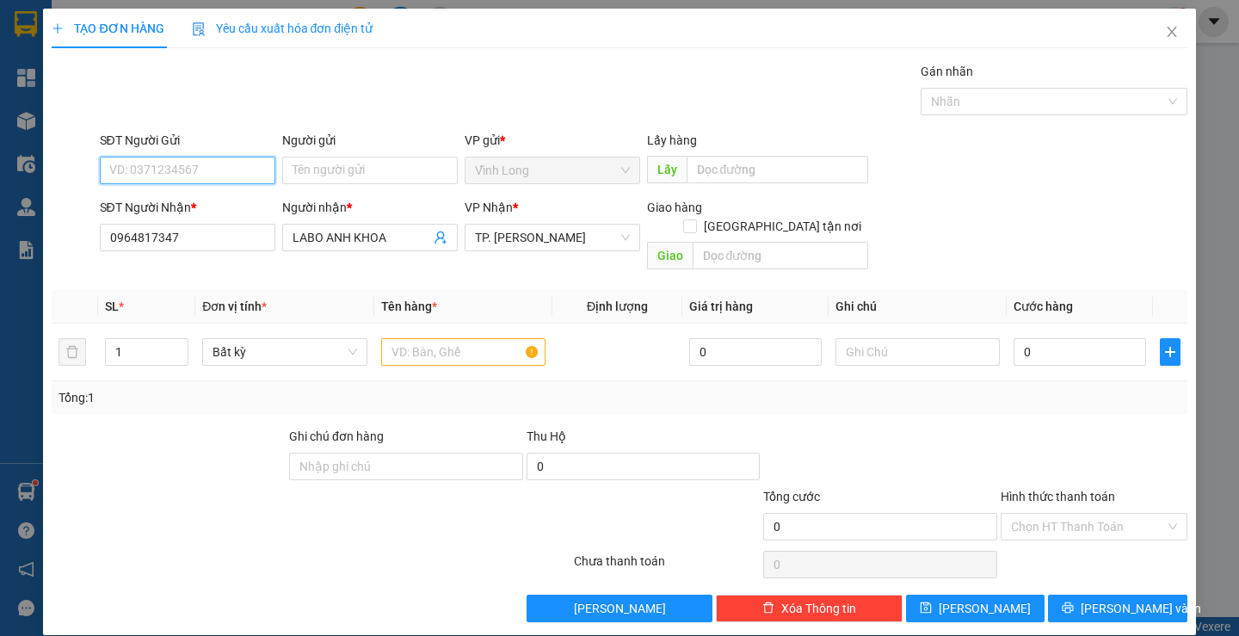
click at [236, 162] on input "SĐT Người Gửi" at bounding box center [188, 171] width 176 height 28
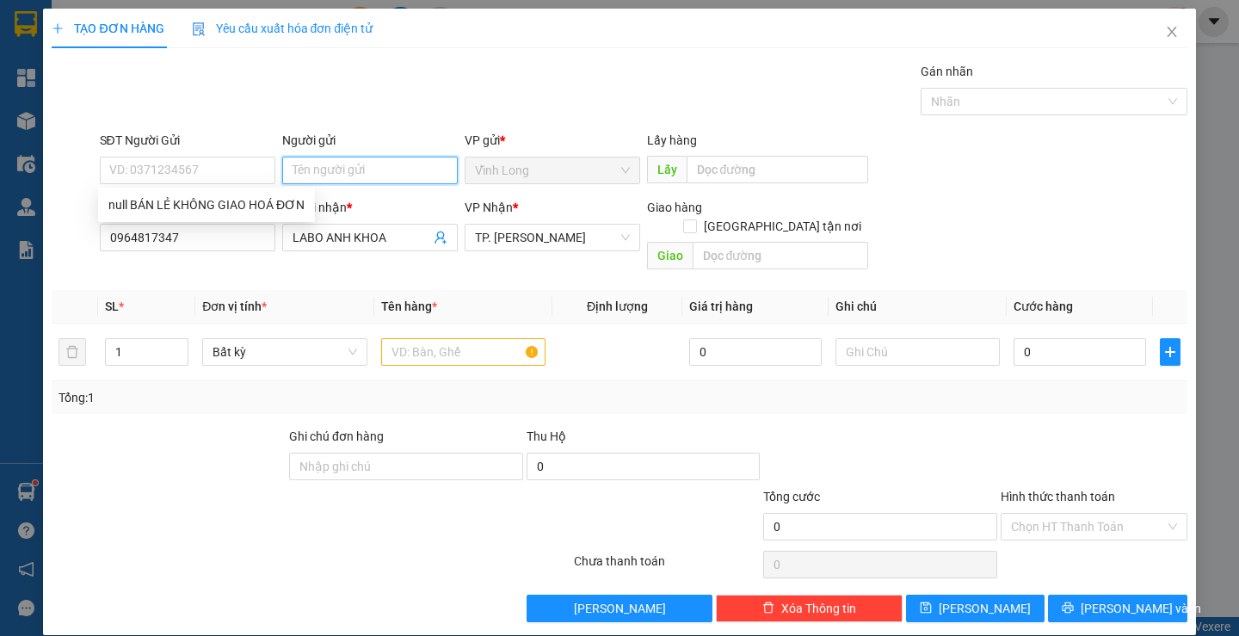
click at [313, 170] on input "Người gửi" at bounding box center [370, 171] width 176 height 28
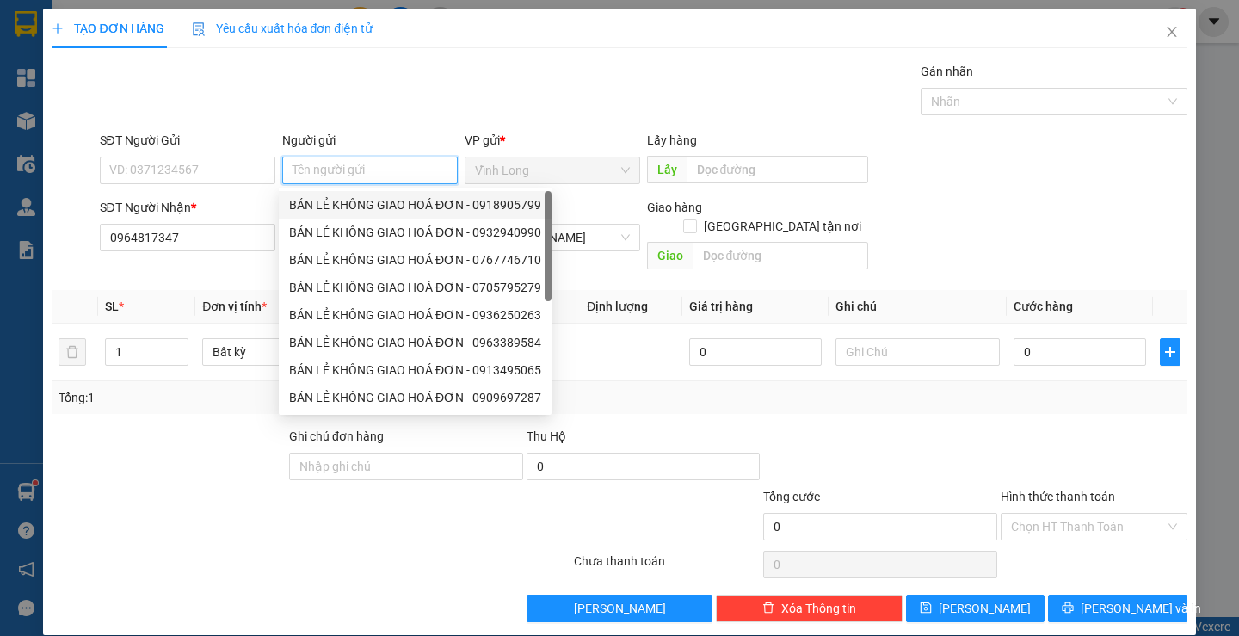
click at [327, 200] on div "BÁN LẺ KHÔNG GIAO HOÁ ĐƠN - 0918905799" at bounding box center [415, 204] width 252 height 19
type input "0918905799"
type input "BÁN LẺ KHÔNG GIAO HOÁ ĐƠN"
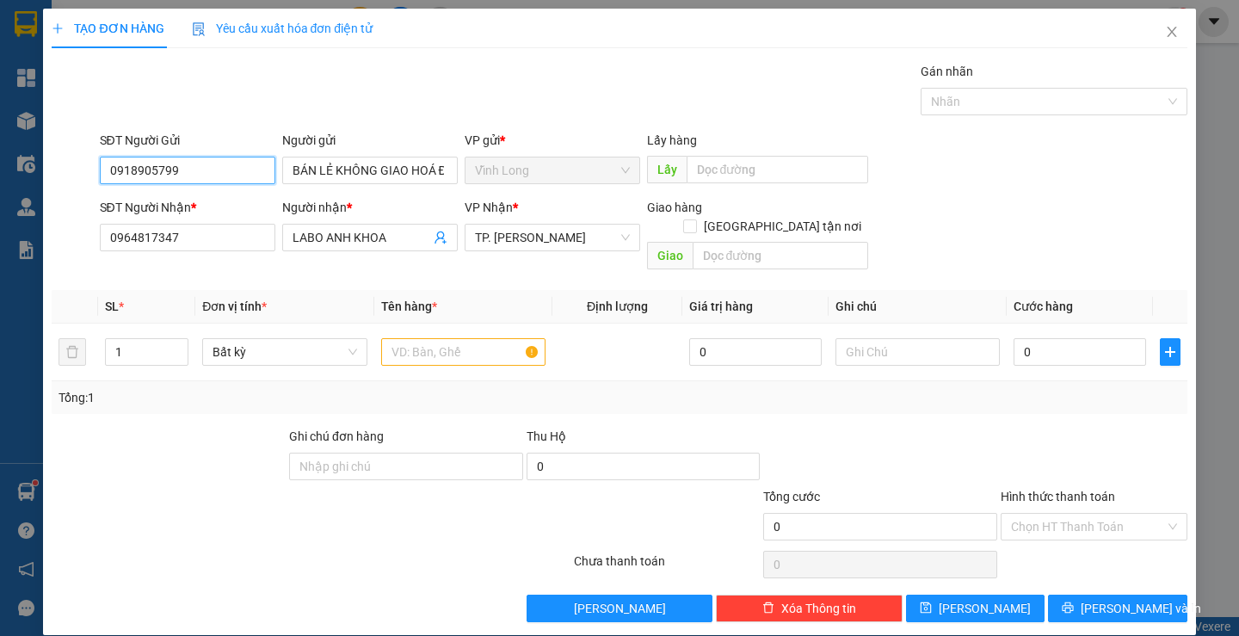
drag, startPoint x: 183, startPoint y: 162, endPoint x: 83, endPoint y: 164, distance: 100.7
click at [83, 164] on div "SĐT Người Gửi 0918905799 0918905799 Người gửi BÁN LẺ KHÔNG GIAO HOÁ ĐƠN VP gửi …" at bounding box center [619, 161] width 1139 height 60
click at [431, 340] on input "text" at bounding box center [463, 352] width 164 height 28
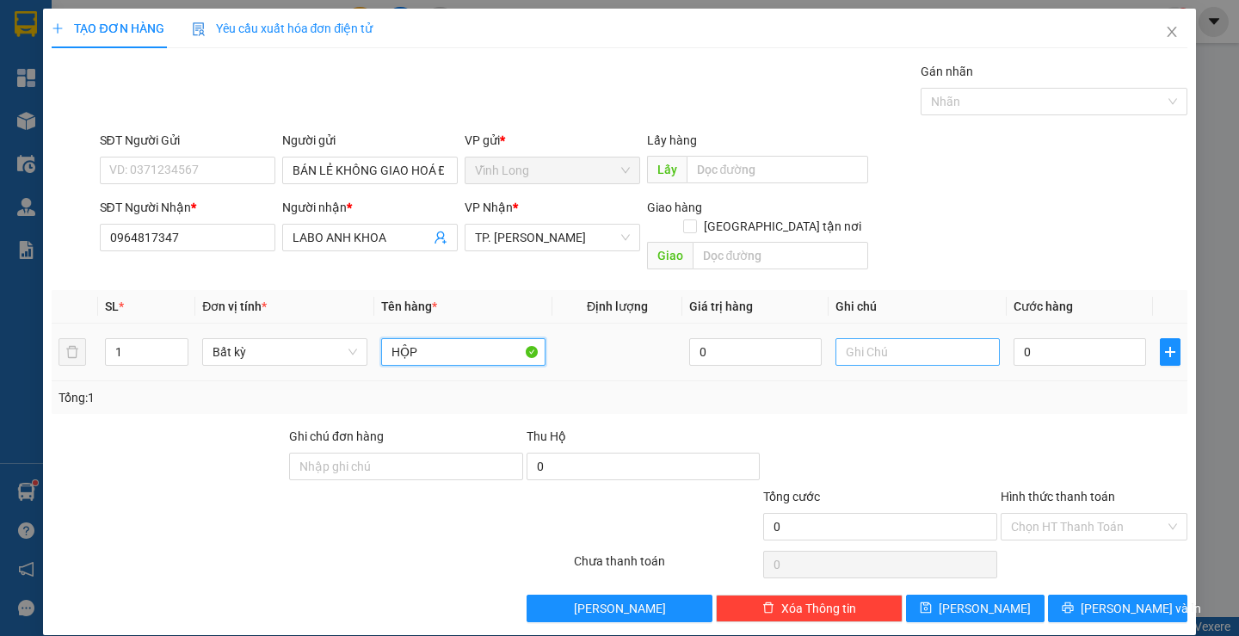
type input "HỘP"
click at [880, 338] on input "text" at bounding box center [918, 352] width 164 height 28
type input "LAN"
click at [1014, 340] on input "0" at bounding box center [1080, 352] width 133 height 28
type input "2"
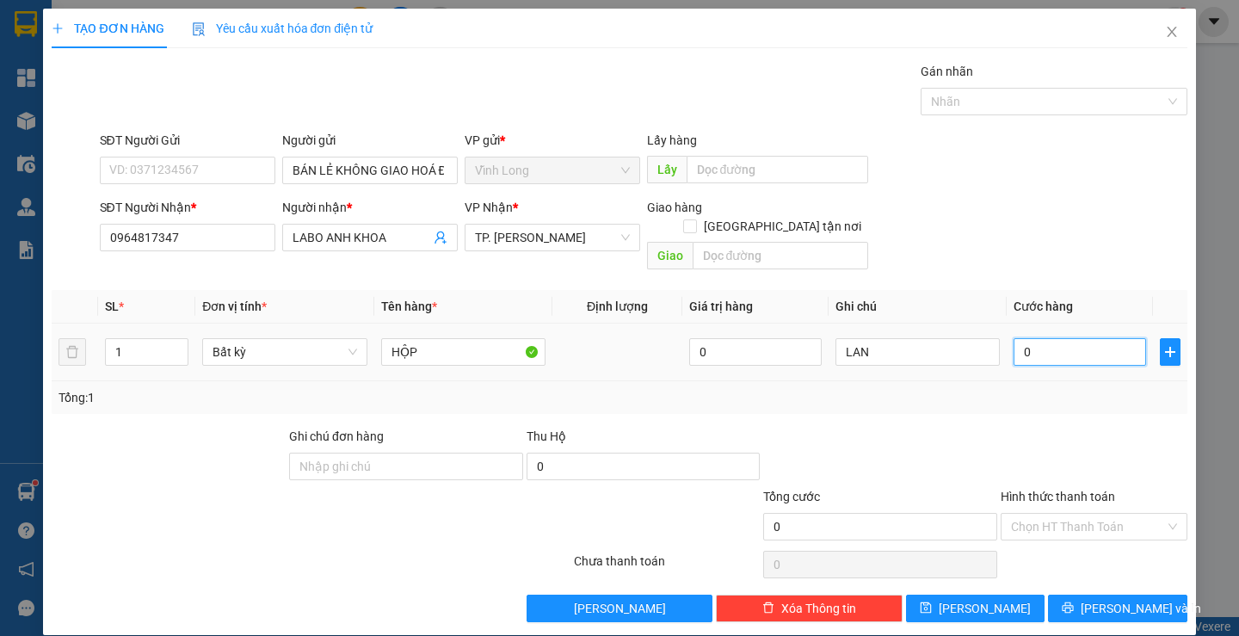
type input "2"
type input "20"
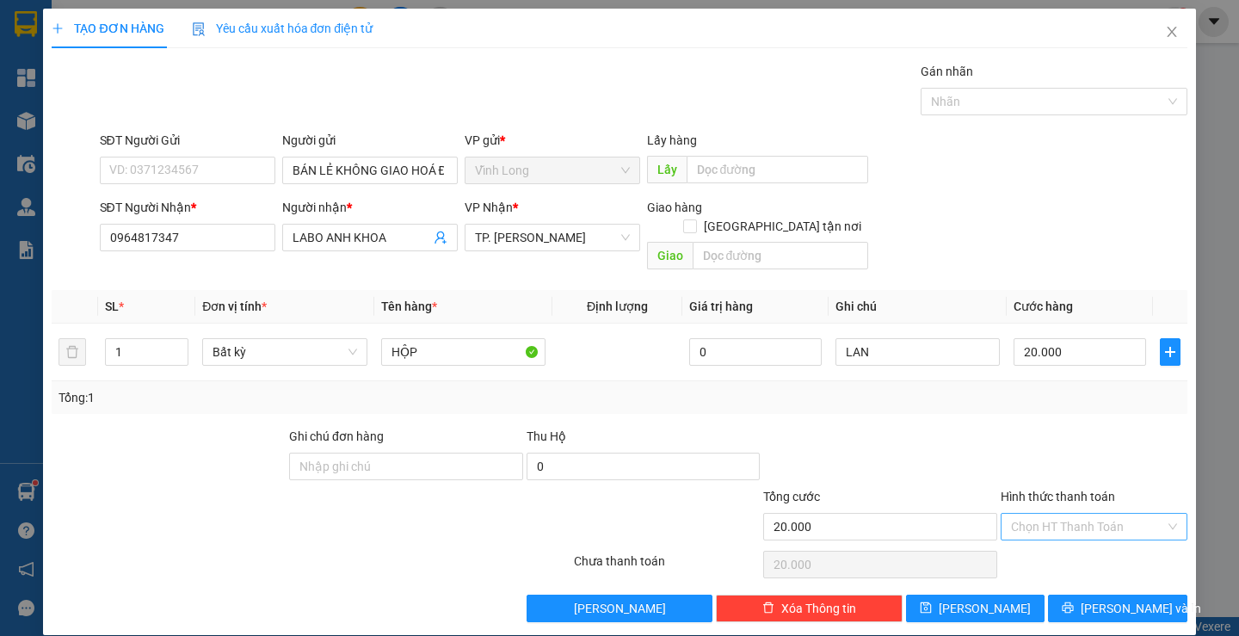
click at [1082, 514] on input "Hình thức thanh toán" at bounding box center [1088, 527] width 154 height 26
click at [1055, 537] on div "Tại văn phòng" at bounding box center [1084, 542] width 164 height 19
click at [1107, 599] on span "[PERSON_NAME] và In" at bounding box center [1141, 608] width 120 height 19
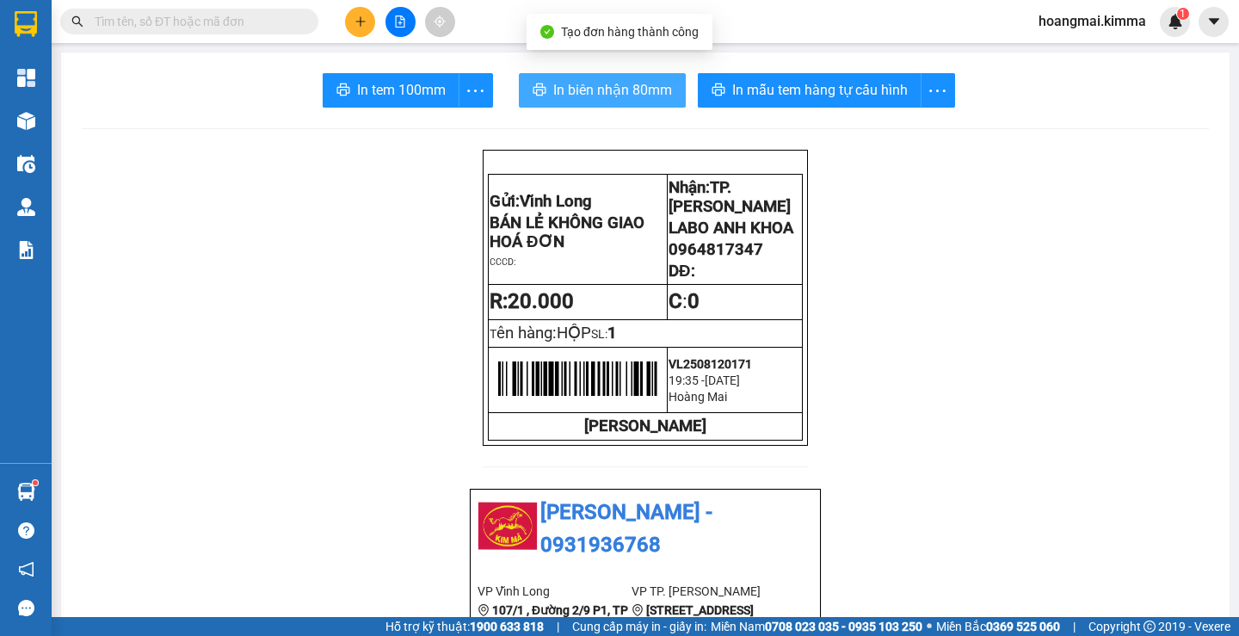
click at [624, 89] on span "In biên nhận 80mm" at bounding box center [612, 90] width 119 height 22
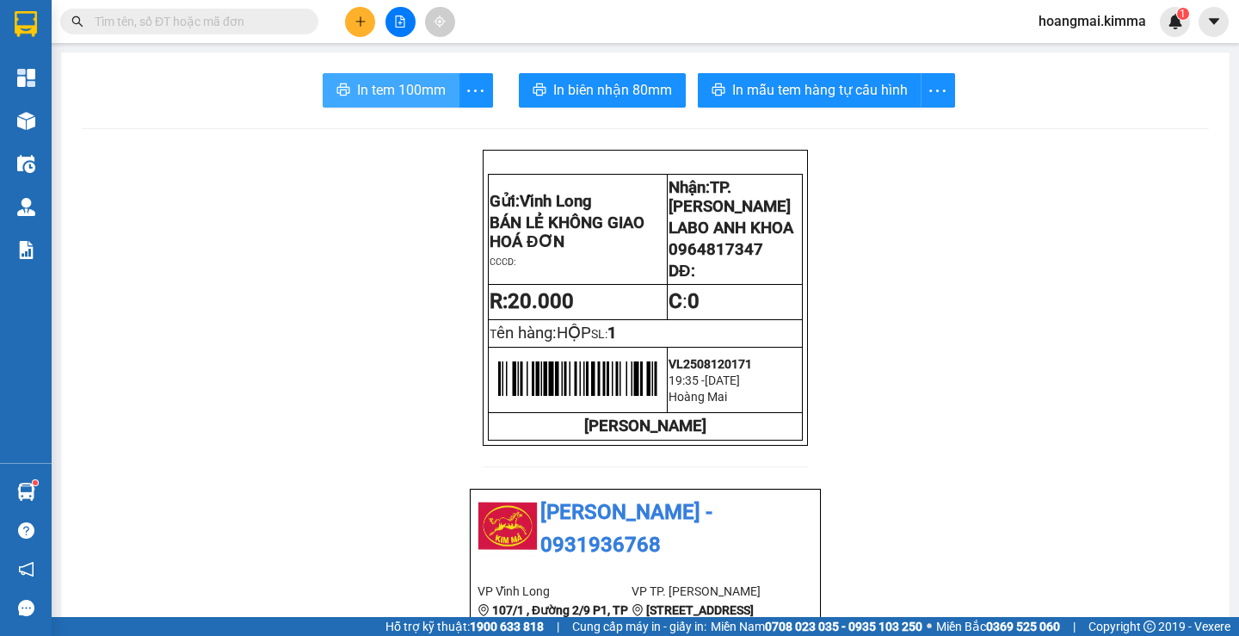
click at [387, 80] on span "In tem 100mm" at bounding box center [401, 90] width 89 height 22
click at [364, 15] on icon "plus" at bounding box center [361, 21] width 12 height 12
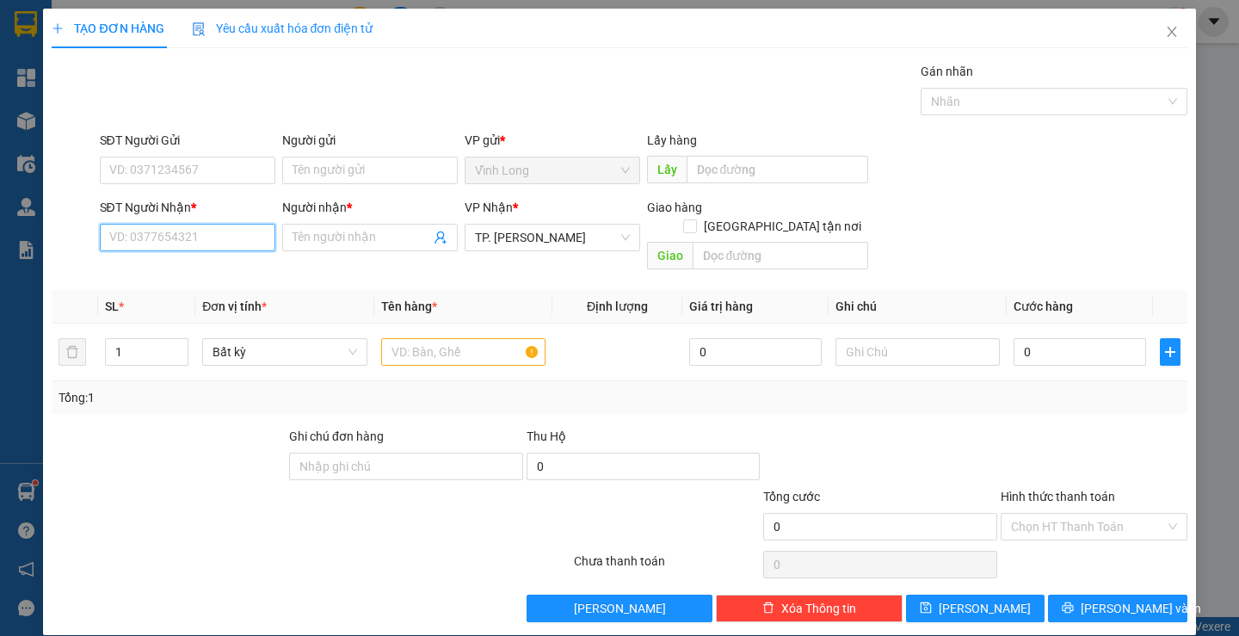
click at [233, 248] on input "SĐT Người Nhận *" at bounding box center [188, 238] width 176 height 28
click at [398, 175] on input "Người gửi" at bounding box center [370, 171] width 176 height 28
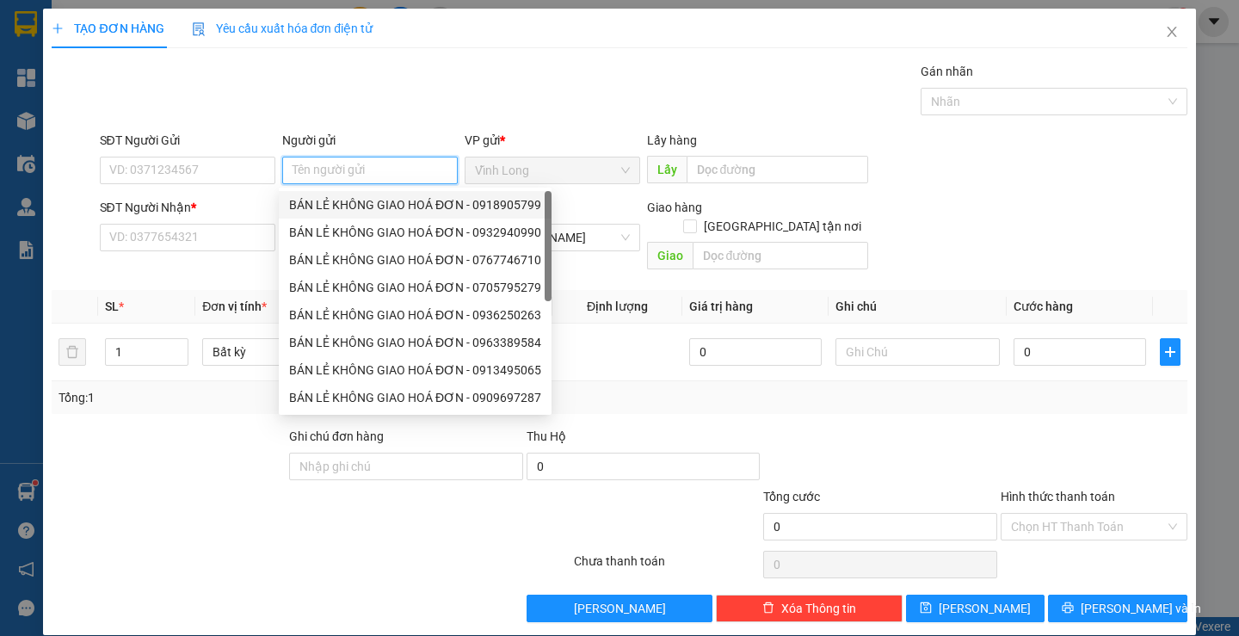
click at [365, 206] on div "BÁN LẺ KHÔNG GIAO HOÁ ĐƠN - 0918905799" at bounding box center [415, 204] width 252 height 19
type input "0918905799"
type input "BÁN LẺ KHÔNG GIAO HOÁ ĐƠN"
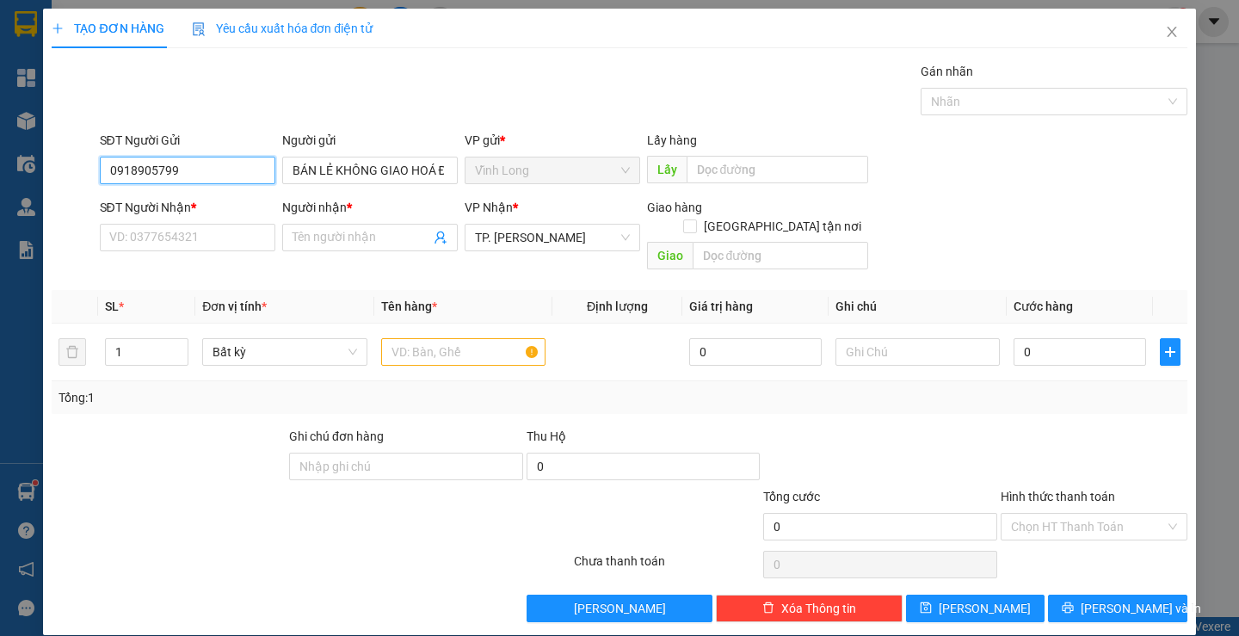
drag, startPoint x: 244, startPoint y: 174, endPoint x: 0, endPoint y: 143, distance: 245.5
click at [0, 143] on div "TẠO ĐƠN HÀNG Yêu cầu xuất hóa đơn điện tử Transit Pickup Surcharge Ids Transit …" at bounding box center [619, 318] width 1239 height 636
click at [473, 338] on input "text" at bounding box center [463, 352] width 164 height 28
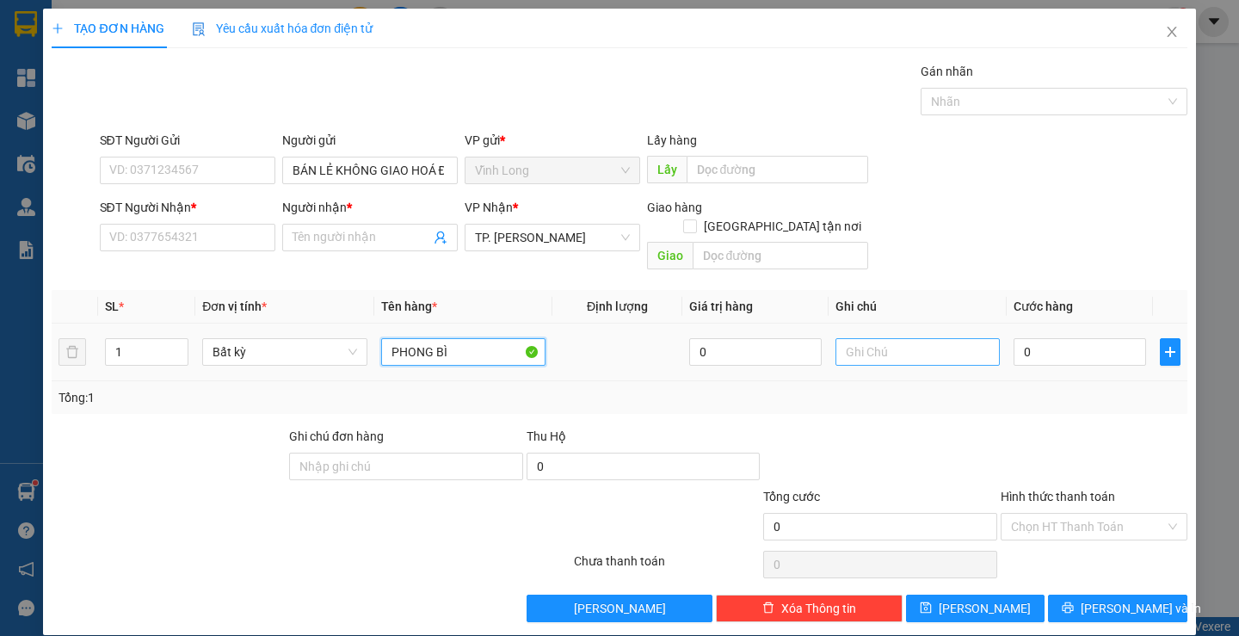
type input "PHONG BÌ"
click at [903, 338] on input "text" at bounding box center [918, 352] width 164 height 28
type input "LAN"
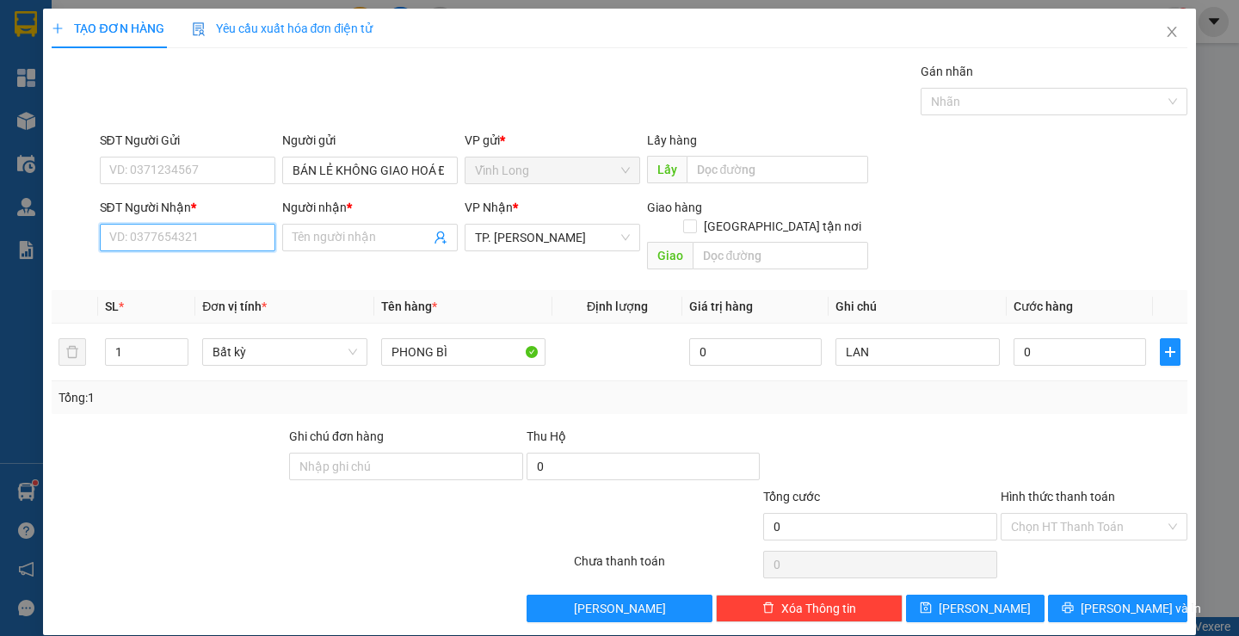
click at [182, 228] on input "SĐT Người Nhận *" at bounding box center [188, 238] width 176 height 28
type input "0988691476"
click at [354, 240] on input "Người nhận *" at bounding box center [362, 237] width 138 height 19
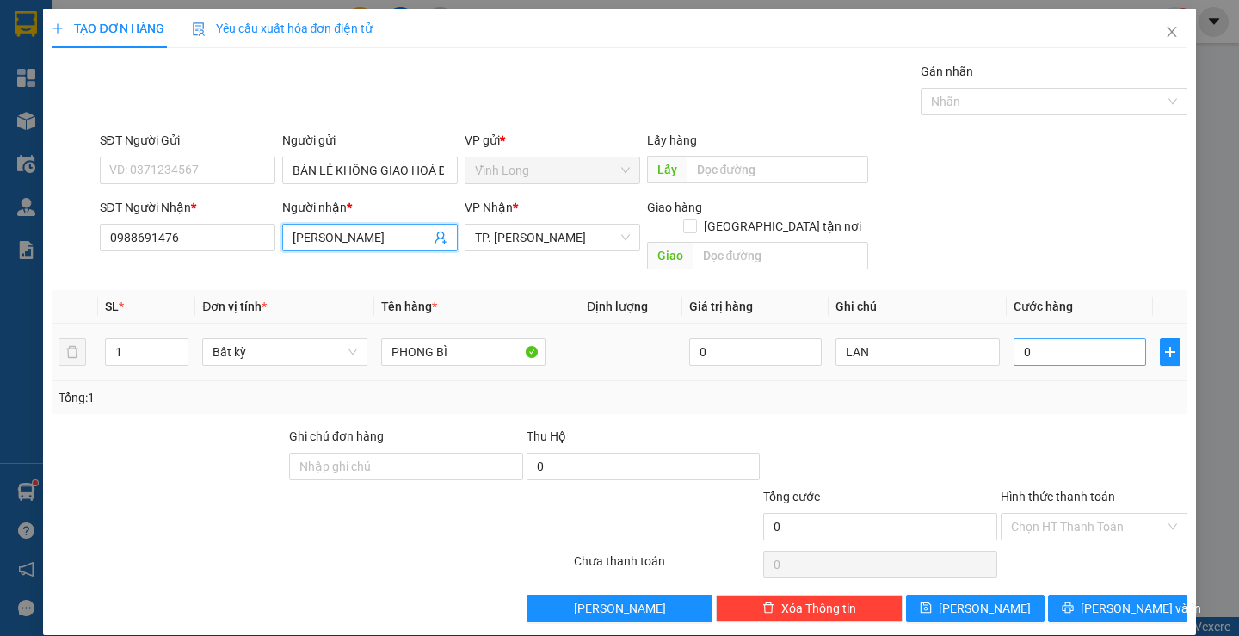
type input "[PERSON_NAME]"
click at [1022, 340] on input "0" at bounding box center [1080, 352] width 133 height 28
type input "2"
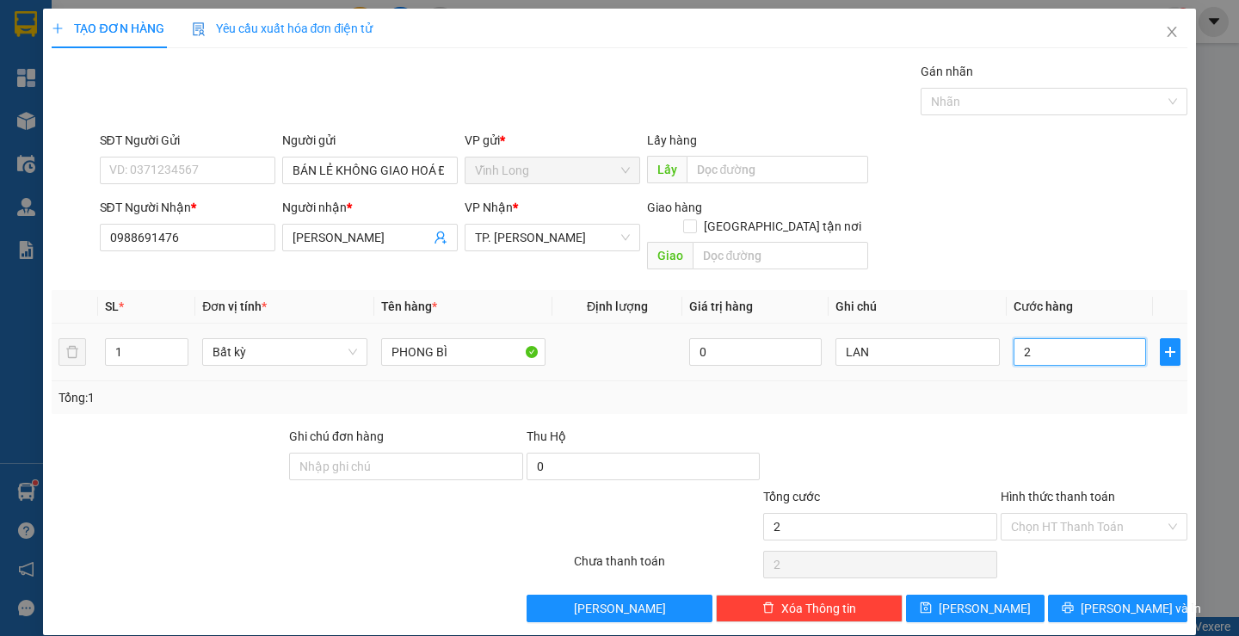
type input "20"
type input "20.000"
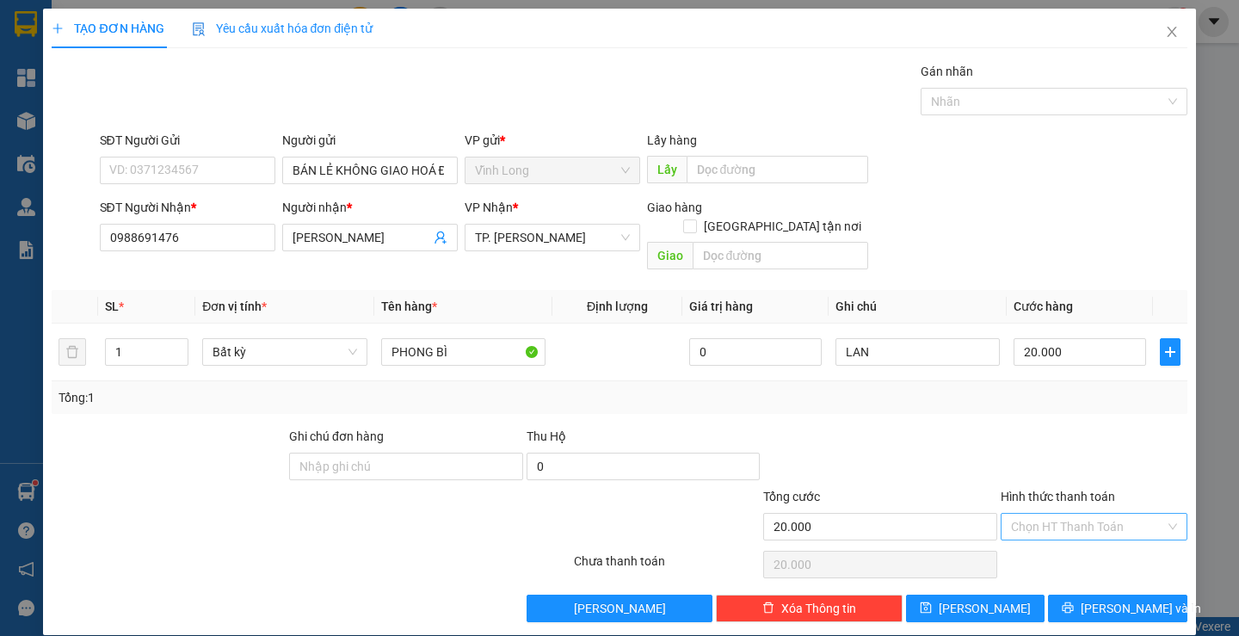
click at [1080, 515] on input "Hình thức thanh toán" at bounding box center [1088, 527] width 154 height 26
click at [1046, 546] on div "Tại văn phòng" at bounding box center [1084, 542] width 164 height 19
type input "0"
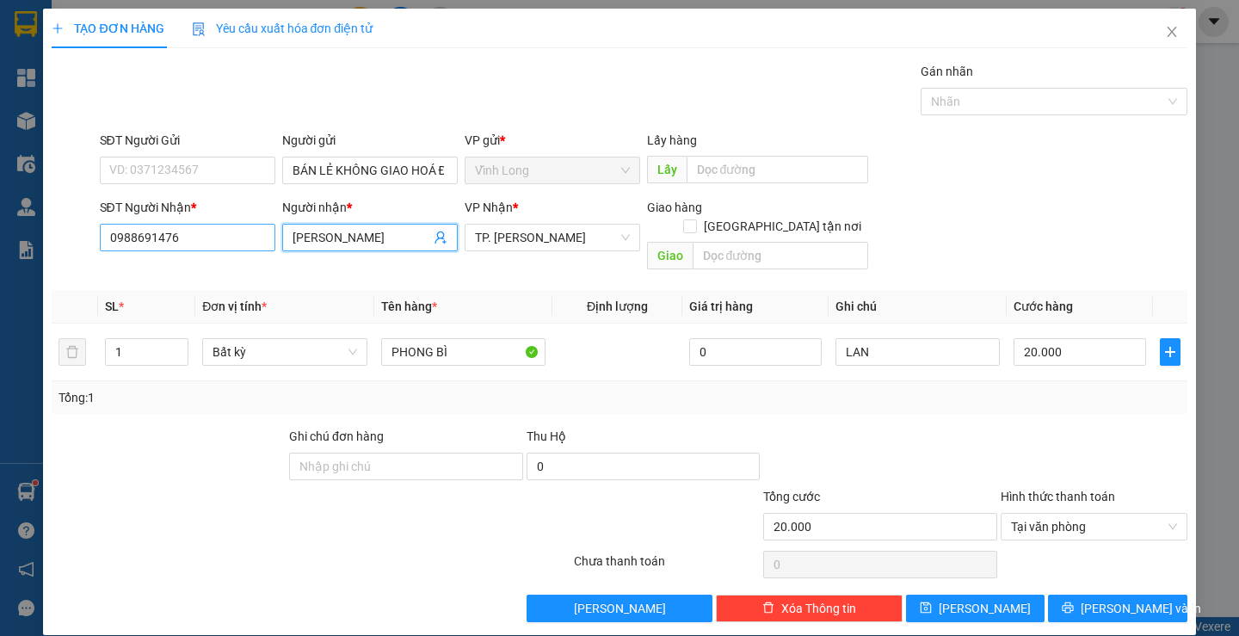
drag, startPoint x: 403, startPoint y: 237, endPoint x: 261, endPoint y: 230, distance: 142.2
click at [261, 230] on div "SĐT Người Nhận * 0988691476 Người nhận * [PERSON_NAME] [PERSON_NAME] VP Nhận * …" at bounding box center [643, 237] width 1095 height 79
click at [404, 238] on input "[PERSON_NAME]" at bounding box center [362, 237] width 138 height 19
drag, startPoint x: 410, startPoint y: 240, endPoint x: 281, endPoint y: 241, distance: 129.1
click at [282, 241] on span "[PERSON_NAME]" at bounding box center [370, 238] width 176 height 28
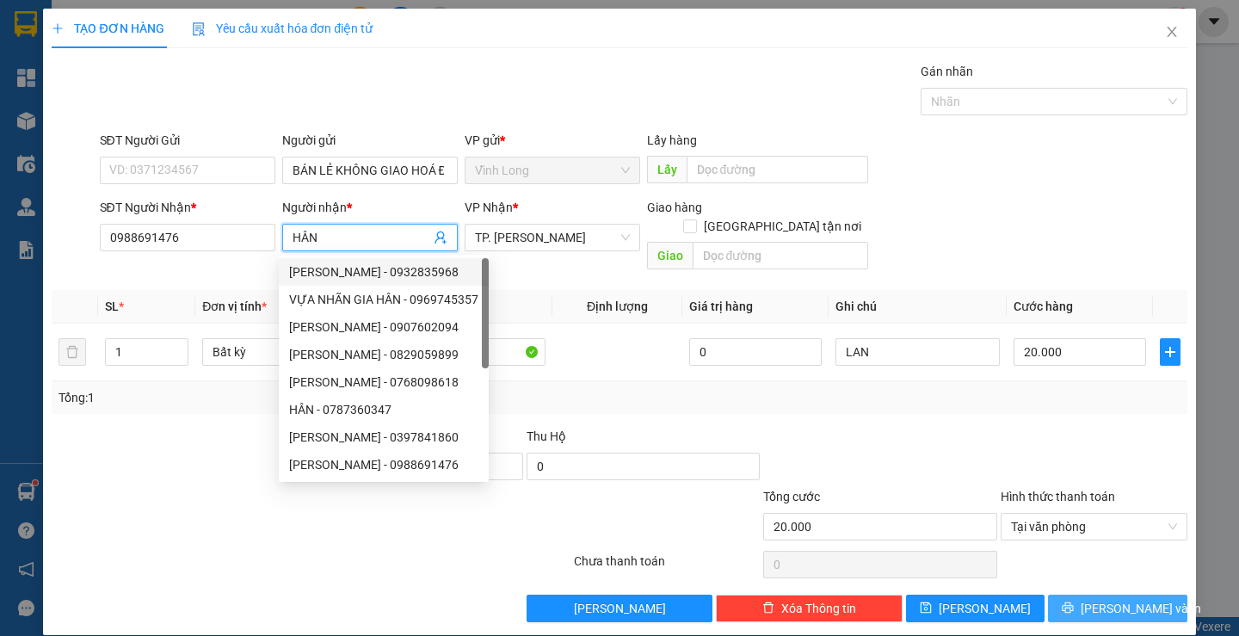
click at [1114, 599] on span "[PERSON_NAME] và In" at bounding box center [1141, 608] width 120 height 19
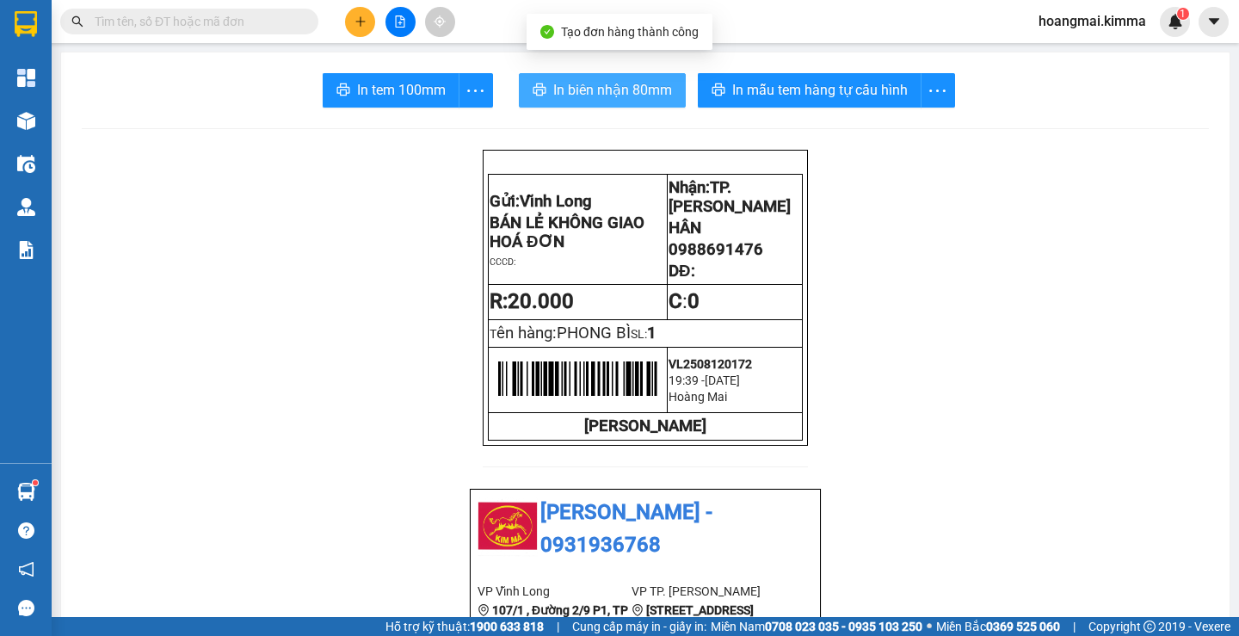
click at [618, 100] on span "In biên nhận 80mm" at bounding box center [612, 90] width 119 height 22
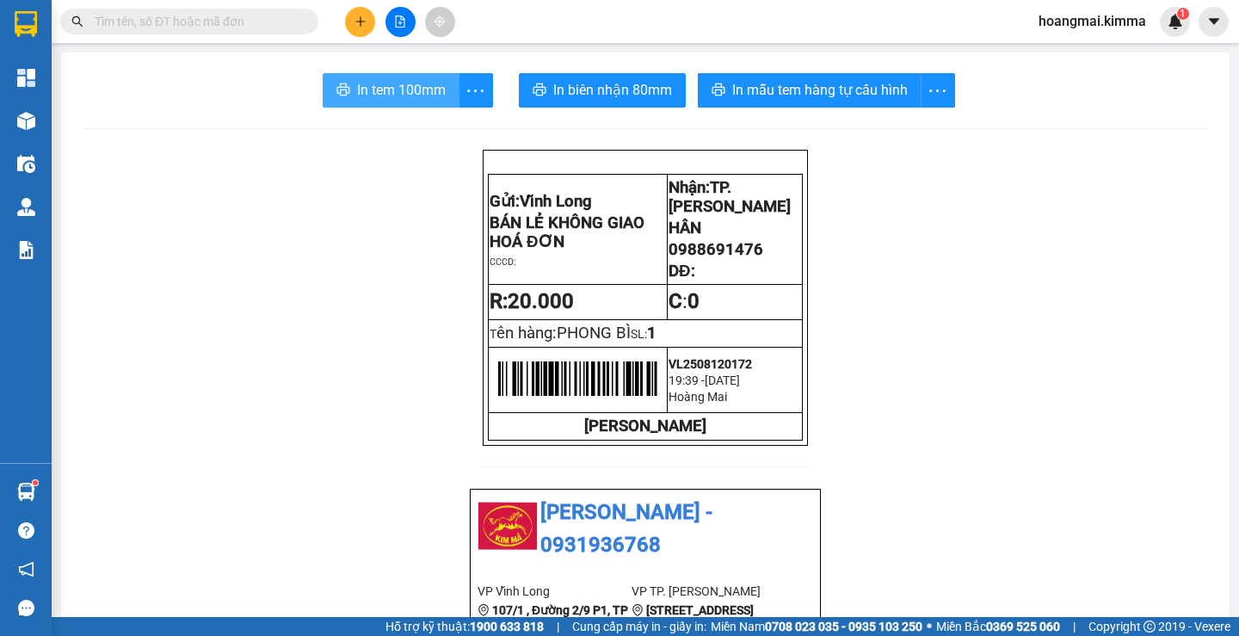
click at [404, 94] on span "In tem 100mm" at bounding box center [401, 90] width 89 height 22
click at [358, 30] on button at bounding box center [360, 22] width 30 height 30
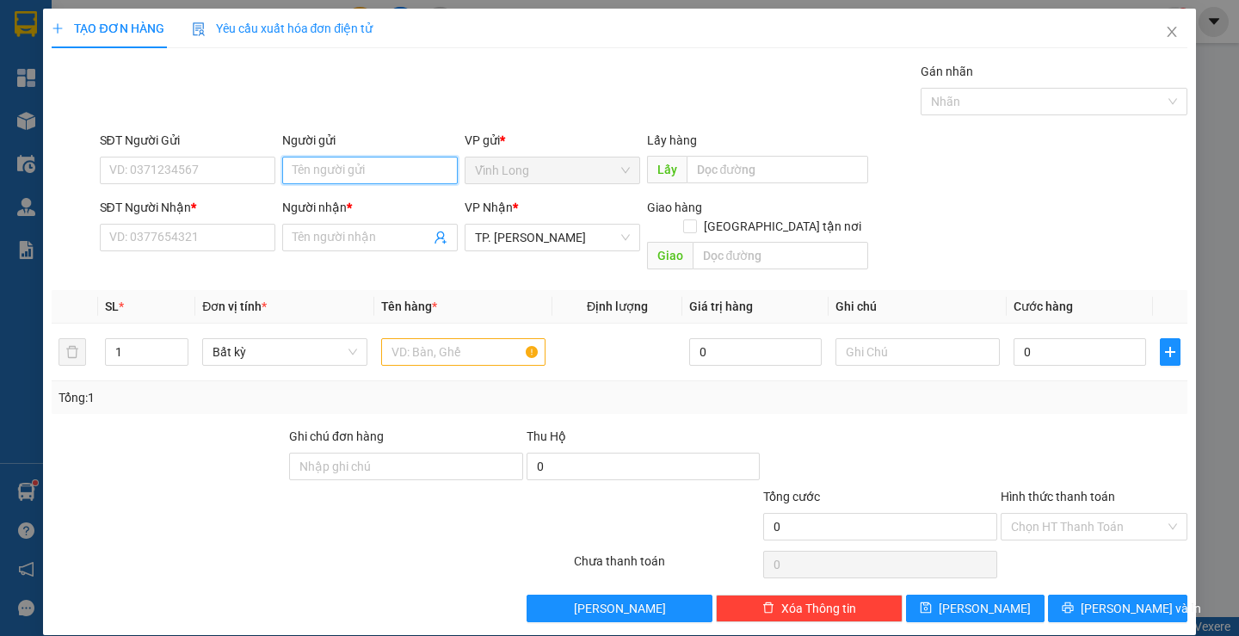
click at [337, 173] on input "Người gửi" at bounding box center [370, 171] width 176 height 28
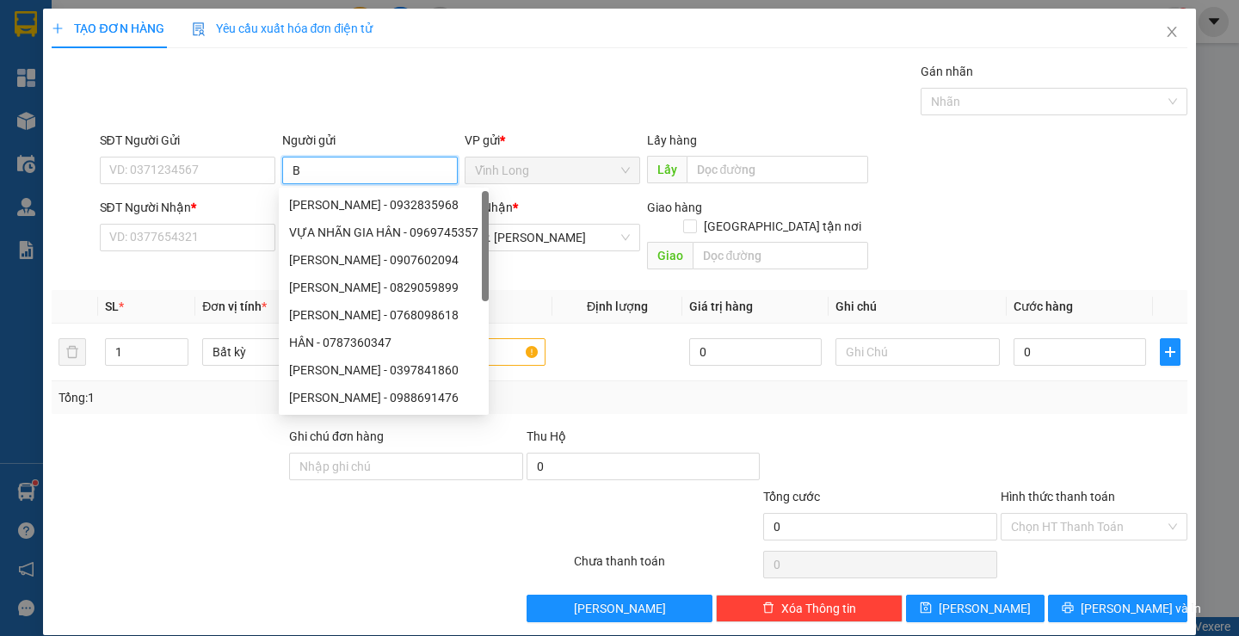
type input "BA"
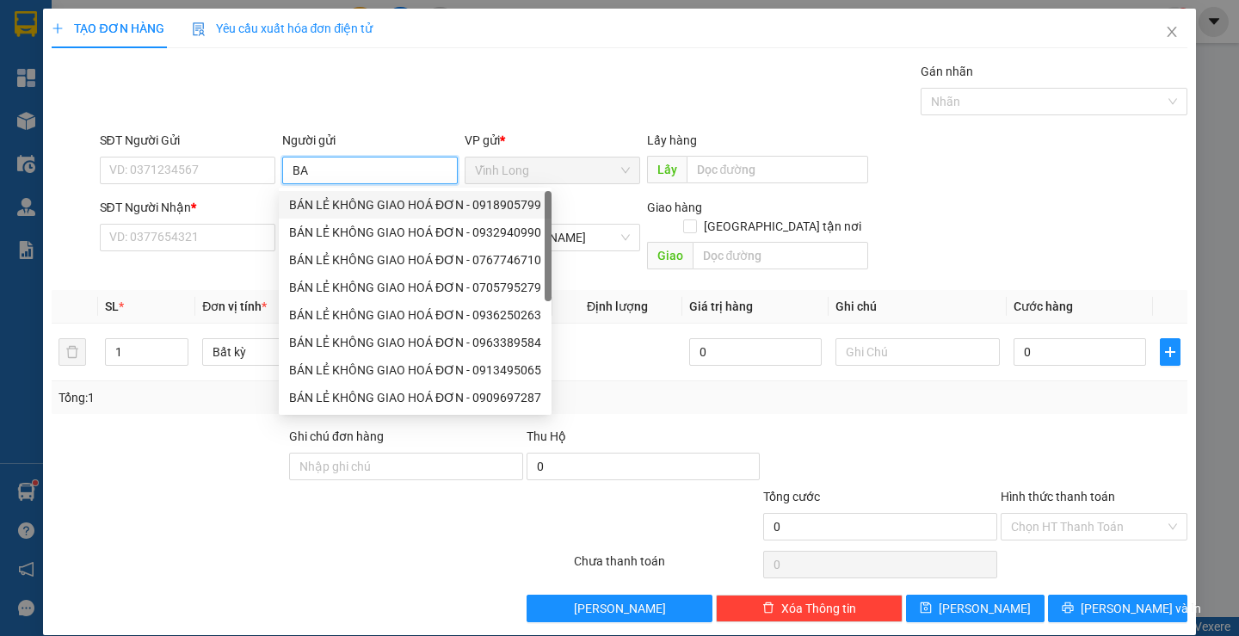
click at [383, 210] on div "BÁN LẺ KHÔNG GIAO HOÁ ĐƠN - 0918905799" at bounding box center [415, 204] width 252 height 19
type input "0918905799"
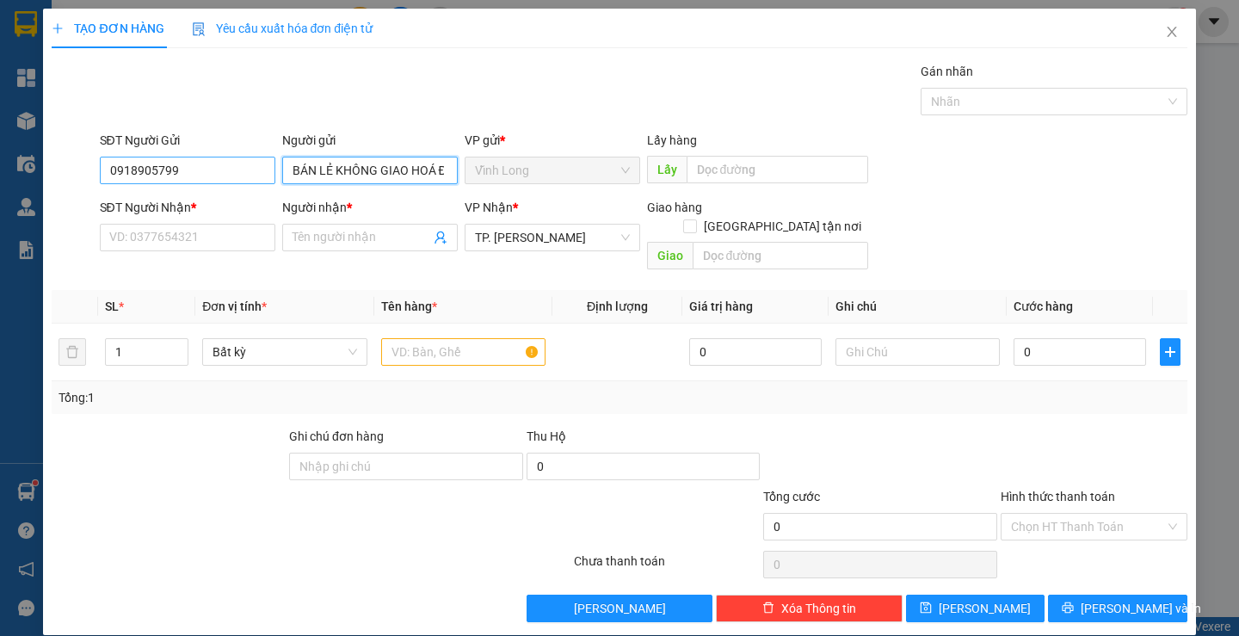
type input "BÁN LẺ KHÔNG GIAO HOÁ ĐƠN"
drag, startPoint x: 233, startPoint y: 169, endPoint x: 0, endPoint y: 175, distance: 233.3
click at [0, 175] on div "TẠO ĐƠN HÀNG Yêu cầu xuất hóa đơn điện tử Transit Pickup Surcharge Ids Transit …" at bounding box center [619, 318] width 1239 height 636
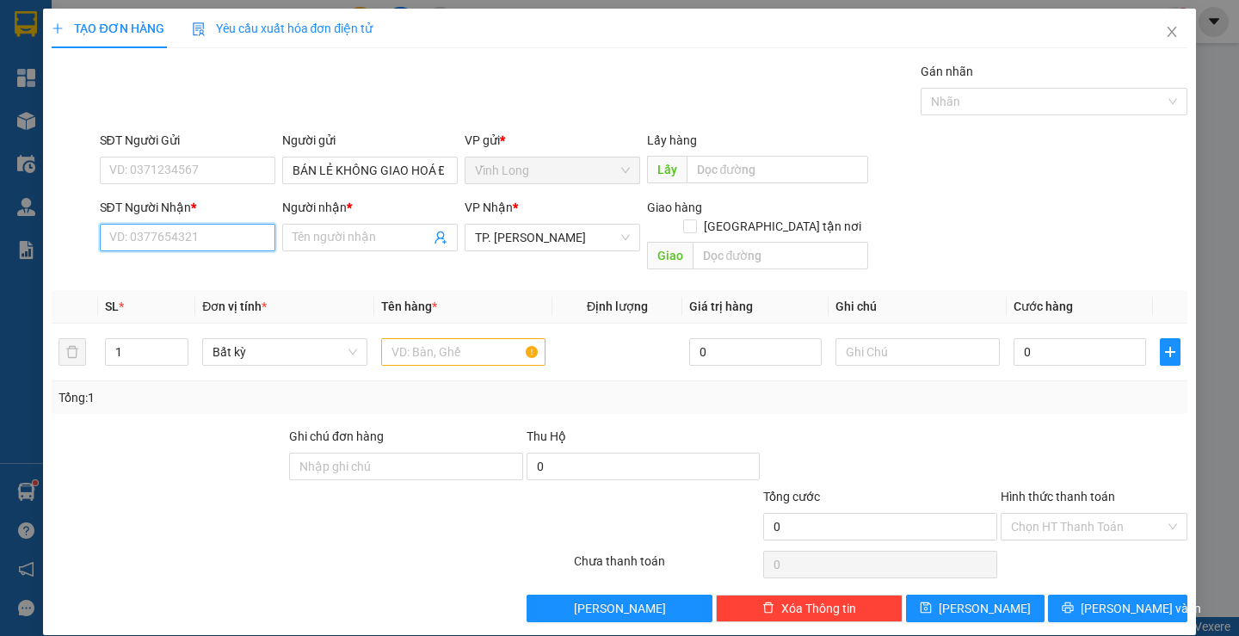
click at [115, 232] on input "SĐT Người Nhận *" at bounding box center [188, 238] width 176 height 28
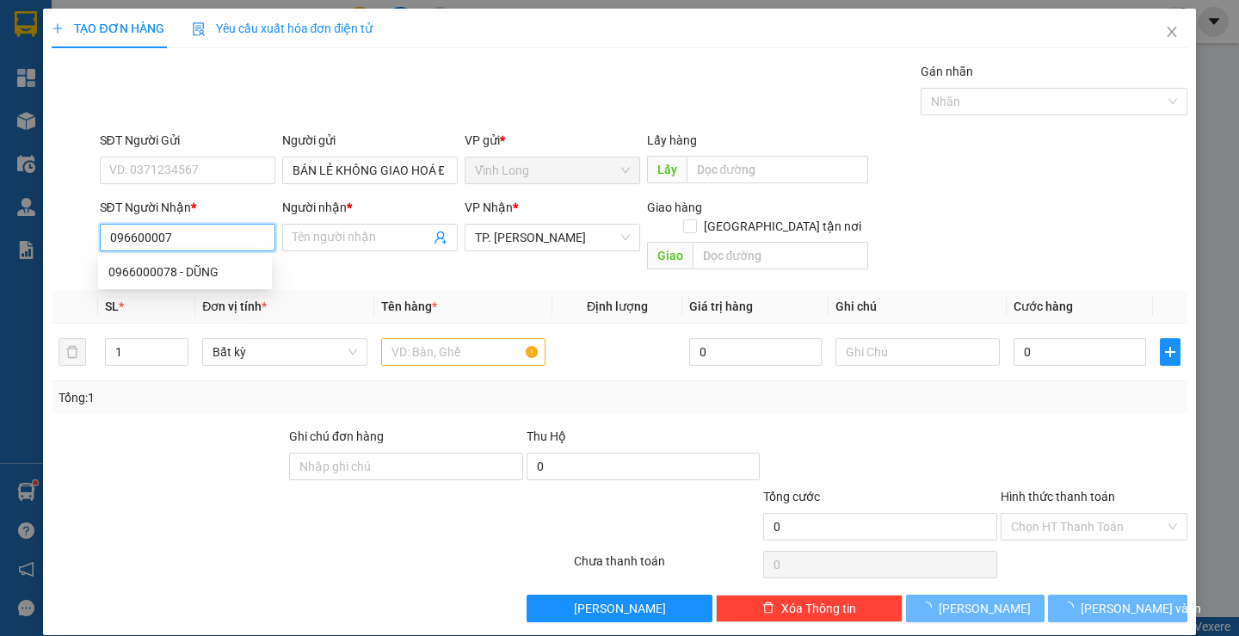
type input "0966000078"
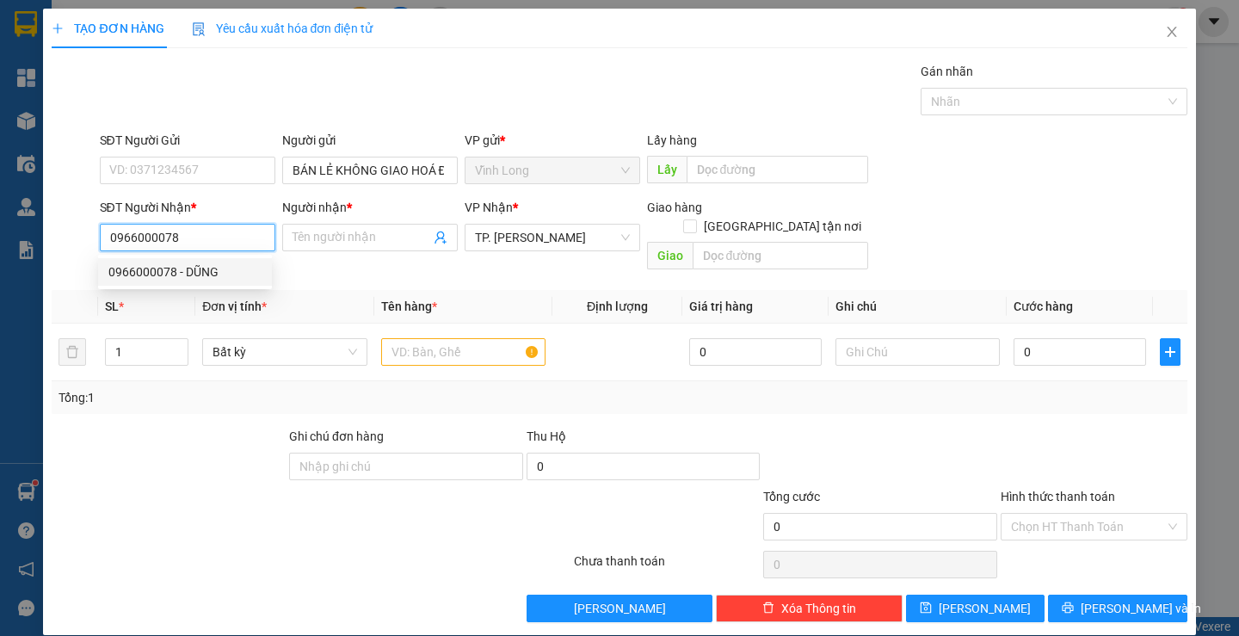
click at [202, 267] on div "0966000078 - DŨNG" at bounding box center [184, 271] width 153 height 19
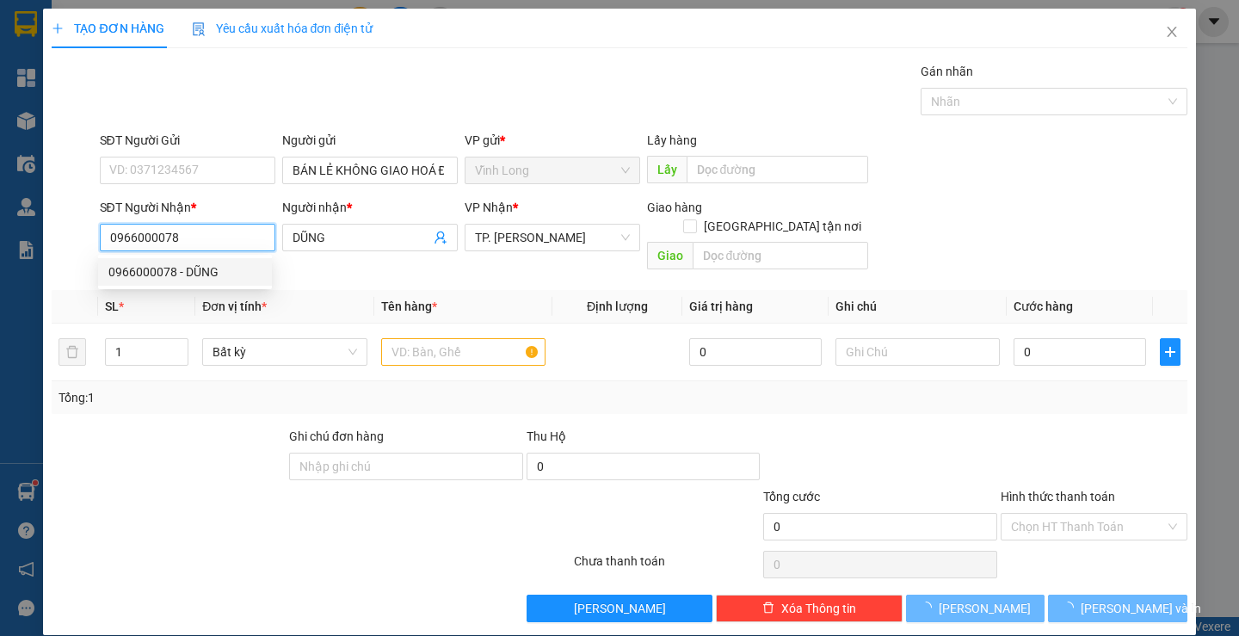
type input "DŨNG"
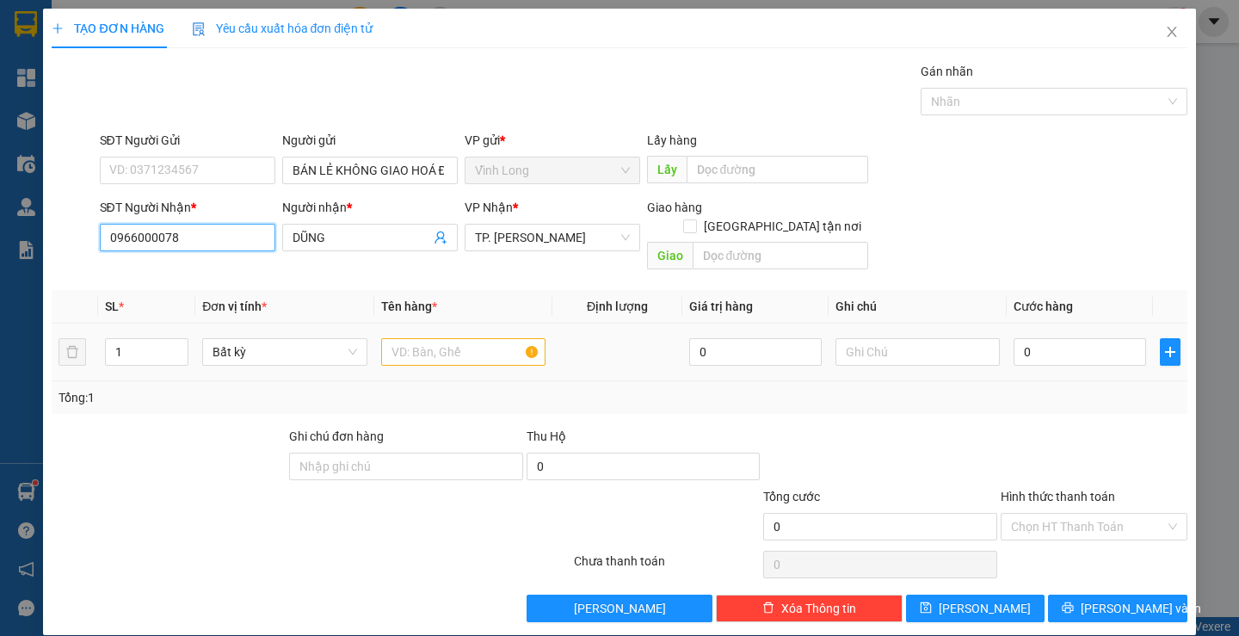
type input "0966000078"
click at [412, 338] on input "text" at bounding box center [463, 352] width 164 height 28
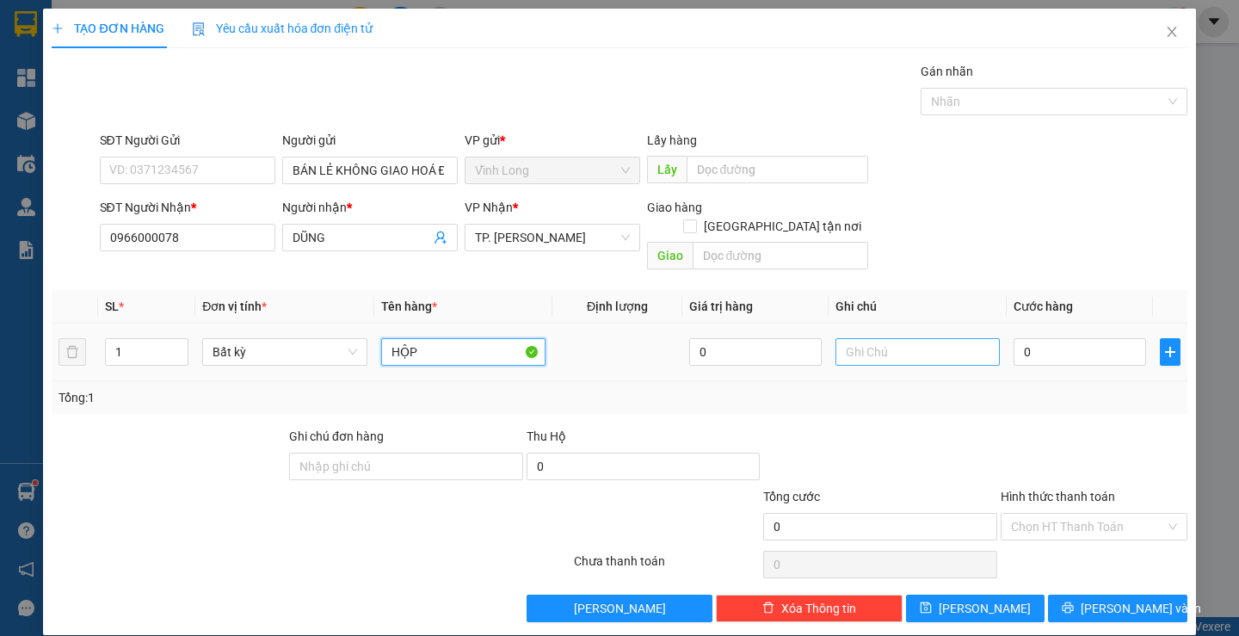
type input "HỘP"
click at [874, 339] on input "text" at bounding box center [918, 352] width 164 height 28
type input "LAN"
click at [1047, 338] on input "0" at bounding box center [1080, 352] width 133 height 28
type input "2"
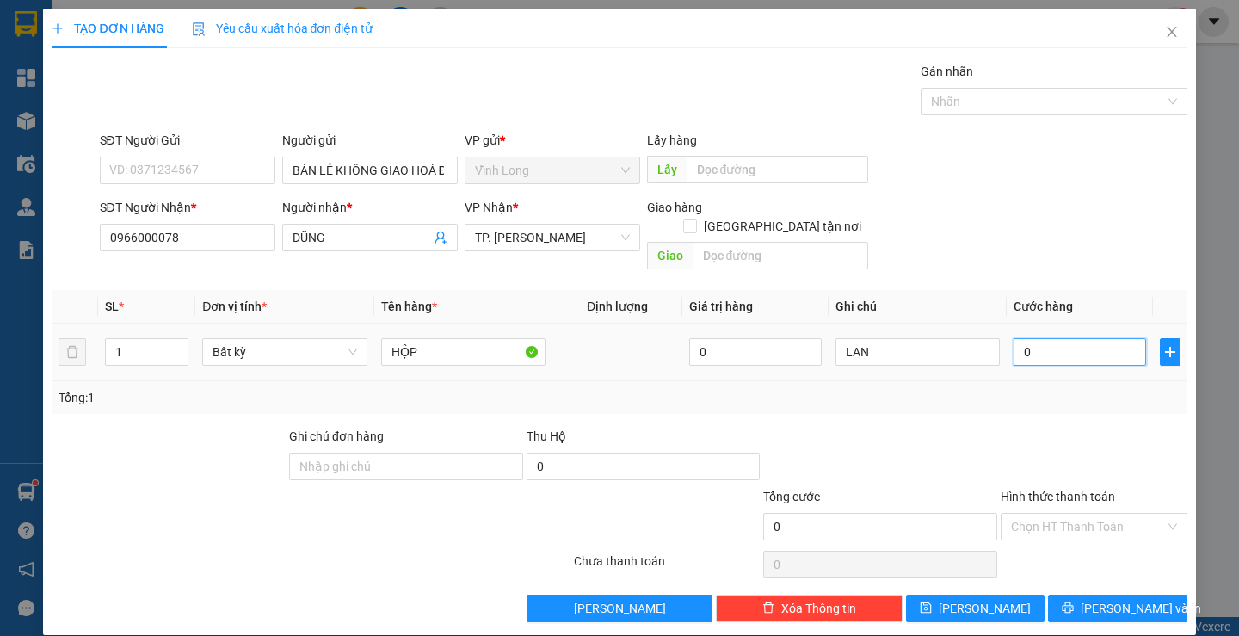
type input "2"
type input "20"
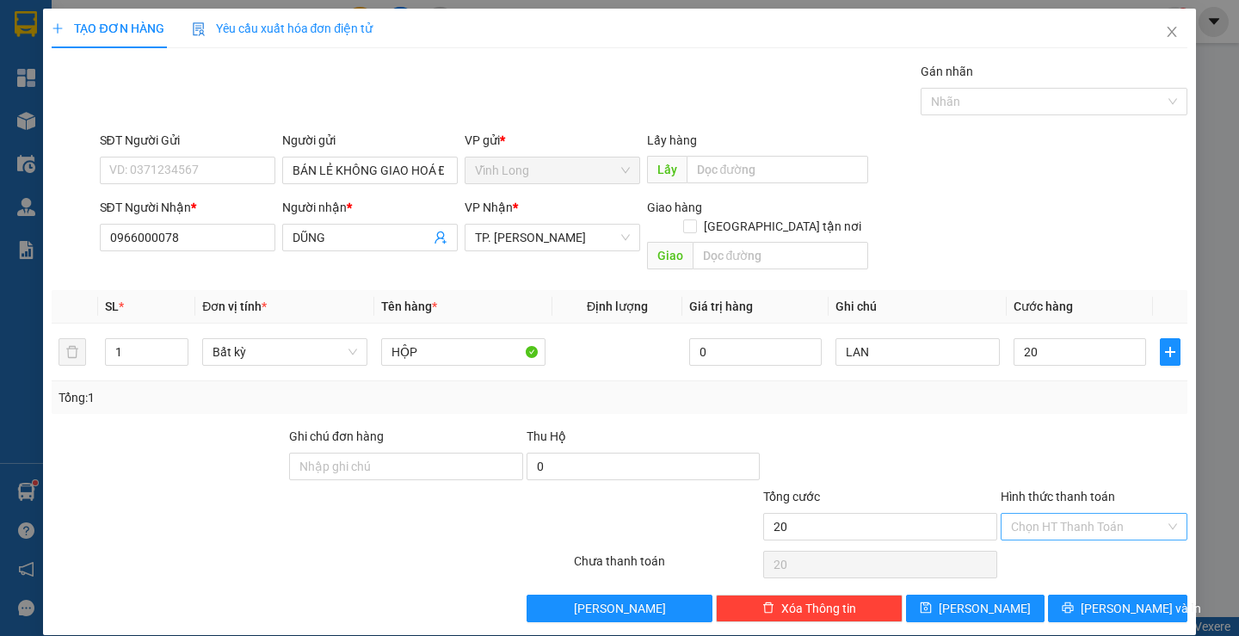
type input "20.000"
click at [1051, 514] on input "Hình thức thanh toán" at bounding box center [1088, 527] width 154 height 26
click at [1037, 534] on div "Tại văn phòng" at bounding box center [1084, 542] width 164 height 19
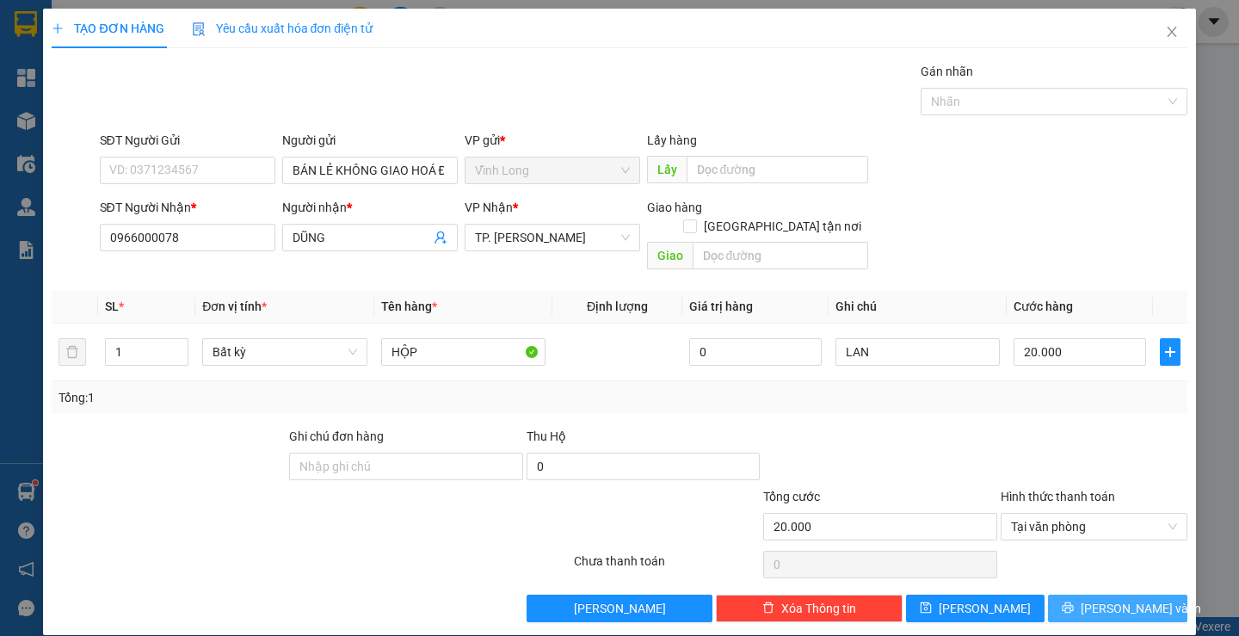
click at [1101, 599] on span "[PERSON_NAME] và In" at bounding box center [1141, 608] width 120 height 19
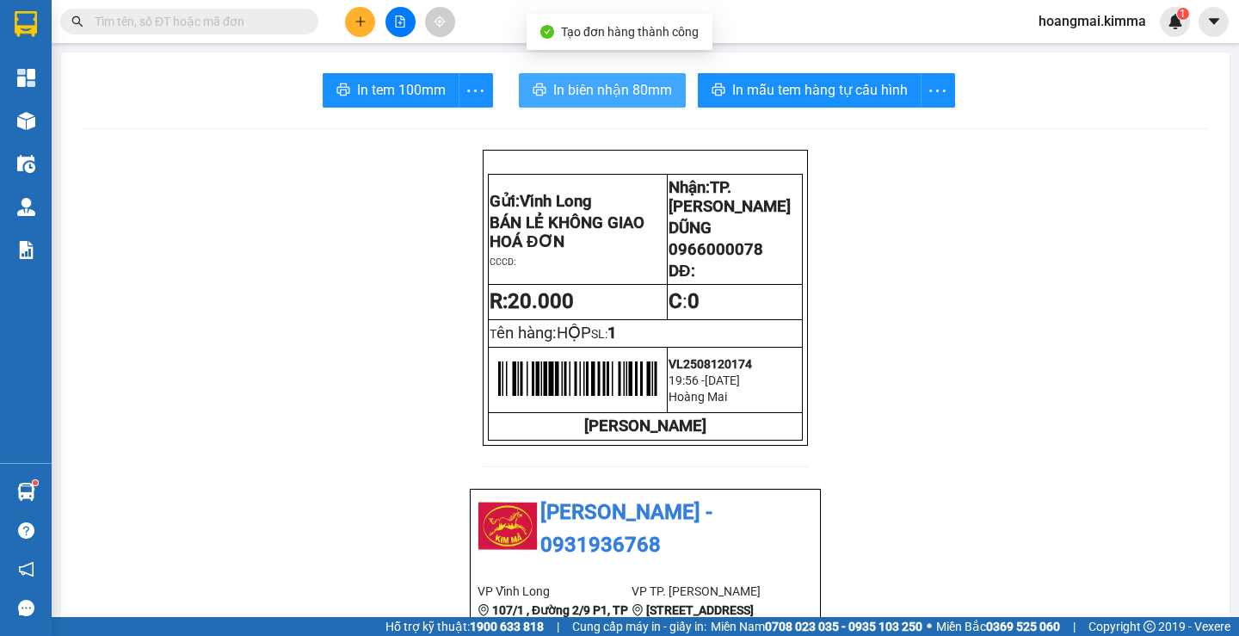
click at [608, 83] on span "In biên nhận 80mm" at bounding box center [612, 90] width 119 height 22
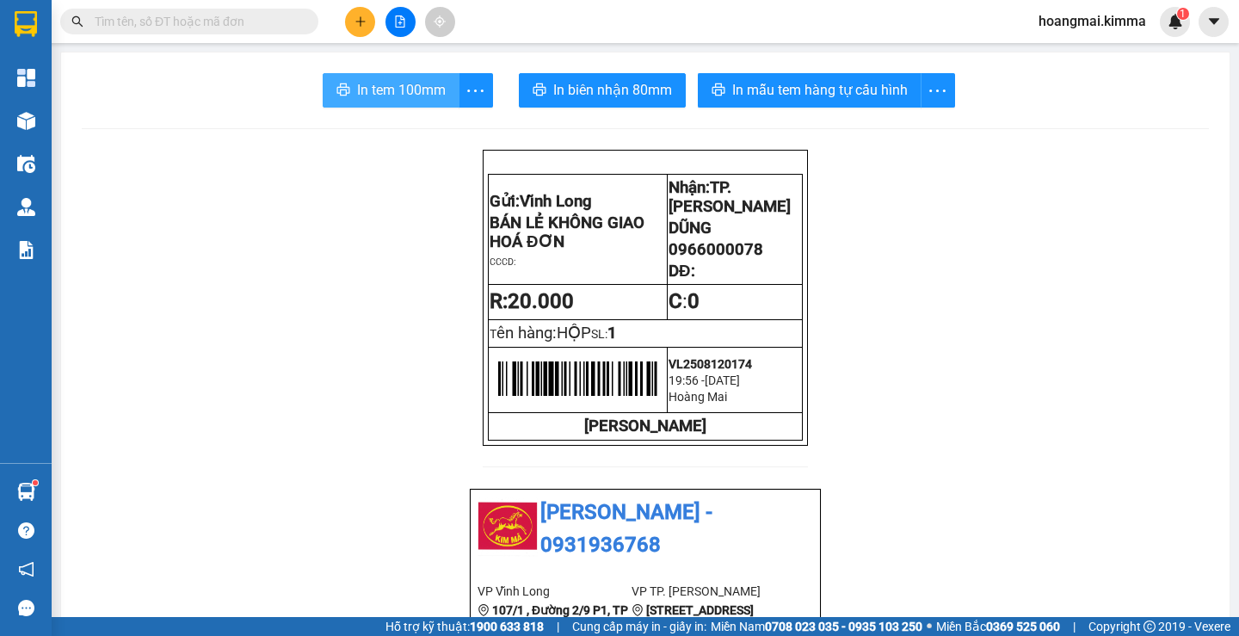
click at [373, 104] on button "In tem 100mm" at bounding box center [391, 90] width 137 height 34
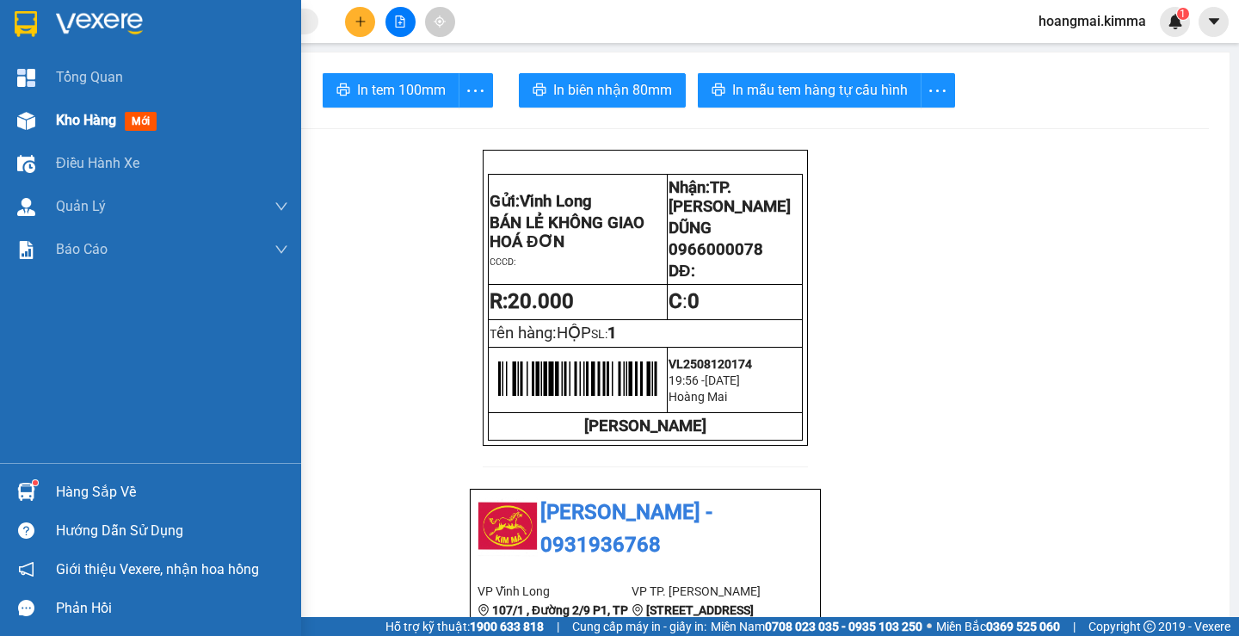
click at [83, 112] on span "Kho hàng" at bounding box center [86, 120] width 60 height 16
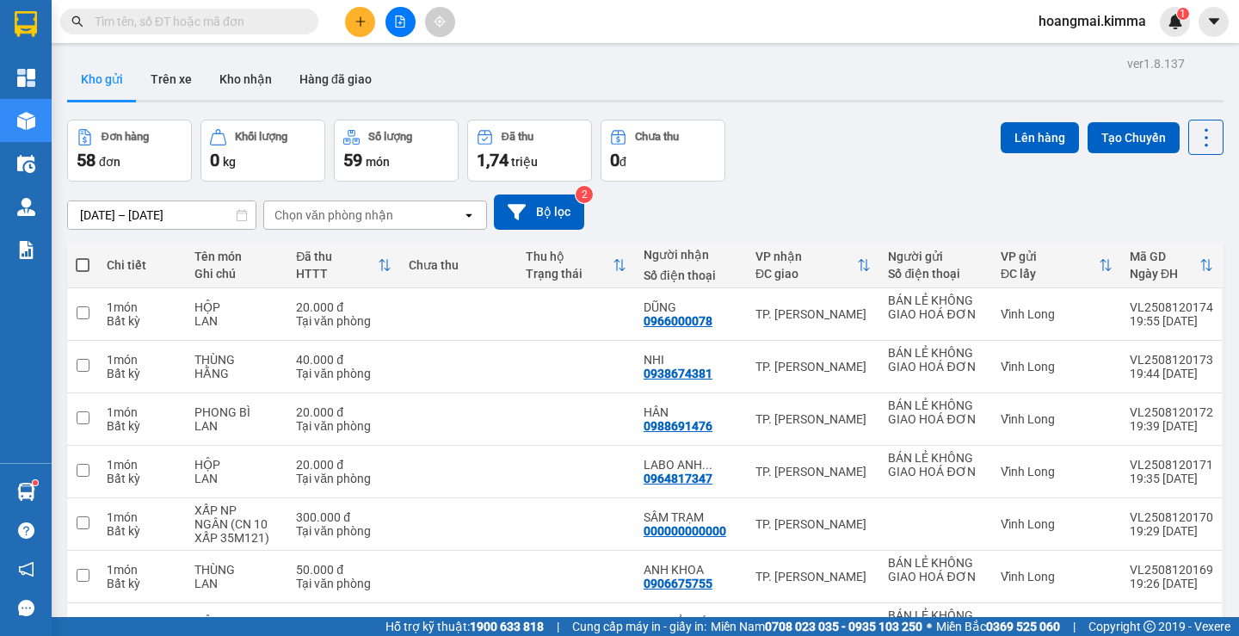
click at [176, 21] on input "text" at bounding box center [196, 21] width 203 height 19
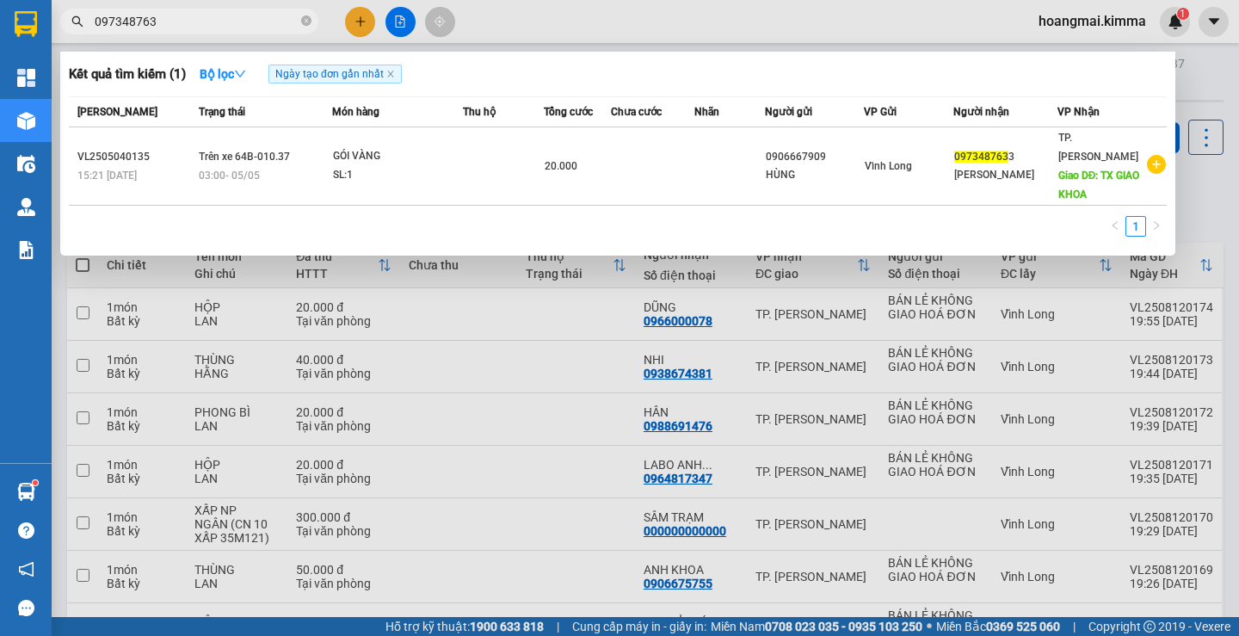
type input "0973487633"
click at [309, 26] on icon "close-circle" at bounding box center [306, 20] width 10 height 10
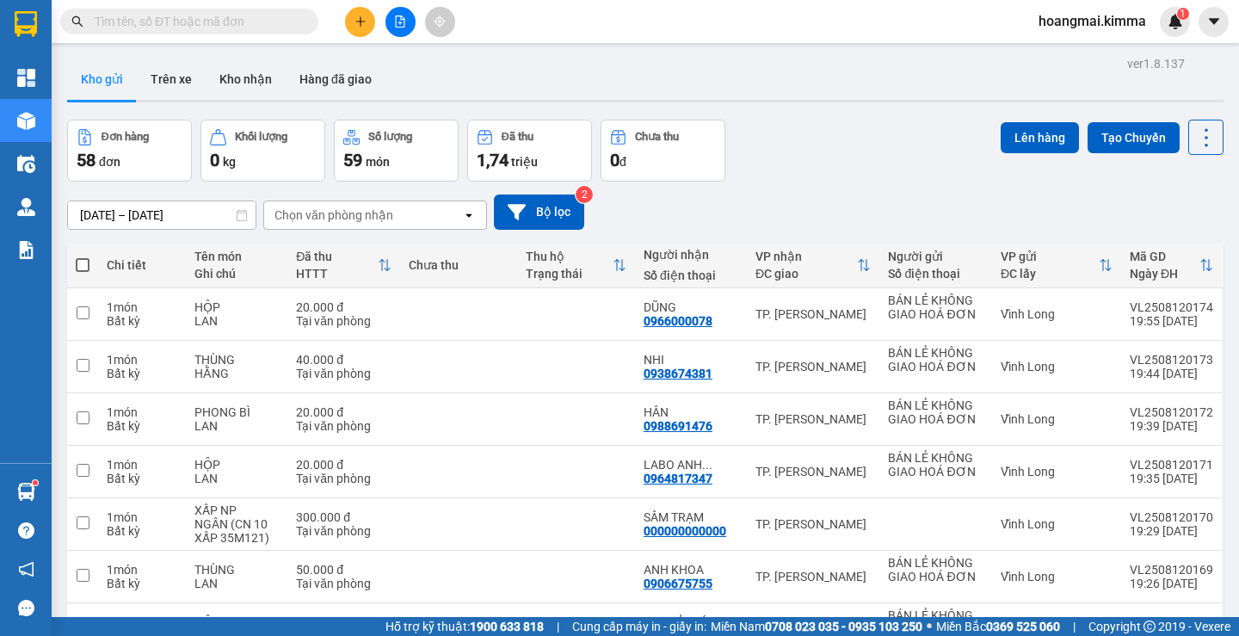
click at [355, 20] on icon "plus" at bounding box center [361, 21] width 12 height 12
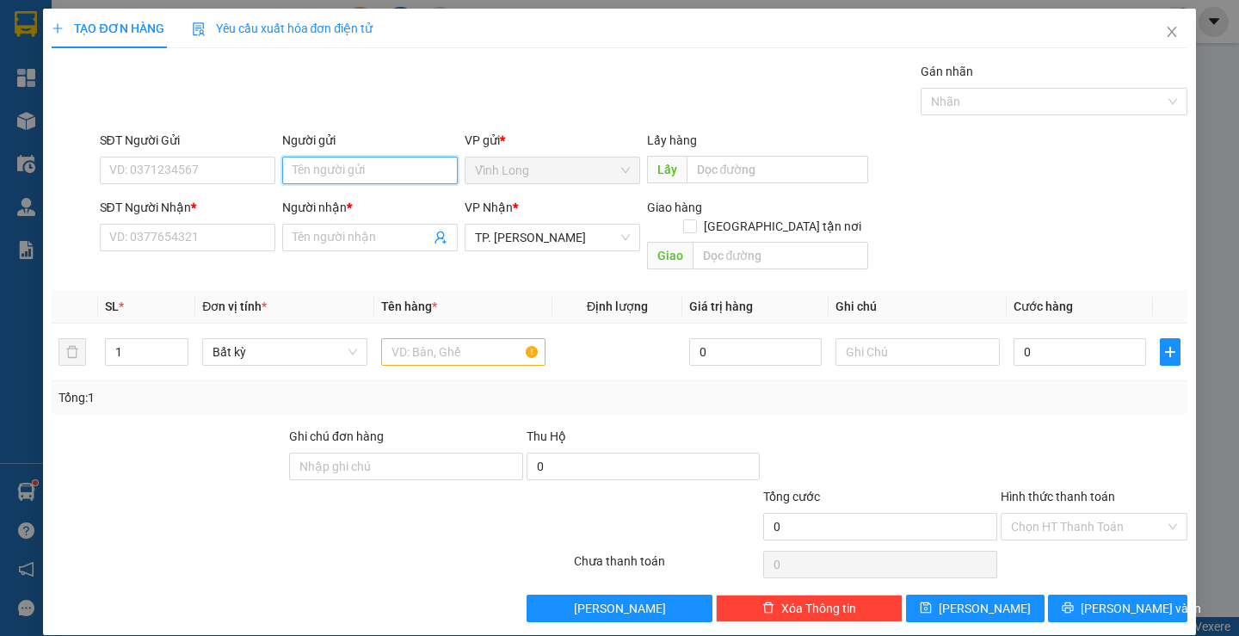
click at [325, 176] on input "Người gửi" at bounding box center [370, 171] width 176 height 28
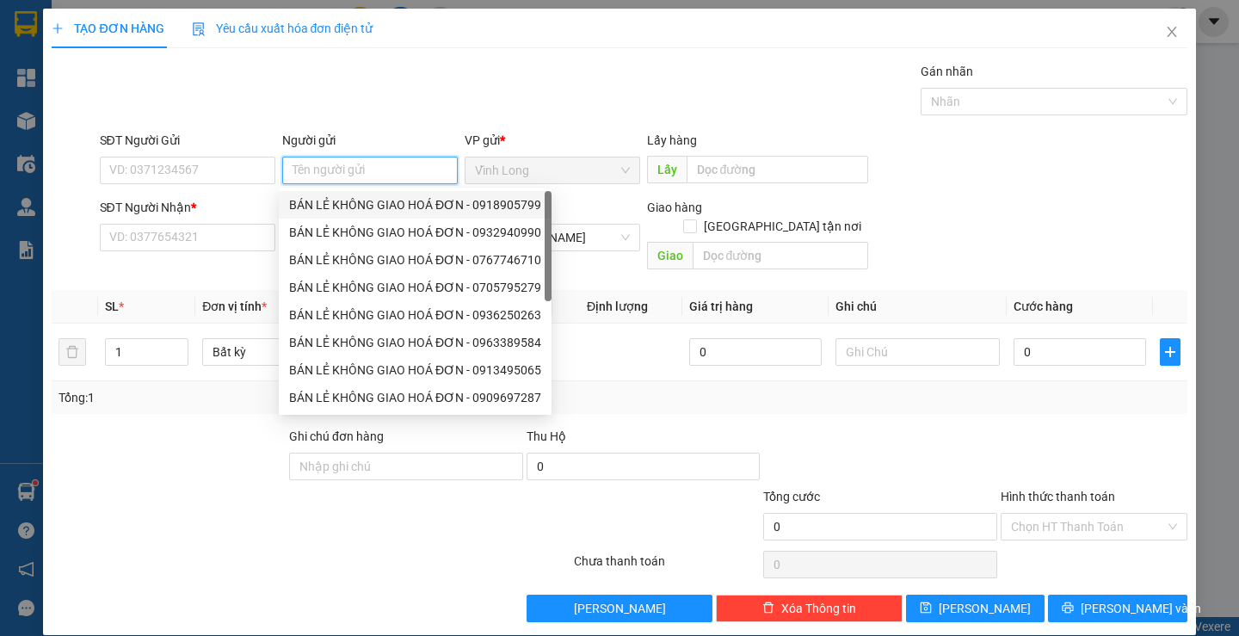
drag, startPoint x: 316, startPoint y: 198, endPoint x: 324, endPoint y: 213, distance: 17.3
click at [316, 198] on div "BÁN LẺ KHÔNG GIAO HOÁ ĐƠN - 0918905799" at bounding box center [415, 204] width 252 height 19
type input "0918905799"
type input "BÁN LẺ KHÔNG GIAO HOÁ ĐƠN"
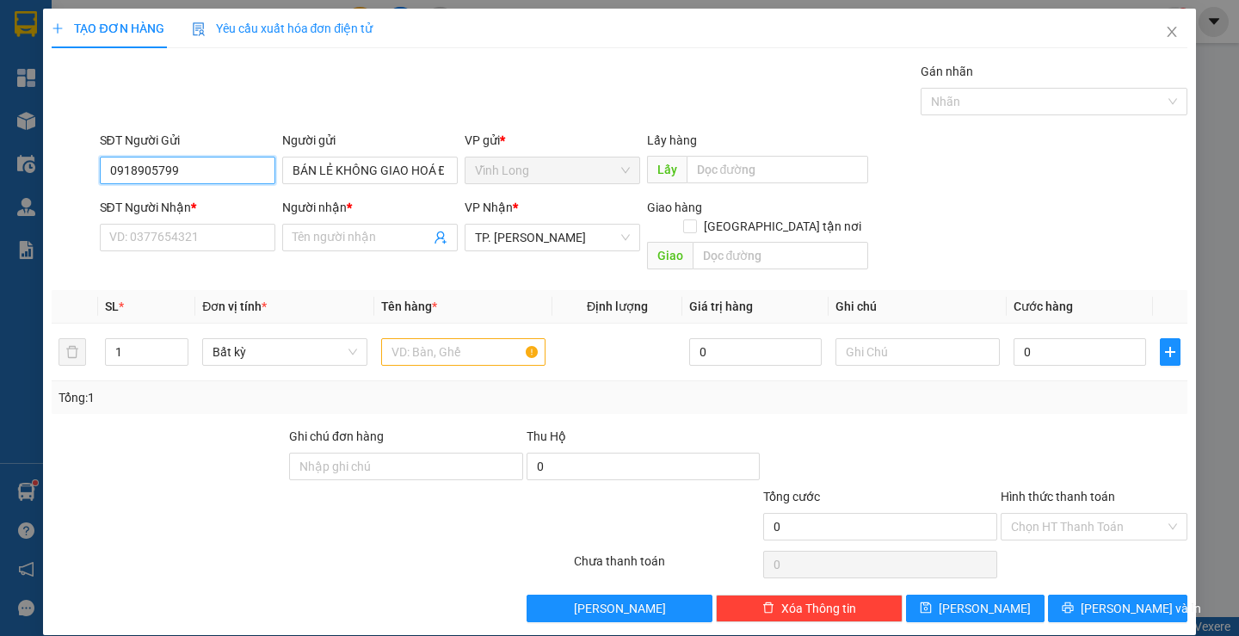
click at [178, 176] on input "0918905799" at bounding box center [188, 171] width 176 height 28
drag, startPoint x: 200, startPoint y: 170, endPoint x: 0, endPoint y: 141, distance: 201.7
click at [0, 141] on div "TẠO ĐƠN HÀNG Yêu cầu xuất hóa đơn điện tử Transit Pickup Surcharge Ids Transit …" at bounding box center [619, 318] width 1239 height 636
click at [179, 234] on input "SĐT Người Nhận *" at bounding box center [188, 238] width 176 height 28
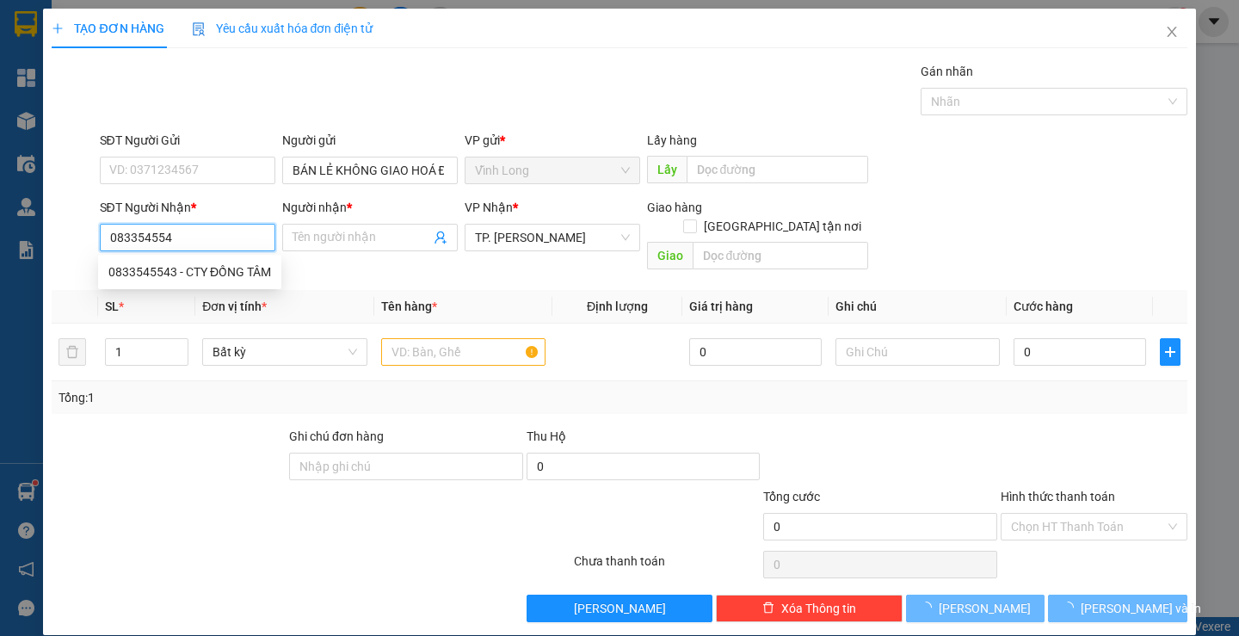
type input "0833545543"
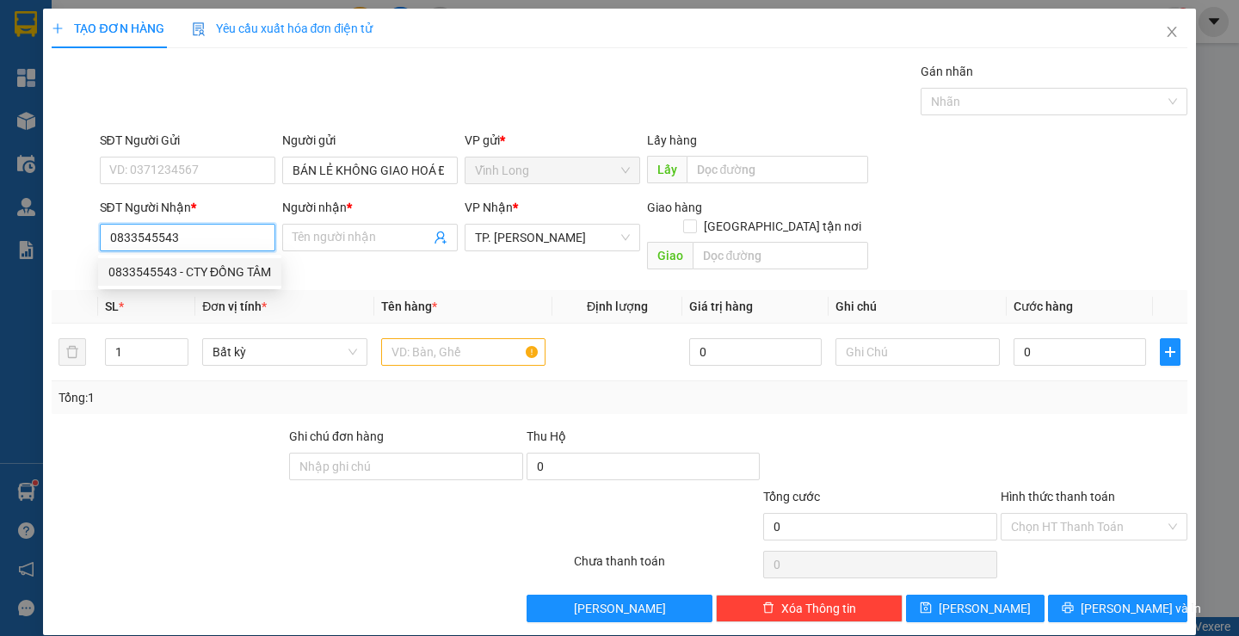
click at [146, 266] on div "0833545543 - CTY ĐỒNG TÂM" at bounding box center [189, 271] width 163 height 19
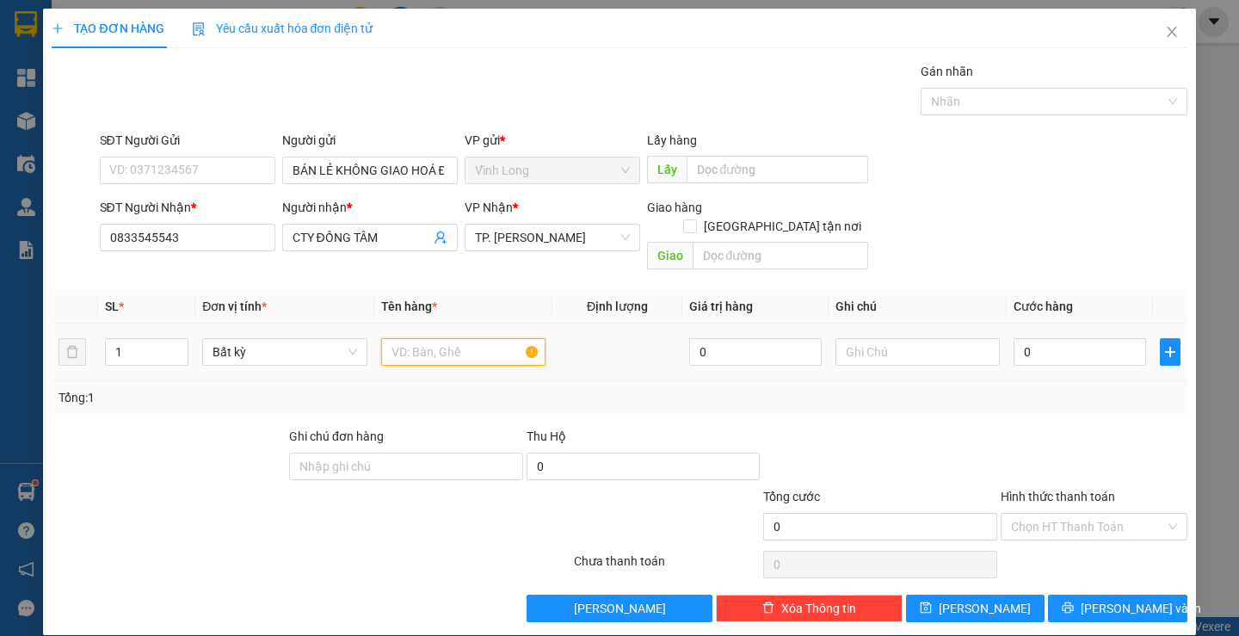
click at [467, 338] on input "text" at bounding box center [463, 352] width 164 height 28
click at [910, 343] on input "text" at bounding box center [918, 352] width 164 height 28
click at [1026, 338] on input "0" at bounding box center [1080, 352] width 133 height 28
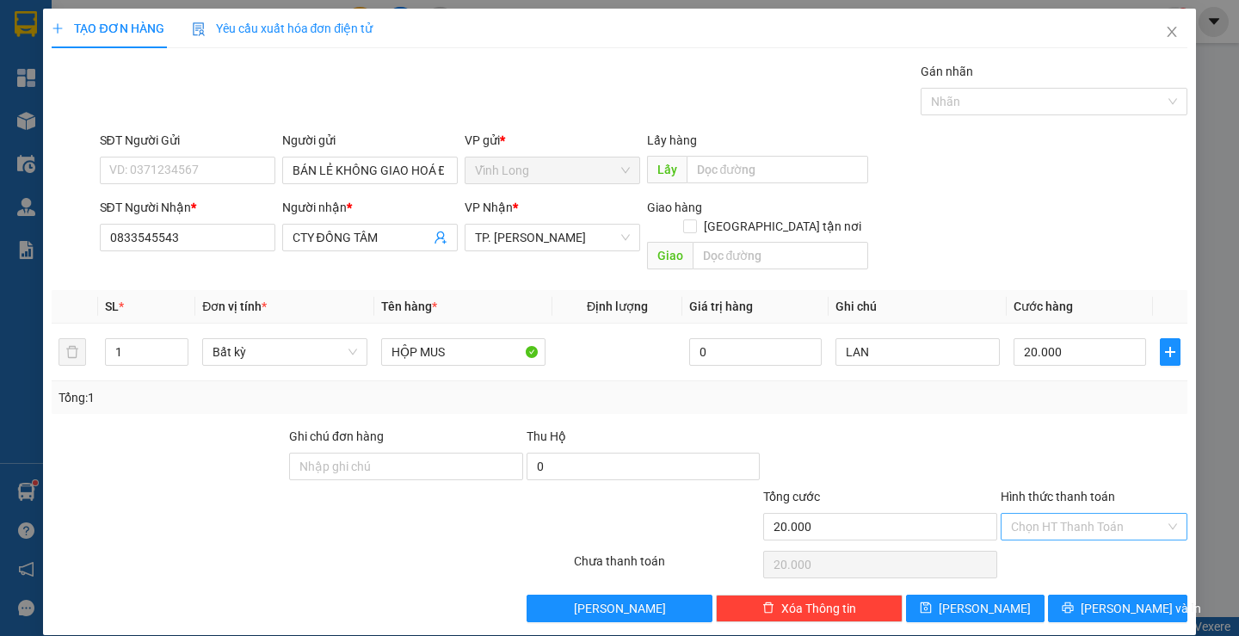
click at [1052, 514] on input "Hình thức thanh toán" at bounding box center [1088, 527] width 154 height 26
click at [1043, 538] on div "Tại văn phòng" at bounding box center [1084, 542] width 164 height 19
click at [1129, 599] on span "[PERSON_NAME] và In" at bounding box center [1141, 608] width 120 height 19
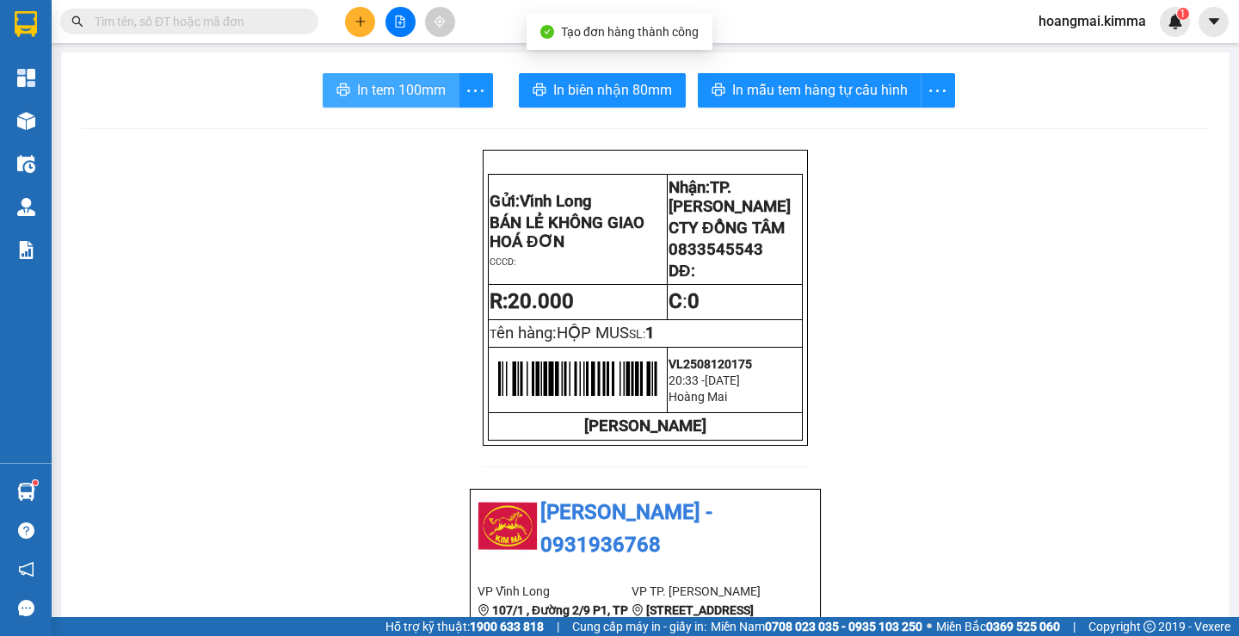
click at [380, 96] on span "In tem 100mm" at bounding box center [401, 90] width 89 height 22
